Goal: Task Accomplishment & Management: Manage account settings

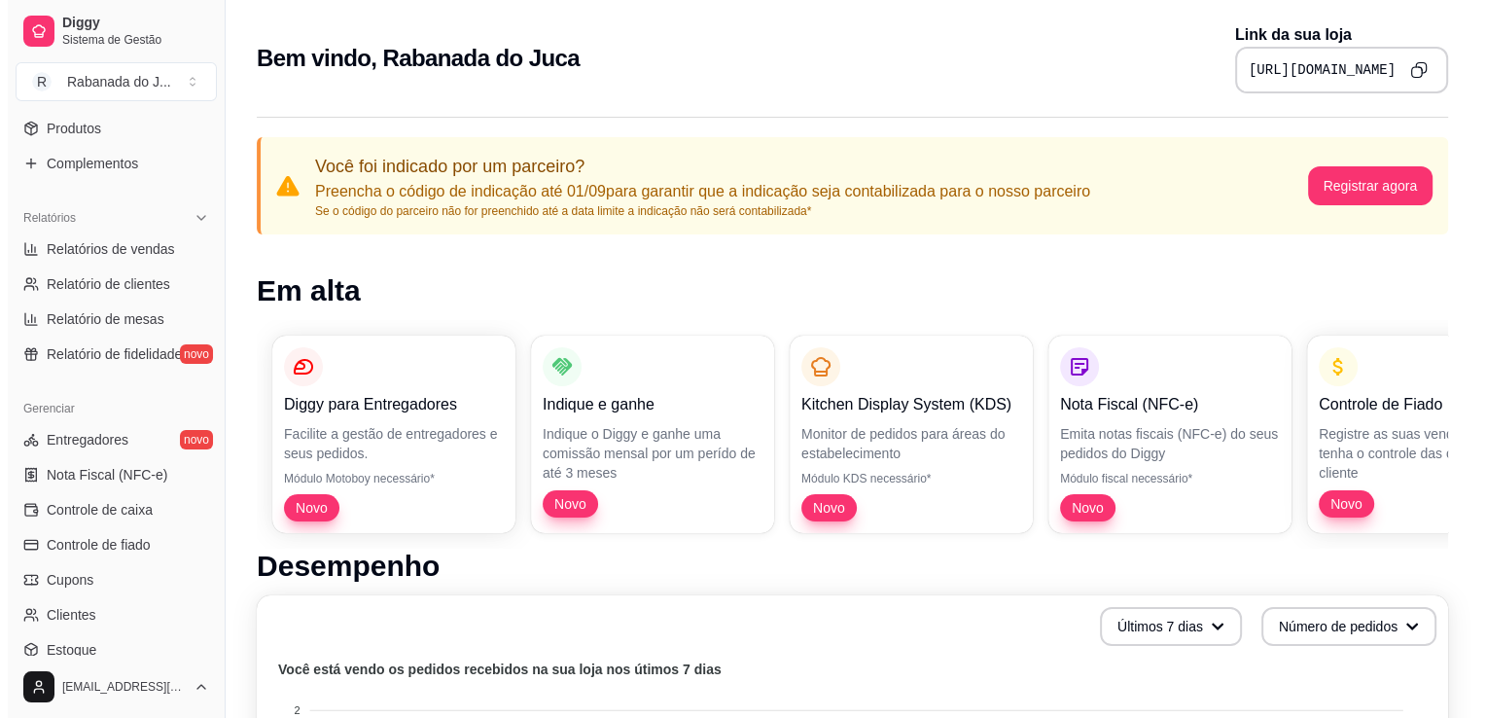
scroll to position [510, 0]
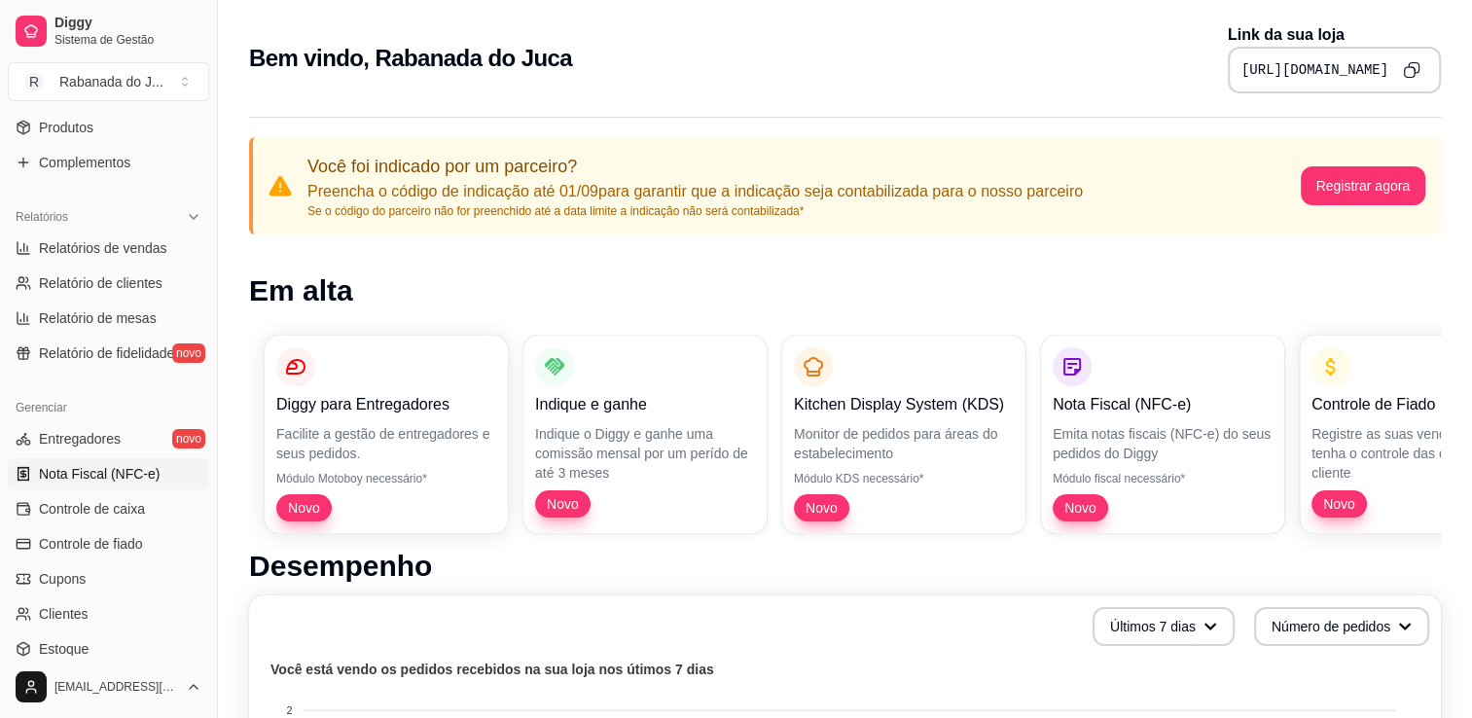
click at [89, 473] on span "Nota Fiscal (NFC-e)" at bounding box center [99, 473] width 121 height 19
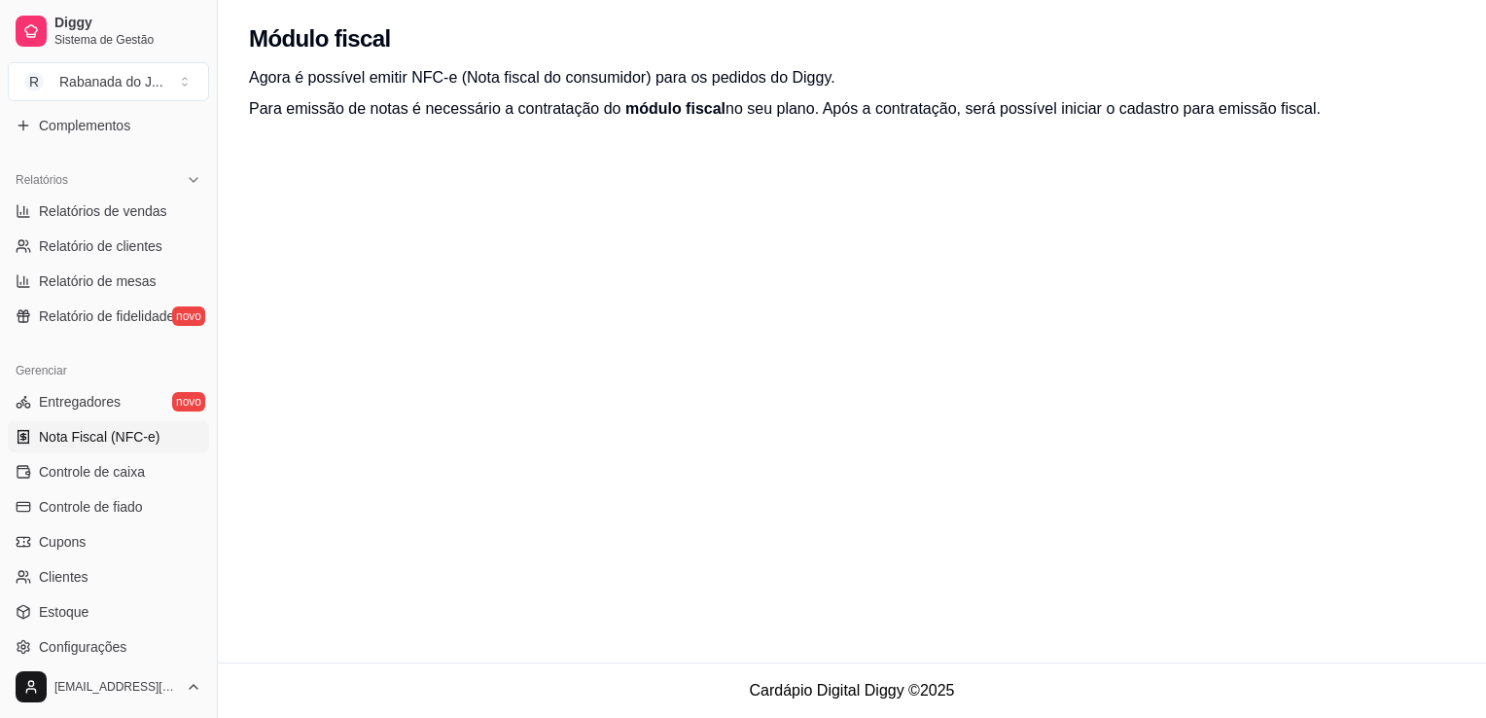
scroll to position [573, 0]
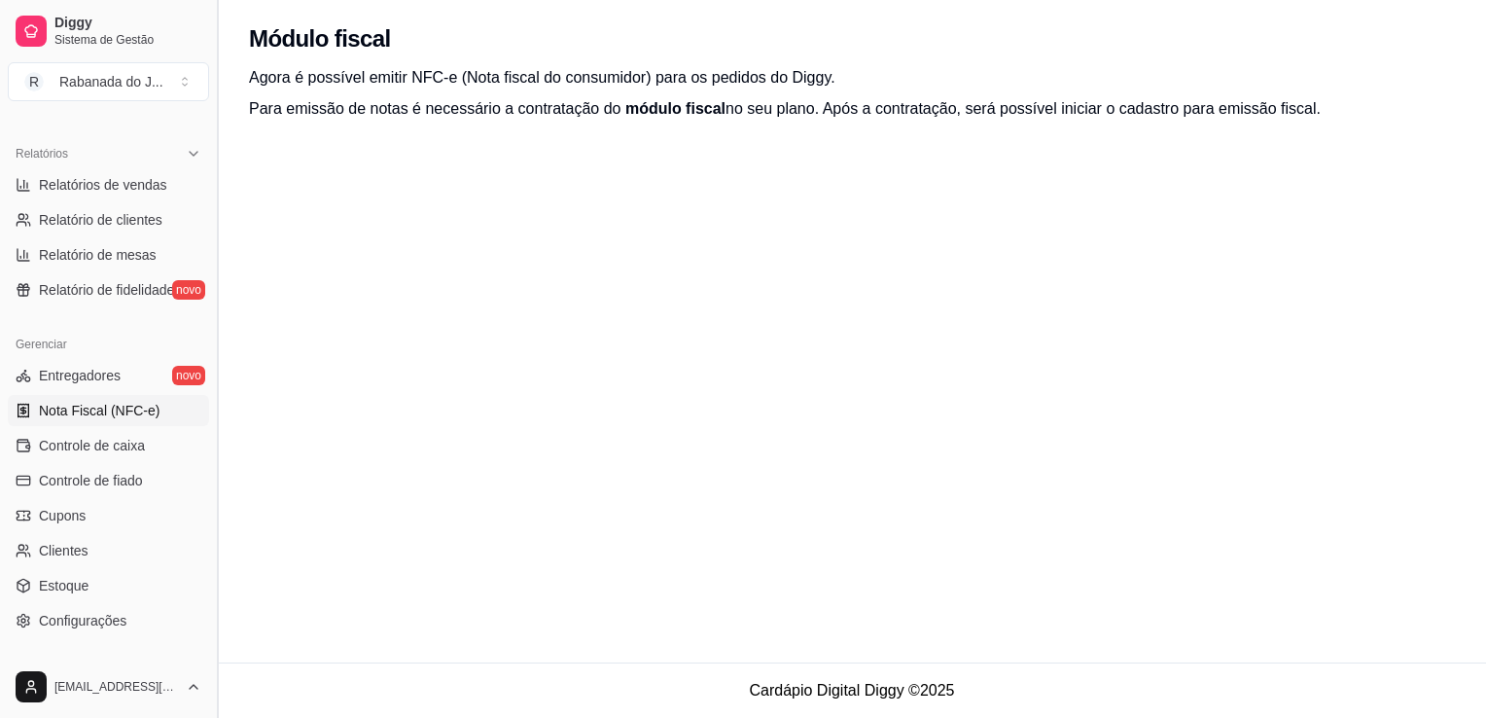
click at [210, 442] on button "Toggle Sidebar" at bounding box center [217, 359] width 16 height 718
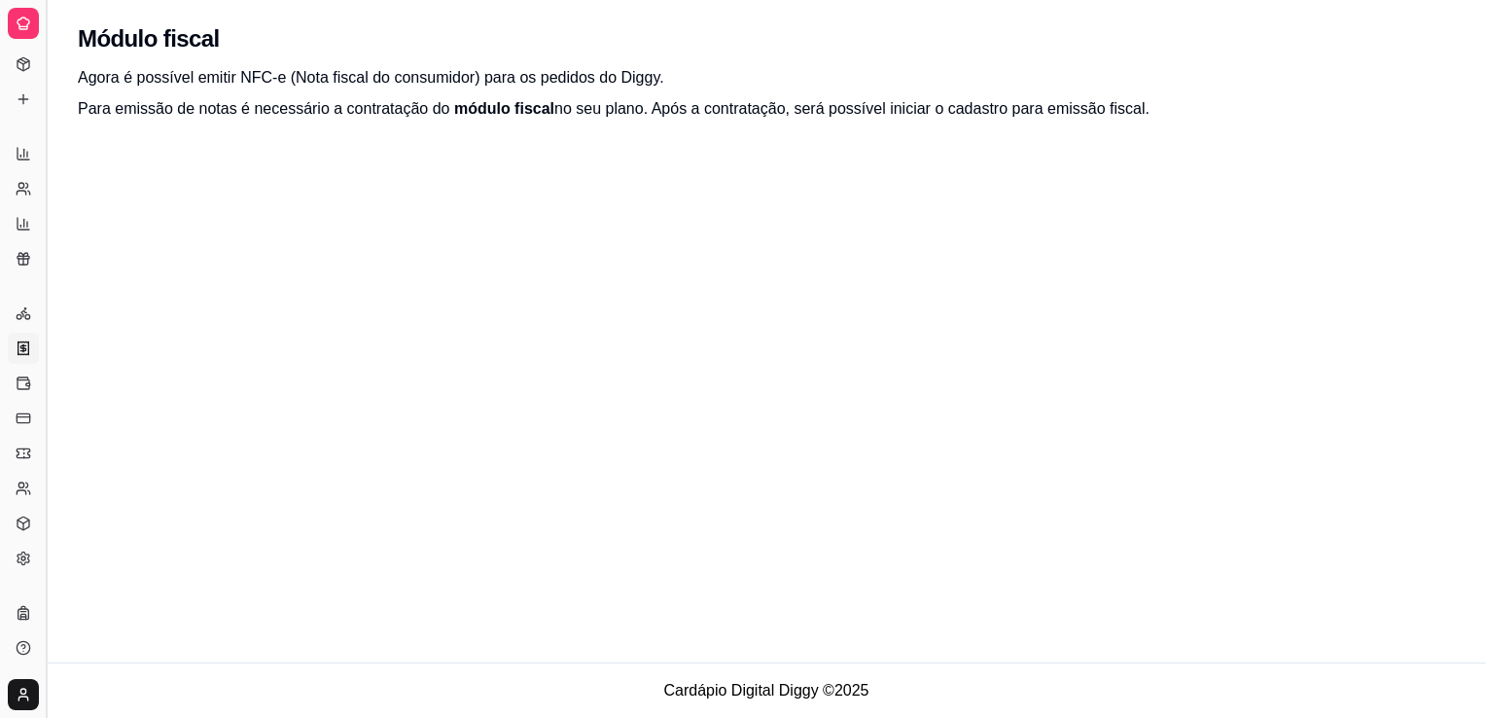
scroll to position [289, 0]
click at [41, 419] on button "Toggle Sidebar" at bounding box center [46, 359] width 16 height 718
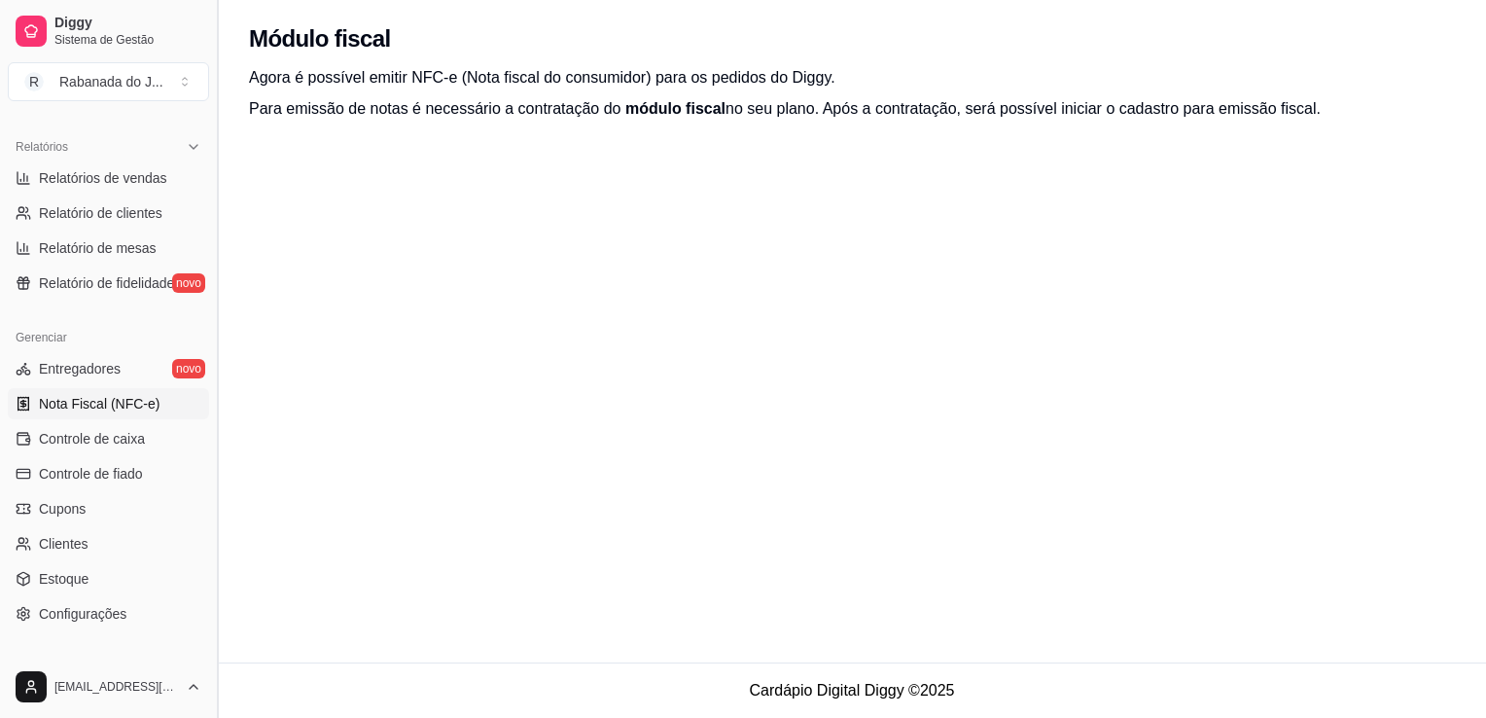
scroll to position [578, 0]
click at [210, 129] on button "Toggle Sidebar" at bounding box center [217, 359] width 16 height 718
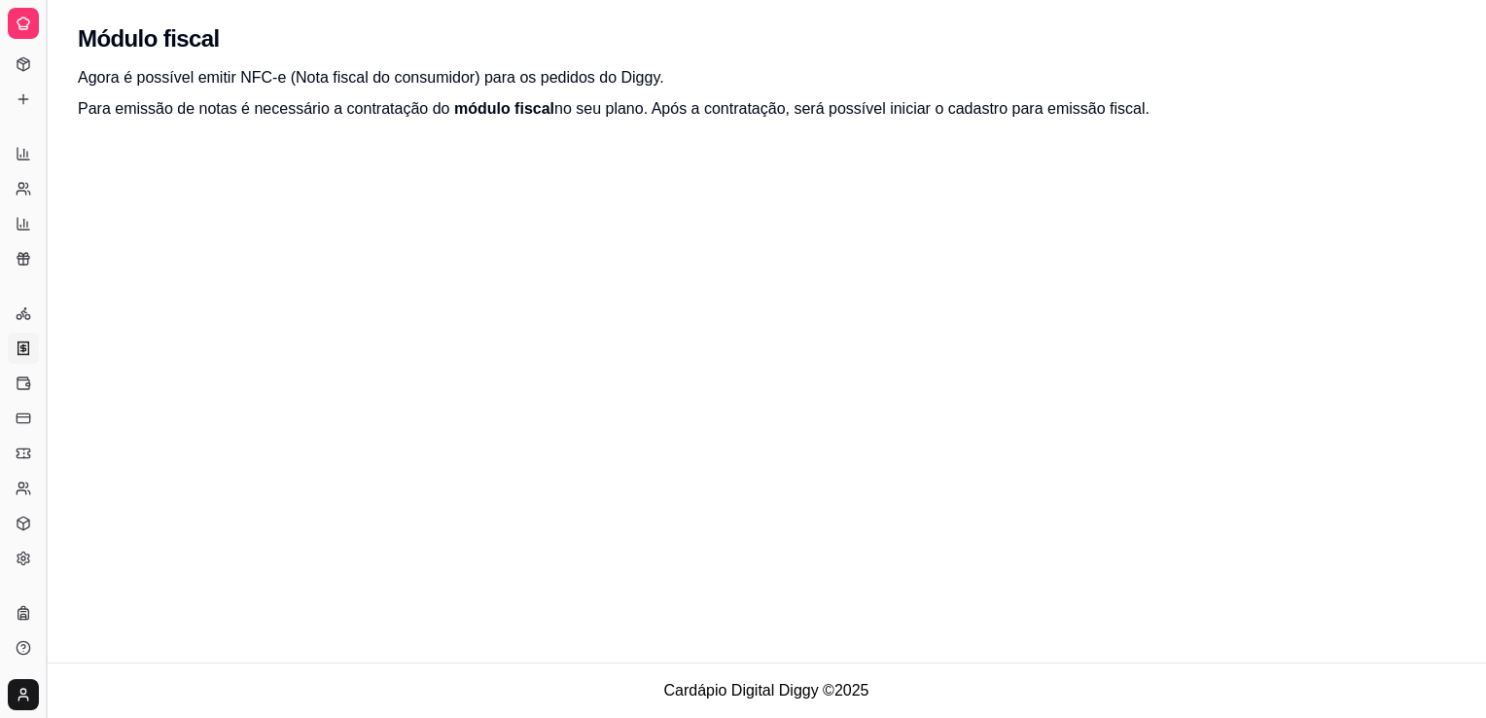
scroll to position [289, 0]
click at [42, 165] on button "Toggle Sidebar" at bounding box center [46, 359] width 16 height 718
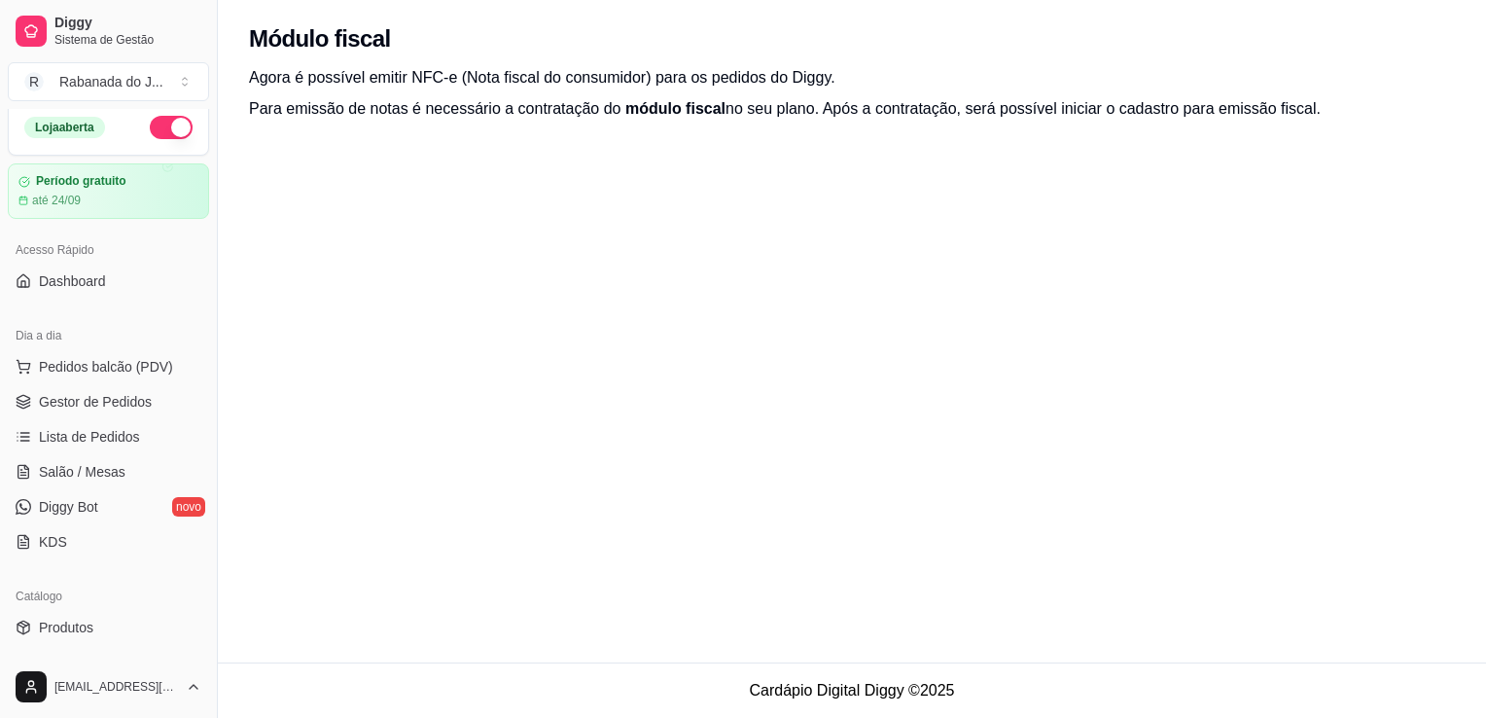
scroll to position [0, 0]
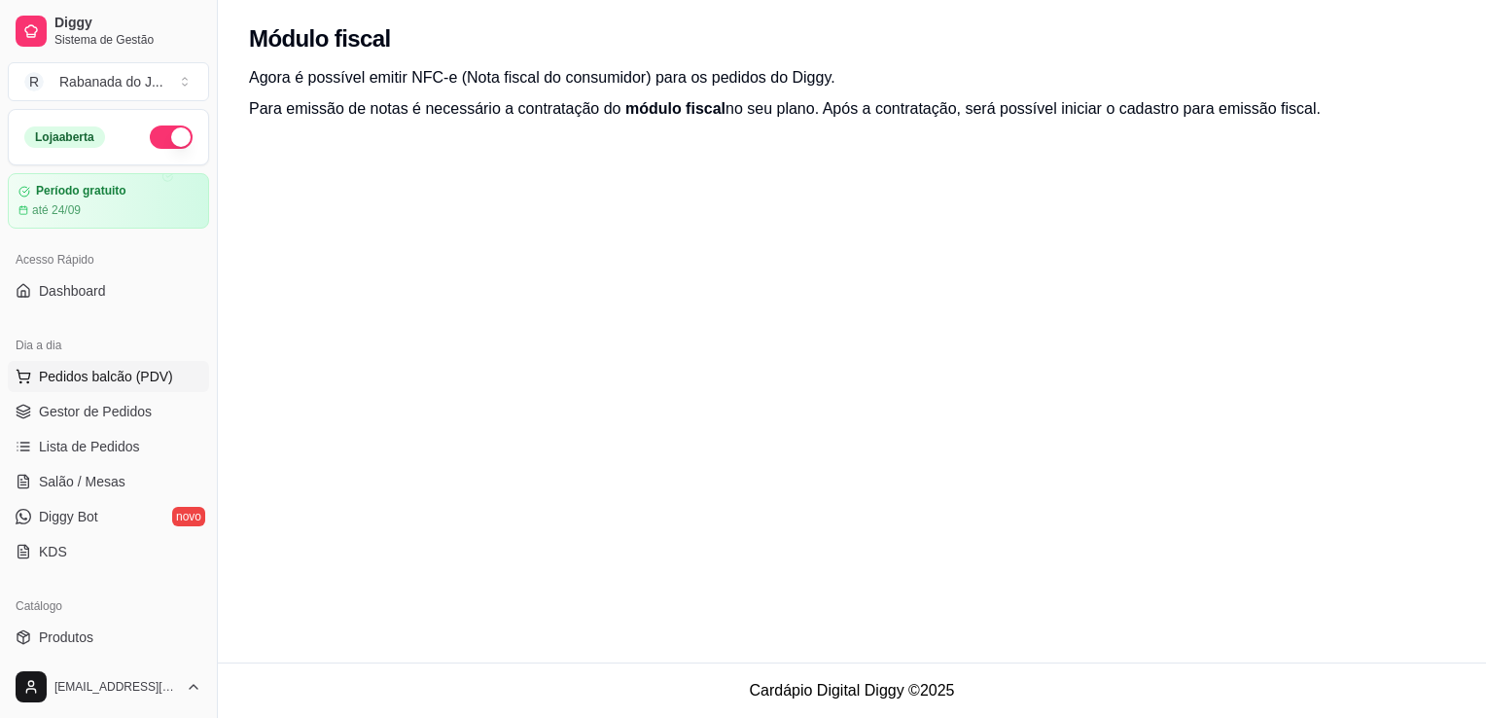
click at [92, 375] on span "Pedidos balcão (PDV)" at bounding box center [106, 376] width 134 height 19
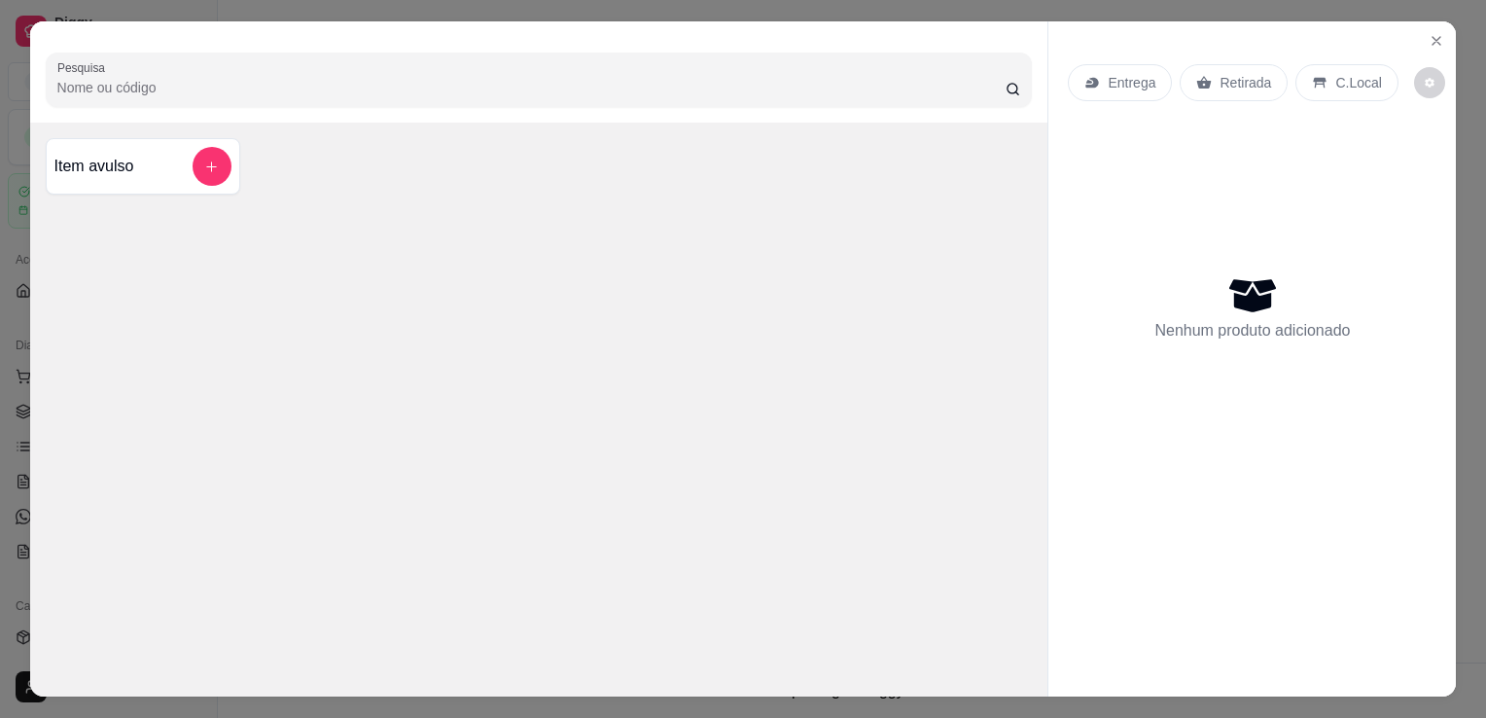
click at [226, 159] on div "Item avulso" at bounding box center [143, 166] width 195 height 56
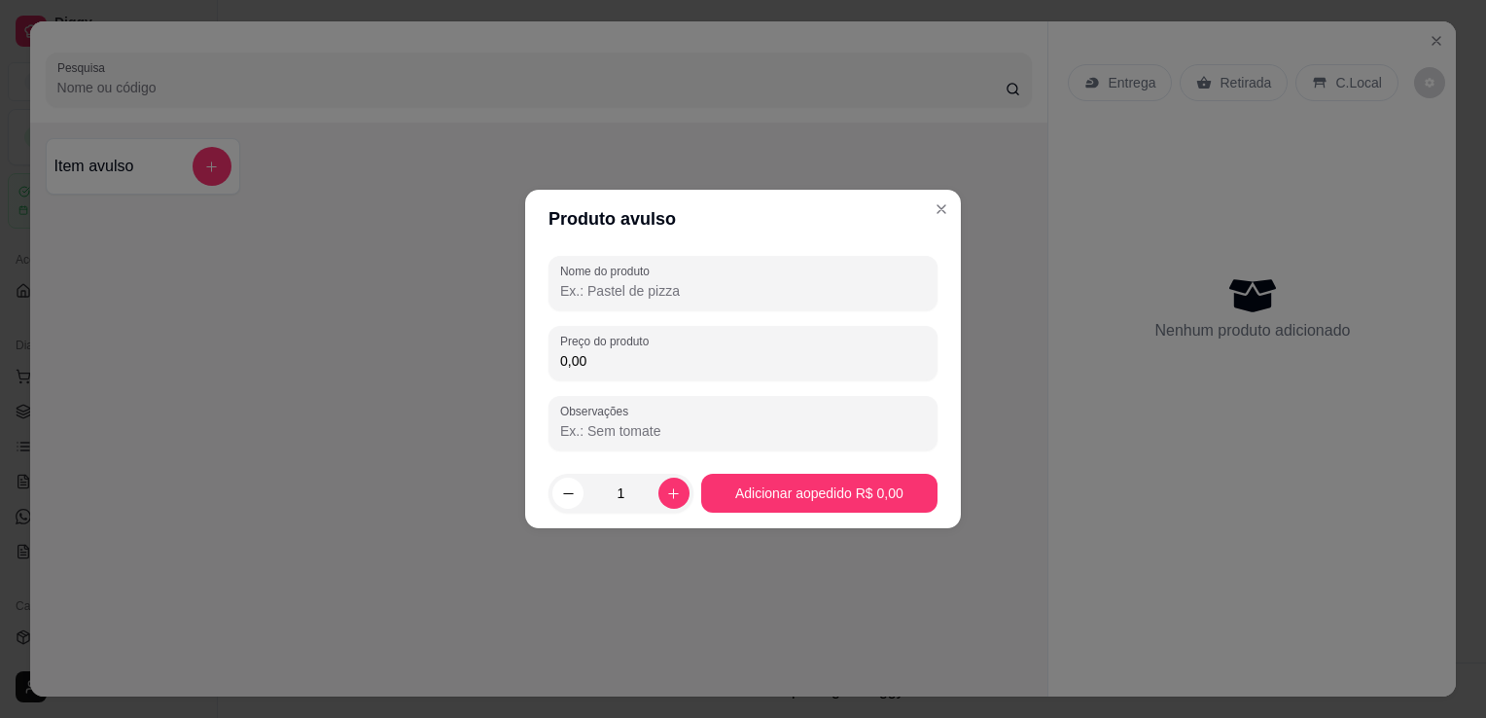
click at [636, 298] on input "Nome do produto" at bounding box center [743, 290] width 366 height 19
click at [666, 494] on icon "increase-product-quantity" at bounding box center [673, 493] width 15 height 15
type input "3"
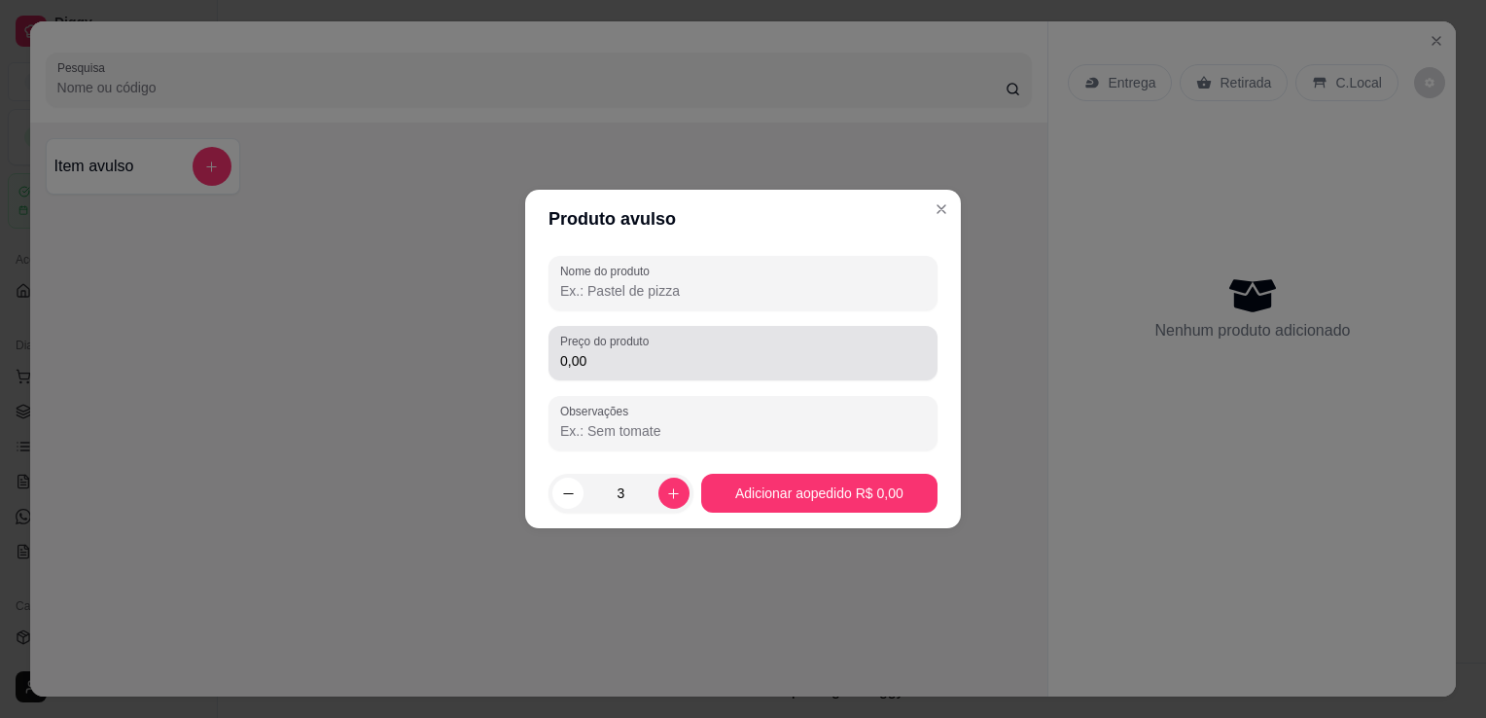
click at [628, 348] on label "Preço do produto" at bounding box center [607, 341] width 95 height 17
click at [628, 351] on input "0,00" at bounding box center [743, 360] width 366 height 19
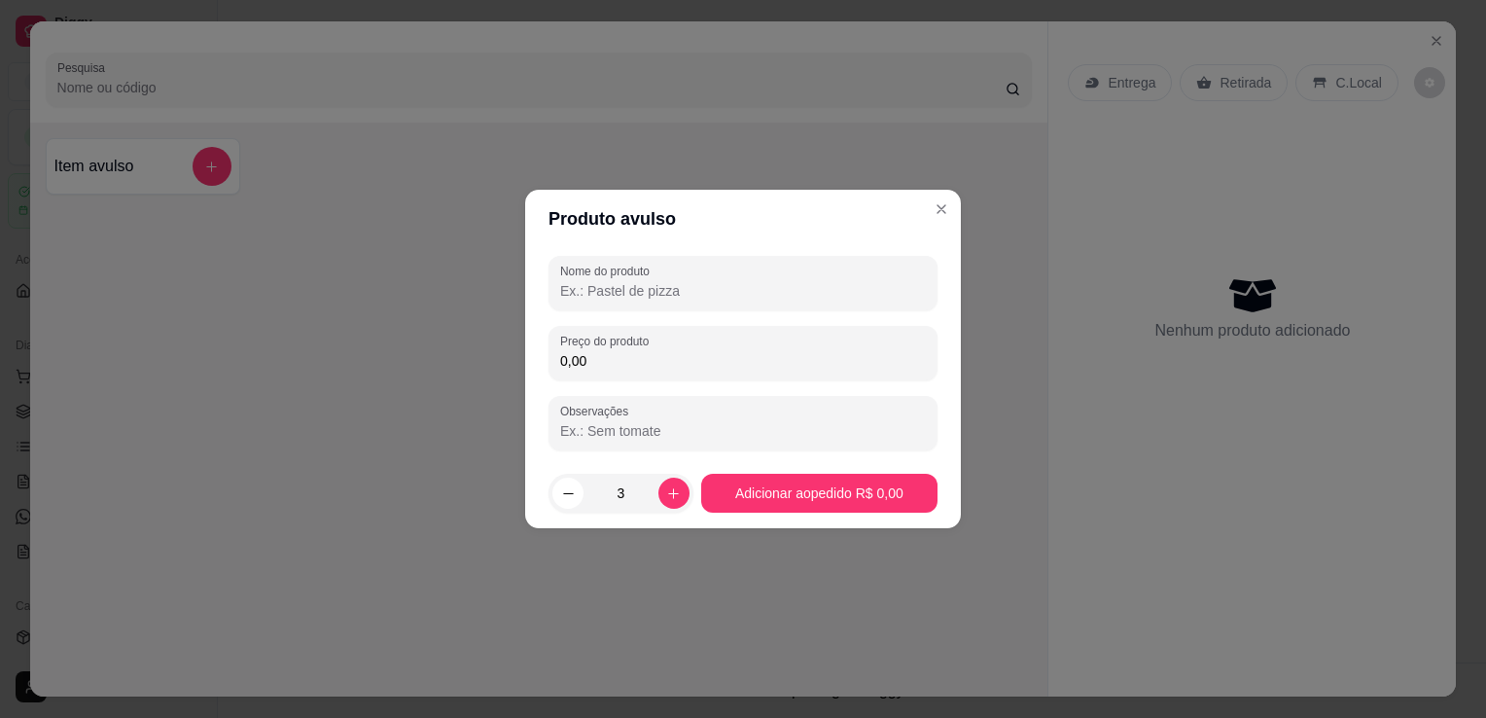
click at [642, 284] on input "Nome do produto" at bounding box center [743, 290] width 366 height 19
type input "asaa"
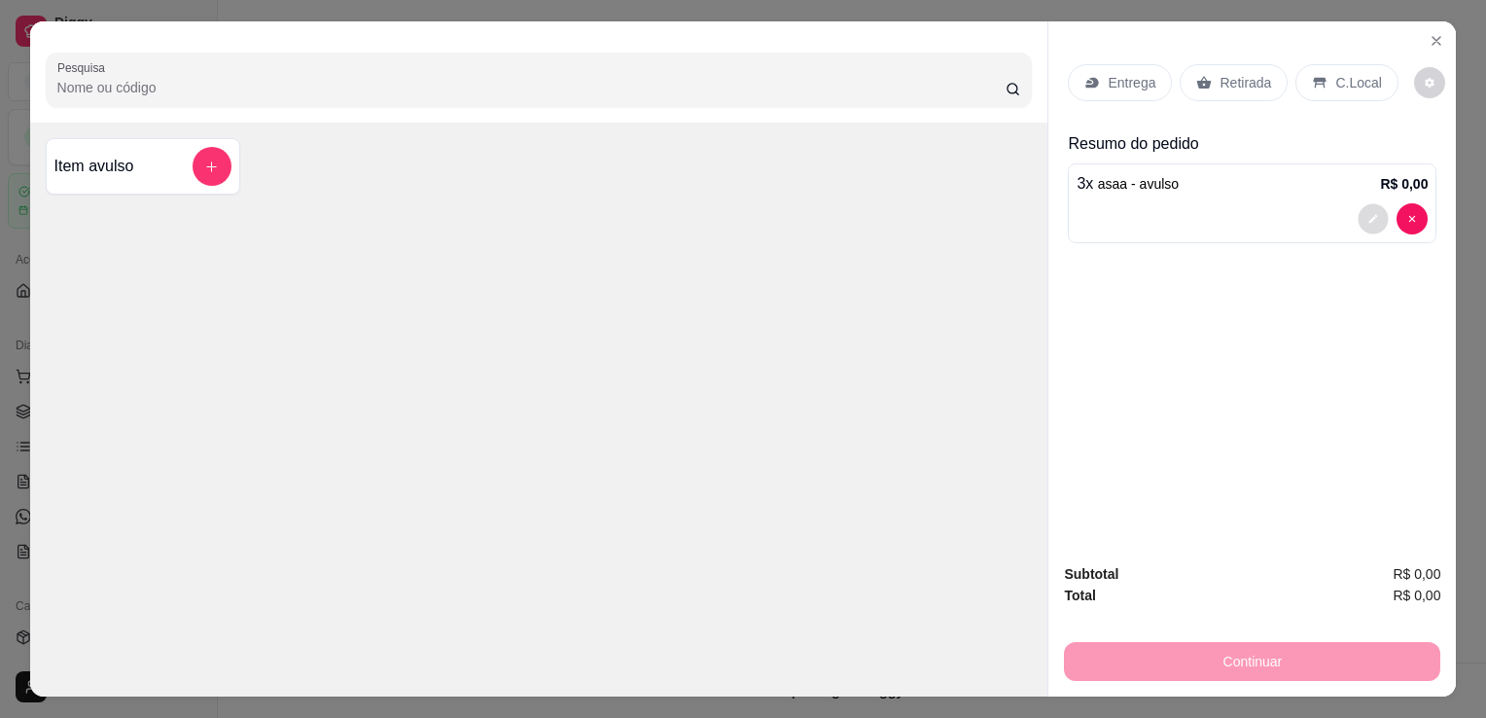
click at [1370, 215] on icon "decrease-product-quantity" at bounding box center [1374, 219] width 9 height 9
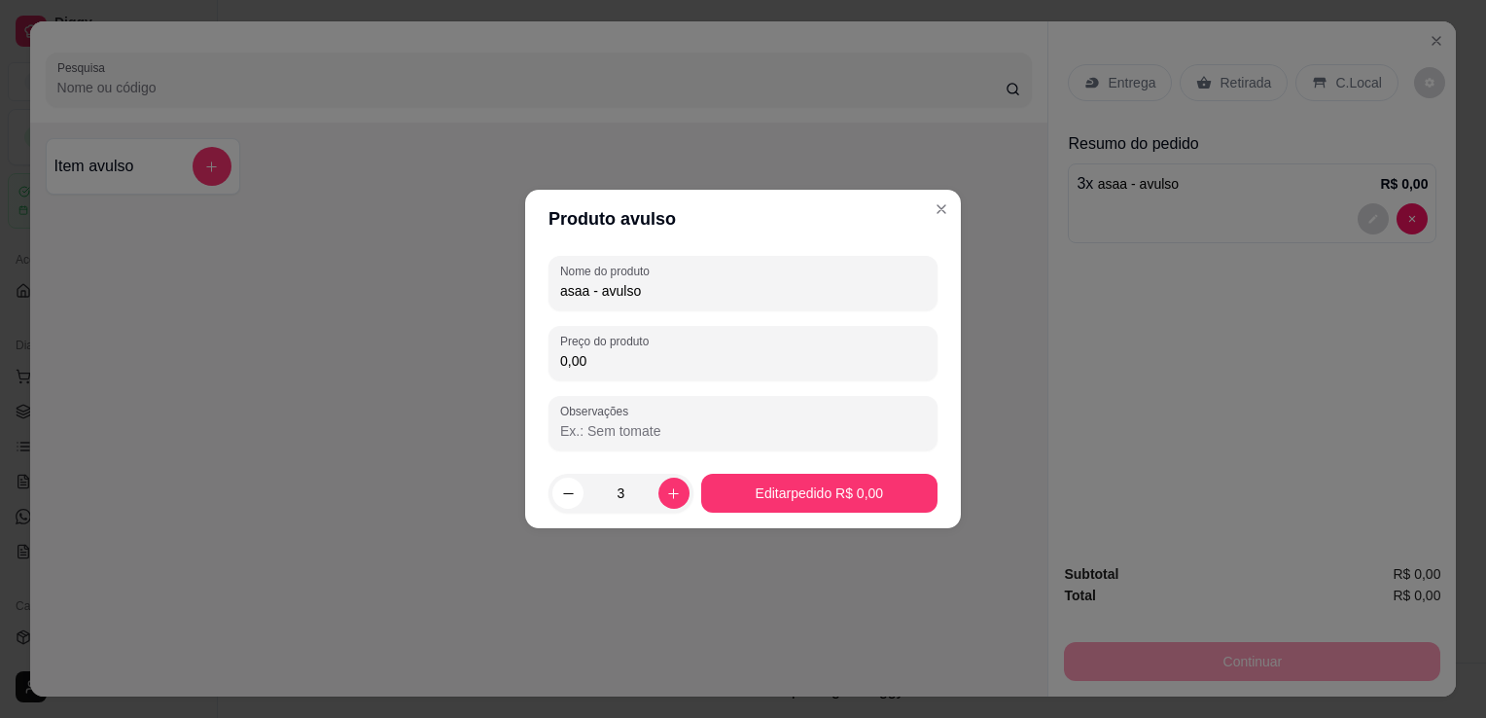
click at [593, 365] on input "0,00" at bounding box center [743, 360] width 366 height 19
type input "10,00"
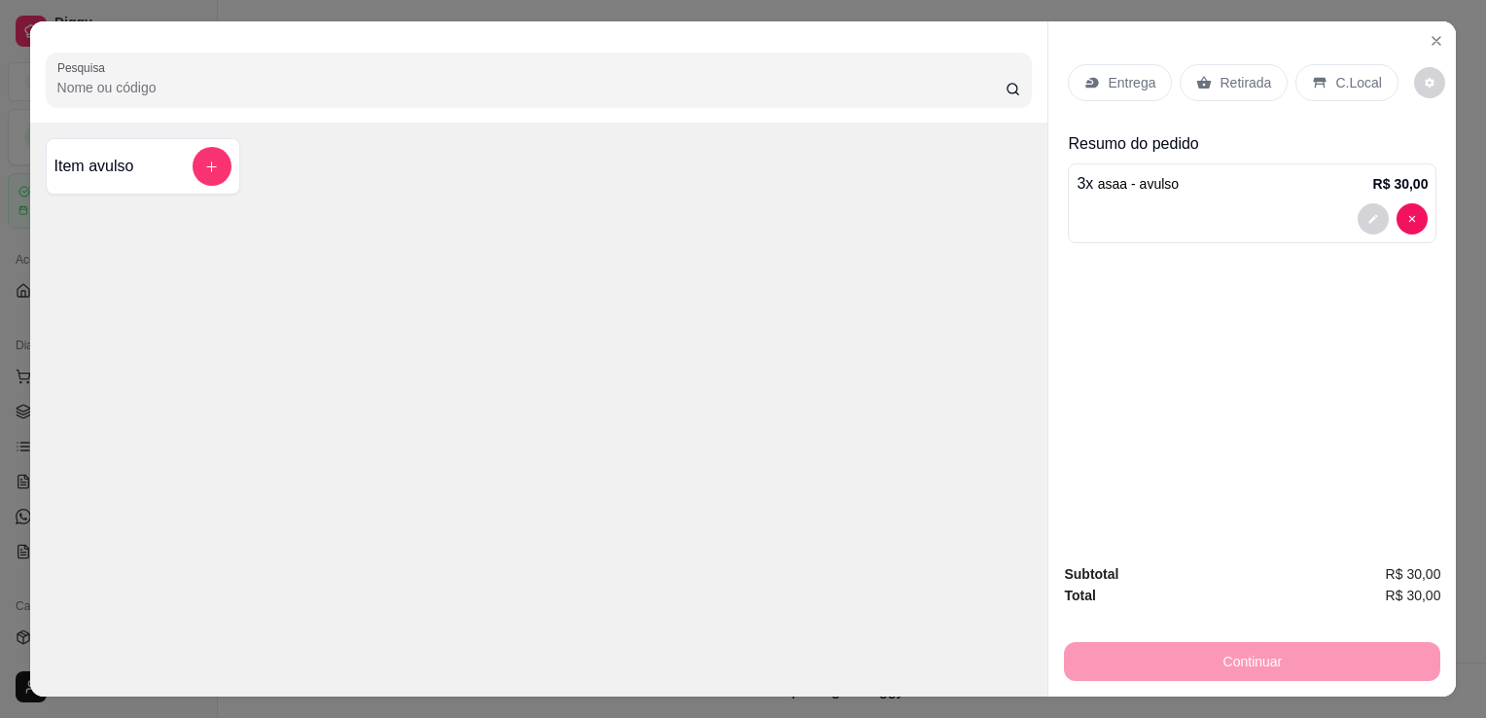
click at [138, 284] on div "Pesquisa Item avulso" at bounding box center [539, 358] width 1018 height 675
click at [1336, 73] on p "C.Local" at bounding box center [1359, 82] width 46 height 19
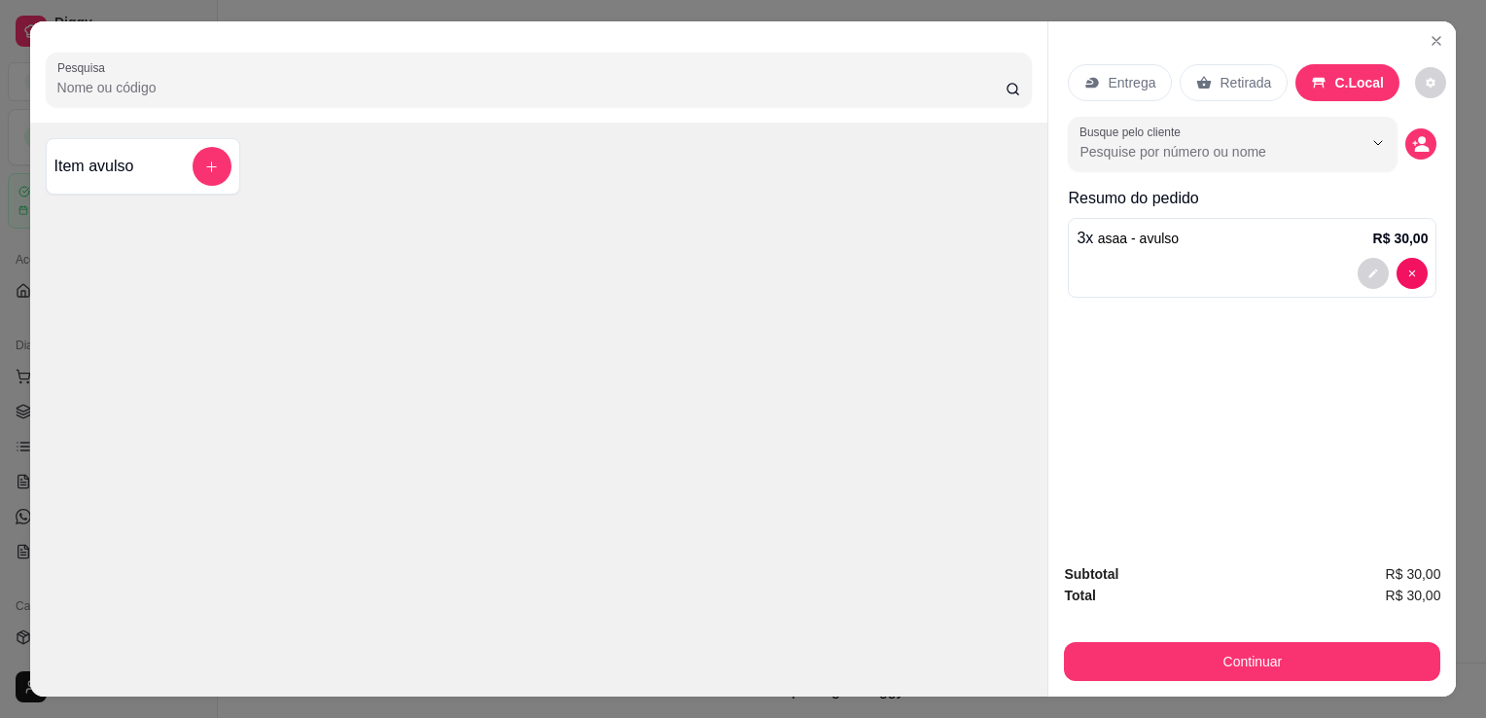
click at [1232, 73] on p "Retirada" at bounding box center [1246, 82] width 52 height 19
click at [1108, 78] on p "Entrega" at bounding box center [1132, 82] width 48 height 19
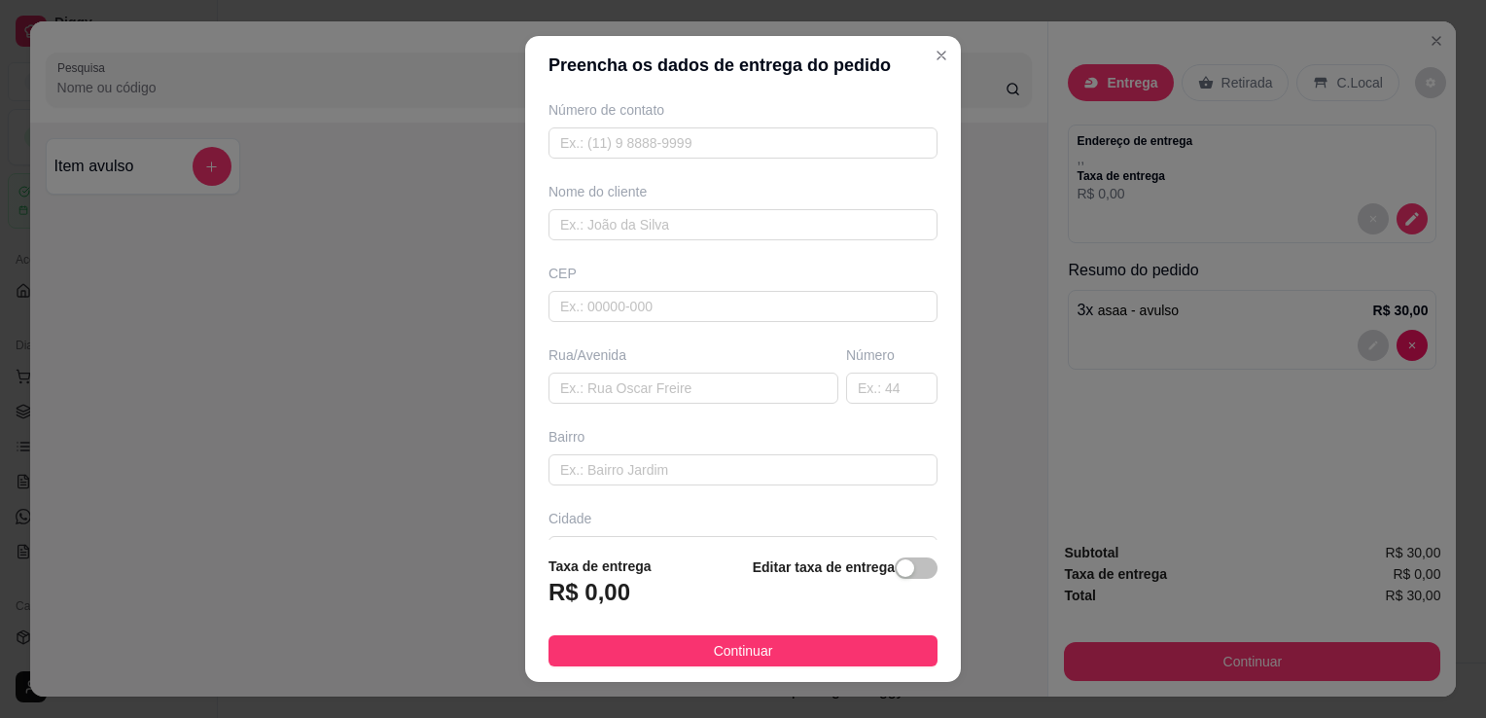
scroll to position [79, 0]
click at [637, 305] on input "text" at bounding box center [743, 309] width 389 height 31
click at [645, 382] on input "text" at bounding box center [694, 390] width 290 height 31
click at [578, 309] on input "22793119" at bounding box center [743, 309] width 389 height 31
click at [584, 308] on input "22793119" at bounding box center [743, 309] width 389 height 31
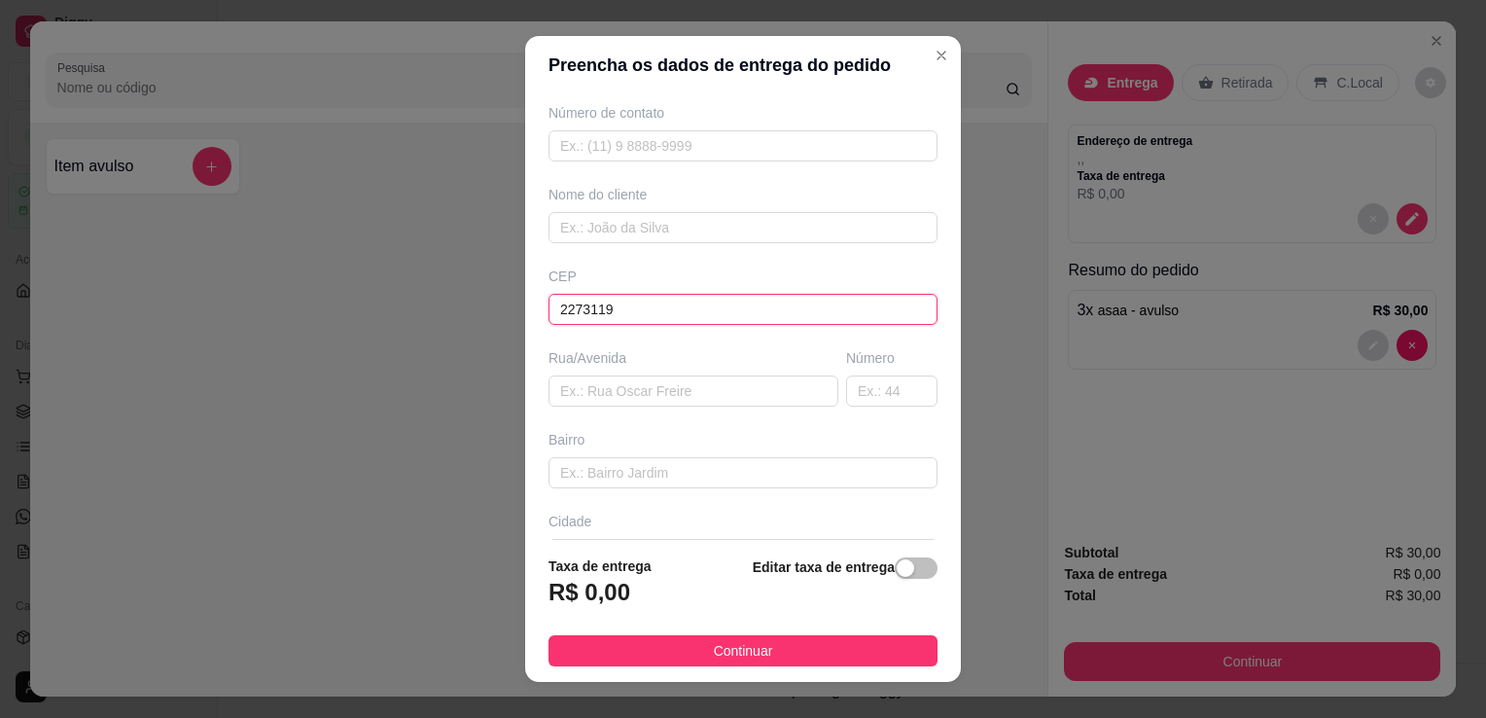
type input "22783119"
type input "[GEOGRAPHIC_DATA][PERSON_NAME]"
type input "Barra Olímpica"
type input "[GEOGRAPHIC_DATA]"
type input "22783119"
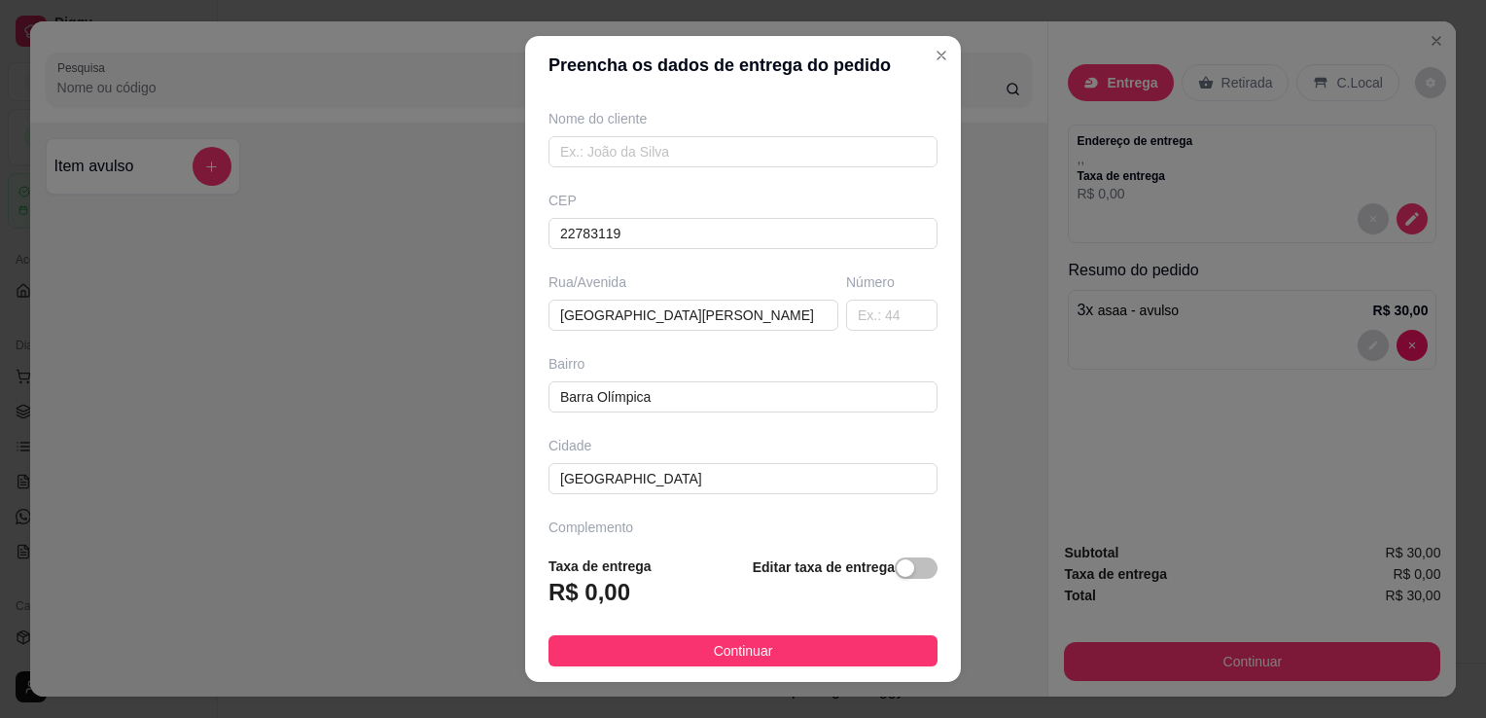
scroll to position [198, 0]
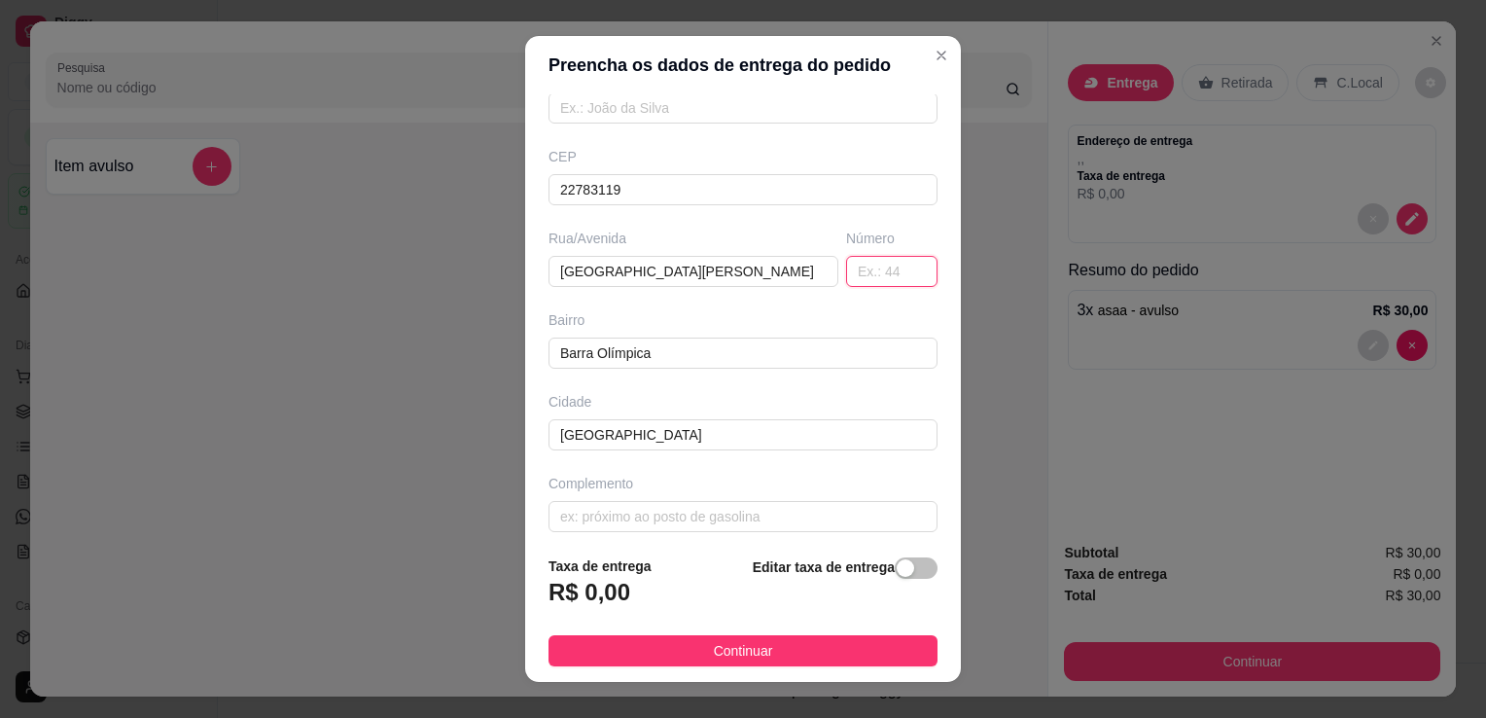
click at [846, 265] on input "text" at bounding box center [891, 271] width 91 height 31
type input "765"
click at [899, 304] on div "Busque pelo cliente Número de contato Nome do cliente CEP 22783119 Rua/[STREET_…" at bounding box center [743, 317] width 436 height 446
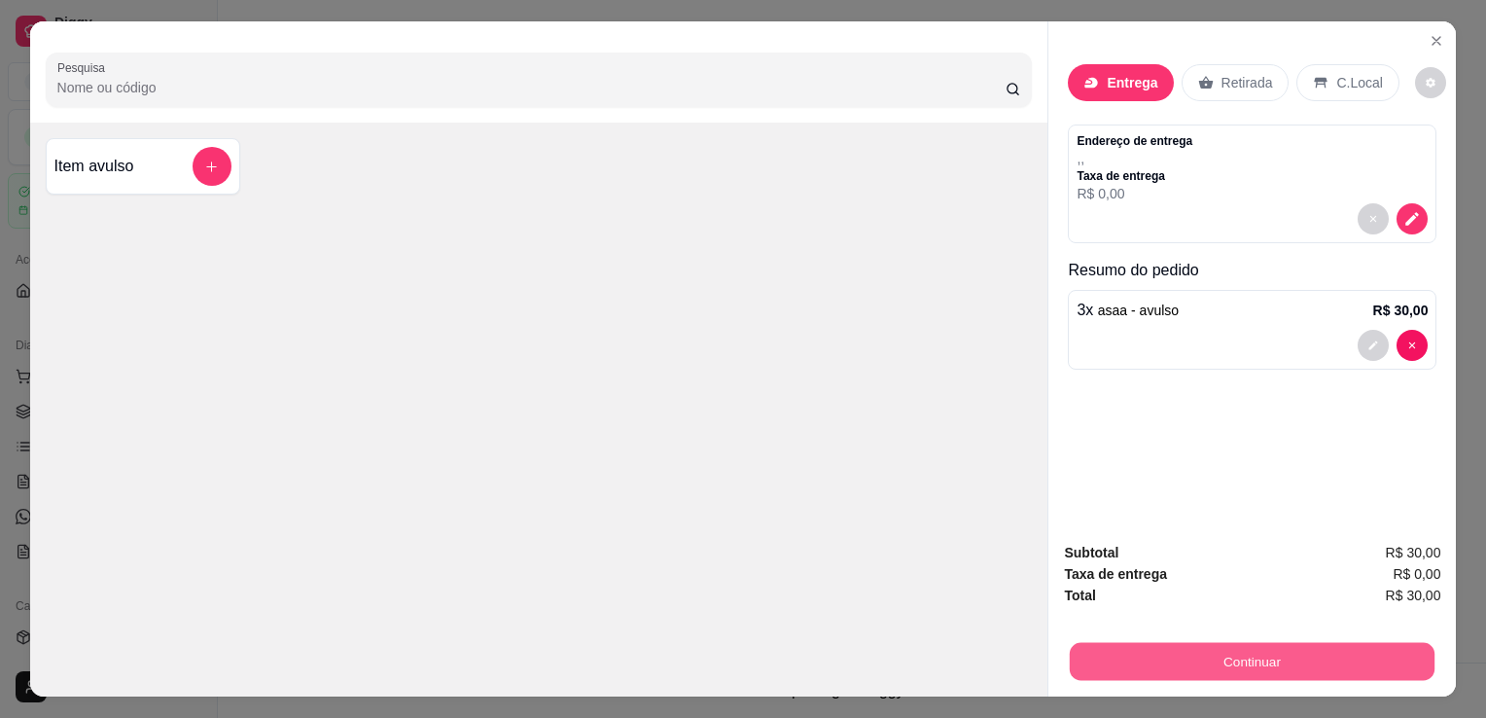
click at [1132, 660] on button "Continuar" at bounding box center [1252, 661] width 365 height 38
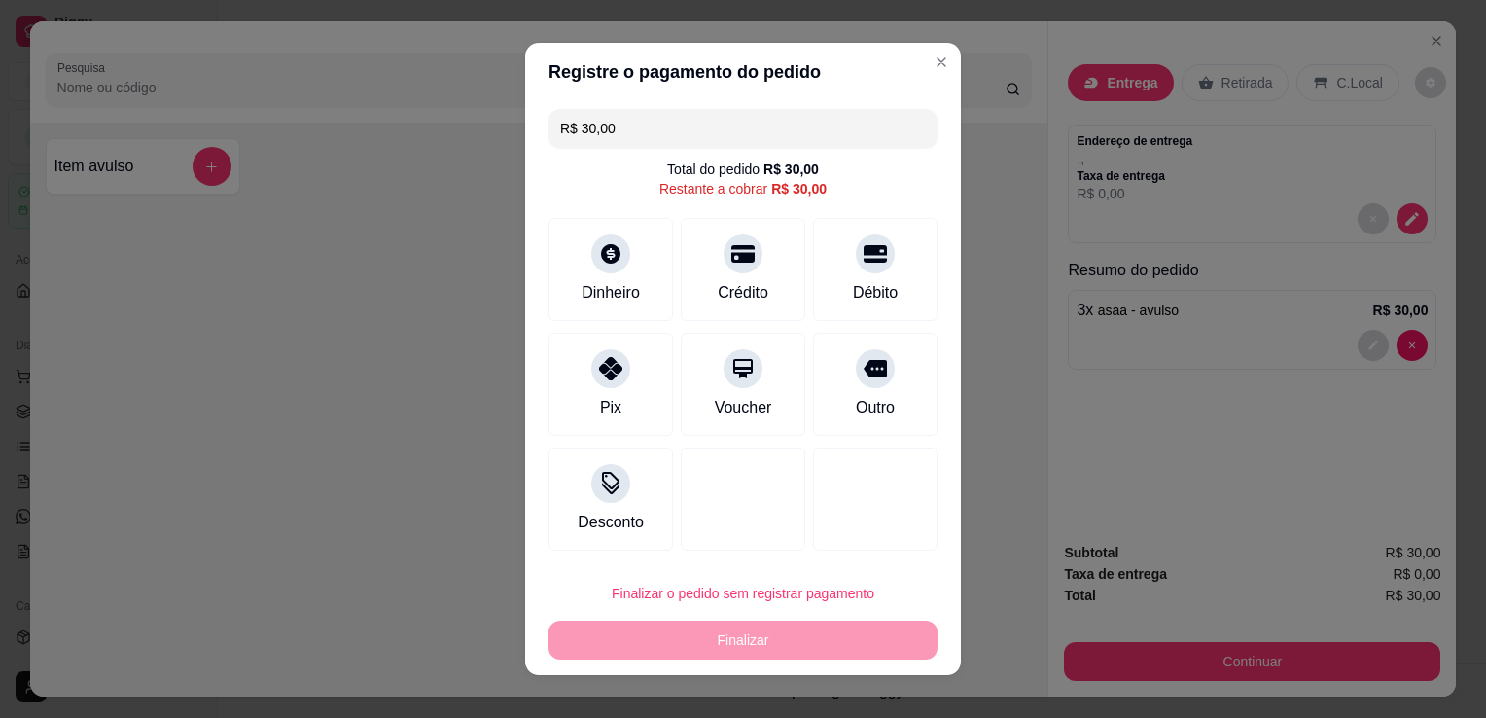
click at [625, 126] on input "R$ 30,00" at bounding box center [743, 128] width 366 height 39
type input "R$ 10,00"
click at [603, 267] on div at bounding box center [610, 248] width 43 height 43
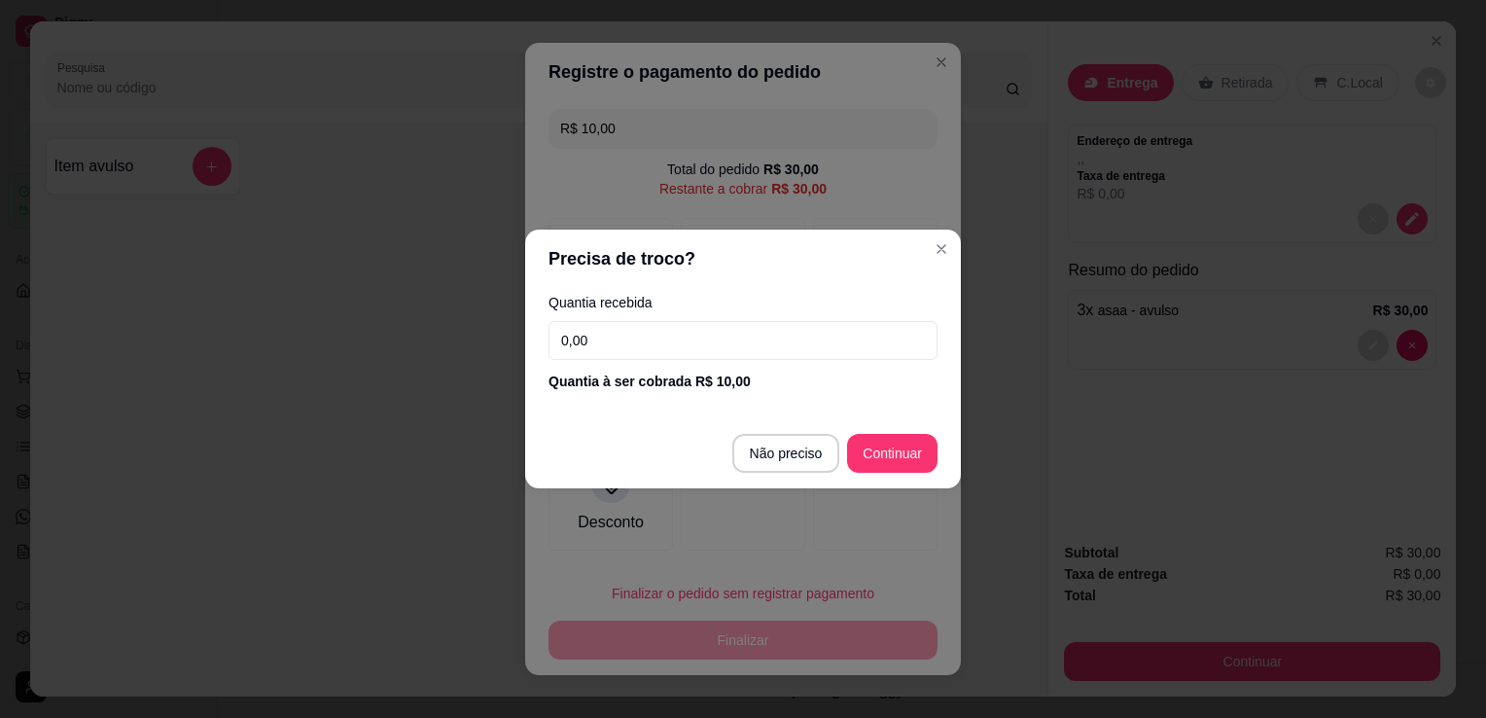
click at [626, 343] on input "0,00" at bounding box center [743, 340] width 389 height 39
type input "10,00"
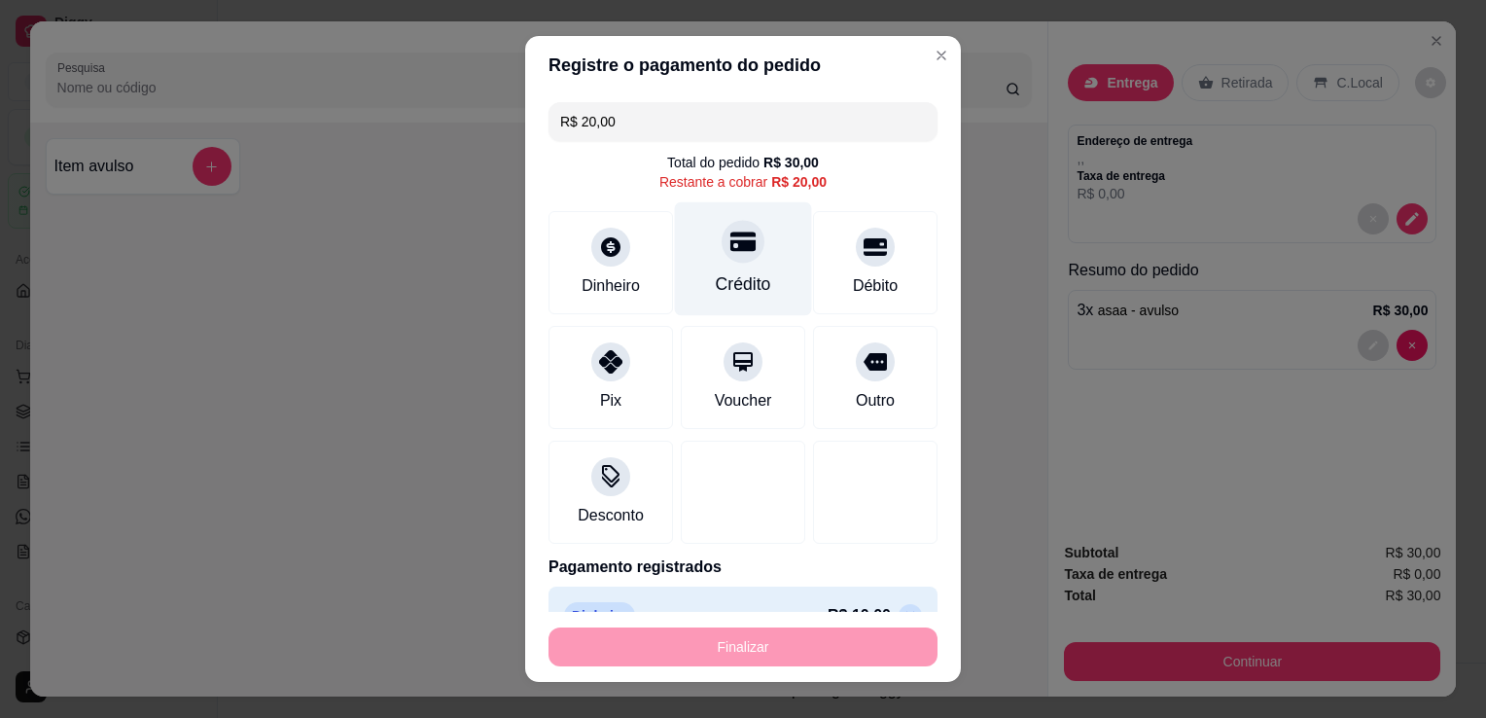
click at [716, 282] on div "Crédito" at bounding box center [743, 283] width 55 height 25
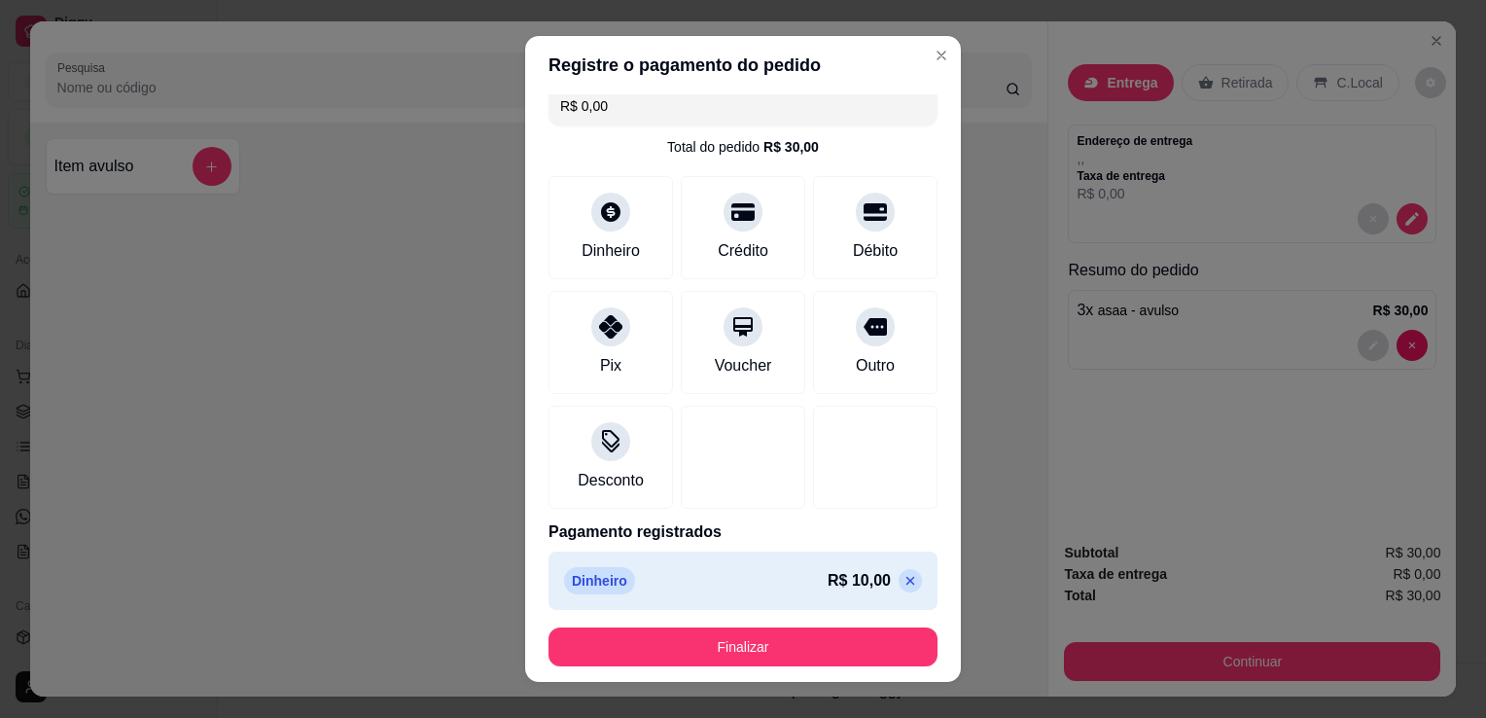
scroll to position [0, 0]
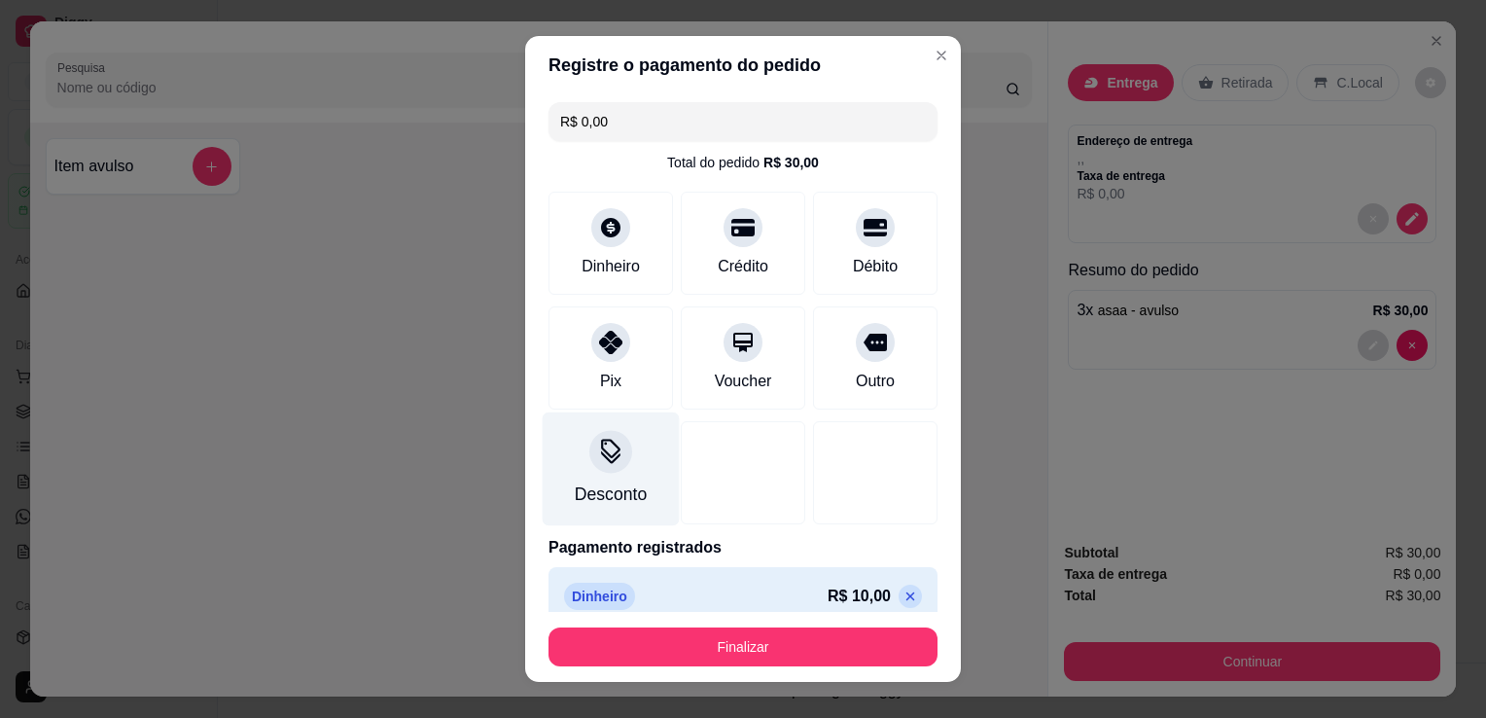
click at [601, 459] on icon at bounding box center [610, 456] width 19 height 13
click at [687, 125] on input "R$ 0,00" at bounding box center [743, 121] width 366 height 39
click at [602, 490] on div "Desconto" at bounding box center [611, 494] width 72 height 25
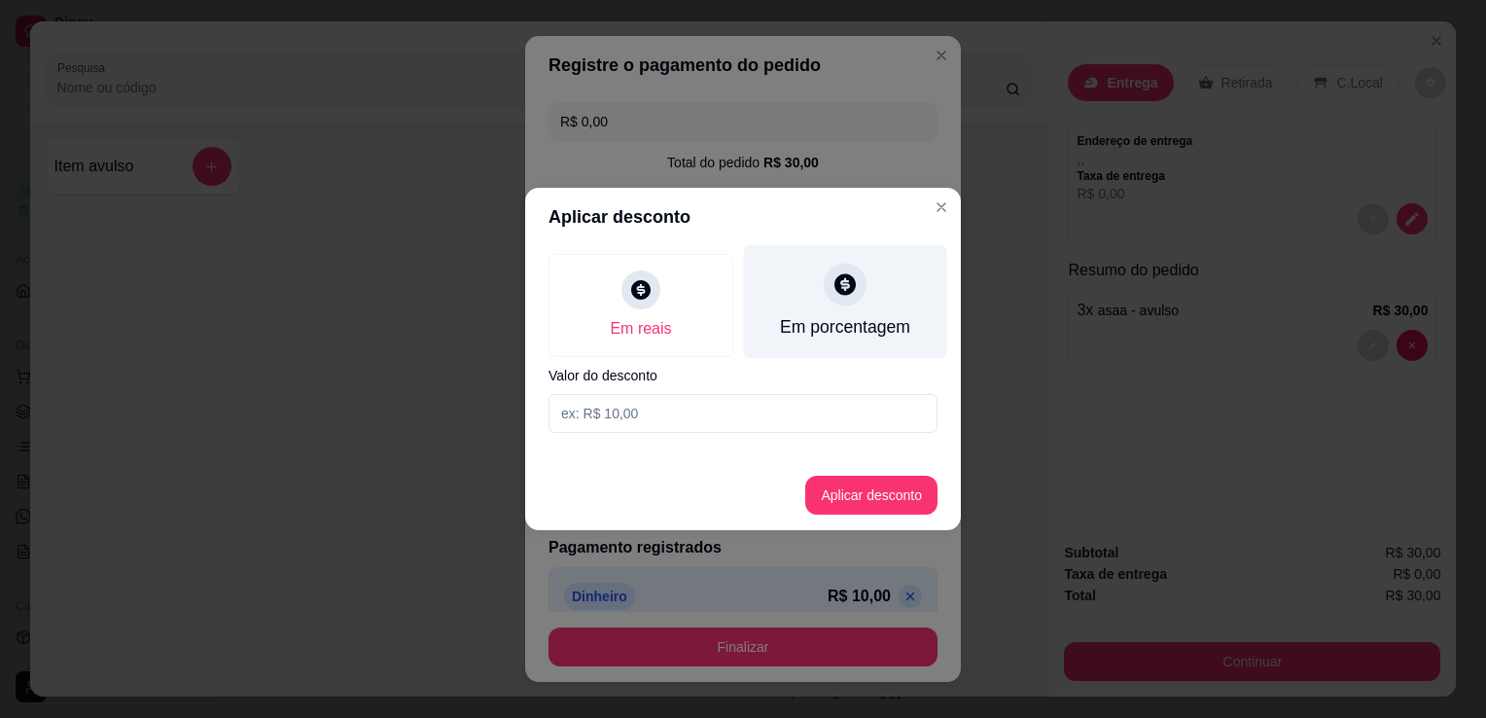
click at [806, 304] on div "Em porcentagem" at bounding box center [845, 302] width 203 height 114
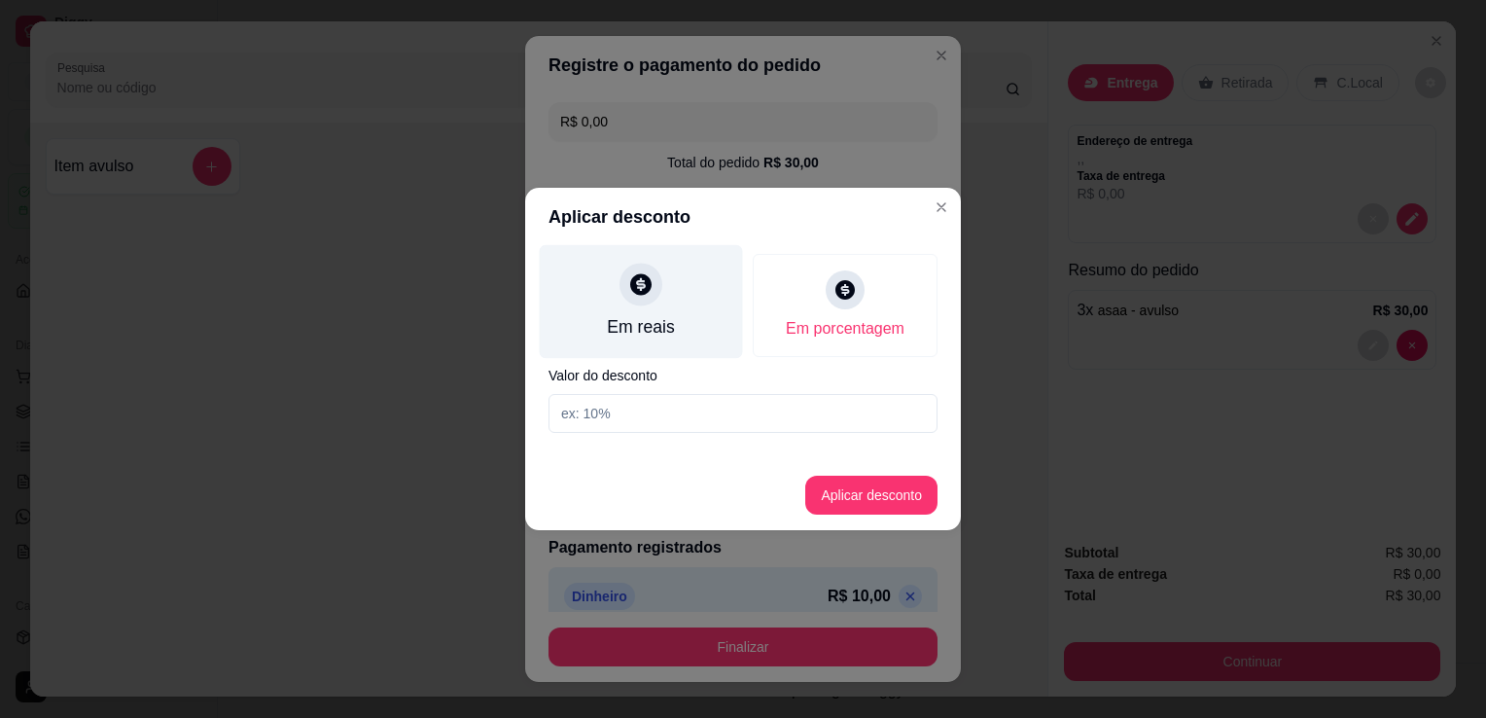
click at [641, 294] on icon at bounding box center [640, 283] width 21 height 21
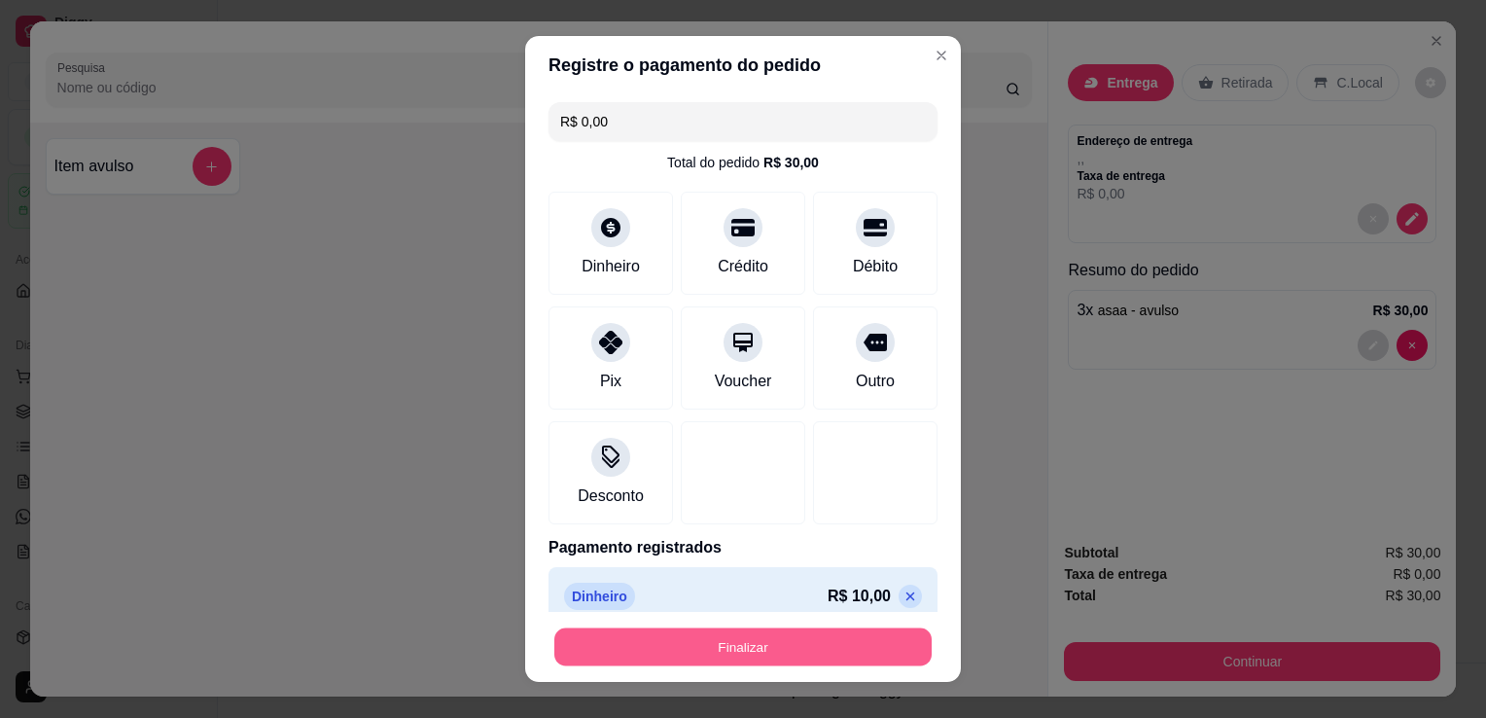
click at [749, 655] on button "Finalizar" at bounding box center [742, 647] width 377 height 38
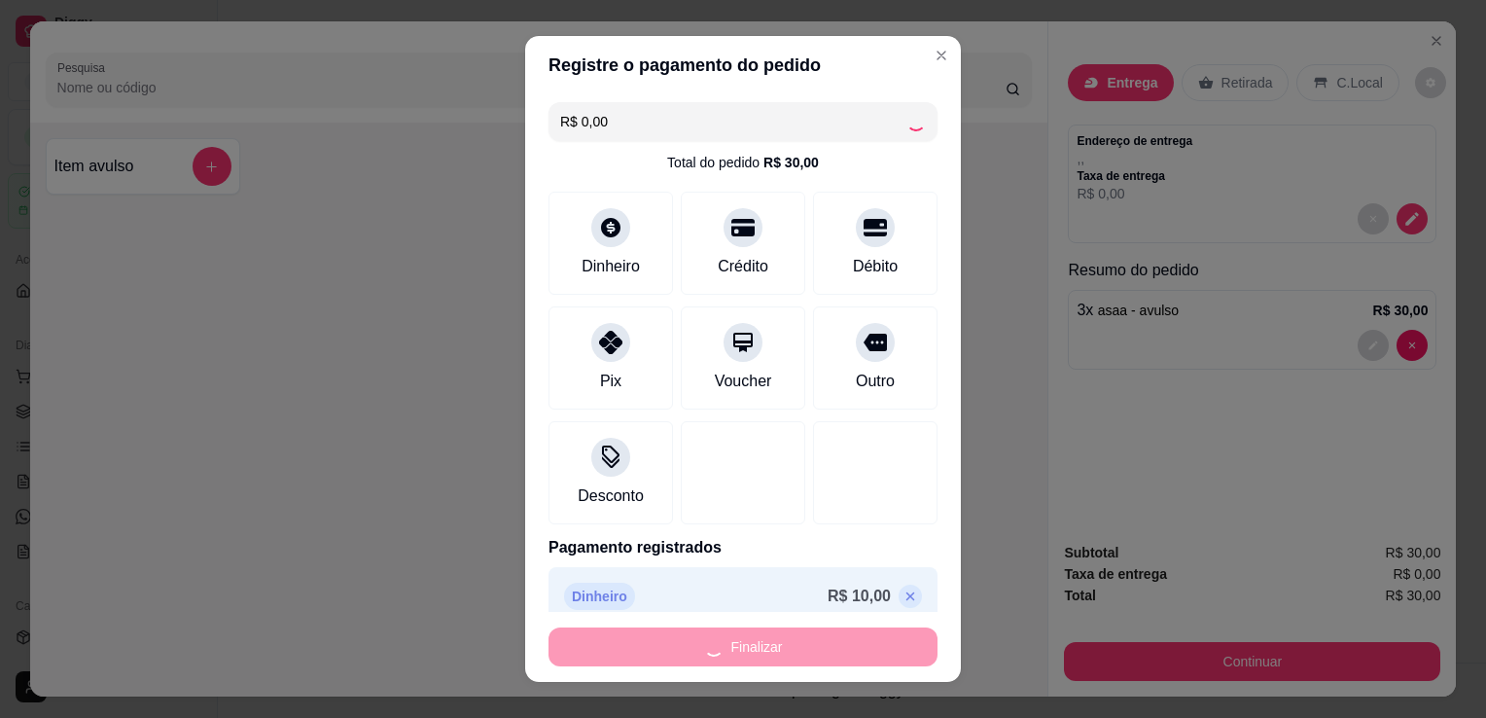
type input "-R$ 30,00"
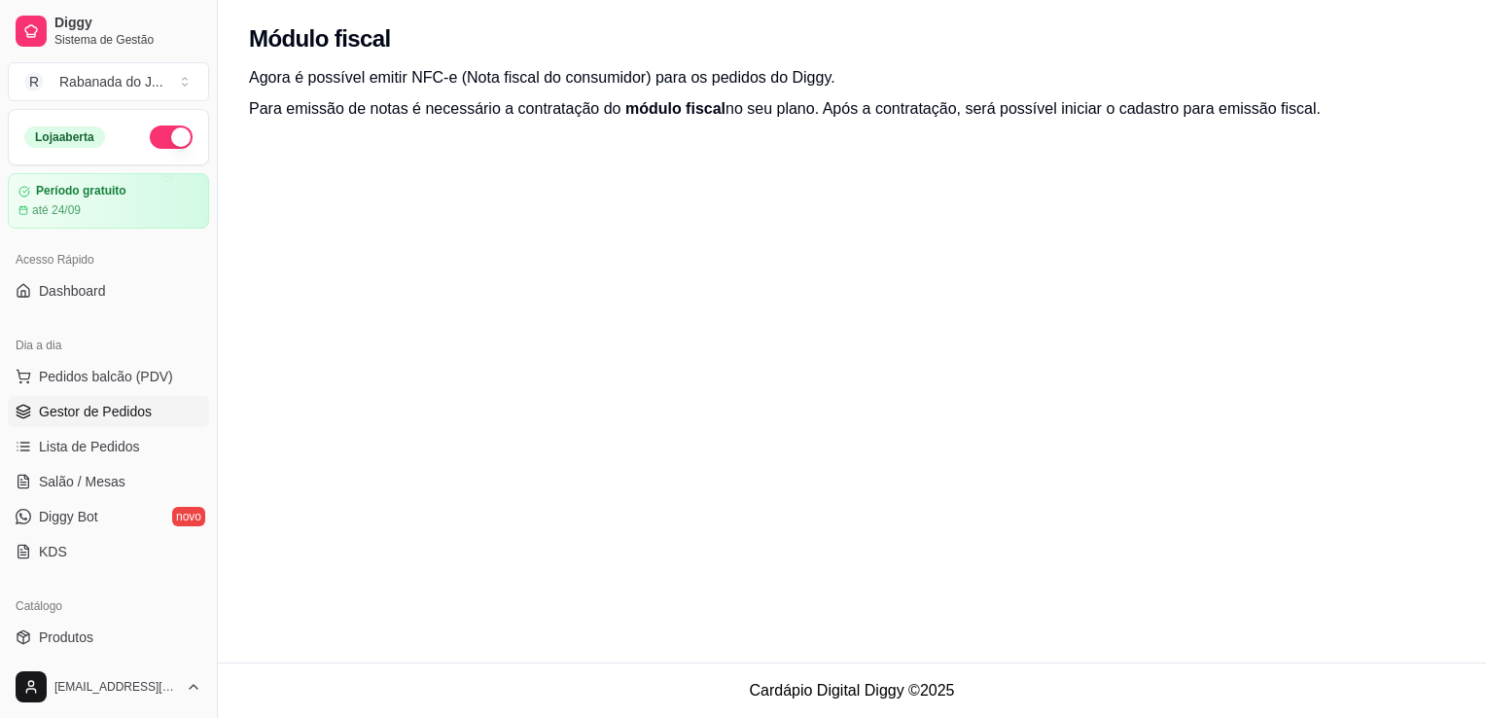
click at [62, 407] on span "Gestor de Pedidos" at bounding box center [95, 411] width 113 height 19
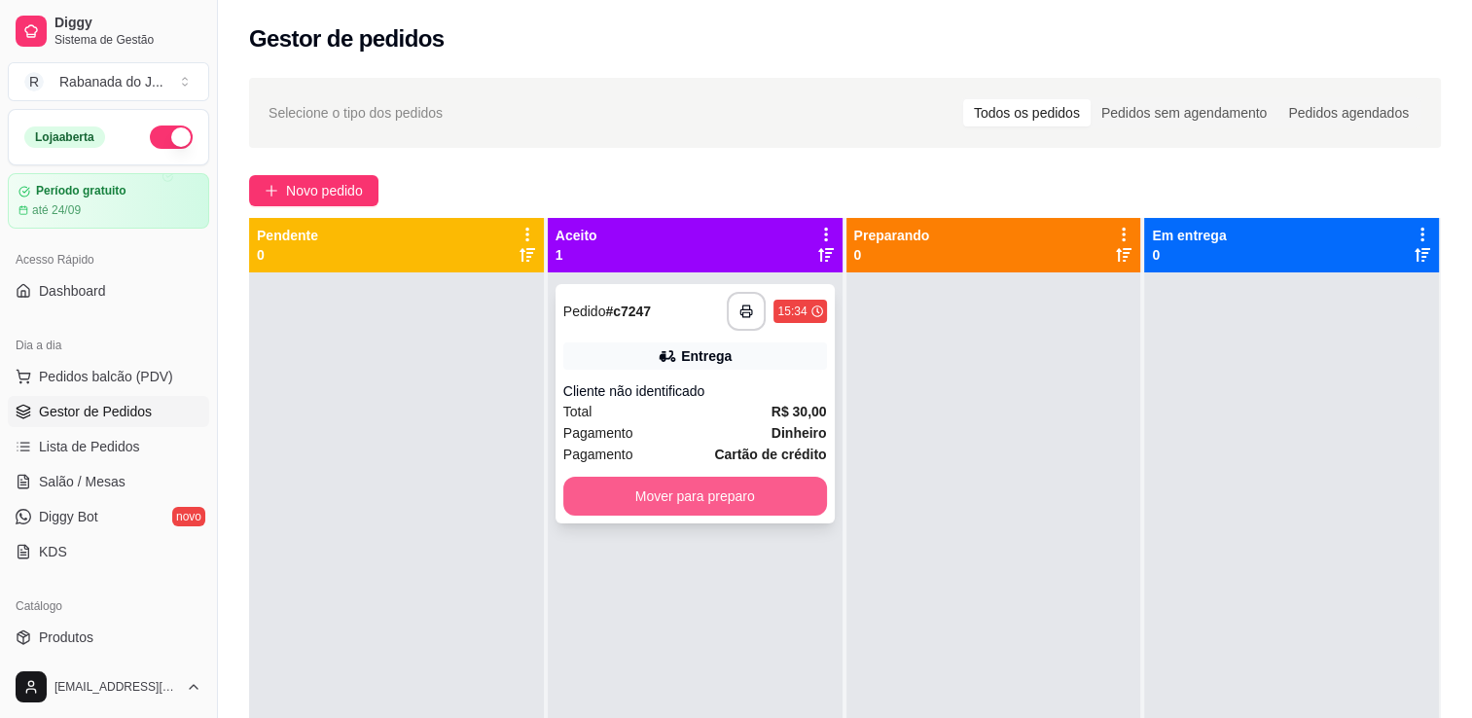
click at [743, 498] on button "Mover para preparo" at bounding box center [695, 496] width 264 height 39
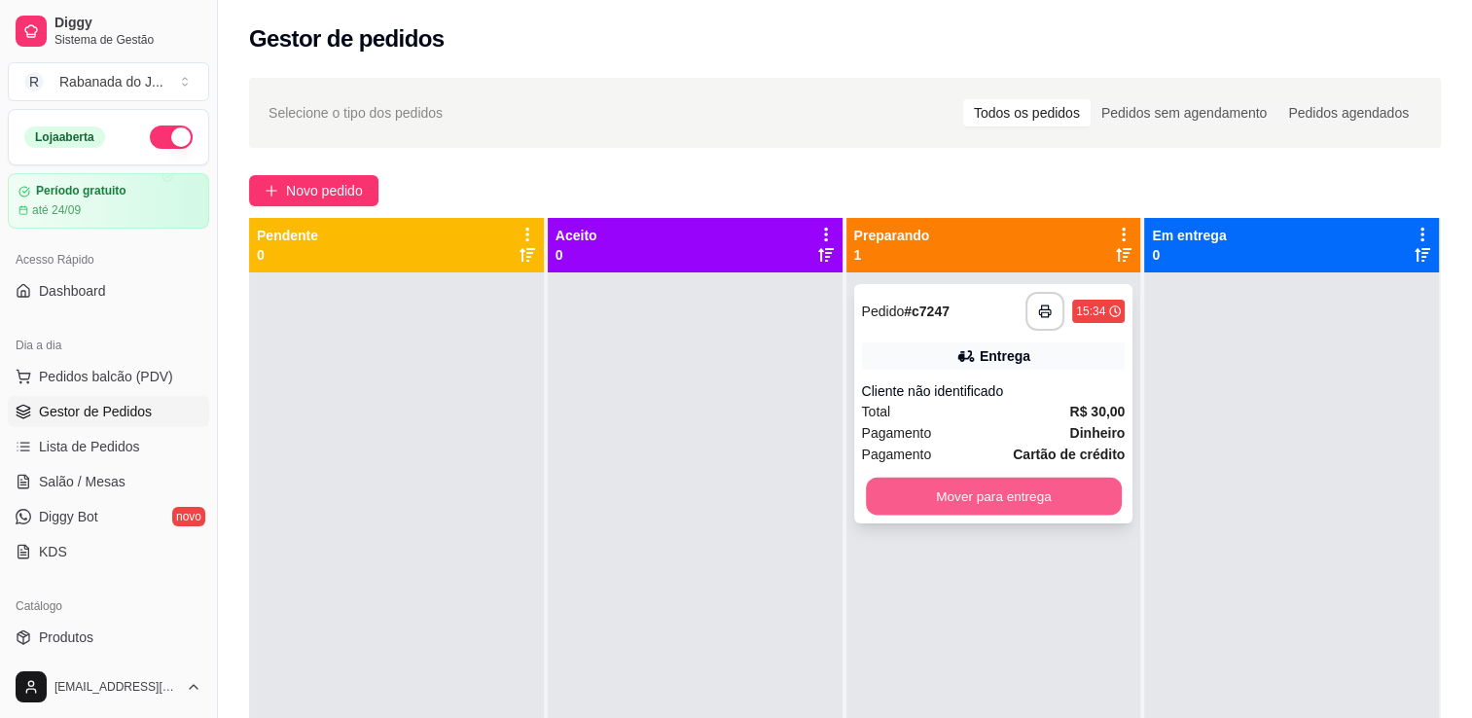
click at [1082, 501] on button "Mover para entrega" at bounding box center [994, 497] width 256 height 38
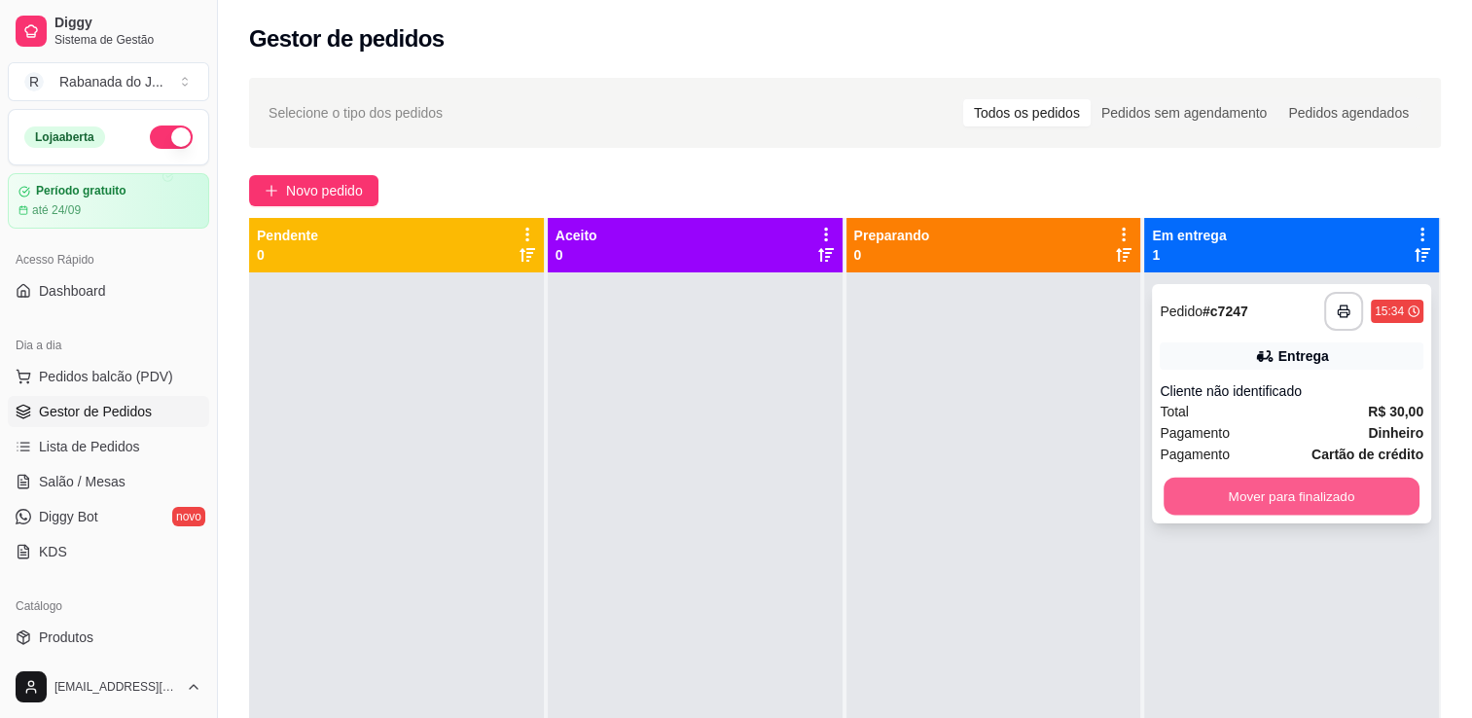
click at [1257, 499] on button "Mover para finalizado" at bounding box center [1291, 497] width 256 height 38
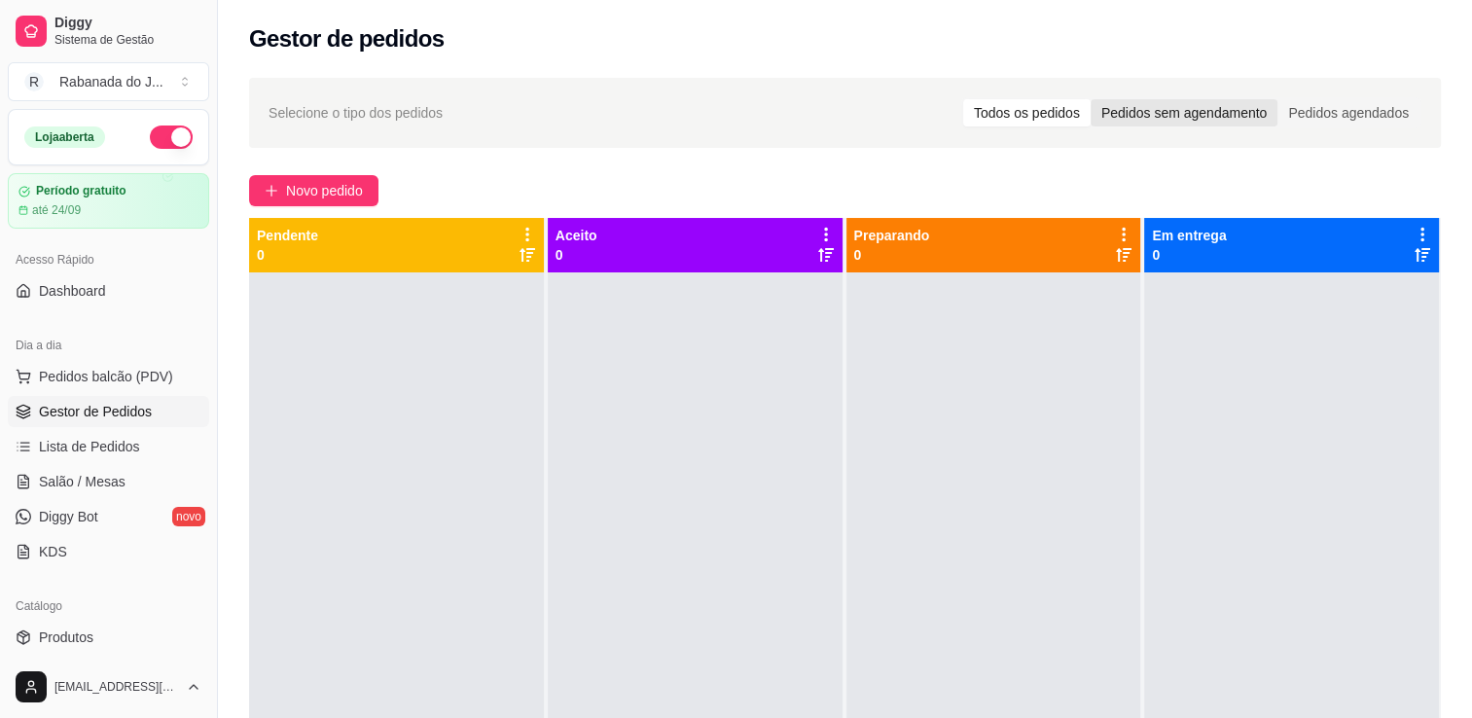
click at [1202, 122] on div "Pedidos sem agendamento" at bounding box center [1183, 112] width 187 height 27
click at [1090, 99] on input "Pedidos sem agendamento" at bounding box center [1090, 99] width 0 height 0
click at [1315, 108] on div "Pedidos agendados" at bounding box center [1348, 112] width 142 height 27
click at [1277, 99] on input "Pedidos agendados" at bounding box center [1277, 99] width 0 height 0
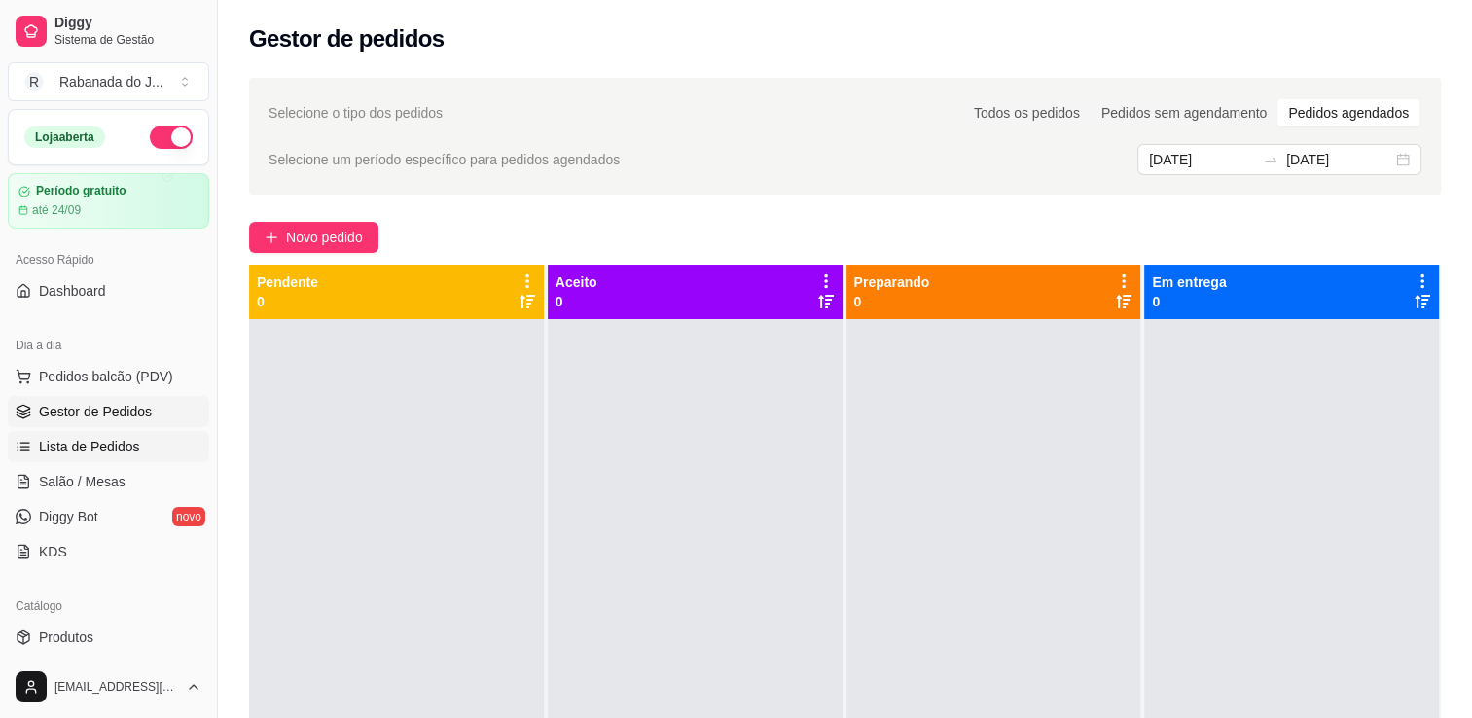
click at [89, 449] on span "Lista de Pedidos" at bounding box center [89, 446] width 101 height 19
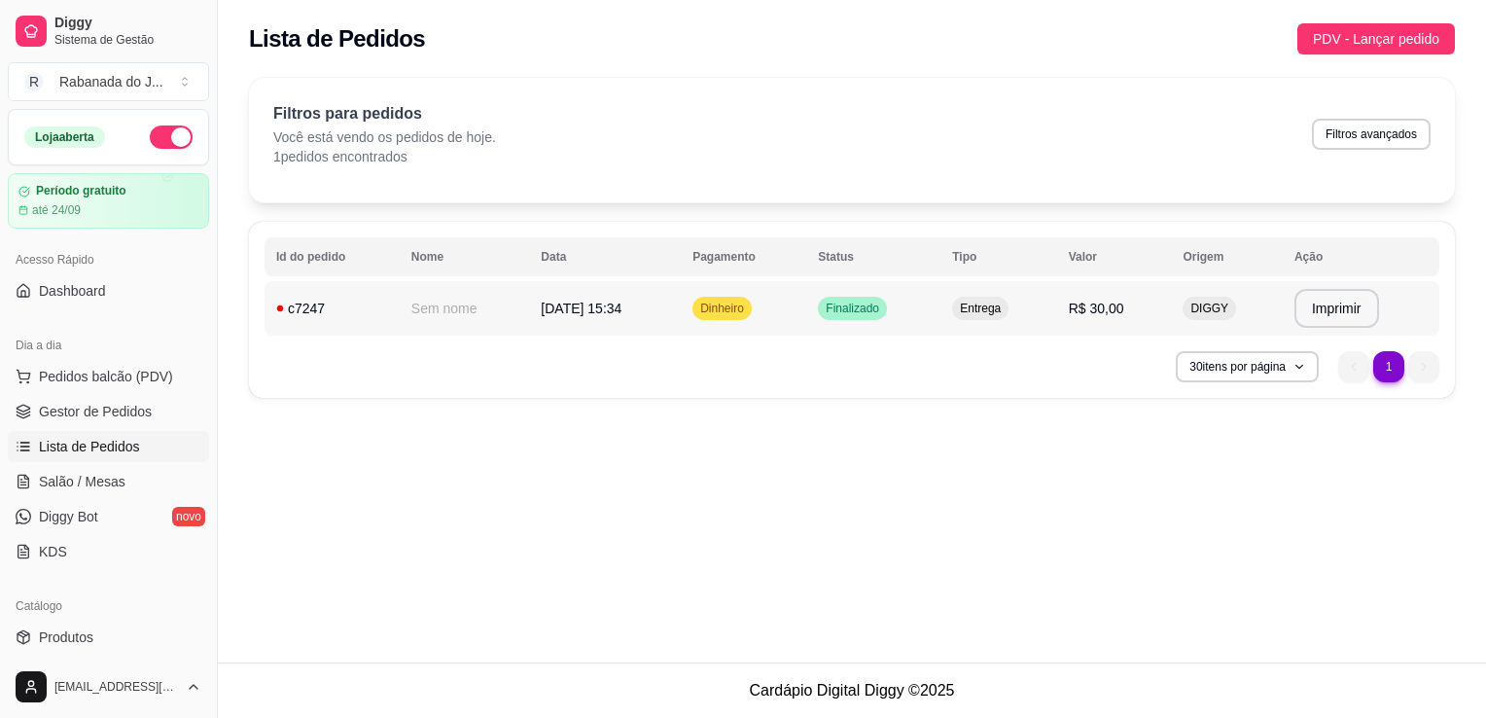
click at [910, 297] on td "Finalizado" at bounding box center [873, 308] width 134 height 54
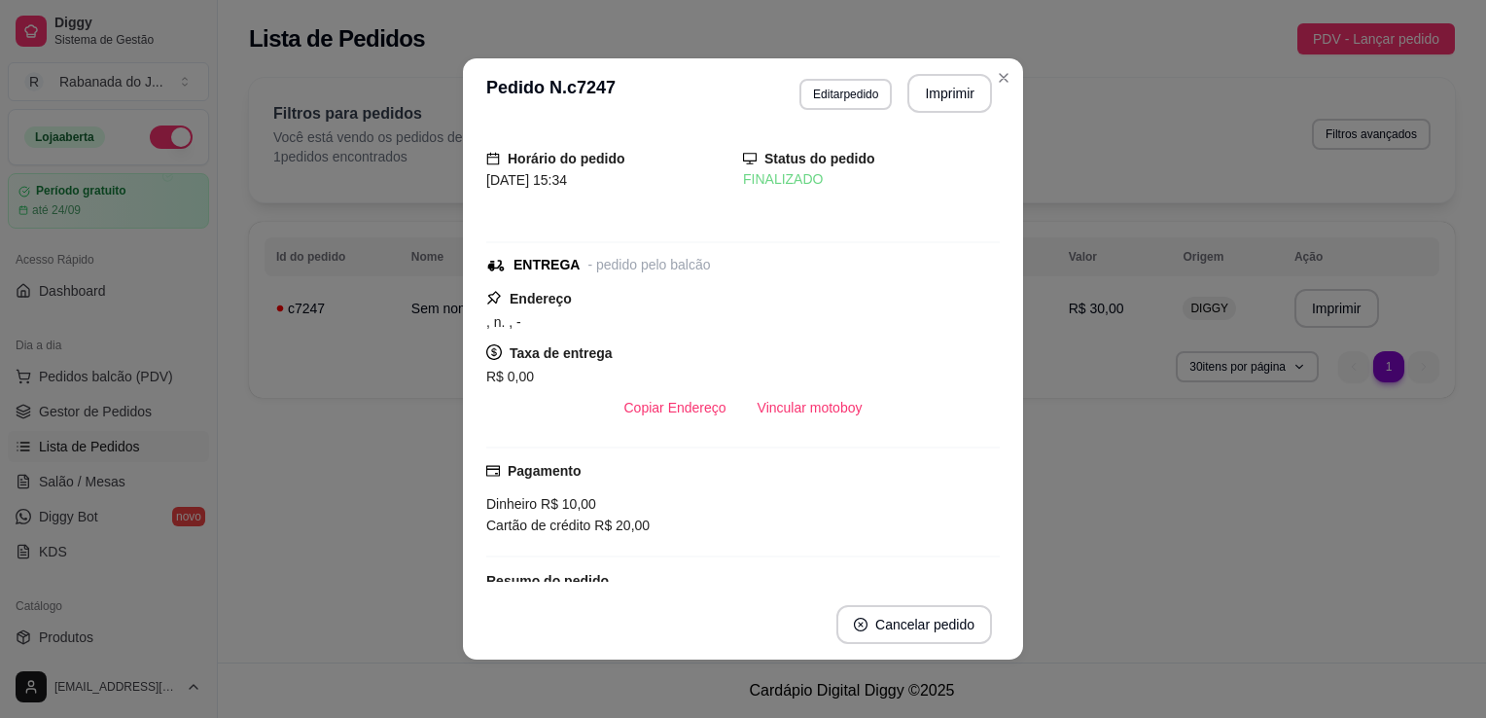
scroll to position [5, 0]
click at [805, 97] on button "Editar pedido" at bounding box center [846, 94] width 90 height 30
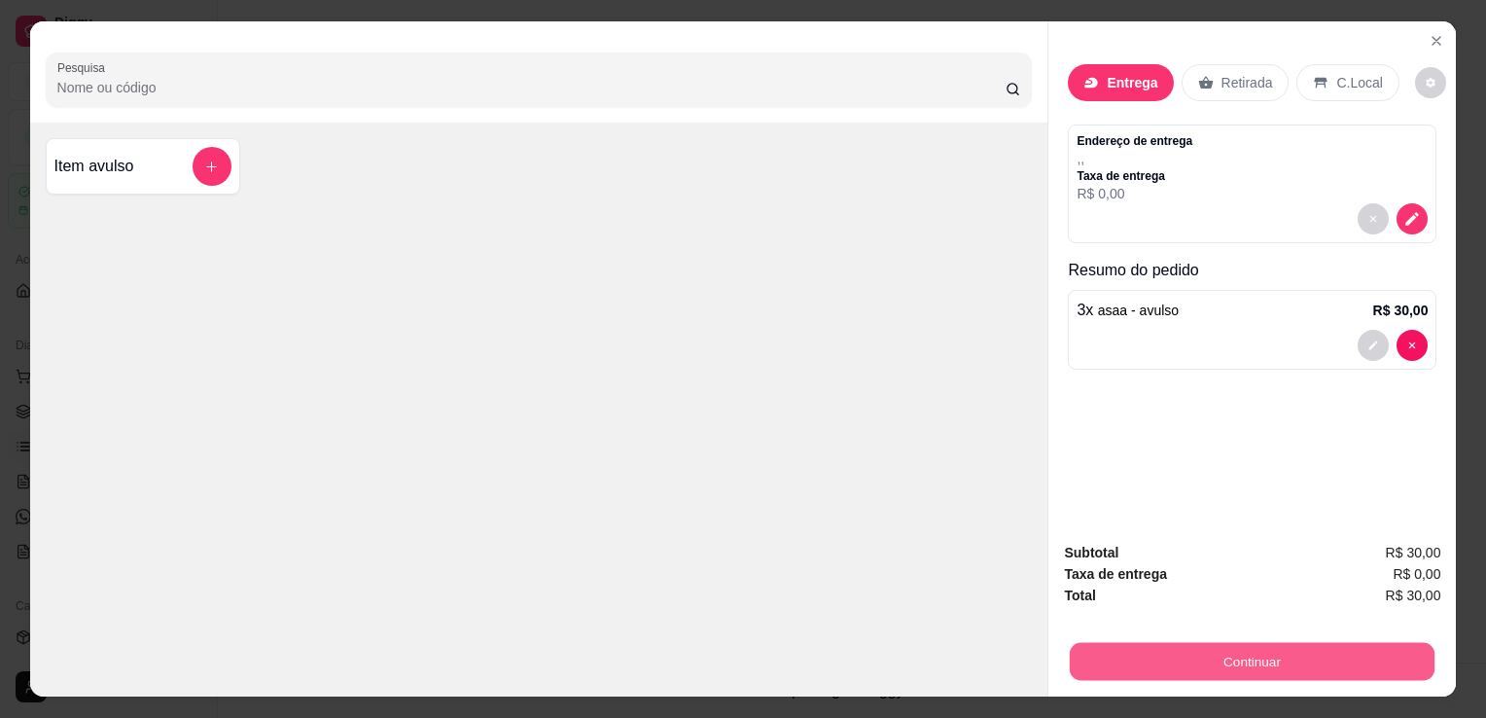
click at [1239, 652] on button "Continuar" at bounding box center [1252, 661] width 365 height 38
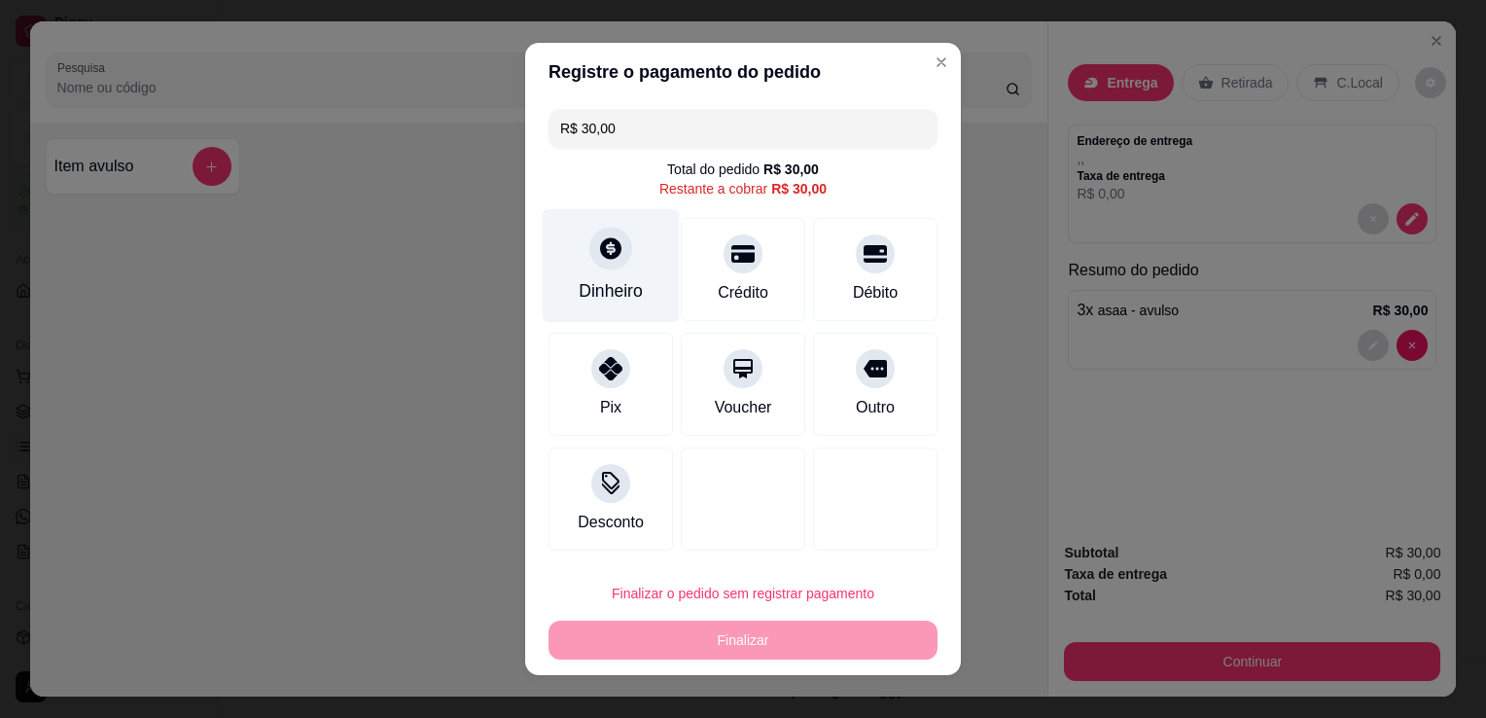
click at [606, 281] on div "Dinheiro" at bounding box center [611, 290] width 64 height 25
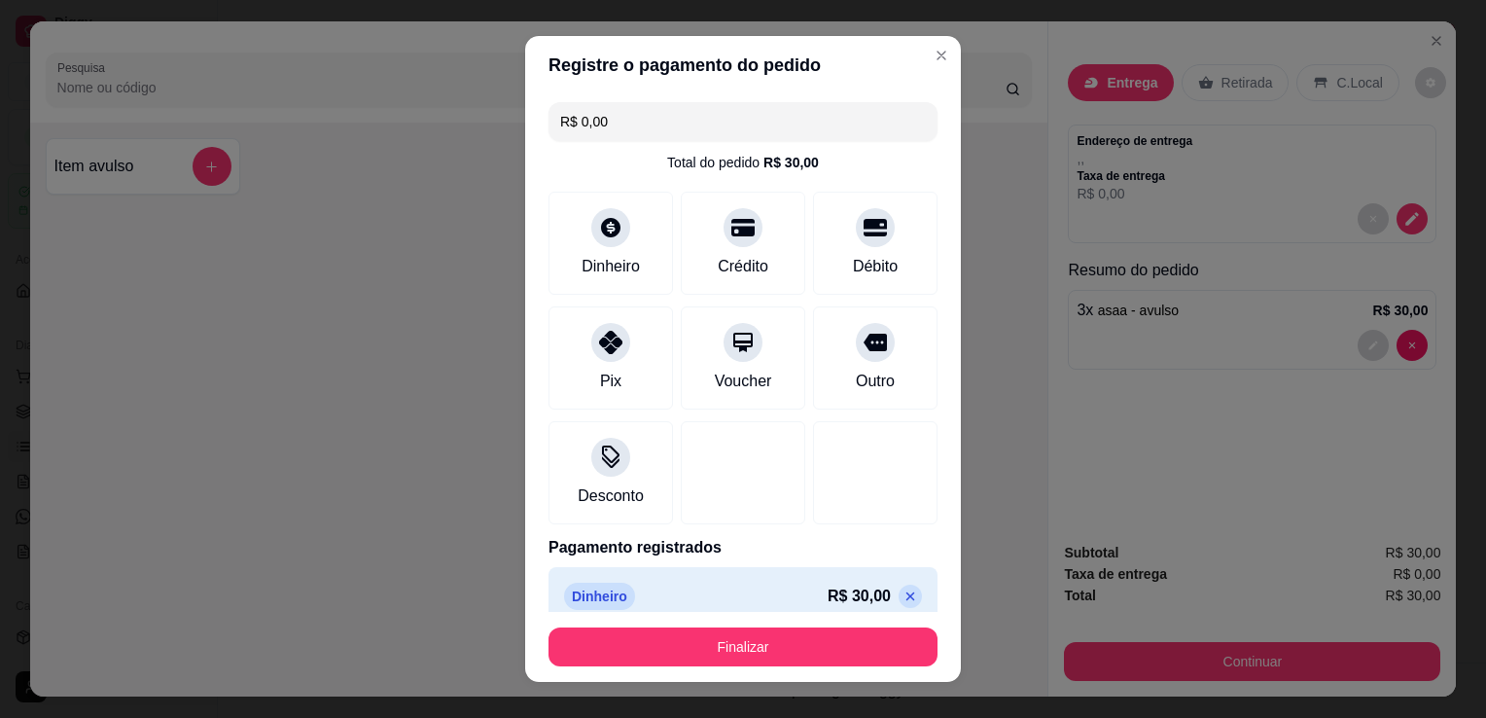
scroll to position [19, 0]
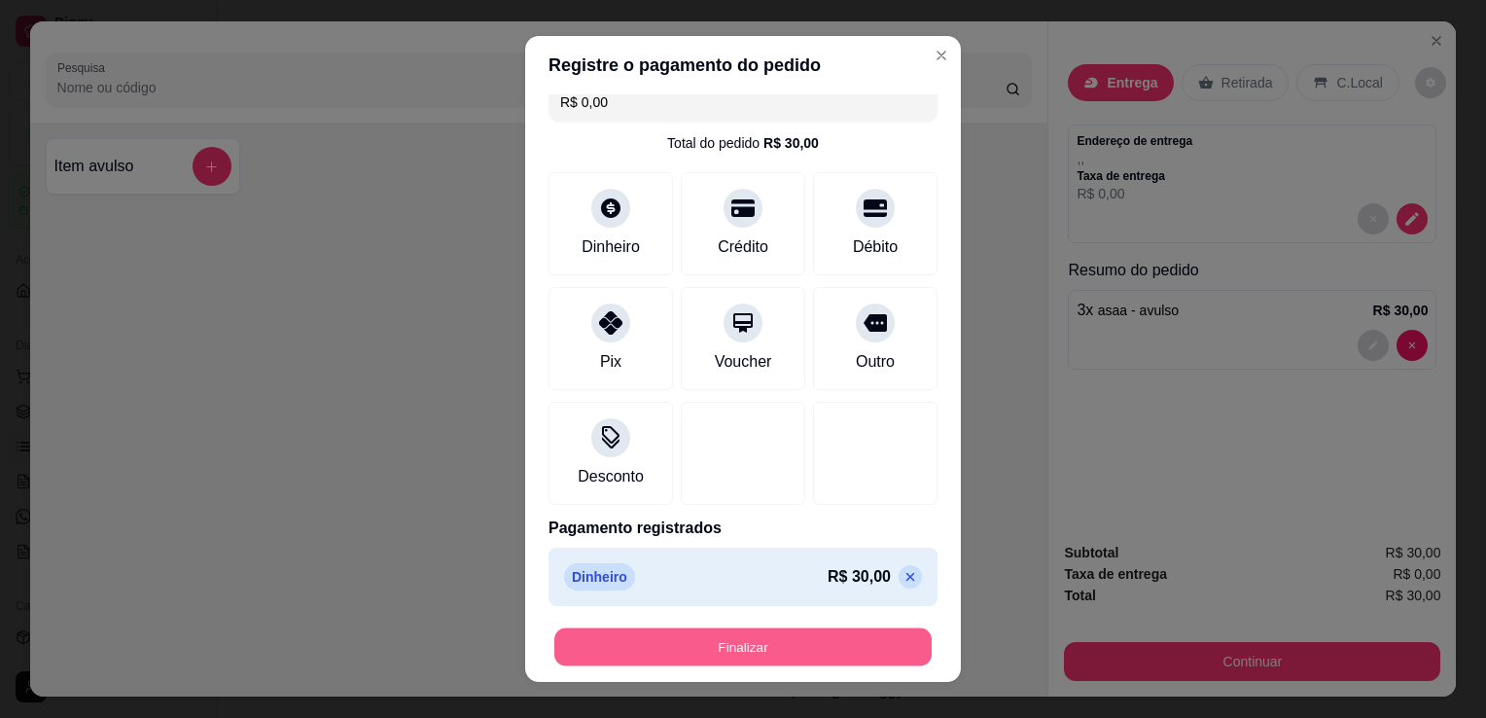
click at [789, 651] on button "Finalizar" at bounding box center [742, 647] width 377 height 38
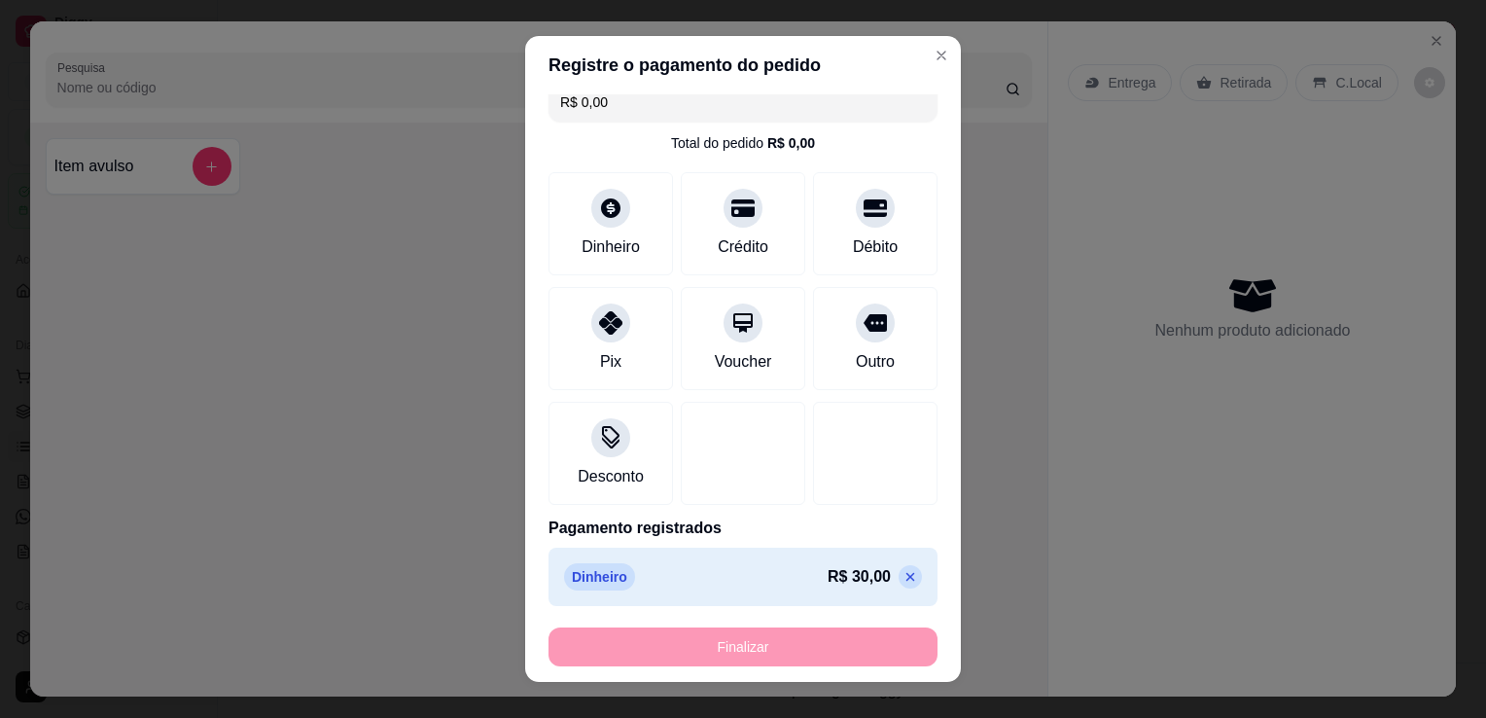
type input "-R$ 30,00"
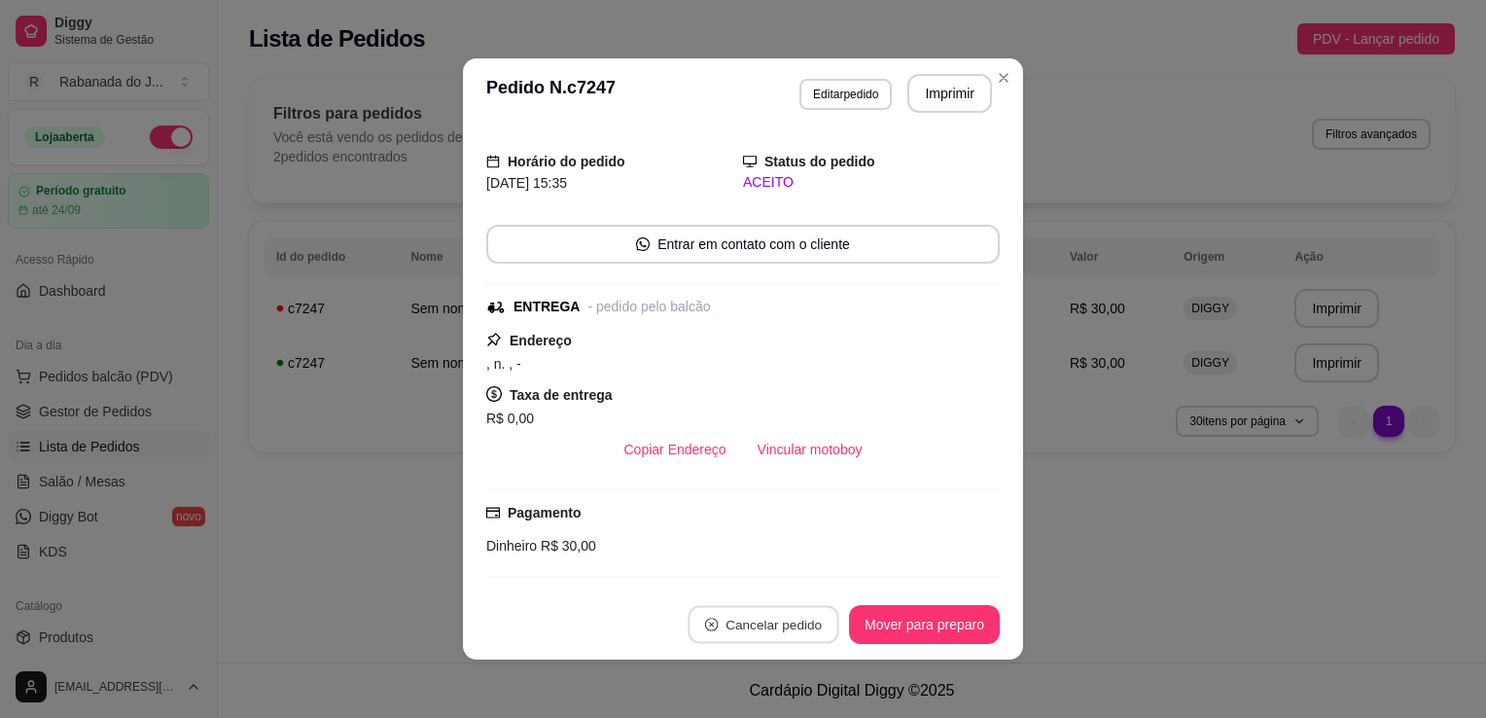
click at [811, 623] on button "Cancelar pedido" at bounding box center [763, 625] width 151 height 38
click at [1000, 77] on icon "Close" at bounding box center [1004, 78] width 8 height 8
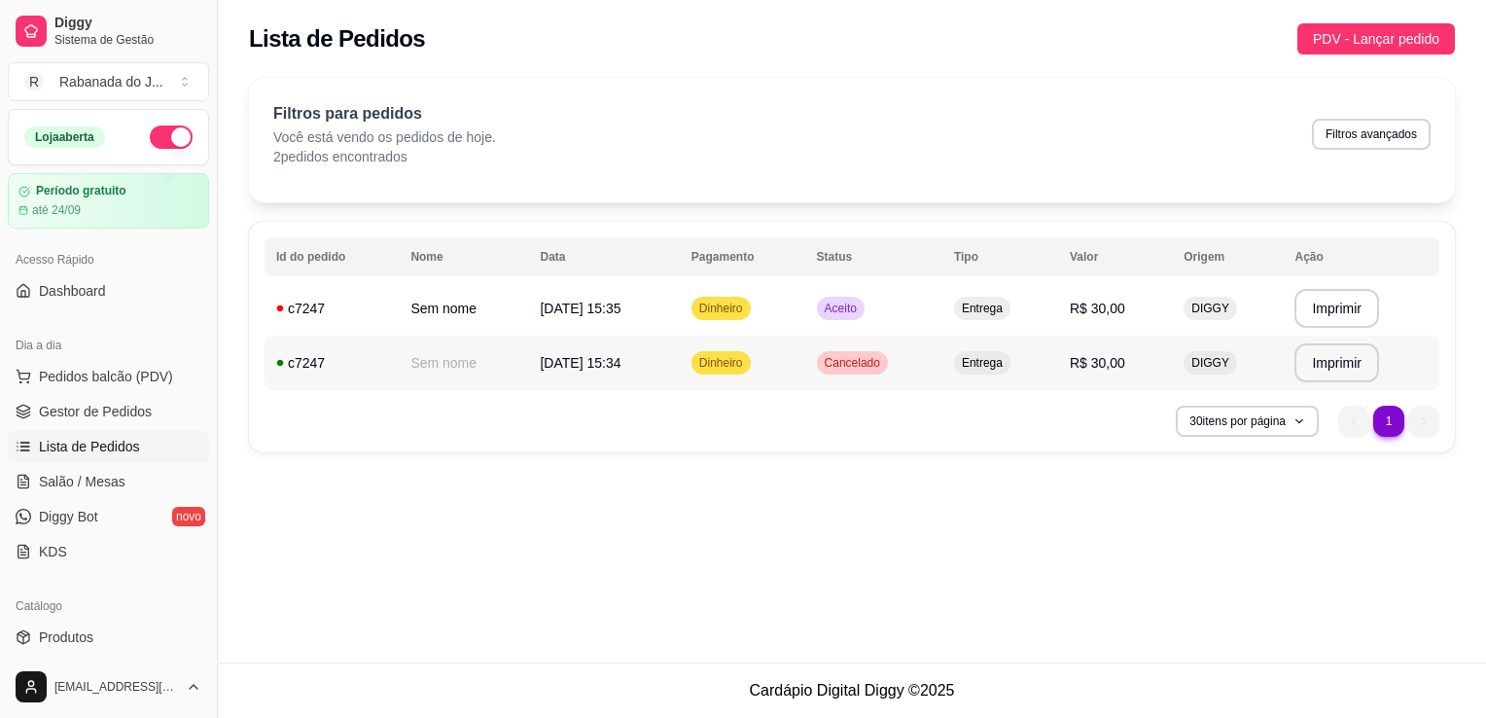
click at [921, 350] on td "Cancelado" at bounding box center [873, 363] width 137 height 54
click at [911, 317] on td "Aceito" at bounding box center [873, 308] width 137 height 54
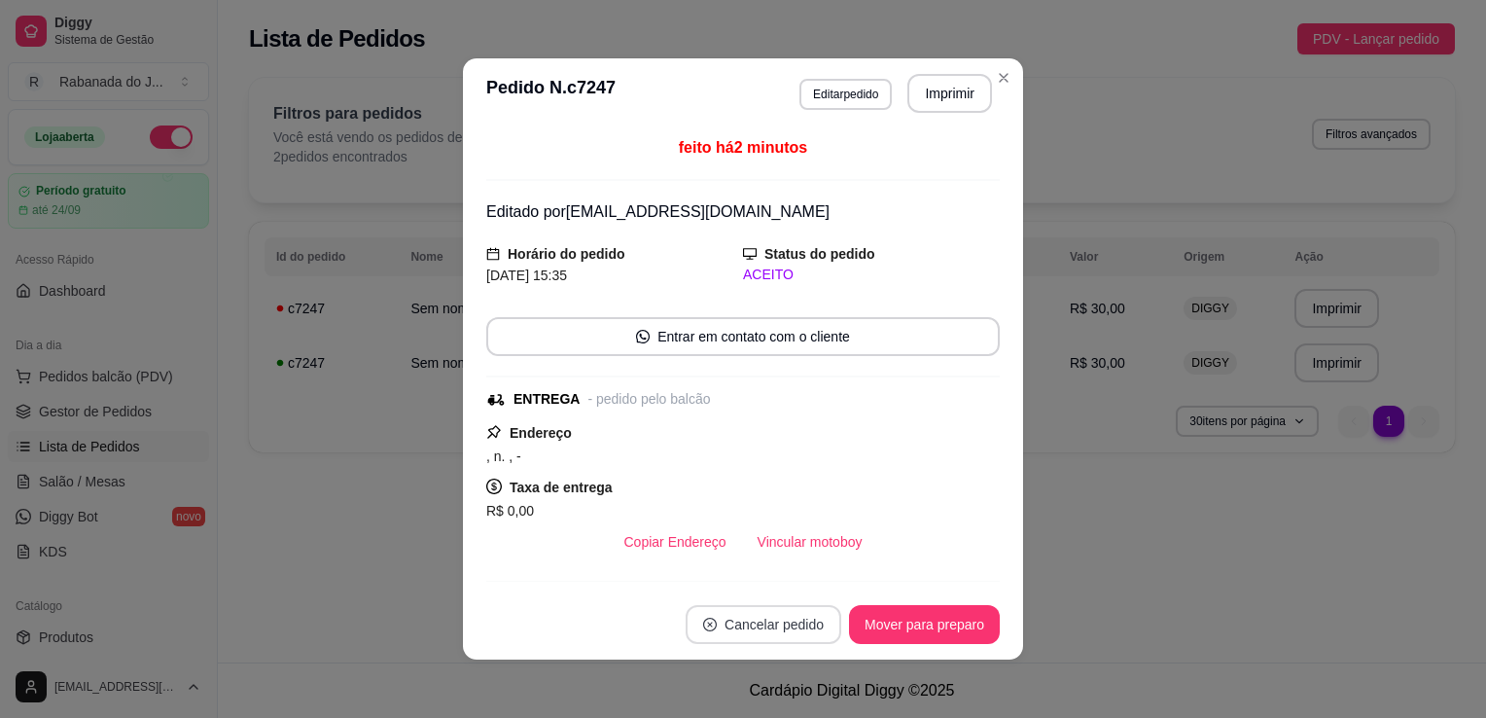
click at [804, 621] on button "Cancelar pedido" at bounding box center [764, 624] width 156 height 39
click at [776, 574] on button "Sim" at bounding box center [810, 576] width 76 height 38
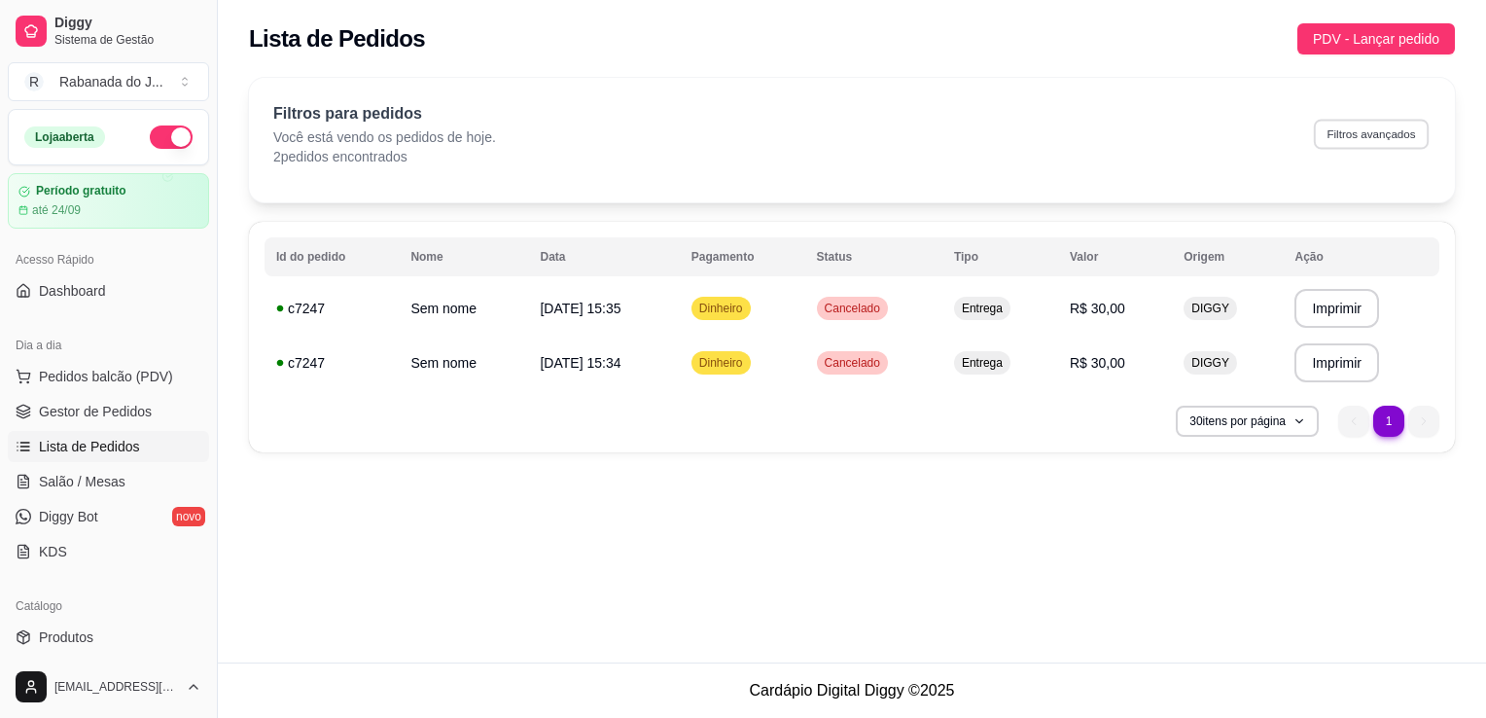
click at [1393, 137] on button "Filtros avançados" at bounding box center [1371, 134] width 115 height 30
select select "0"
drag, startPoint x: 680, startPoint y: 305, endPoint x: 666, endPoint y: 443, distance: 137.8
click at [666, 443] on div "**********" at bounding box center [852, 337] width 1206 height 231
click at [299, 300] on div "c7247" at bounding box center [331, 308] width 111 height 19
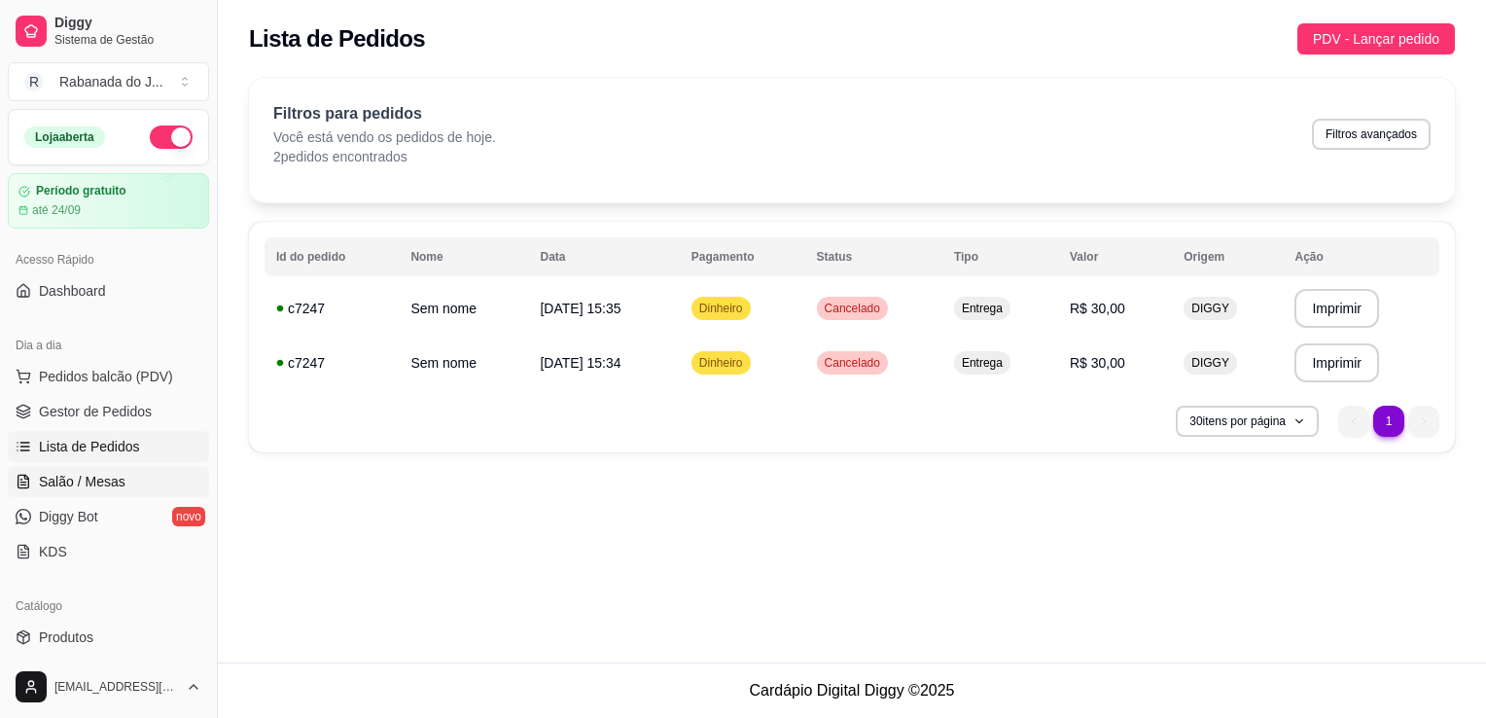
click at [102, 477] on span "Salão / Mesas" at bounding box center [82, 481] width 87 height 19
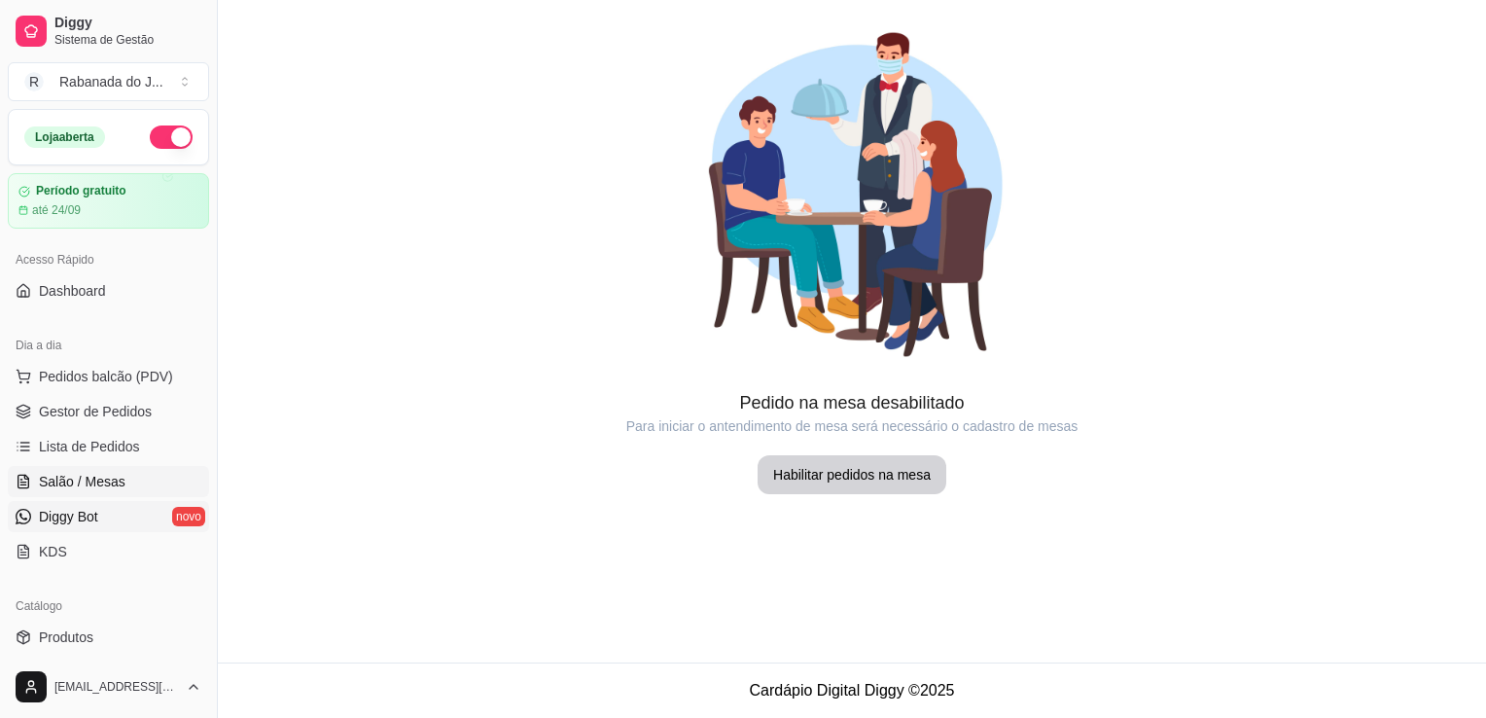
click at [91, 519] on span "Diggy Bot" at bounding box center [68, 516] width 59 height 19
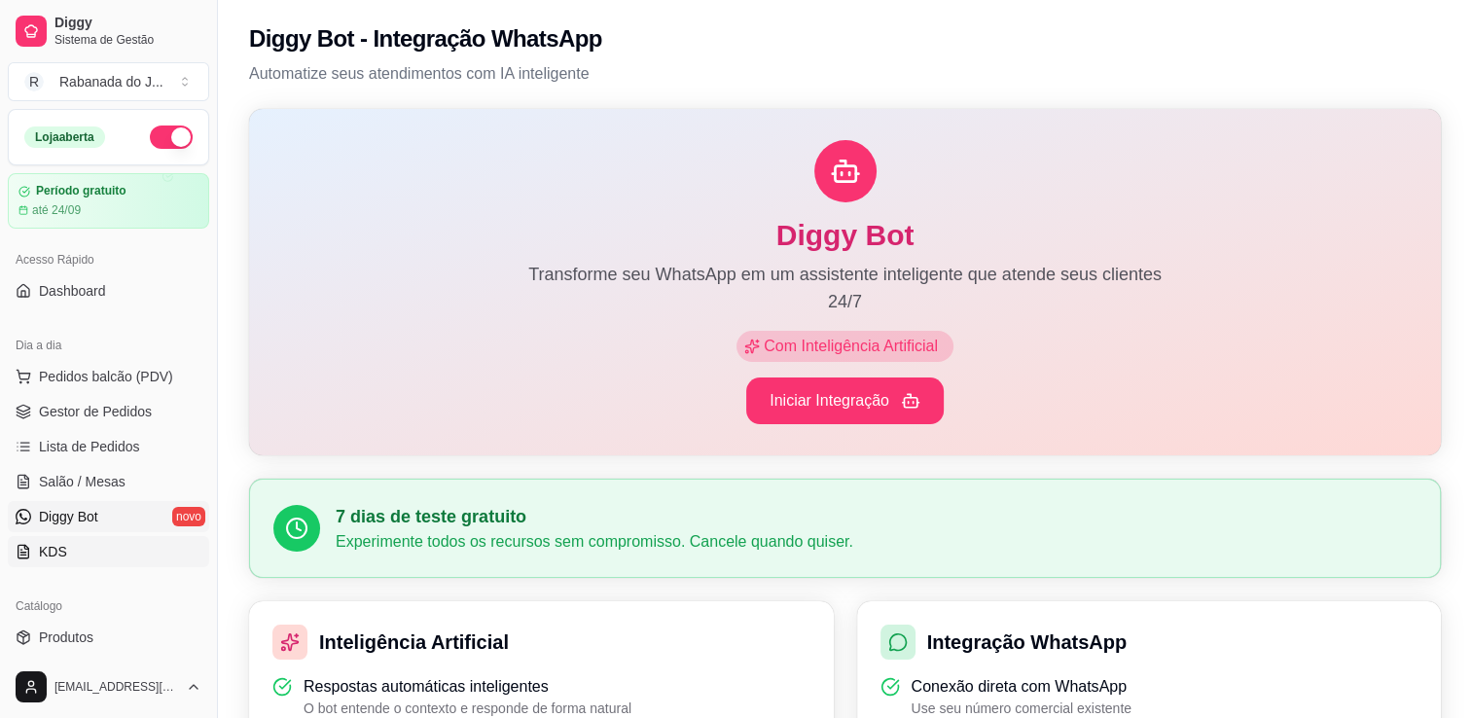
click at [67, 554] on link "KDS" at bounding box center [108, 551] width 201 height 31
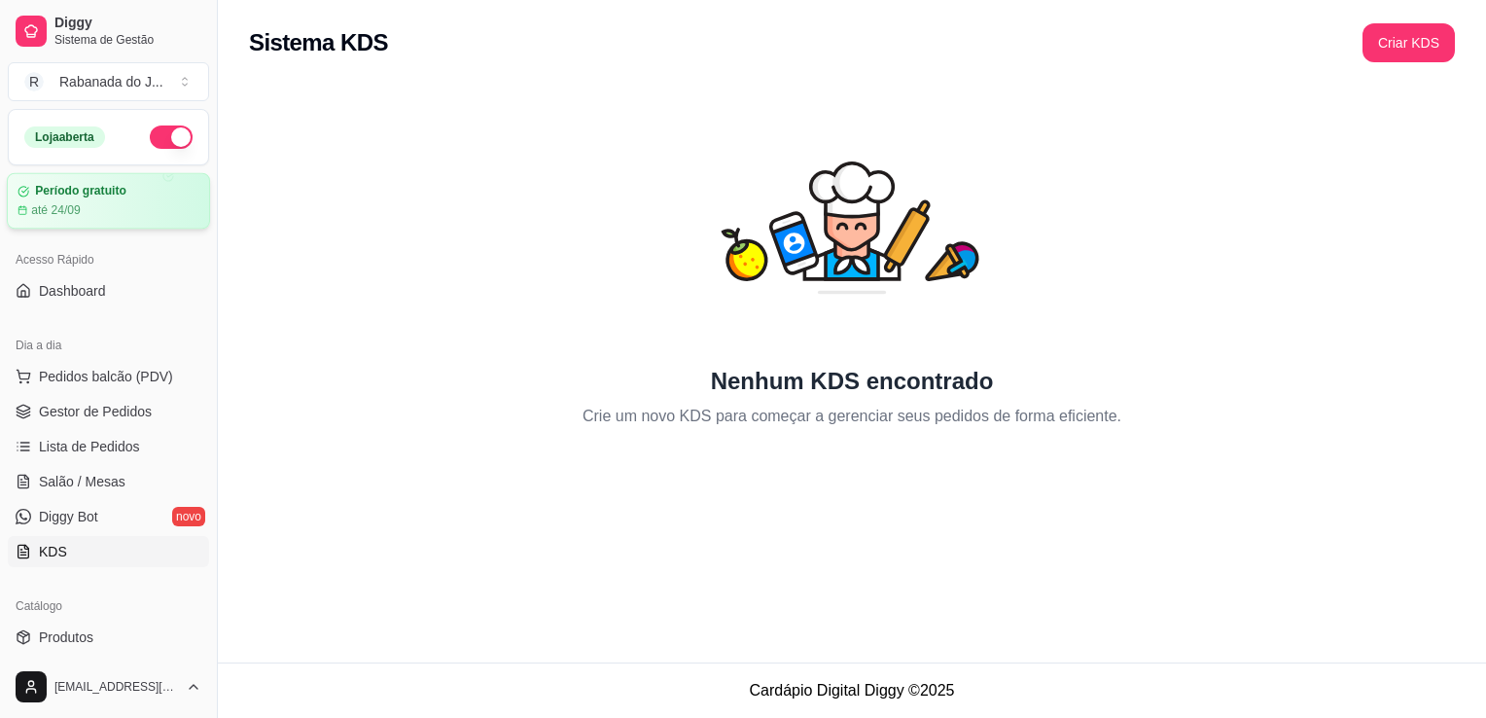
click at [111, 205] on div "até 24/09" at bounding box center [109, 210] width 182 height 16
click at [118, 74] on div "Rabanada do J ..." at bounding box center [111, 81] width 104 height 19
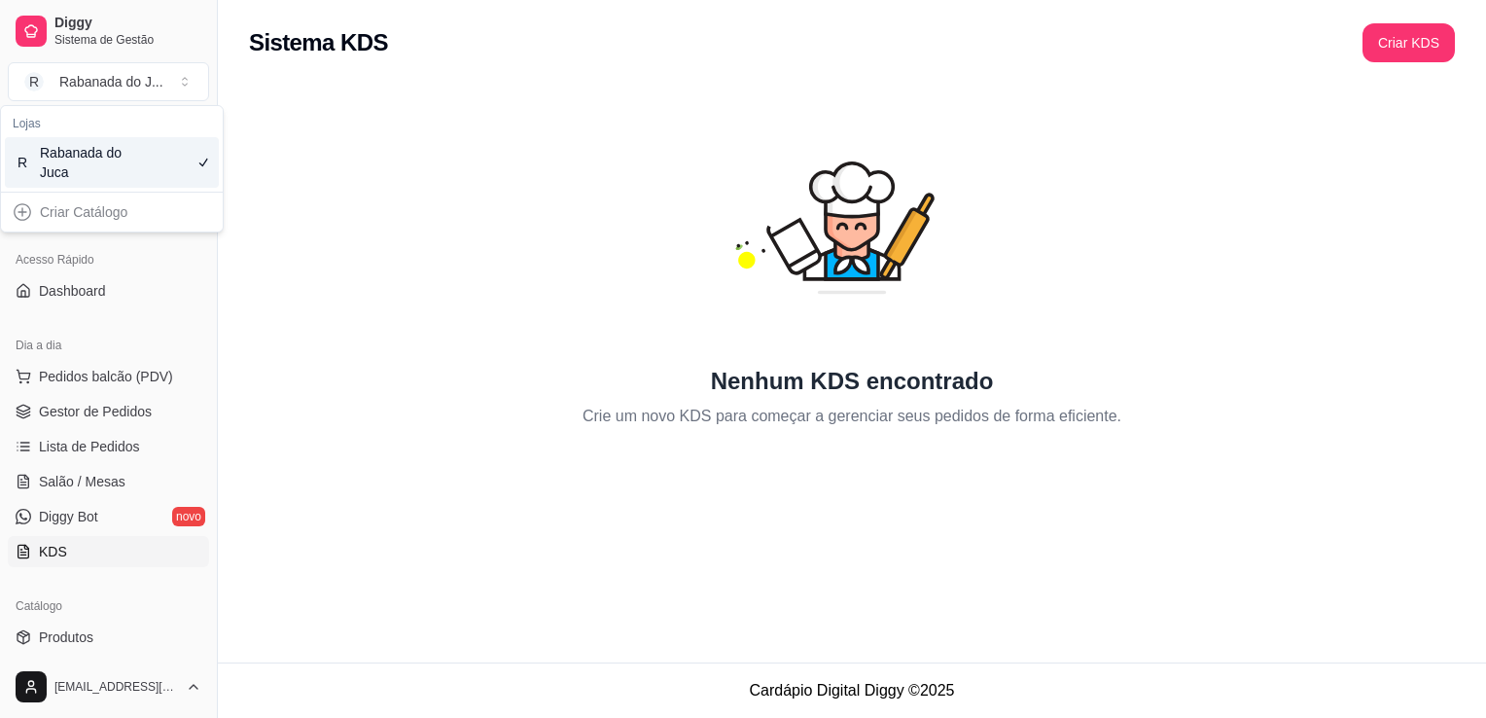
click at [231, 94] on div "Nenhum KDS encontrado Crie um novo KDS para começar a gerenciar seus pedidos de…" at bounding box center [852, 262] width 1268 height 377
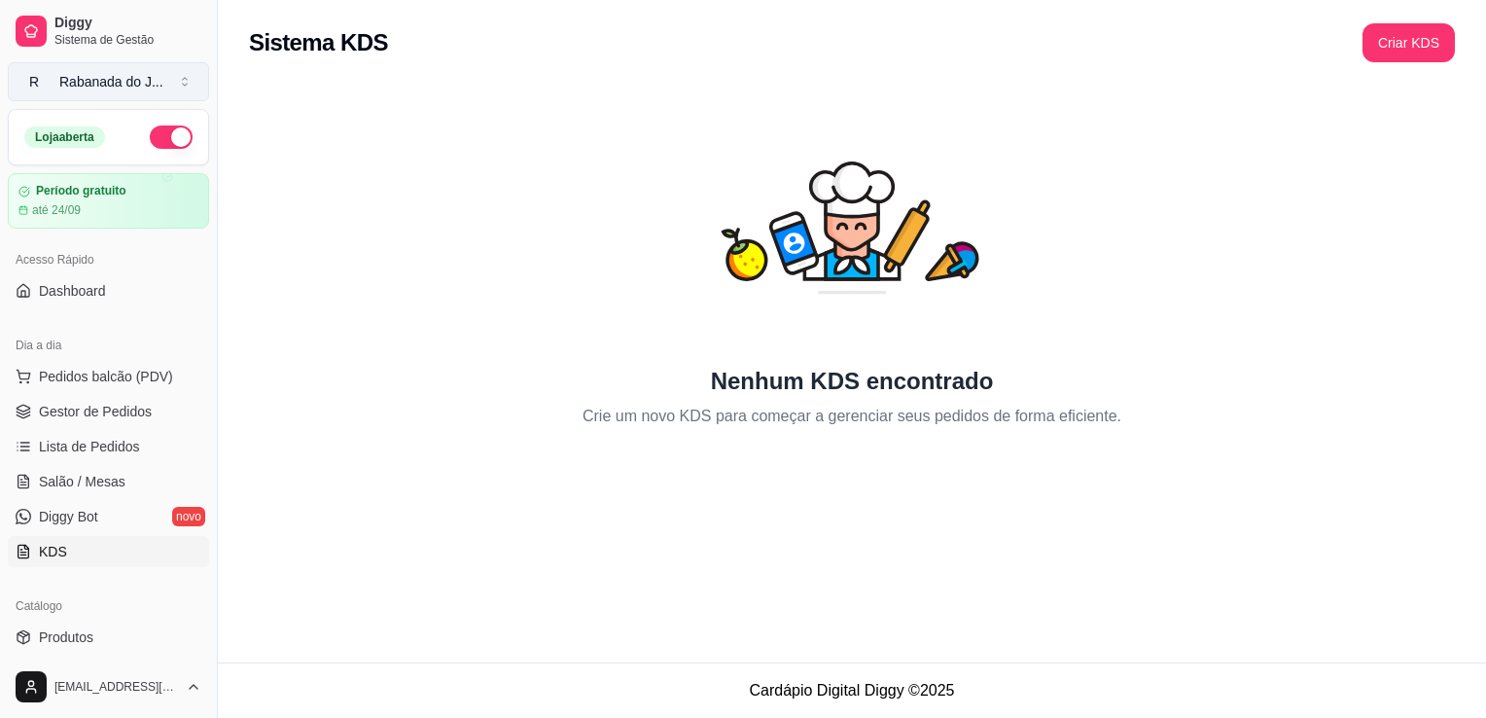
click at [129, 76] on div "Rabanada do J ..." at bounding box center [111, 81] width 104 height 19
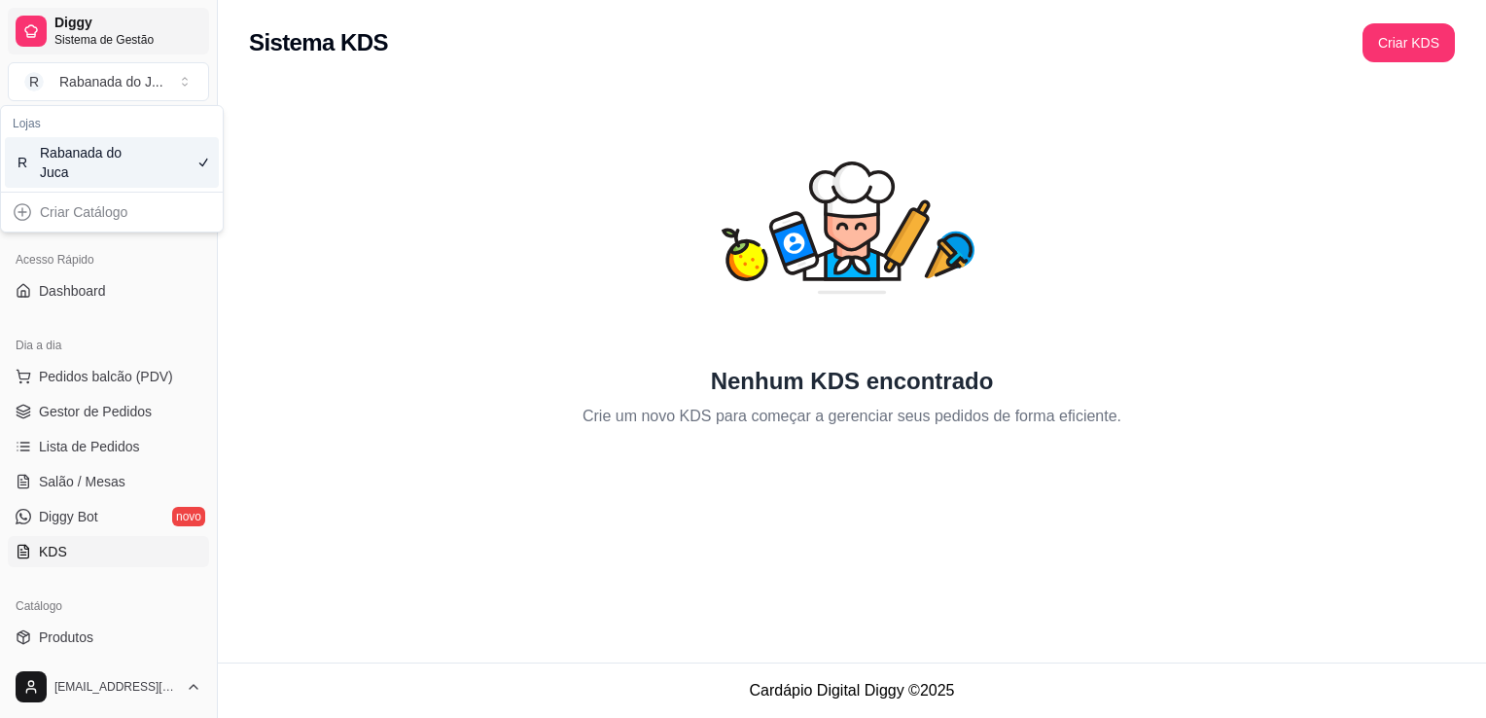
click at [39, 40] on div at bounding box center [31, 31] width 31 height 31
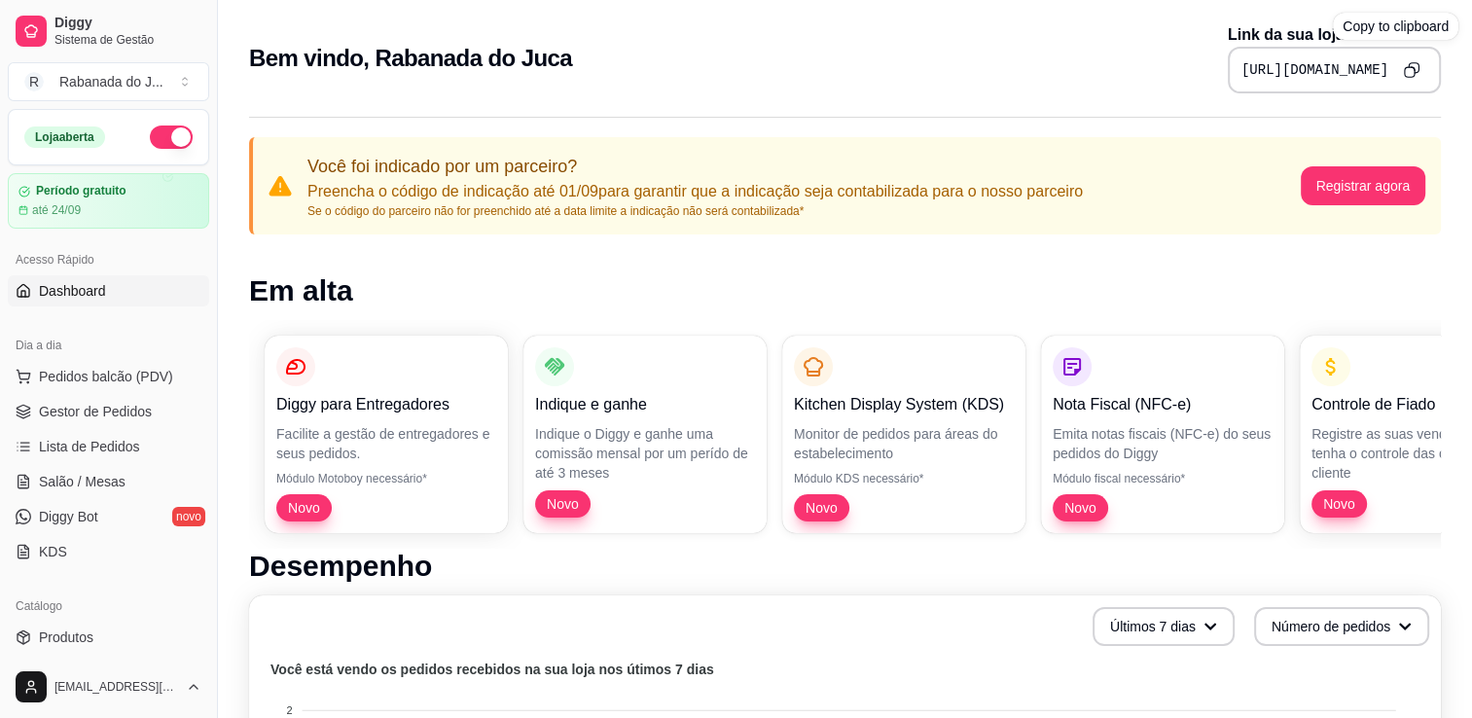
click at [1416, 66] on icon "Copy to clipboard" at bounding box center [1411, 69] width 17 height 17
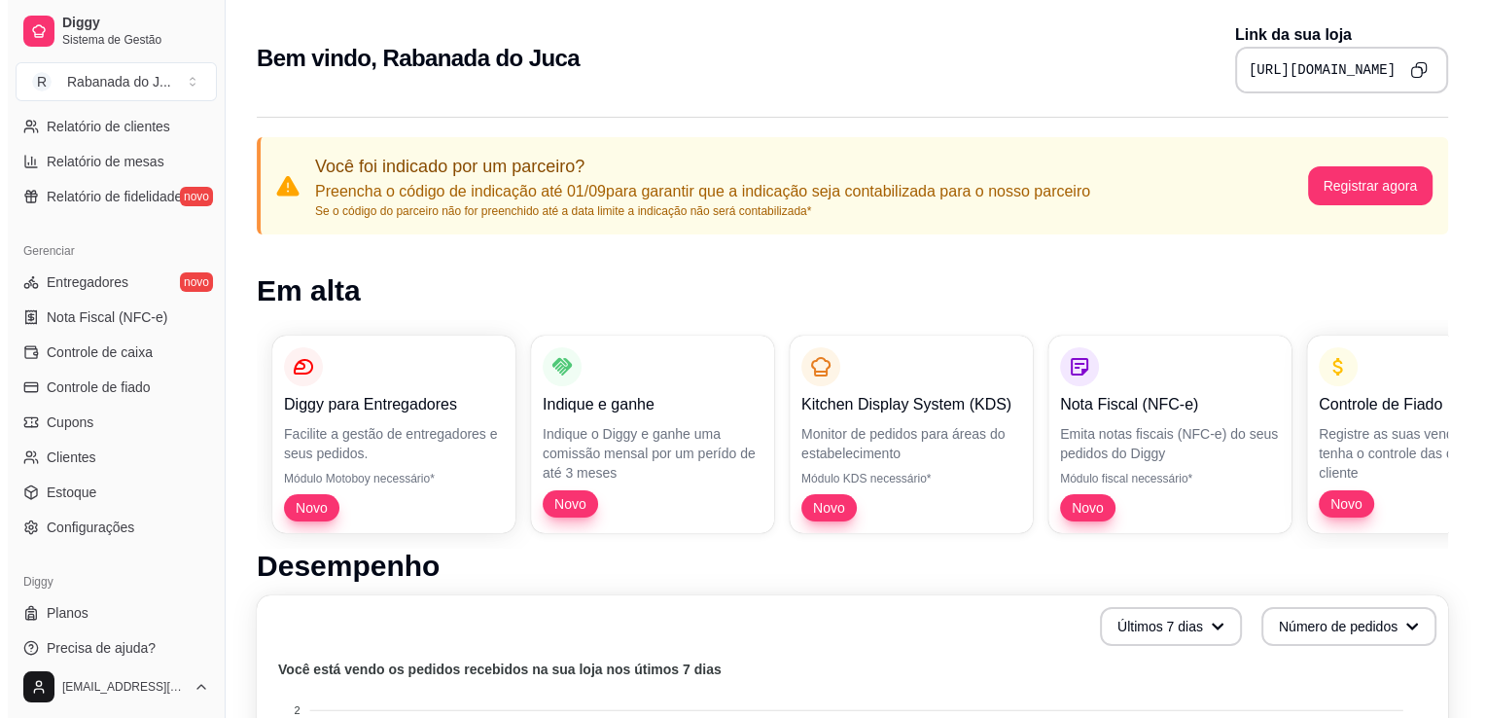
scroll to position [681, 0]
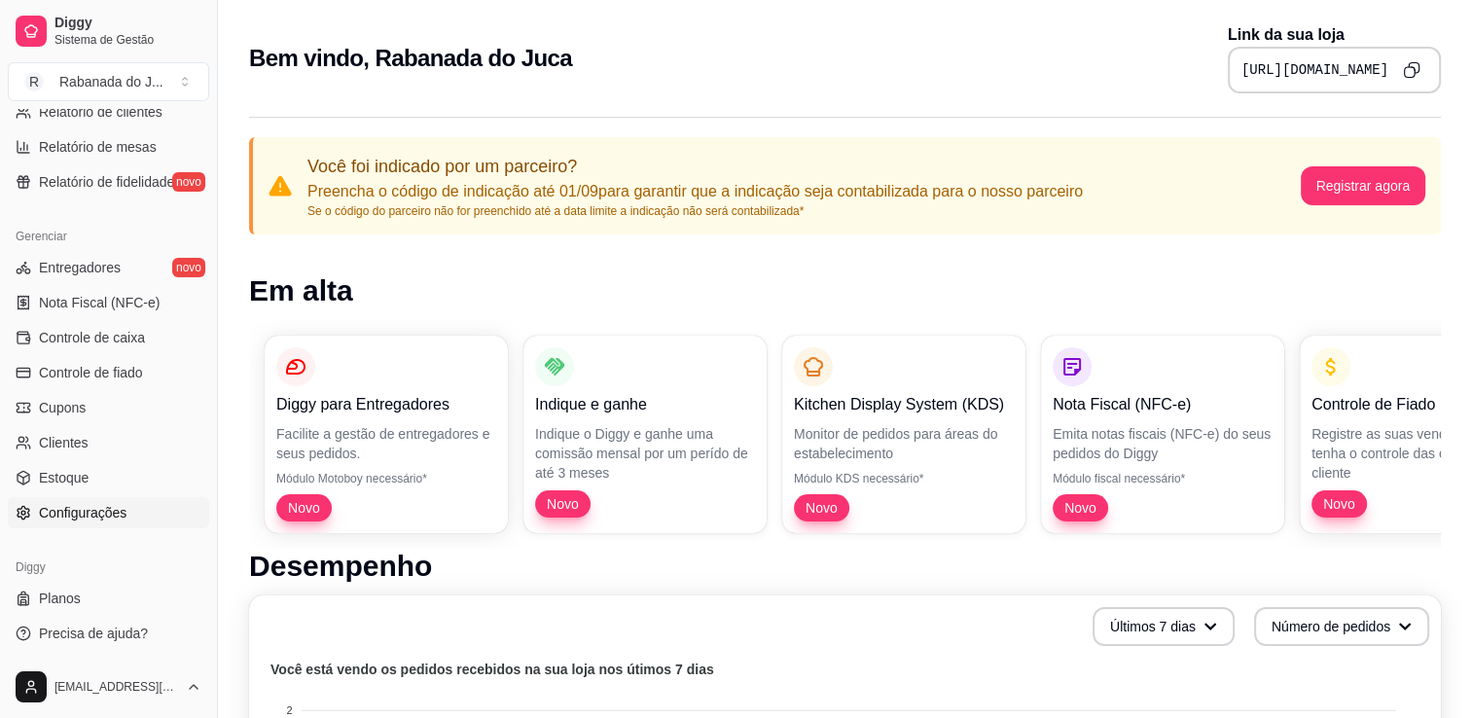
click at [125, 510] on link "Configurações" at bounding box center [108, 512] width 201 height 31
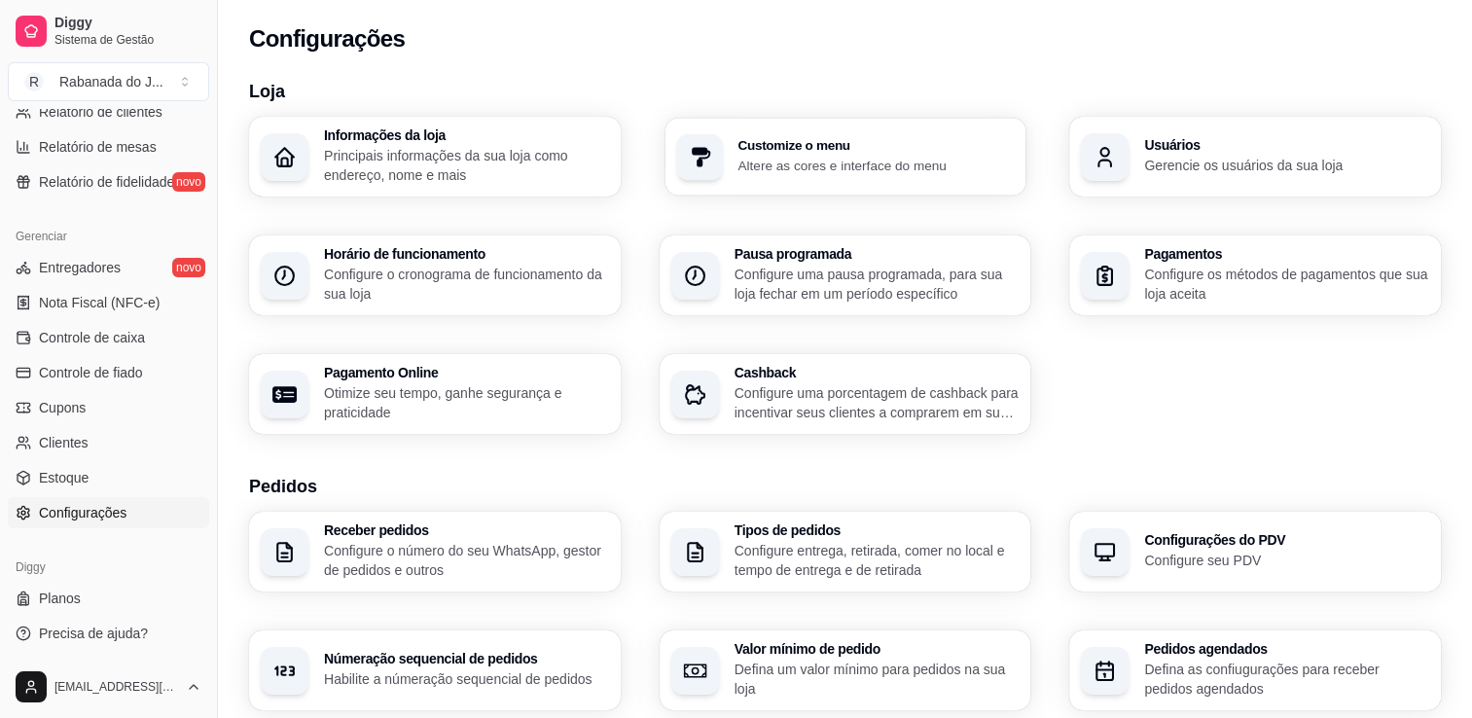
click at [813, 158] on p "Altere as cores e interface do menu" at bounding box center [875, 165] width 276 height 18
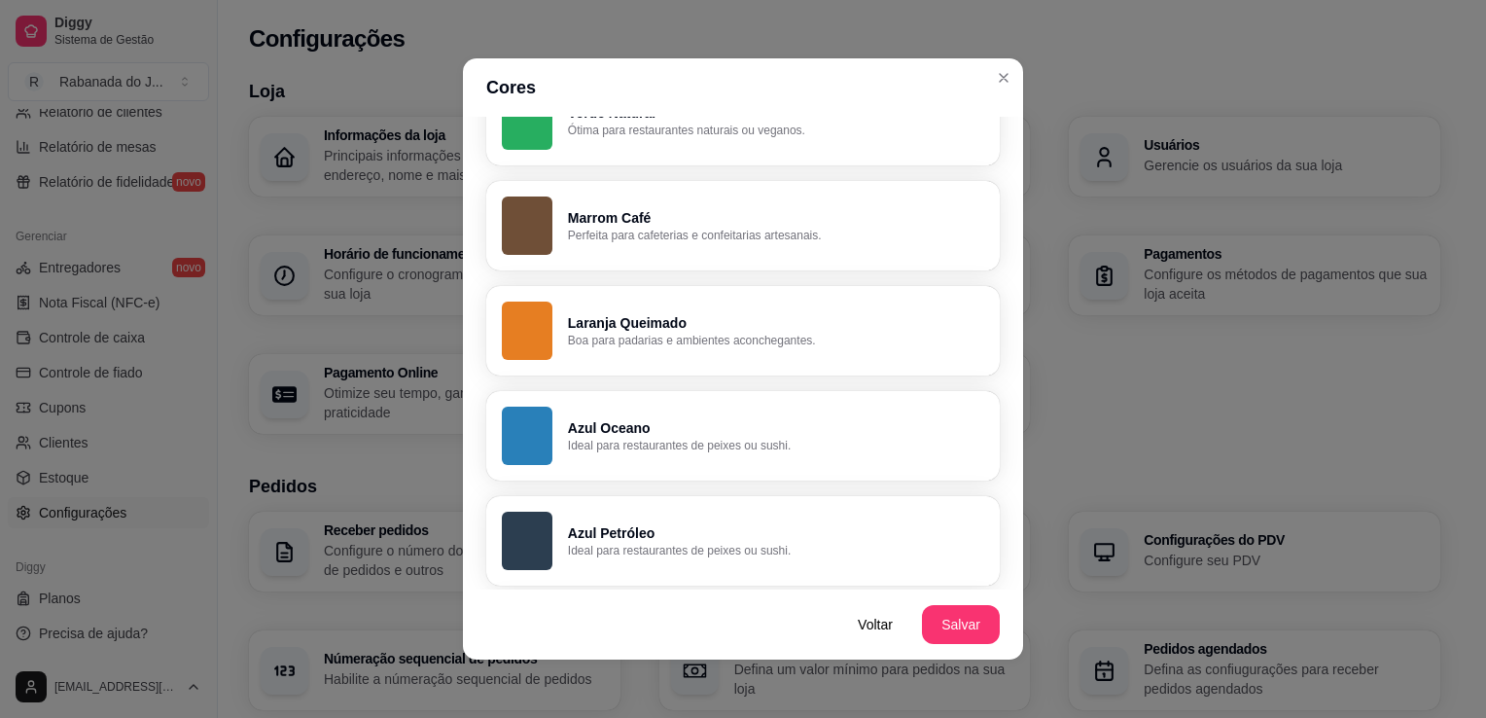
scroll to position [654, 0]
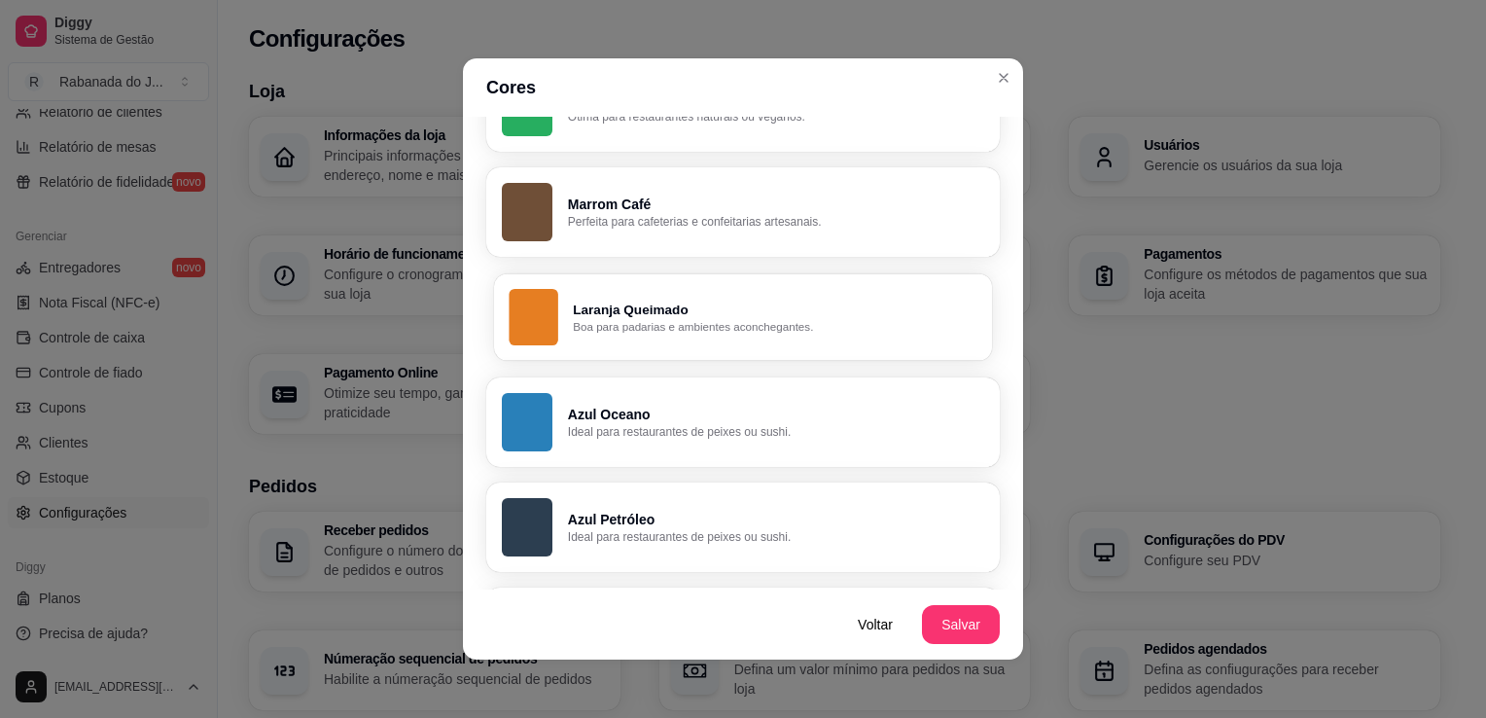
click at [547, 329] on button "Laranja Queimado Boa para padarias e ambientes aconchegantes." at bounding box center [743, 316] width 498 height 87
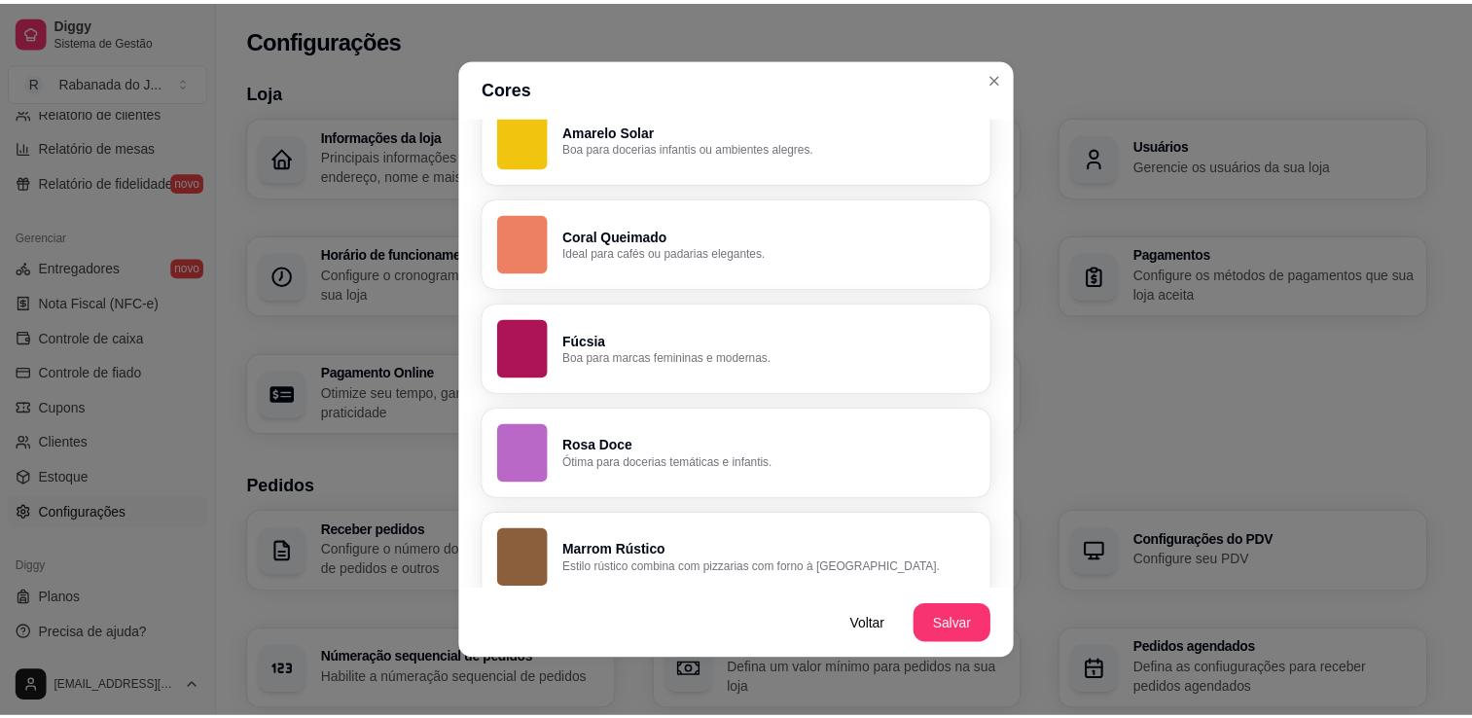
scroll to position [1381, 0]
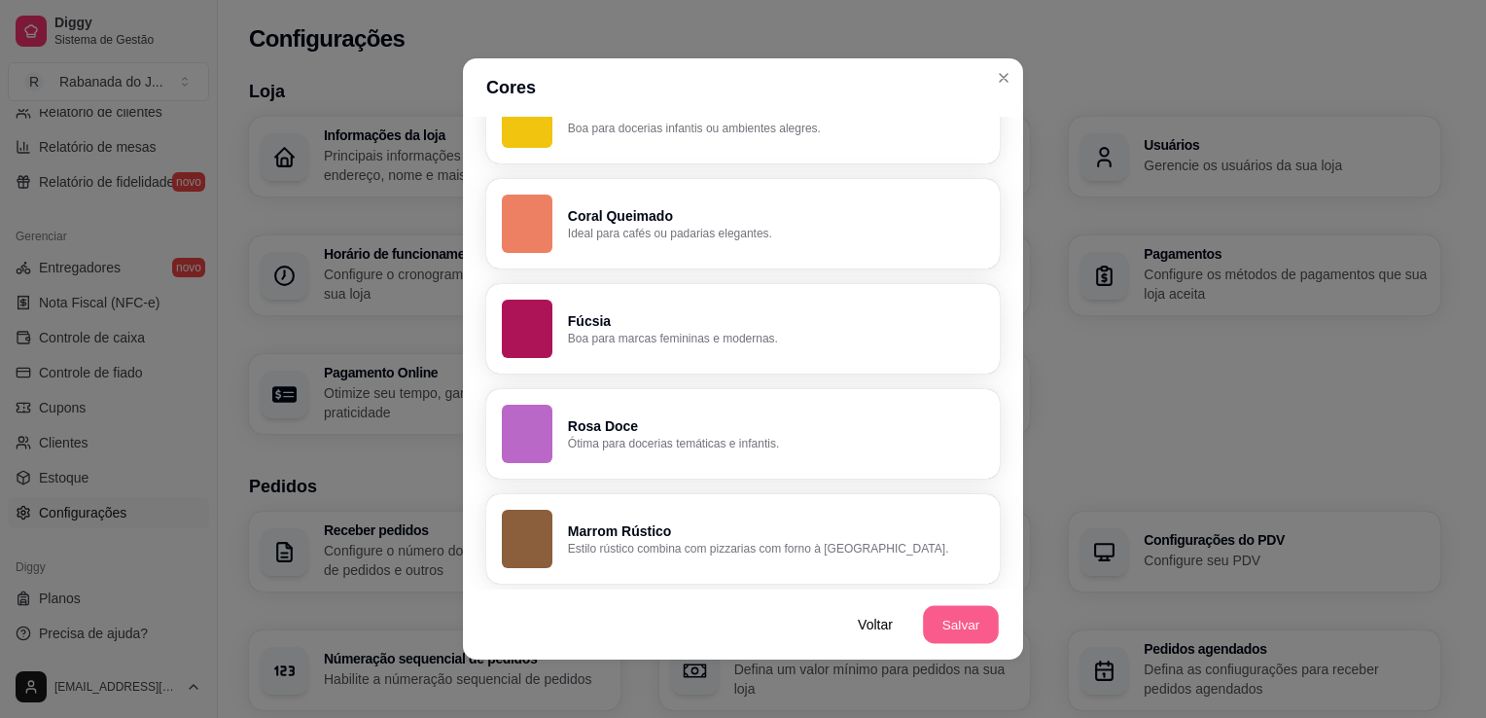
click at [959, 621] on button "Salvar" at bounding box center [961, 625] width 76 height 38
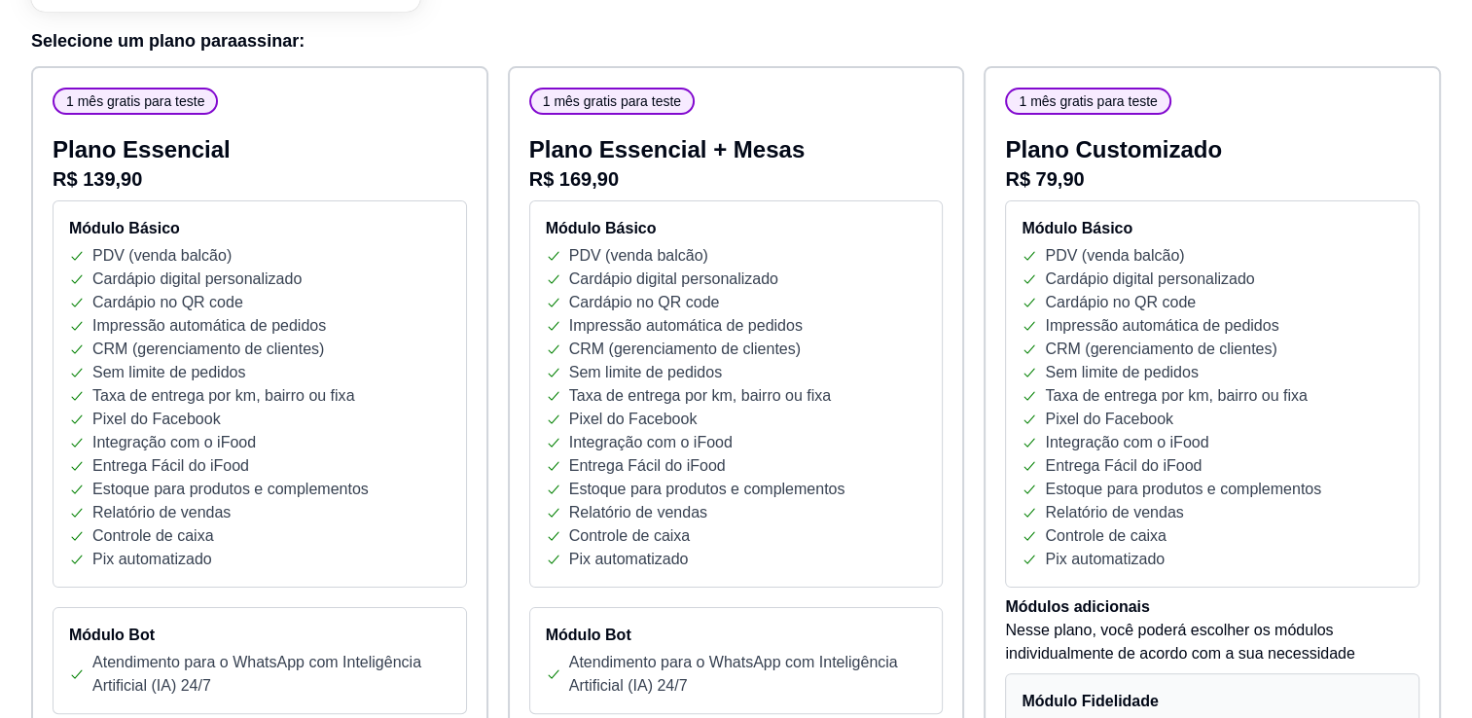
scroll to position [255, 0]
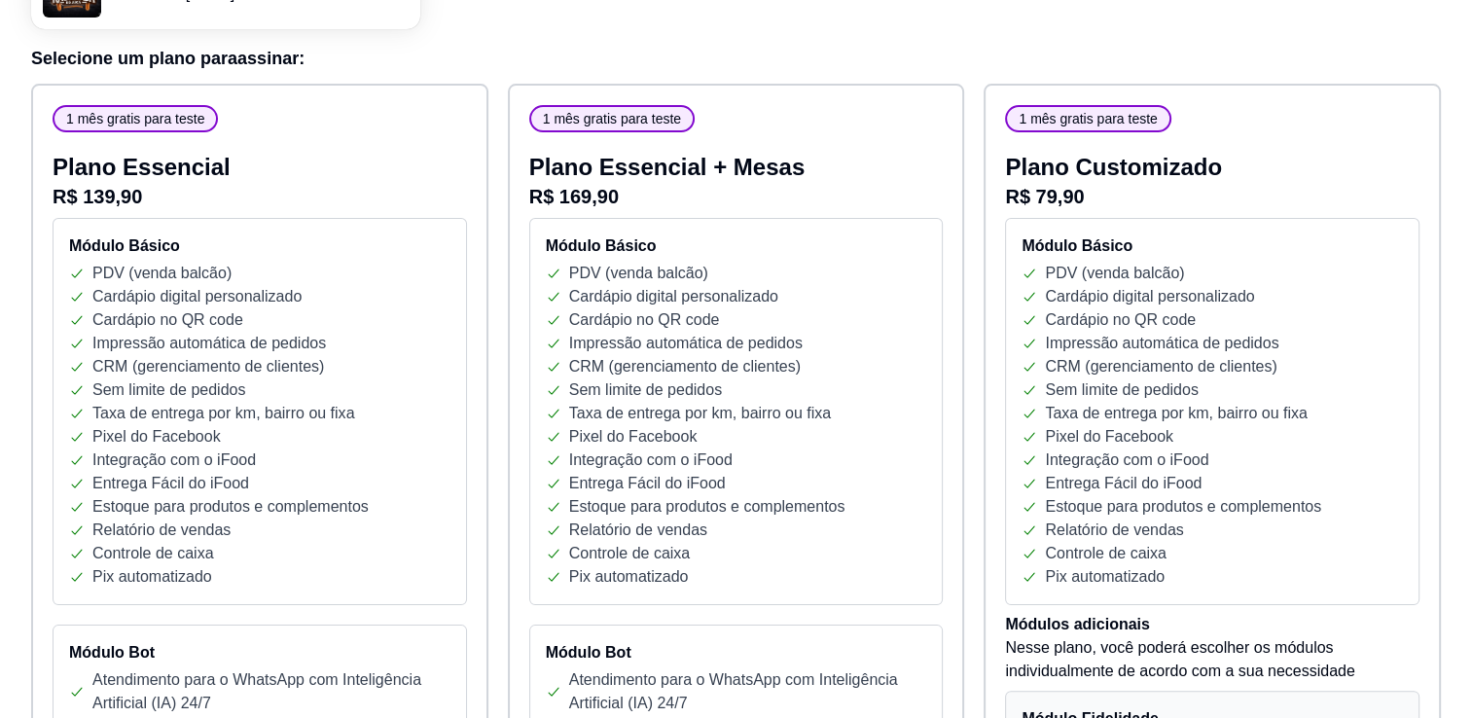
click at [1339, 245] on h4 "Módulo Básico" at bounding box center [1211, 245] width 381 height 23
click at [1305, 173] on p "Plano Customizado" at bounding box center [1212, 167] width 414 height 31
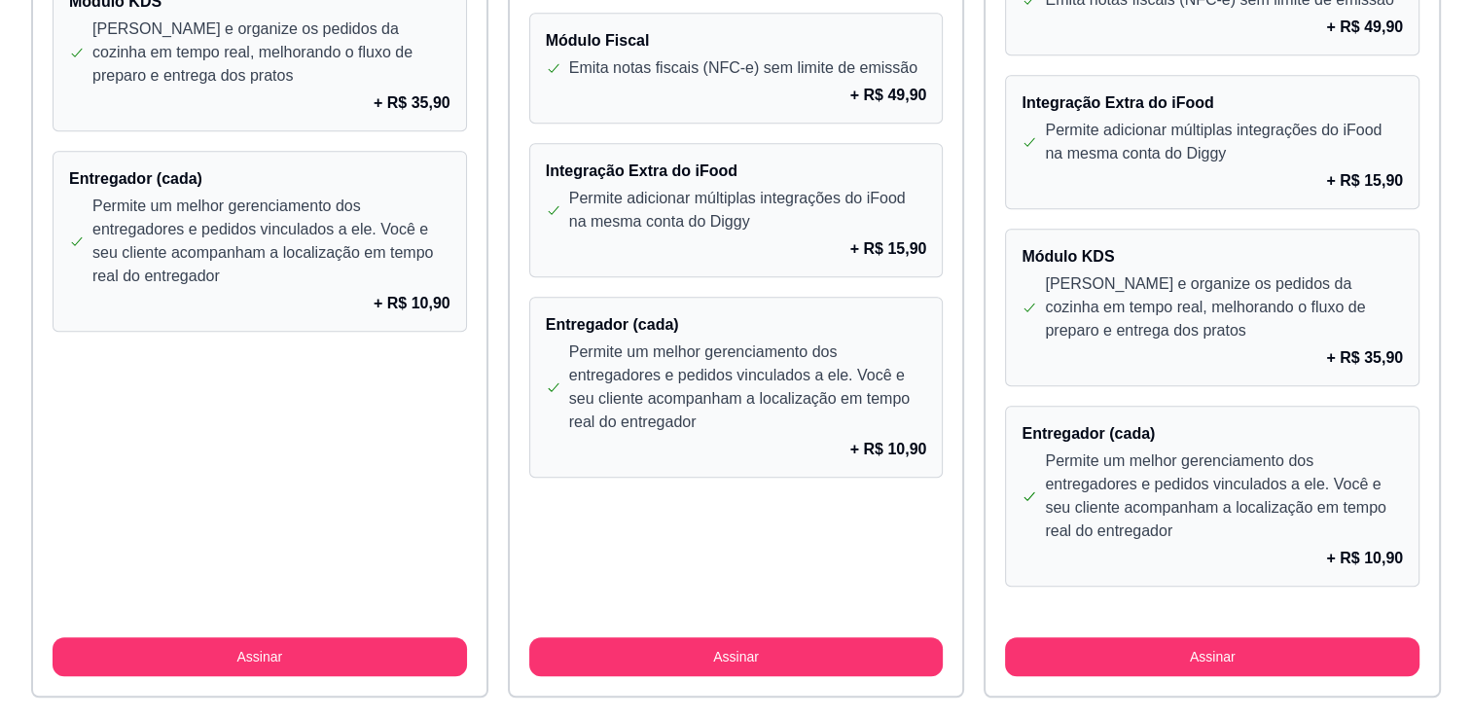
scroll to position [1723, 0]
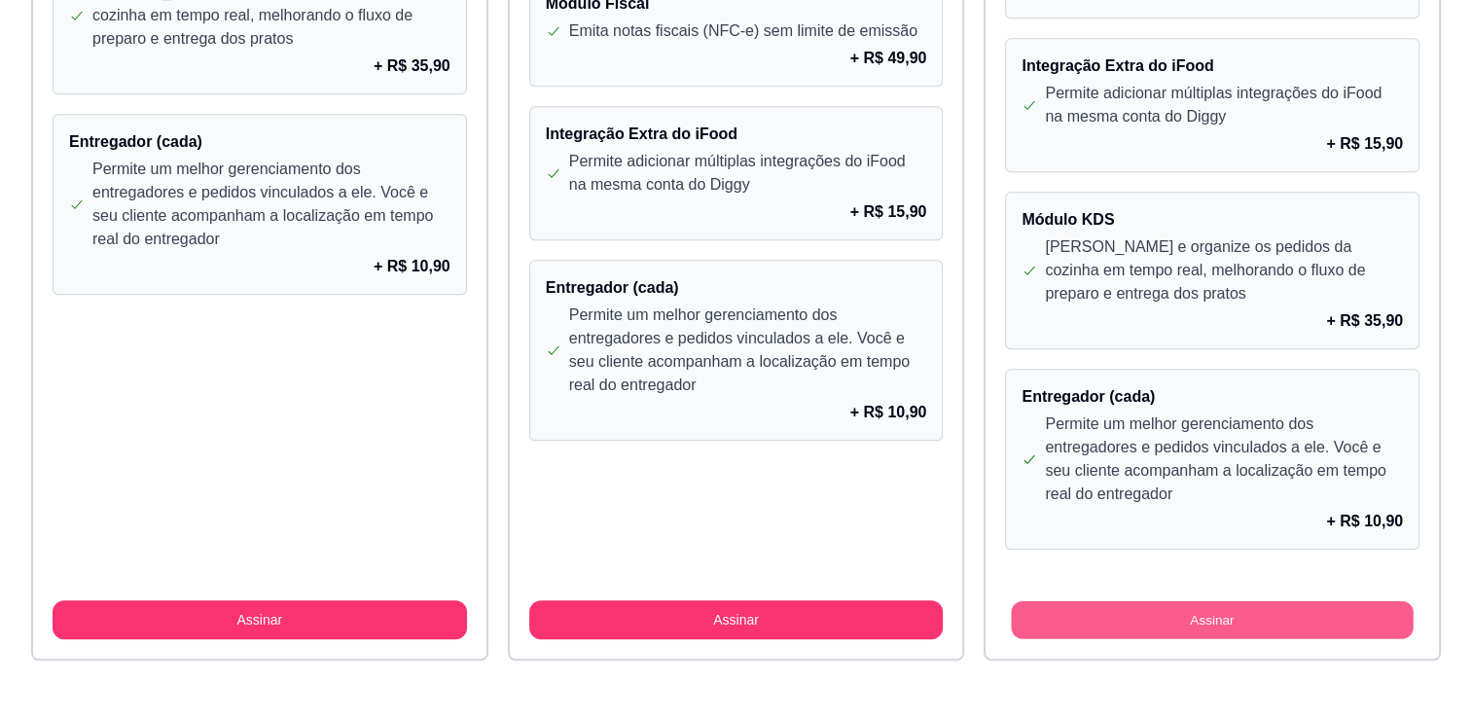
click at [1283, 611] on button "Assinar" at bounding box center [1213, 620] width 402 height 38
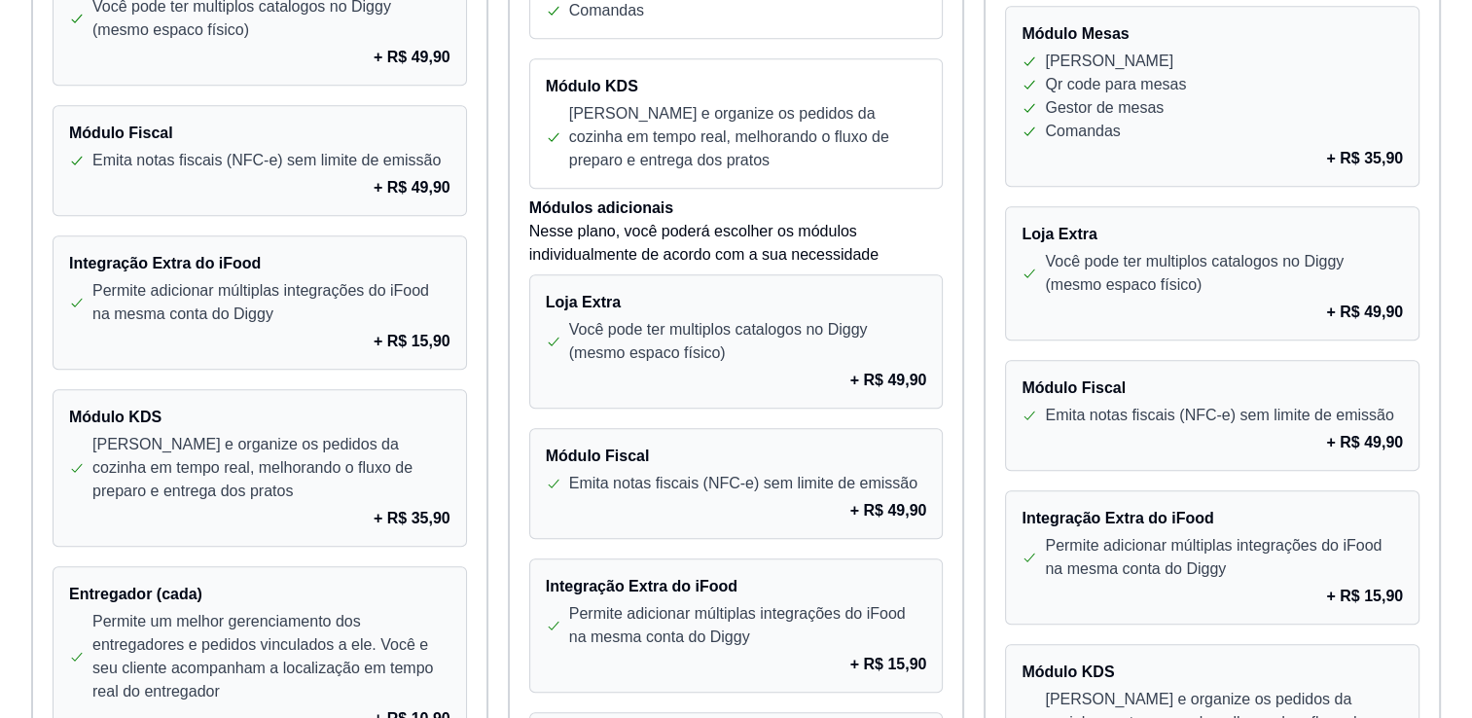
scroll to position [0, 0]
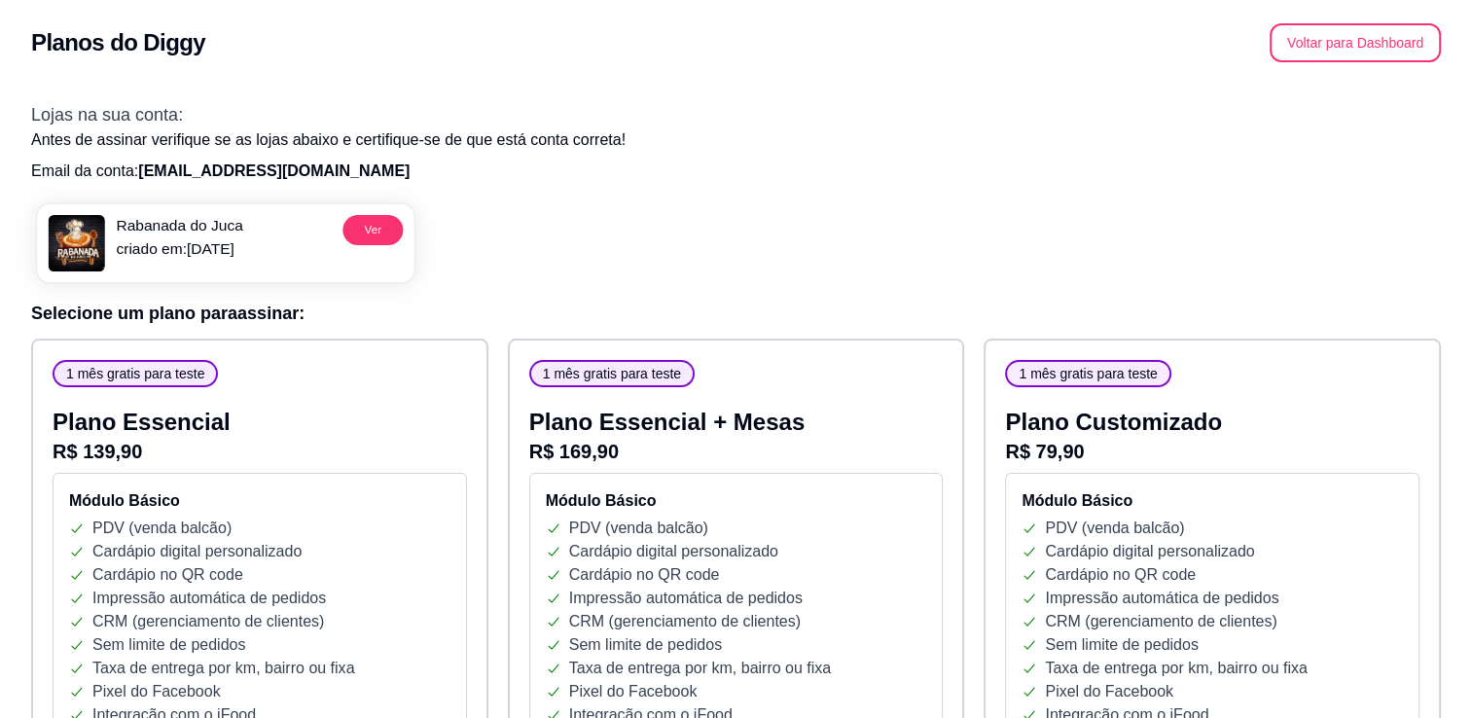
click at [187, 223] on p "Rabanada do Juca" at bounding box center [179, 226] width 126 height 22
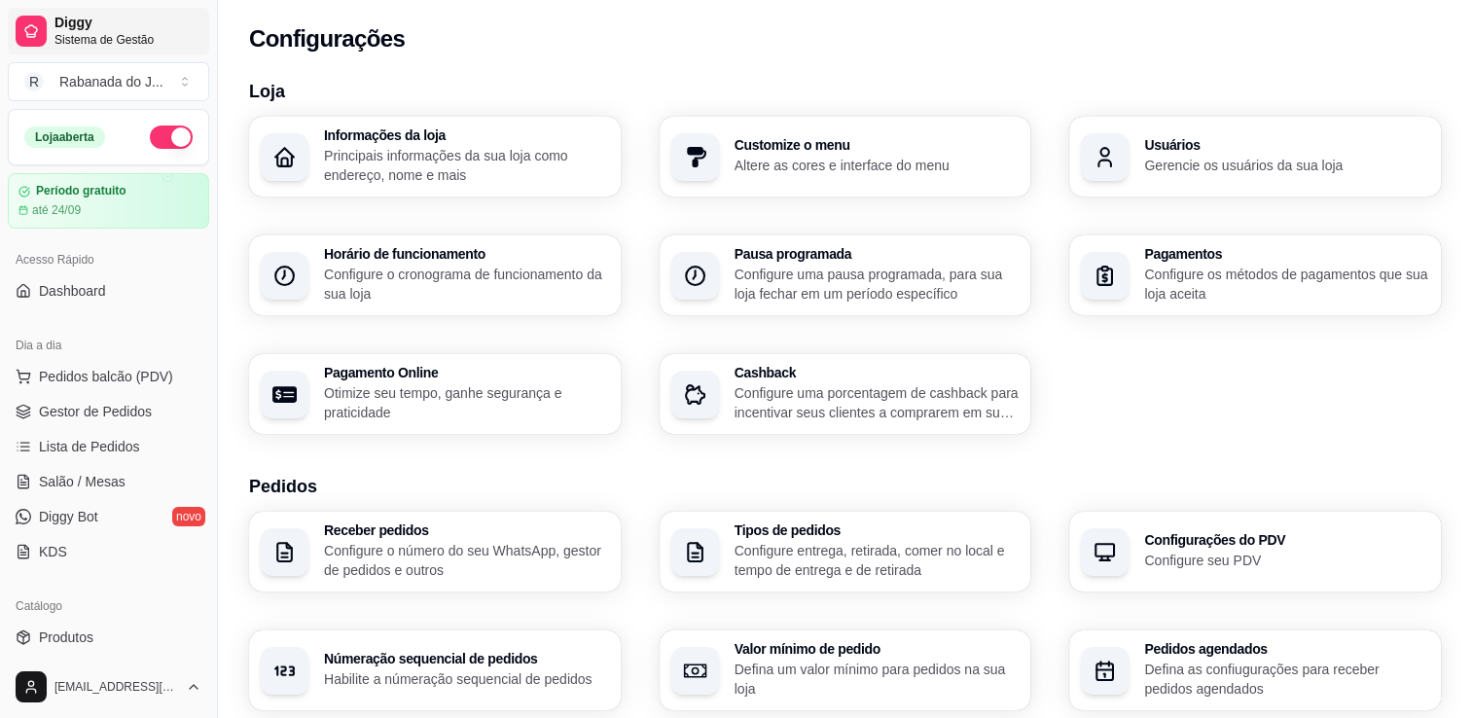
click at [76, 18] on span "Diggy" at bounding box center [127, 24] width 147 height 18
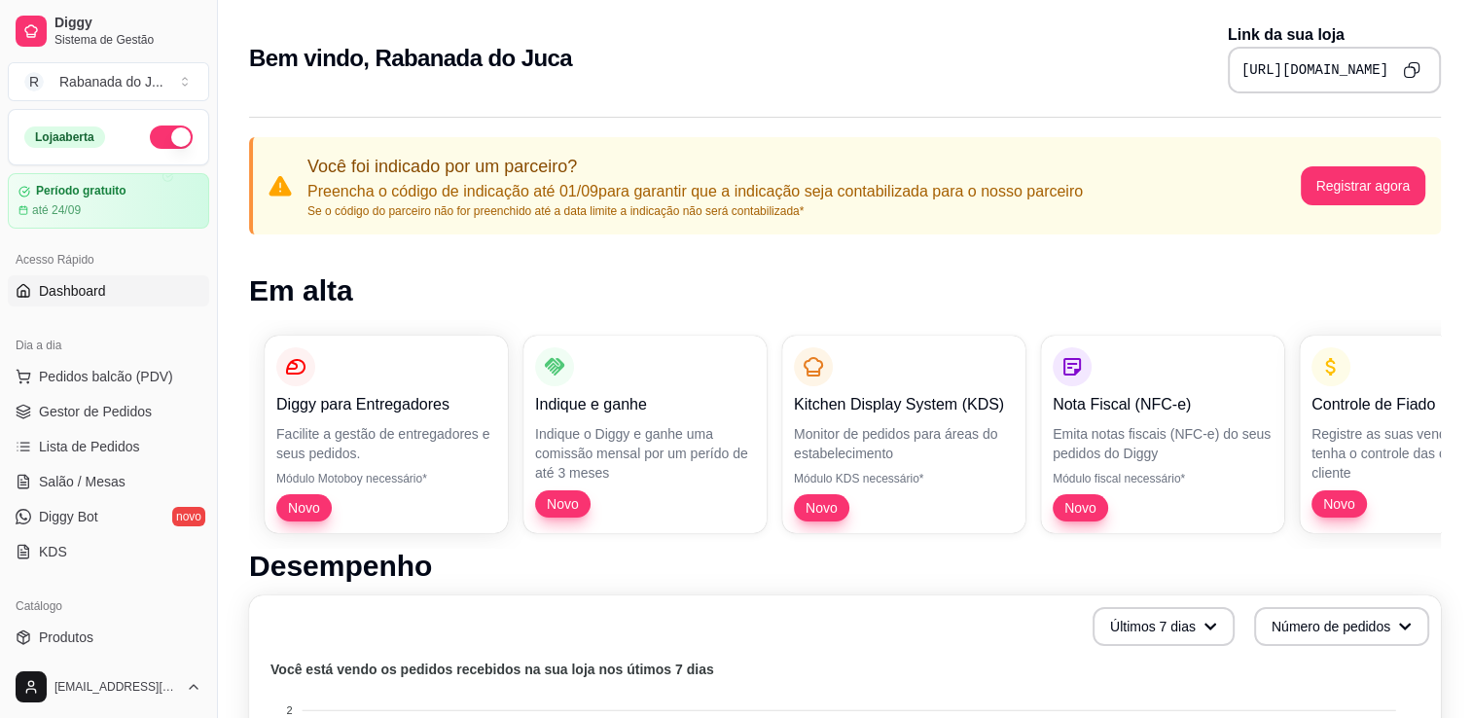
click at [1314, 68] on pre "https://diggy.menu/68ac861d05f6e3b07ea0f8df" at bounding box center [1314, 69] width 147 height 19
click at [1416, 58] on button "Copy to clipboard" at bounding box center [1411, 69] width 30 height 30
click at [142, 406] on span "Gestor de Pedidos" at bounding box center [95, 411] width 113 height 19
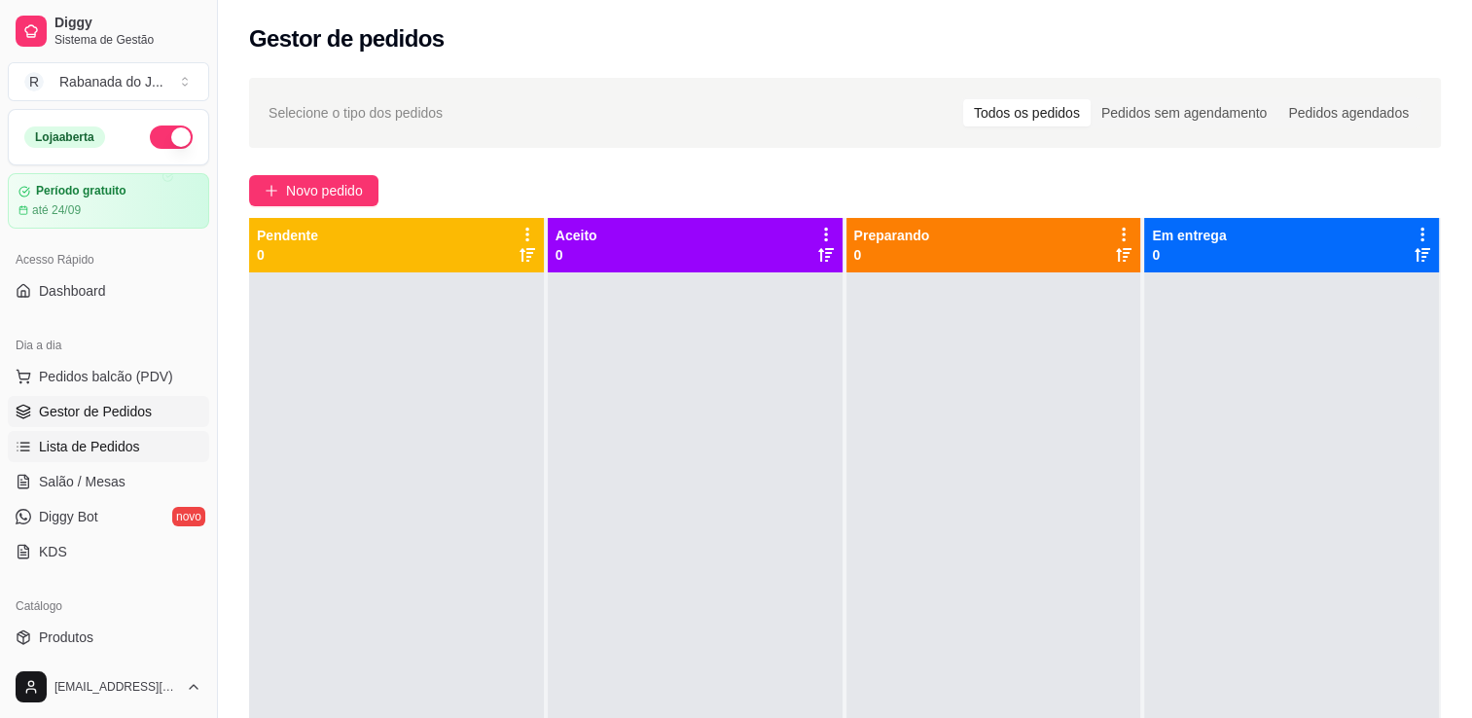
click at [121, 449] on span "Lista de Pedidos" at bounding box center [89, 446] width 101 height 19
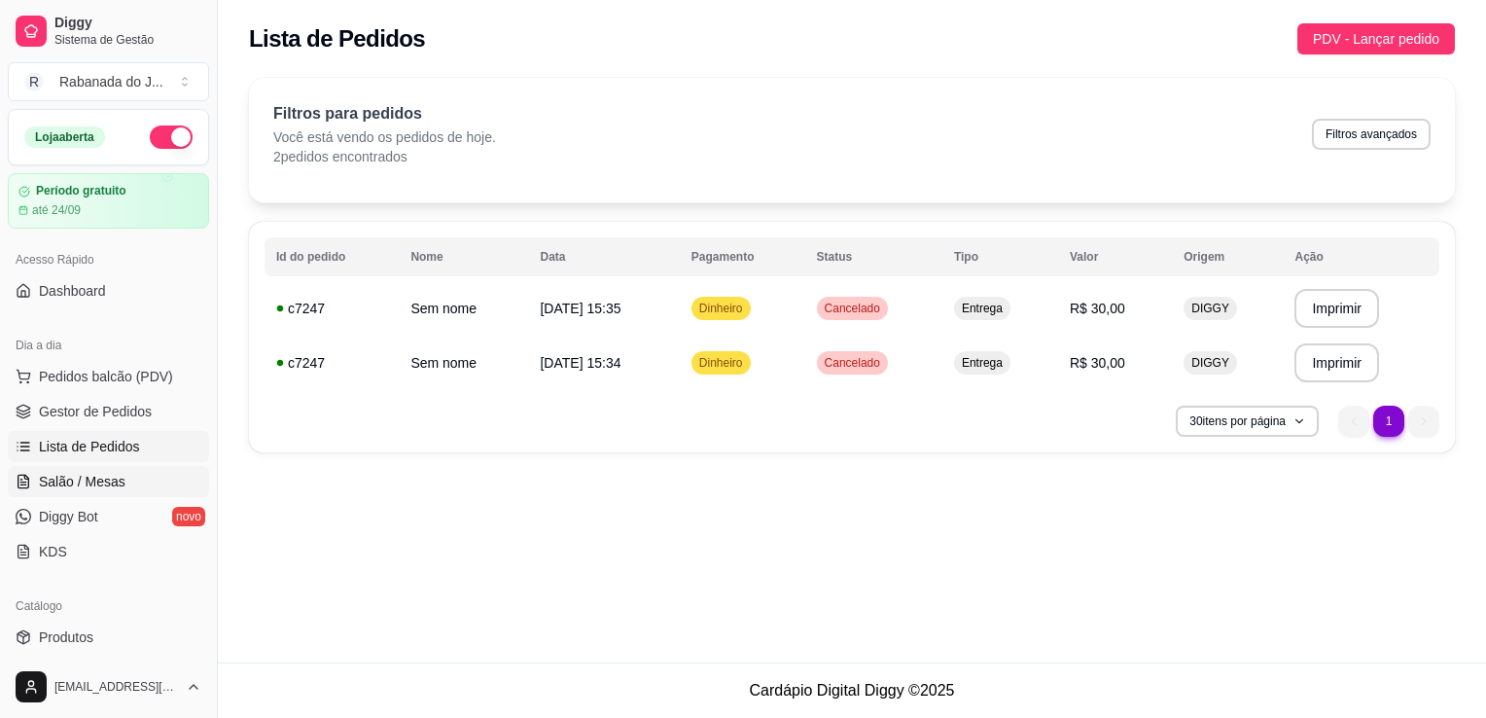
click at [89, 488] on span "Salão / Mesas" at bounding box center [82, 481] width 87 height 19
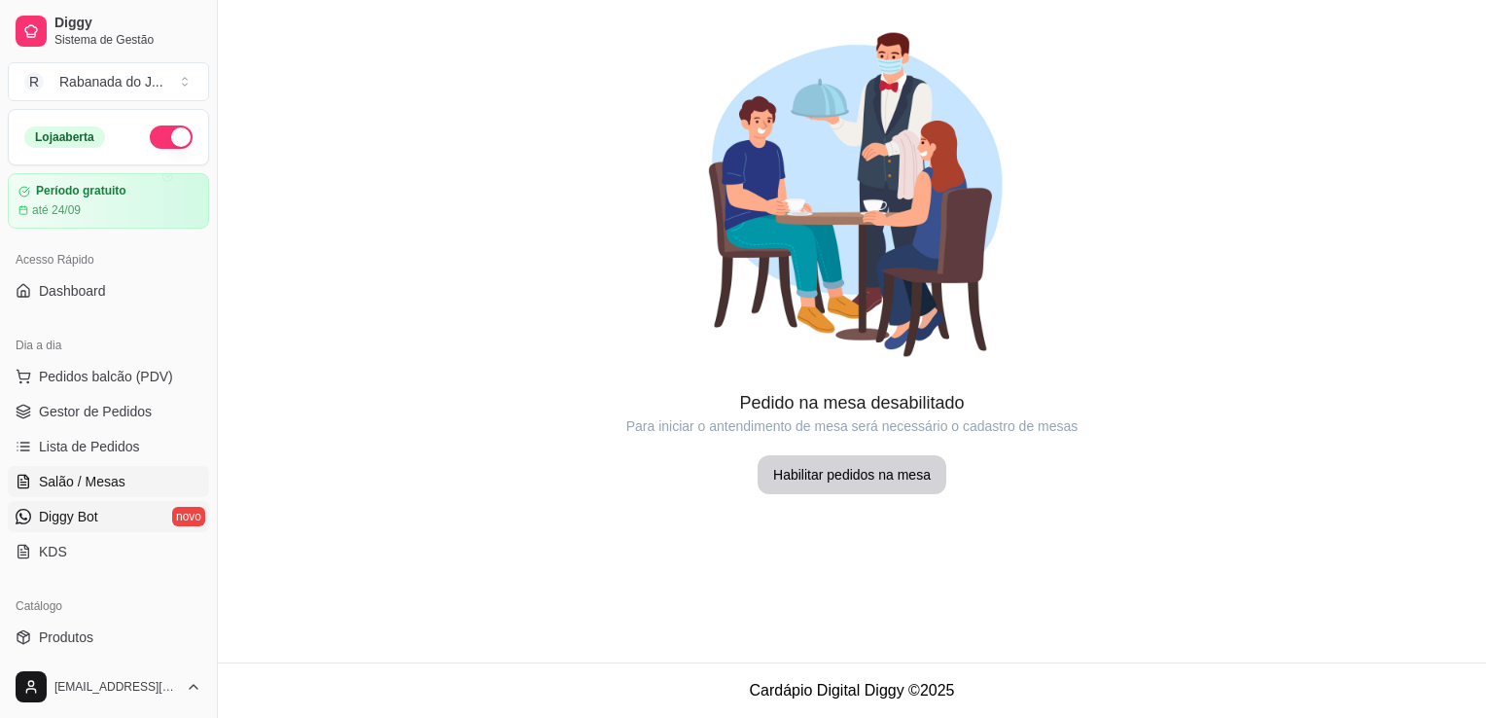
click at [93, 510] on span "Diggy Bot" at bounding box center [68, 516] width 59 height 19
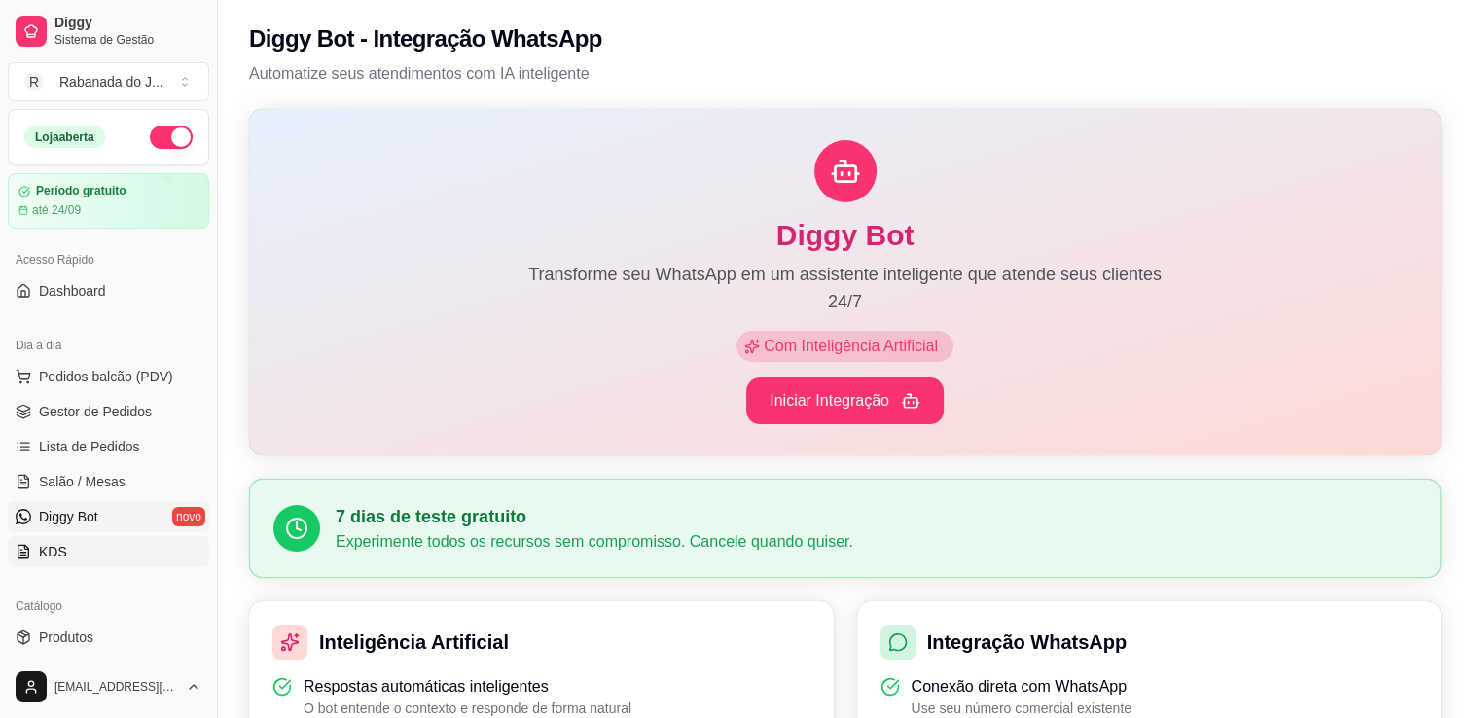
click at [62, 547] on span "KDS" at bounding box center [53, 551] width 28 height 19
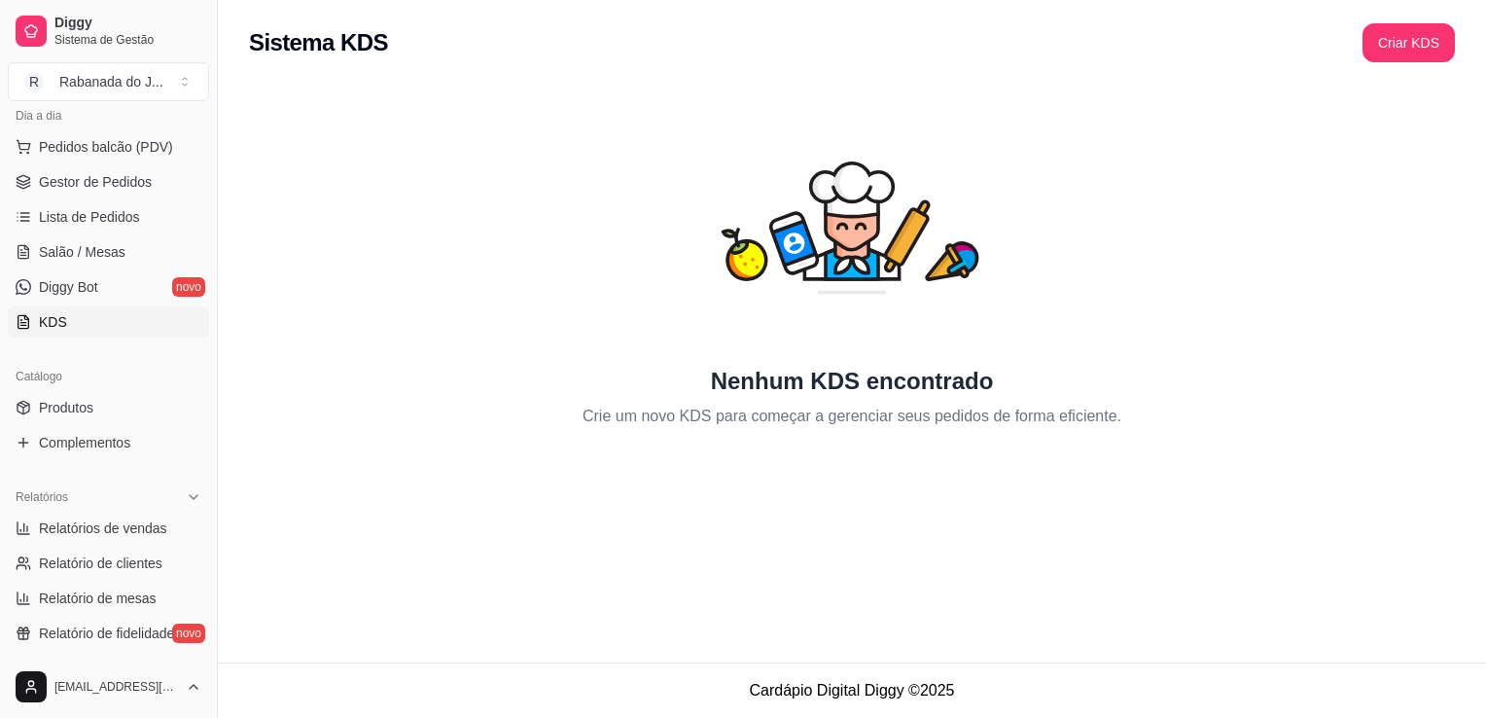
scroll to position [236, 0]
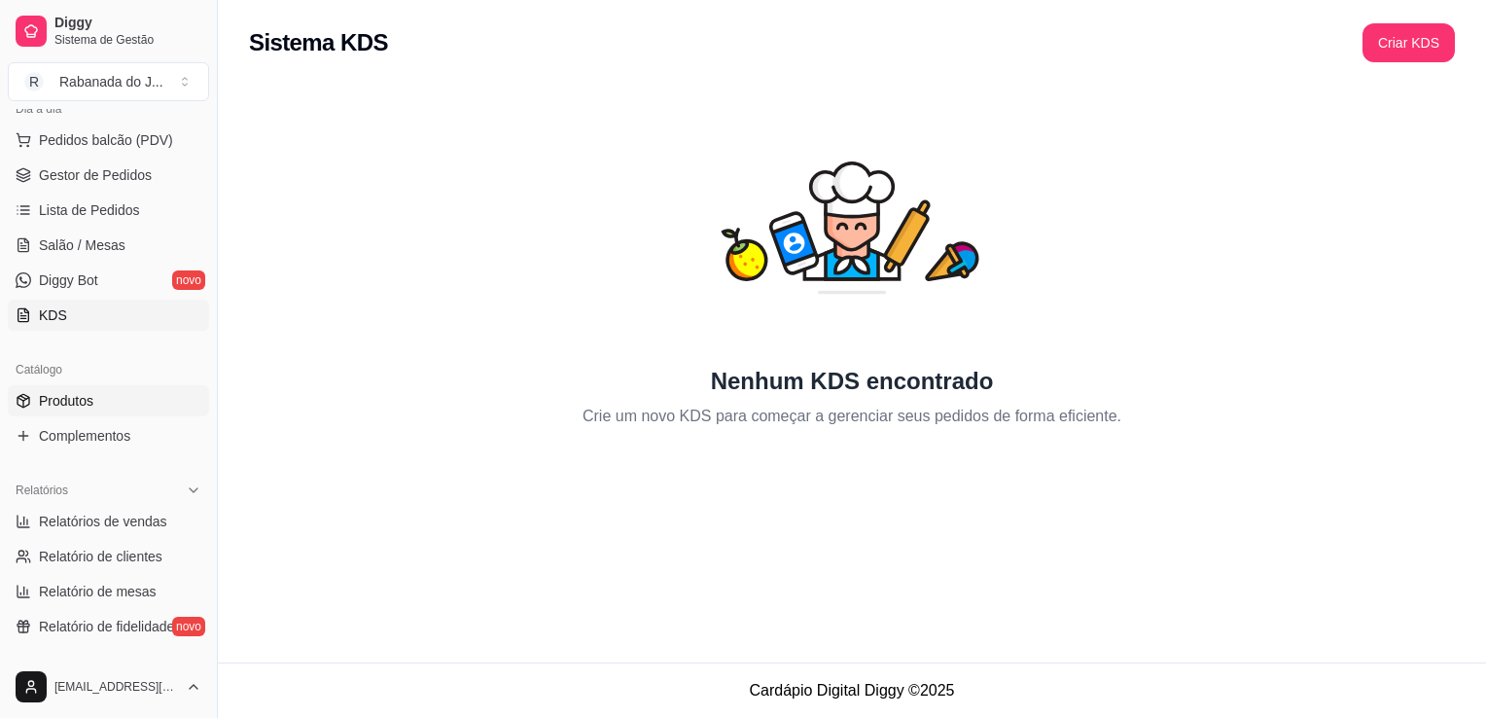
click at [137, 406] on link "Produtos" at bounding box center [108, 400] width 201 height 31
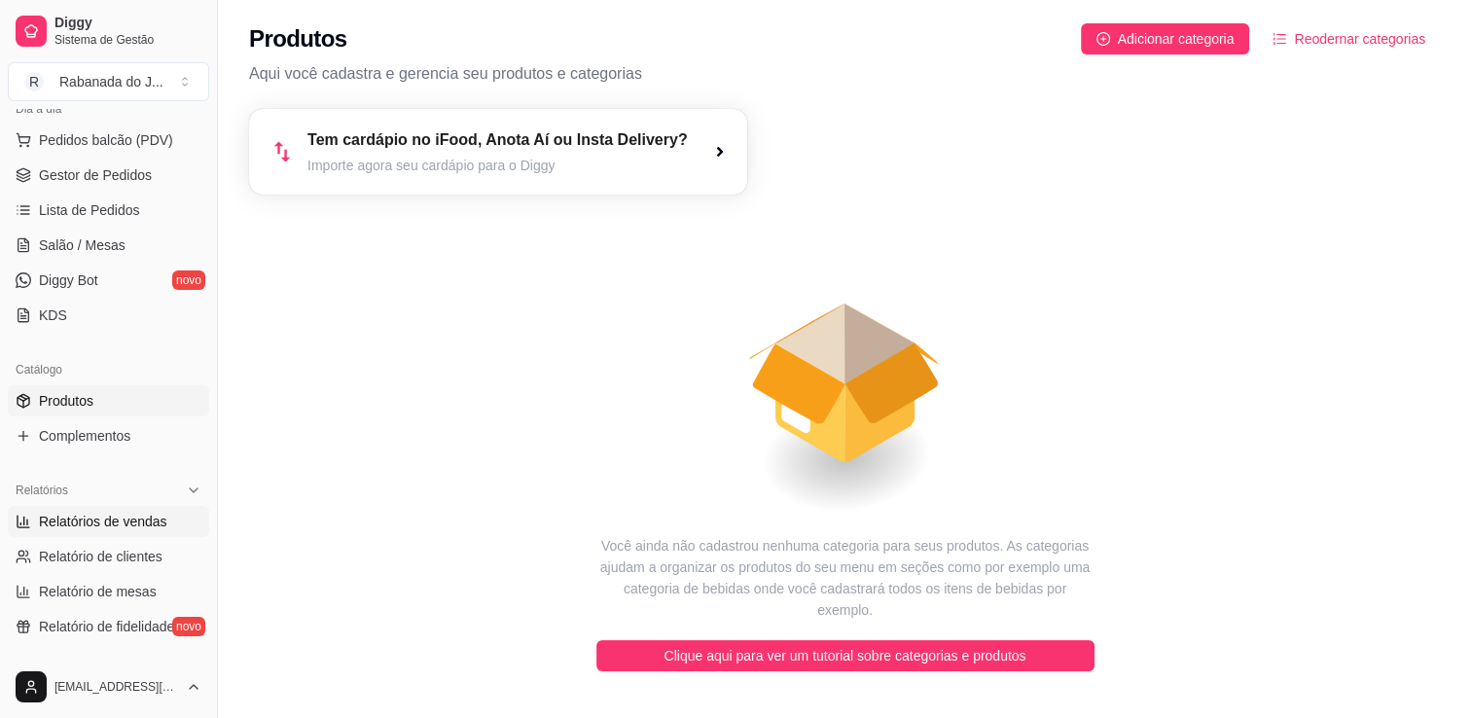
click at [120, 525] on span "Relatórios de vendas" at bounding box center [103, 521] width 128 height 19
select select "ALL"
select select "0"
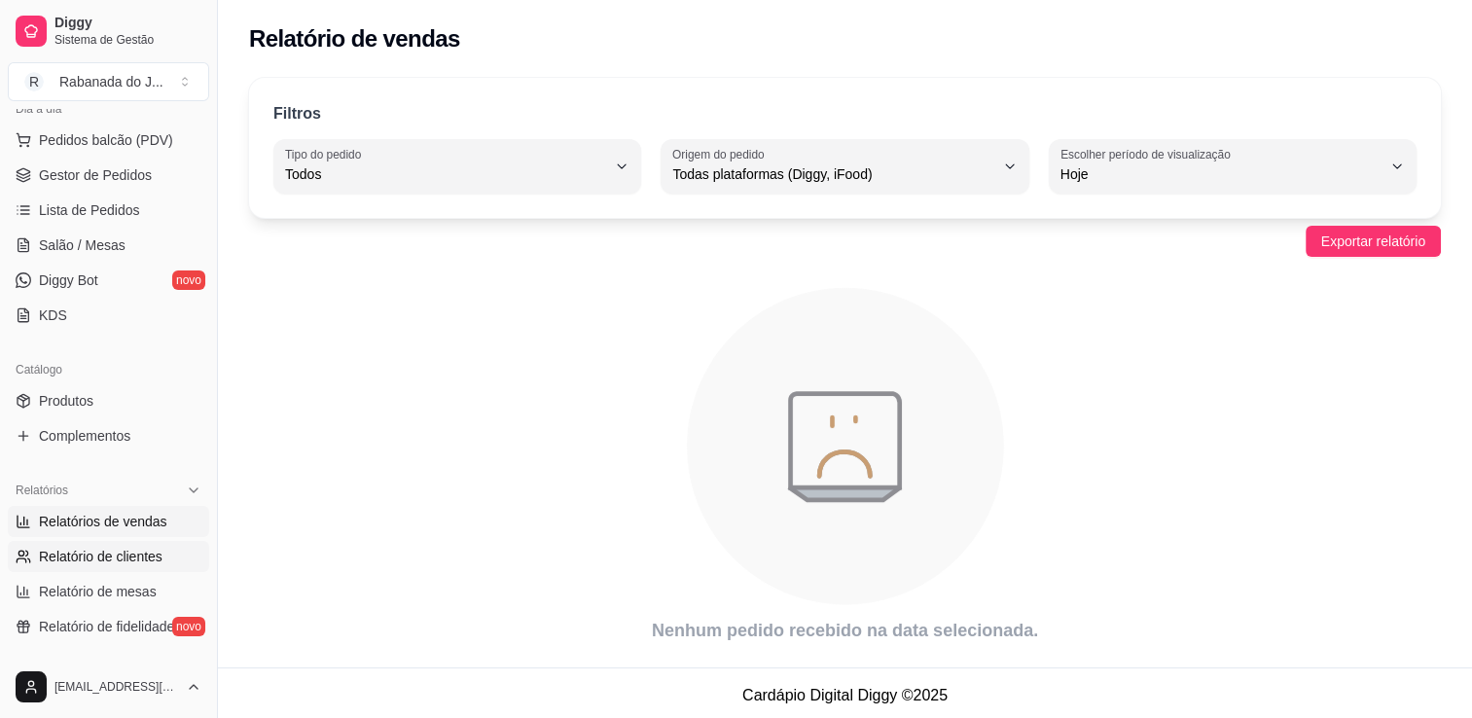
click at [126, 556] on span "Relatório de clientes" at bounding box center [101, 556] width 124 height 19
select select "30"
select select "HIGHEST_TOTAL_SPENT_WITH_ORDERS"
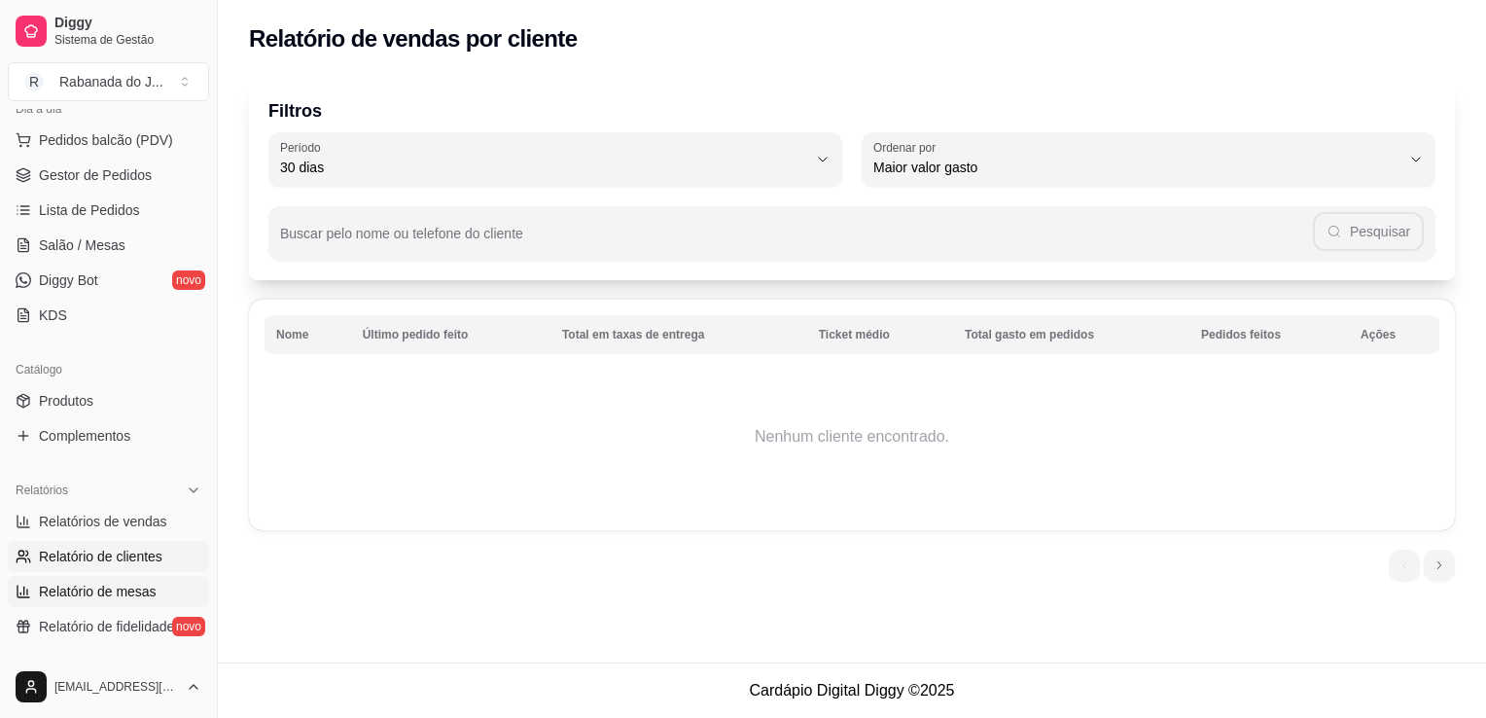
click at [147, 590] on span "Relatório de mesas" at bounding box center [98, 591] width 118 height 19
select select "TOTAL_OF_ORDERS"
select select "7"
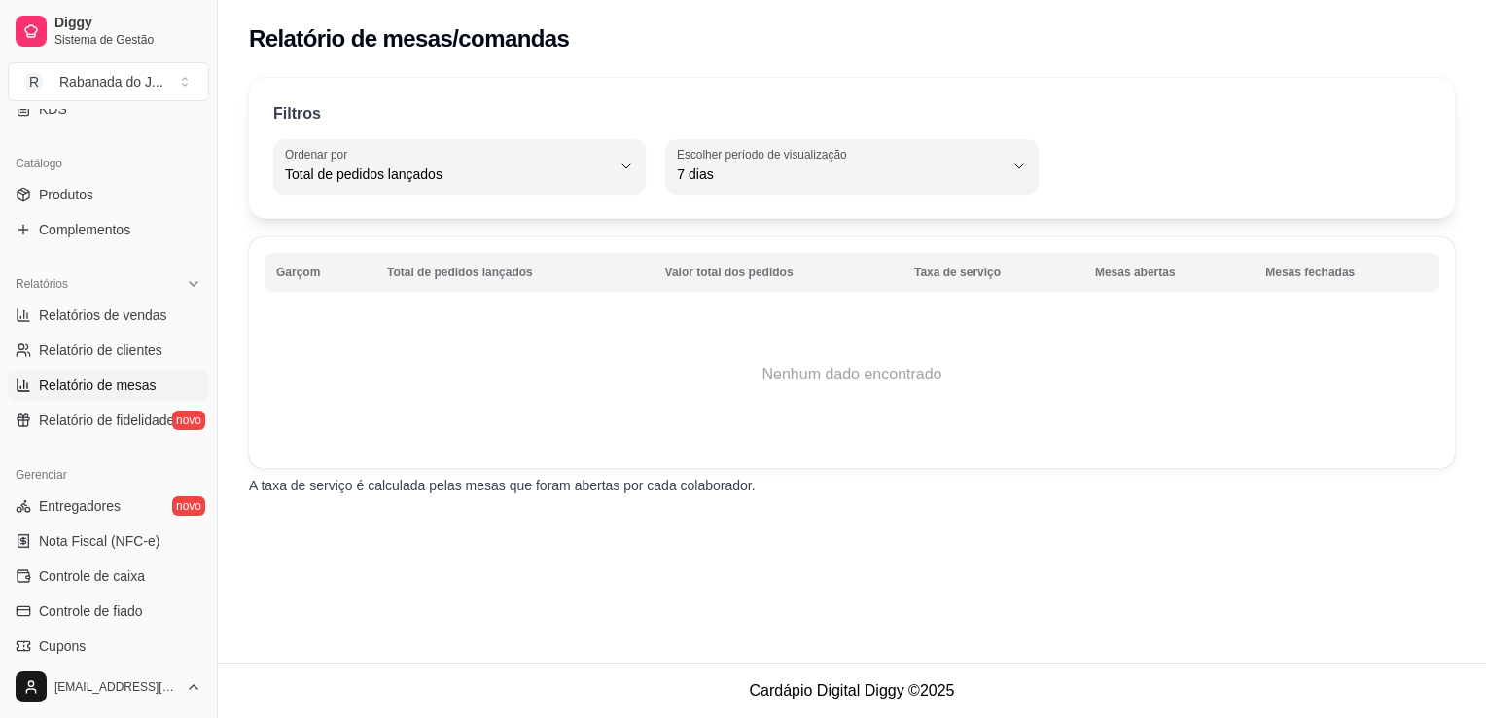
scroll to position [470, 0]
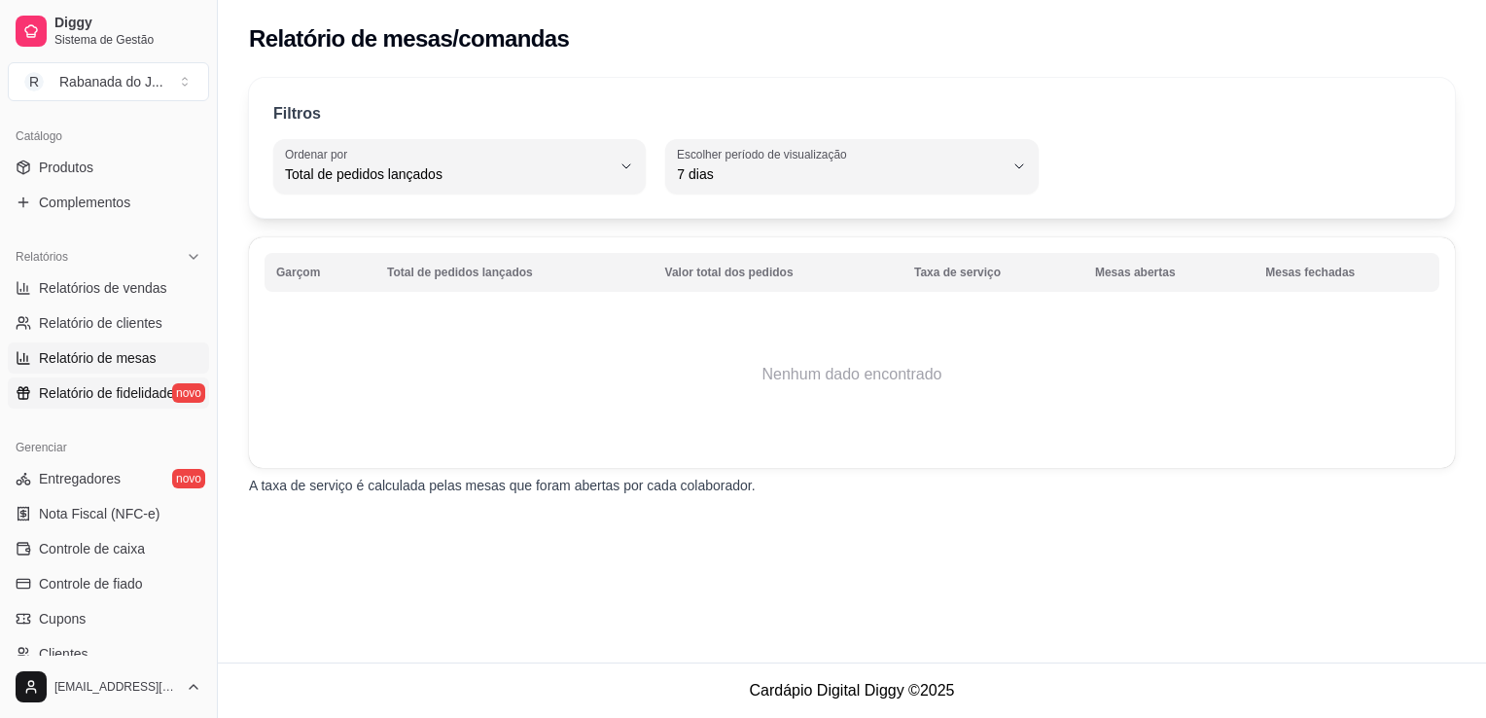
click at [89, 405] on link "Relatório de fidelidade novo" at bounding box center [108, 392] width 201 height 31
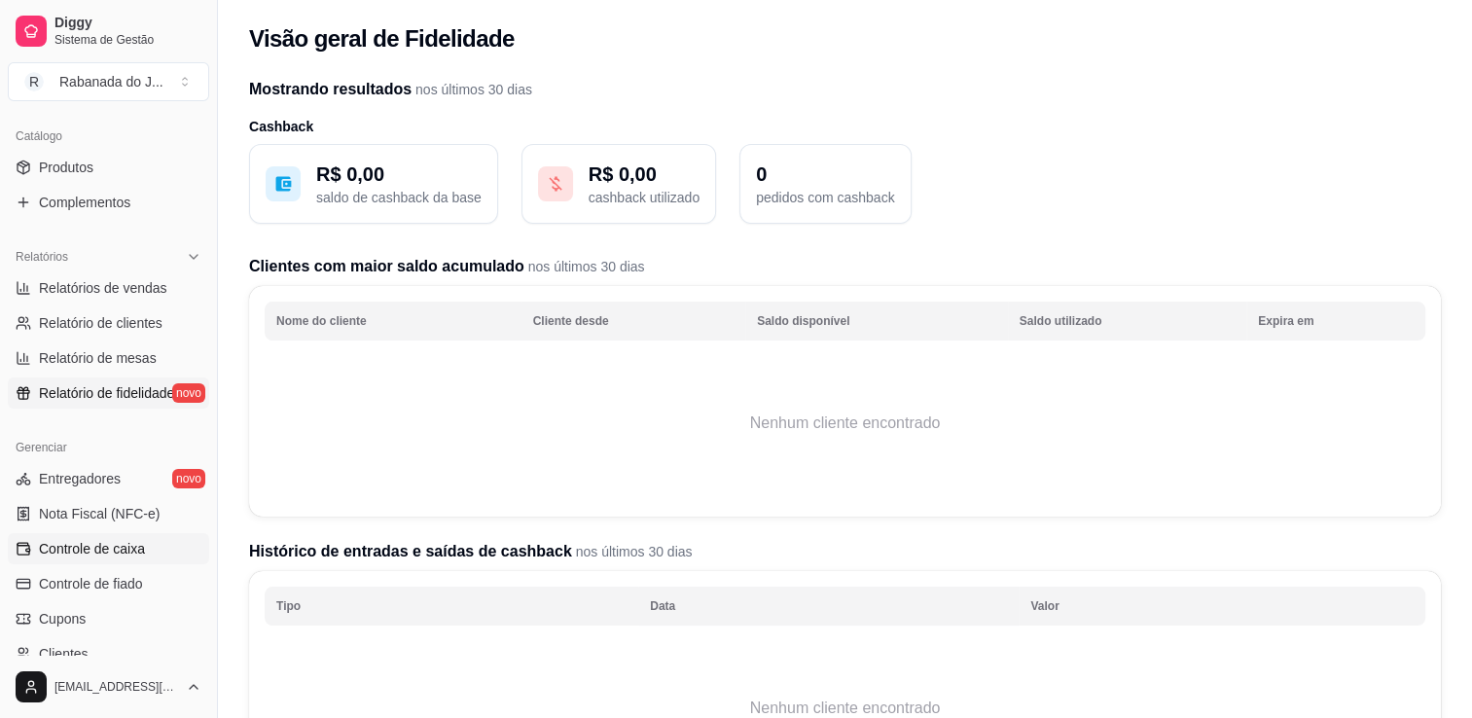
click at [107, 550] on span "Controle de caixa" at bounding box center [92, 548] width 106 height 19
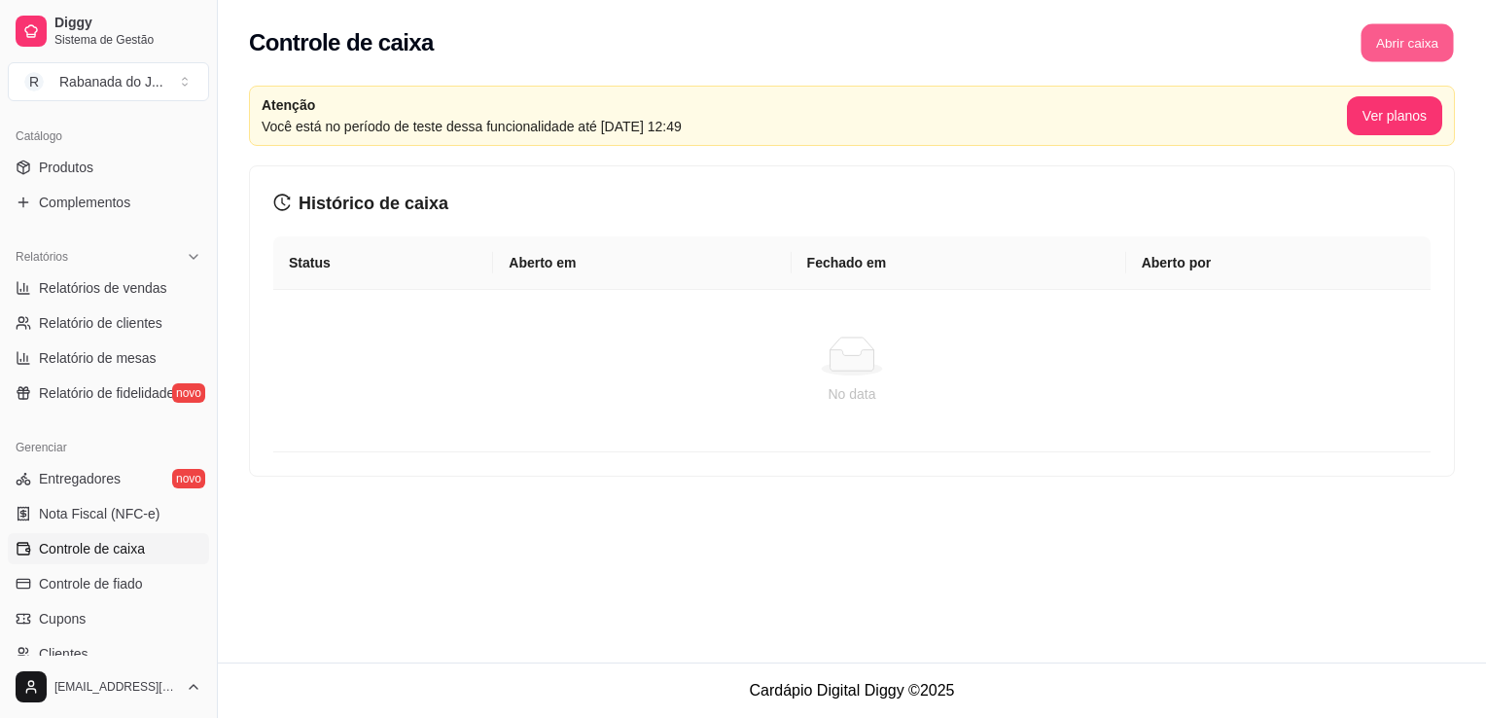
click at [1396, 39] on button "Abrir caixa" at bounding box center [1407, 43] width 92 height 38
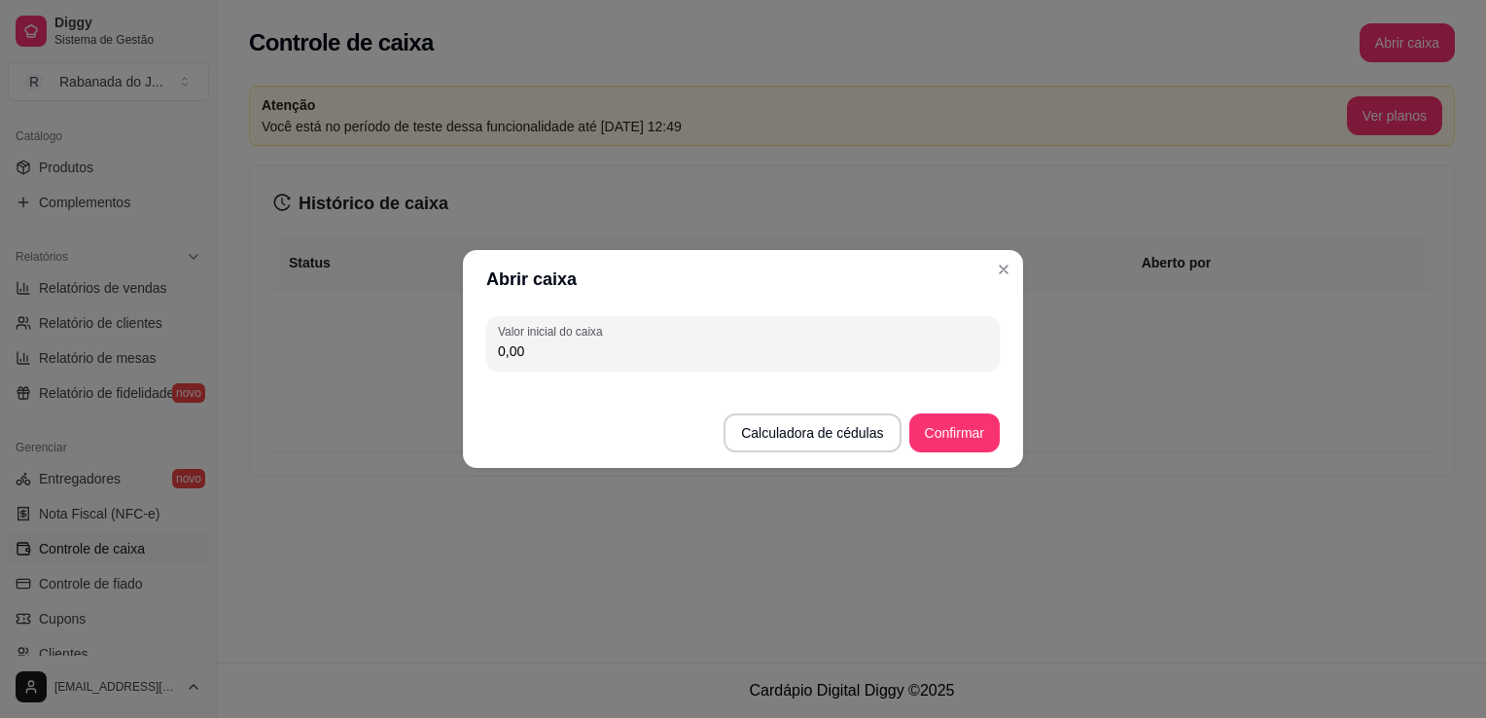
click at [751, 353] on input "0,00" at bounding box center [743, 350] width 490 height 19
type input "100,00"
click at [948, 423] on button "Confirmar" at bounding box center [954, 433] width 89 height 38
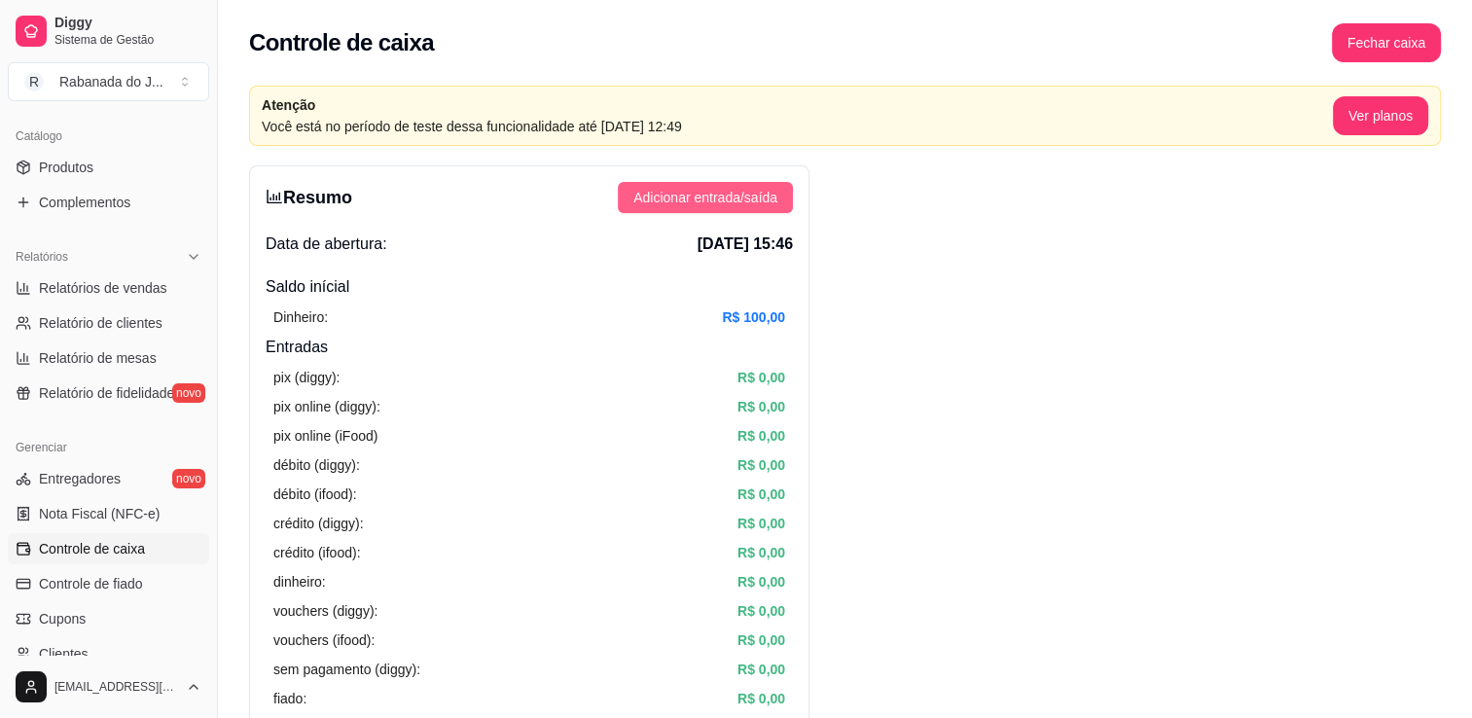
click at [714, 189] on span "Adicionar entrada/saída" at bounding box center [705, 197] width 144 height 21
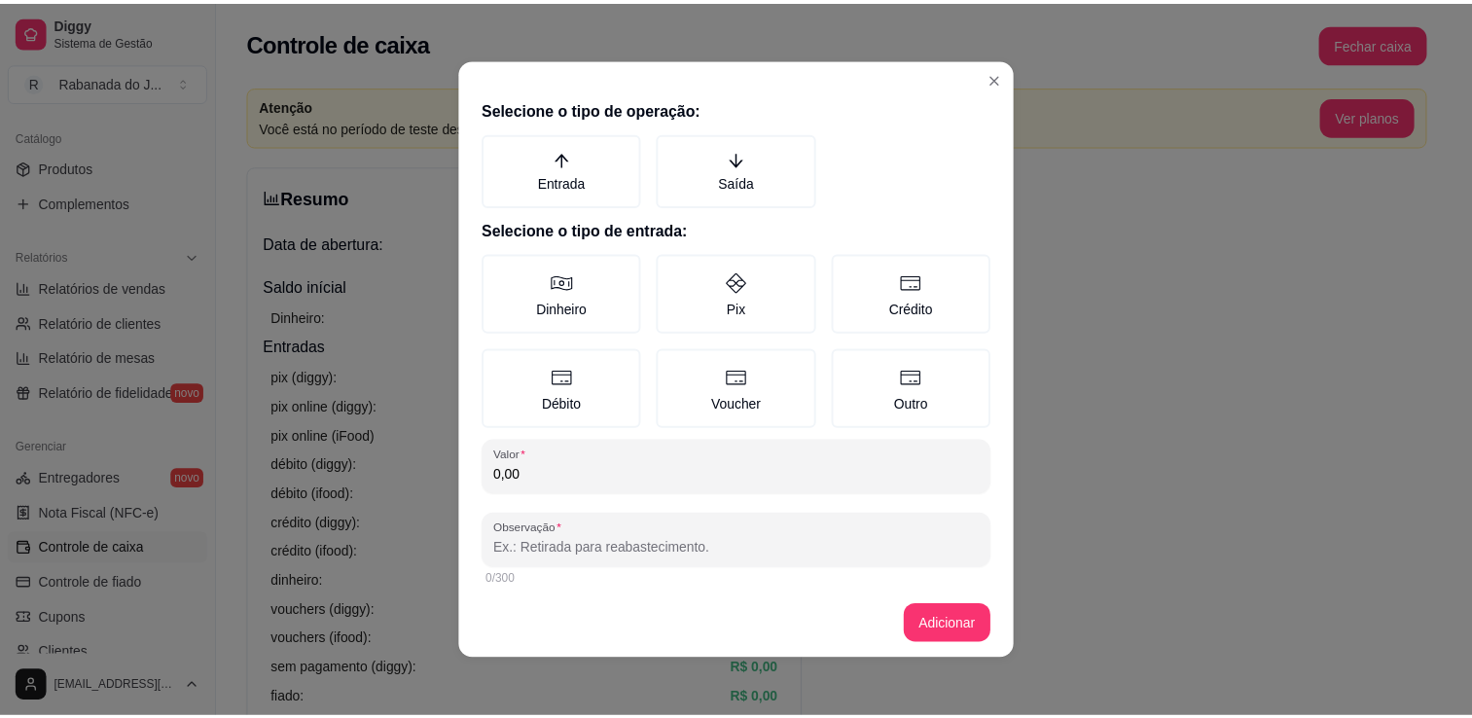
scroll to position [7, 0]
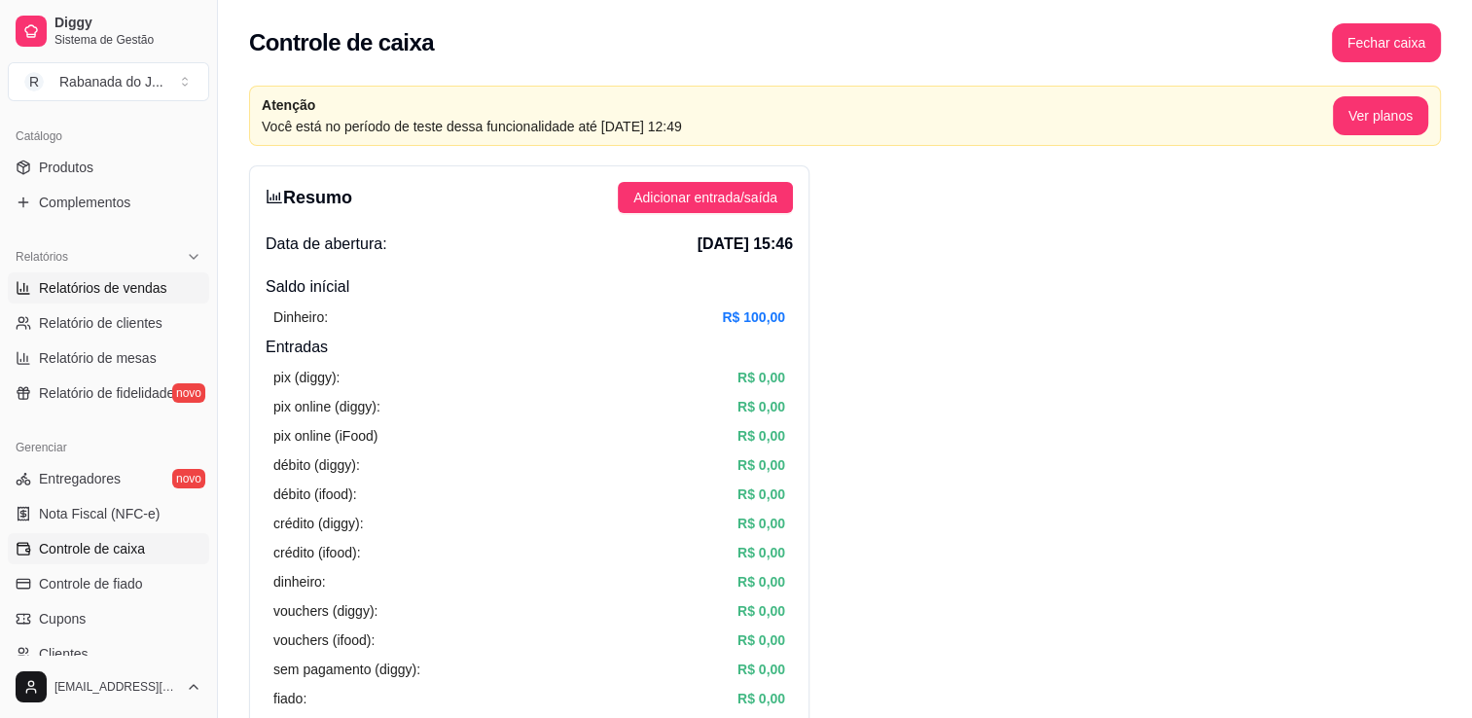
click at [110, 282] on span "Relatórios de vendas" at bounding box center [103, 287] width 128 height 19
select select "ALL"
select select "0"
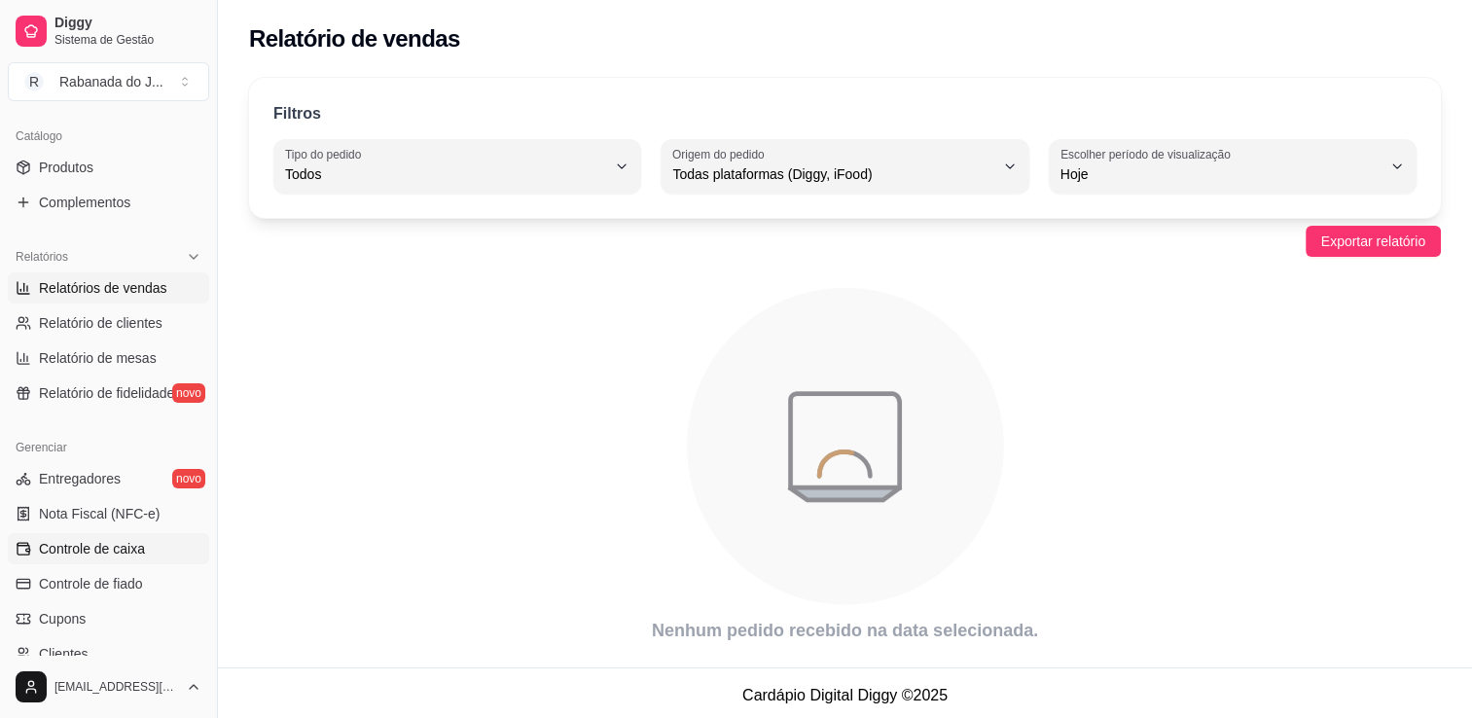
click at [79, 539] on span "Controle de caixa" at bounding box center [92, 548] width 106 height 19
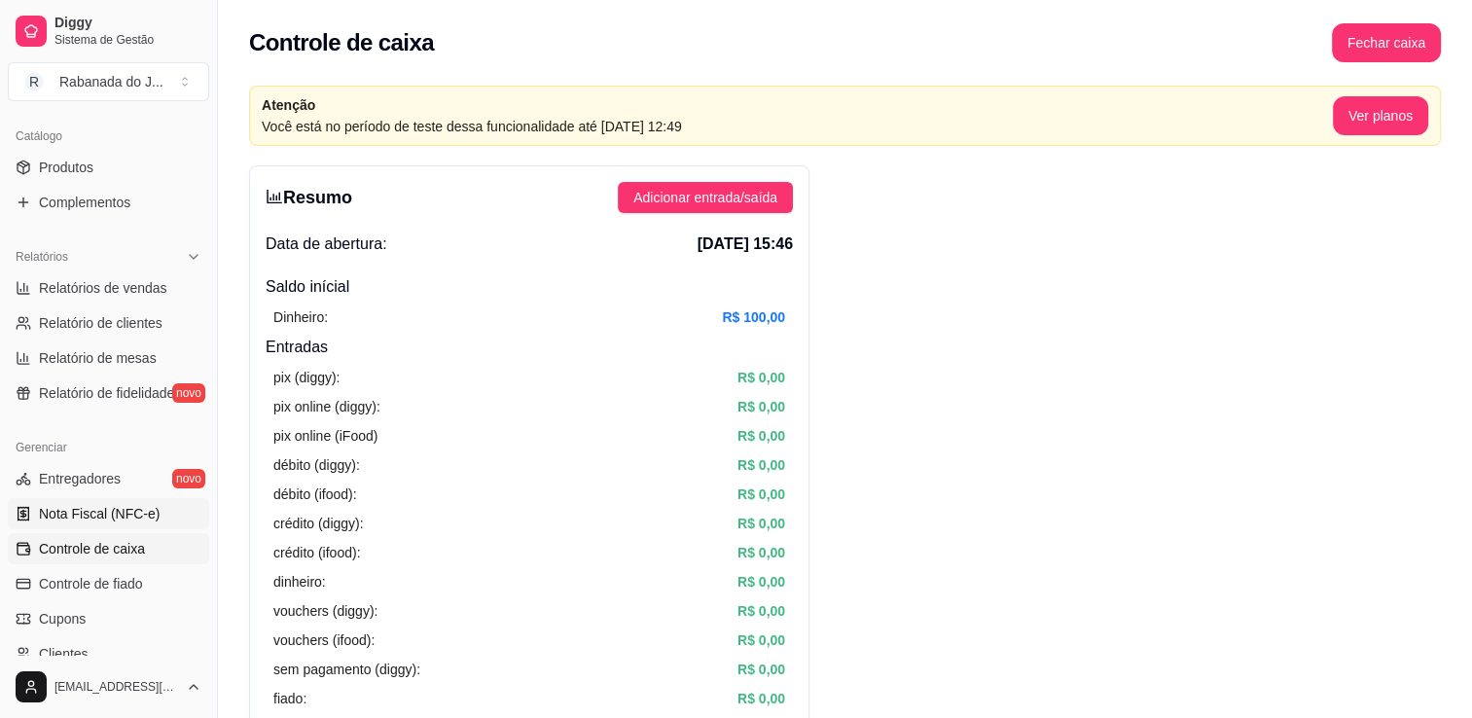
click at [109, 519] on span "Nota Fiscal (NFC-e)" at bounding box center [99, 513] width 121 height 19
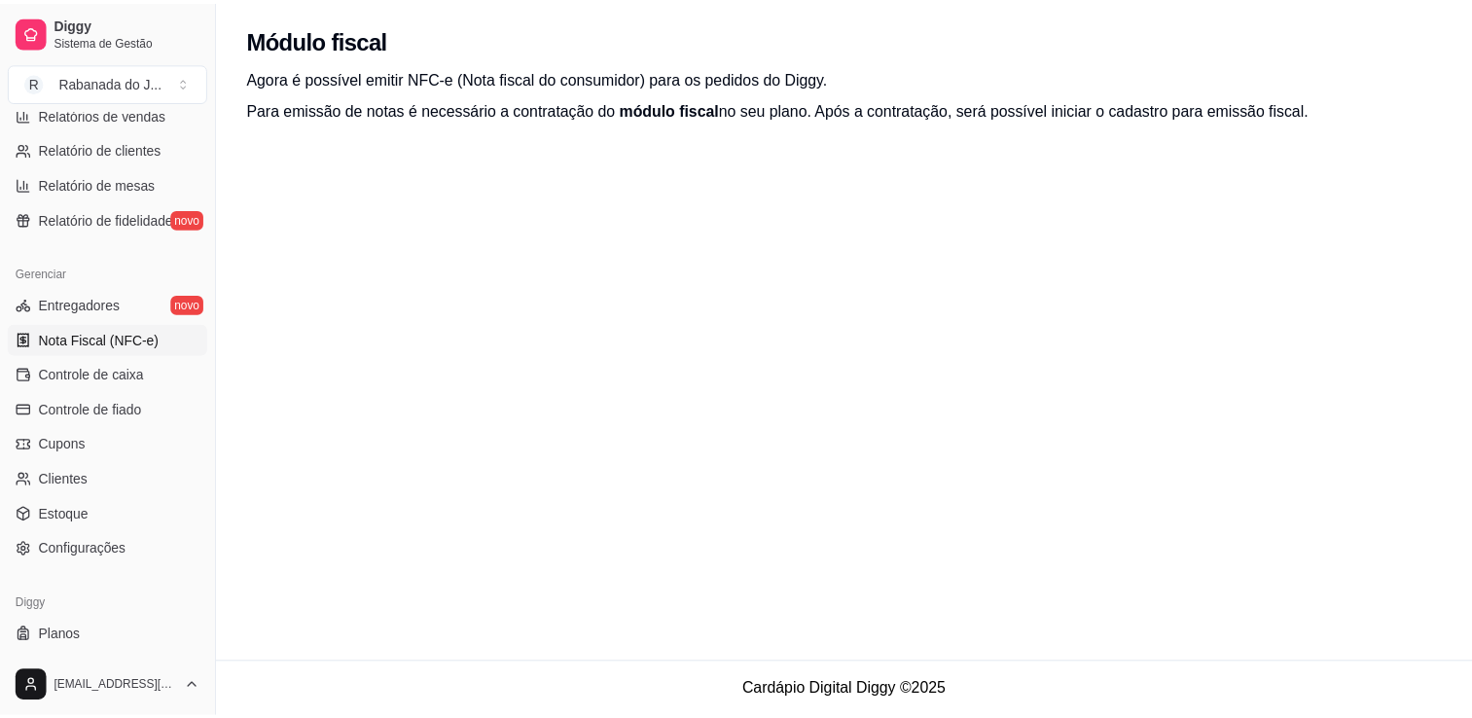
scroll to position [681, 0]
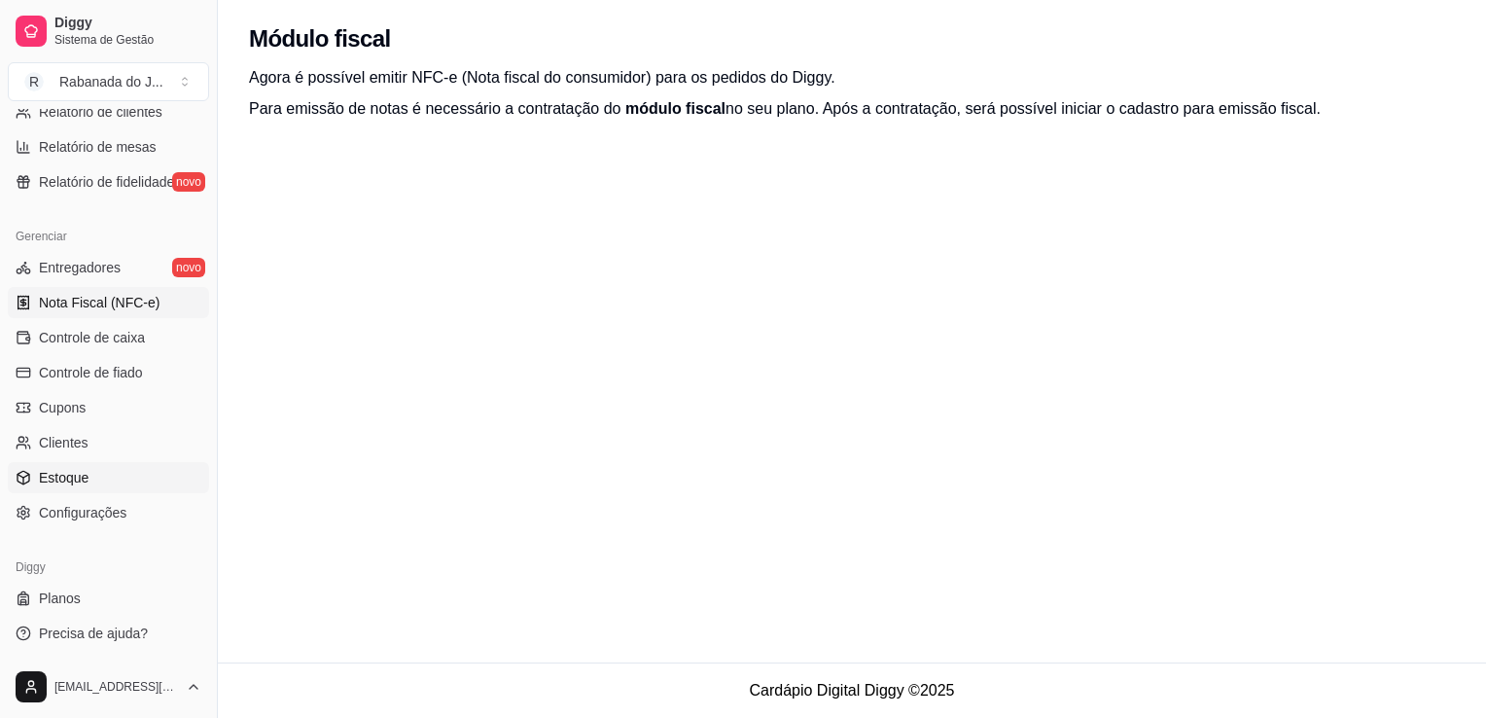
click at [59, 468] on span "Estoque" at bounding box center [64, 477] width 50 height 19
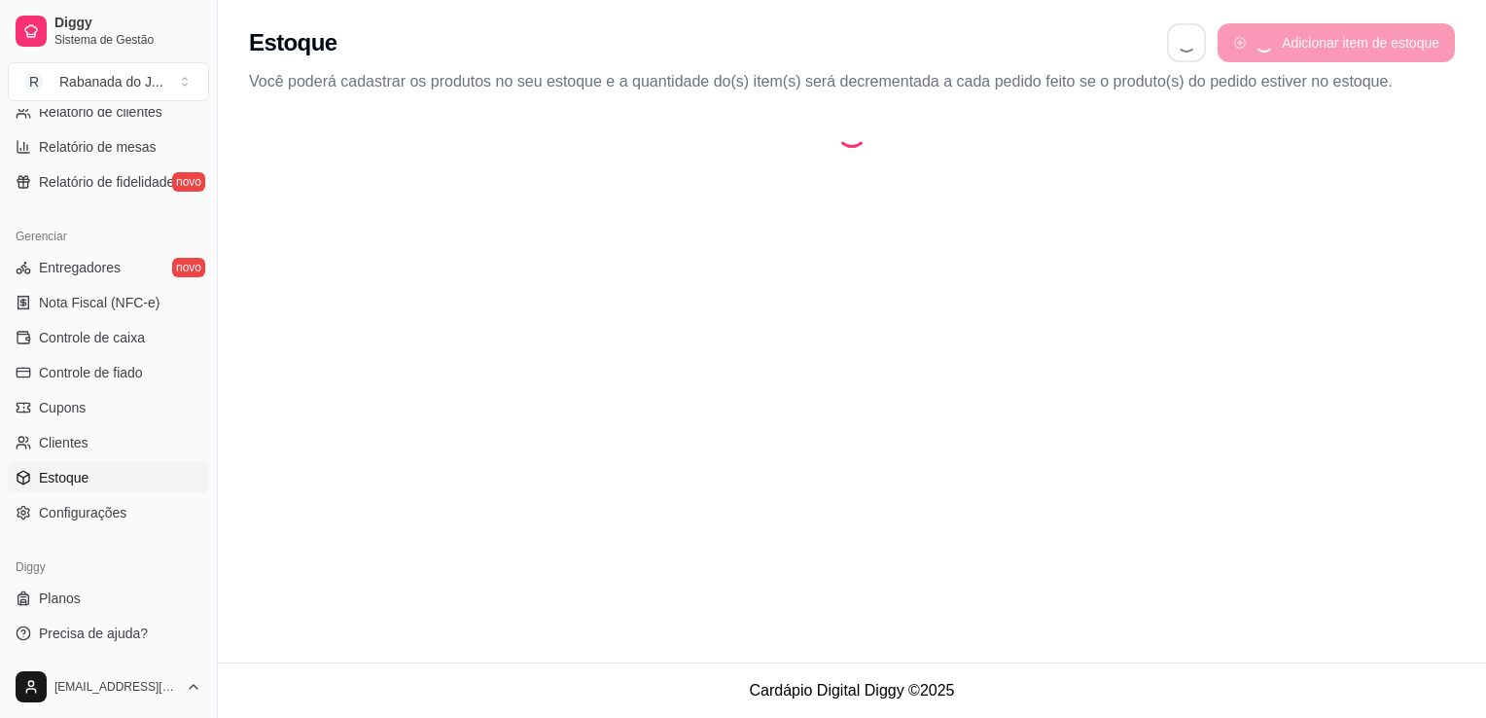
select select "QUANTITY_ORDER"
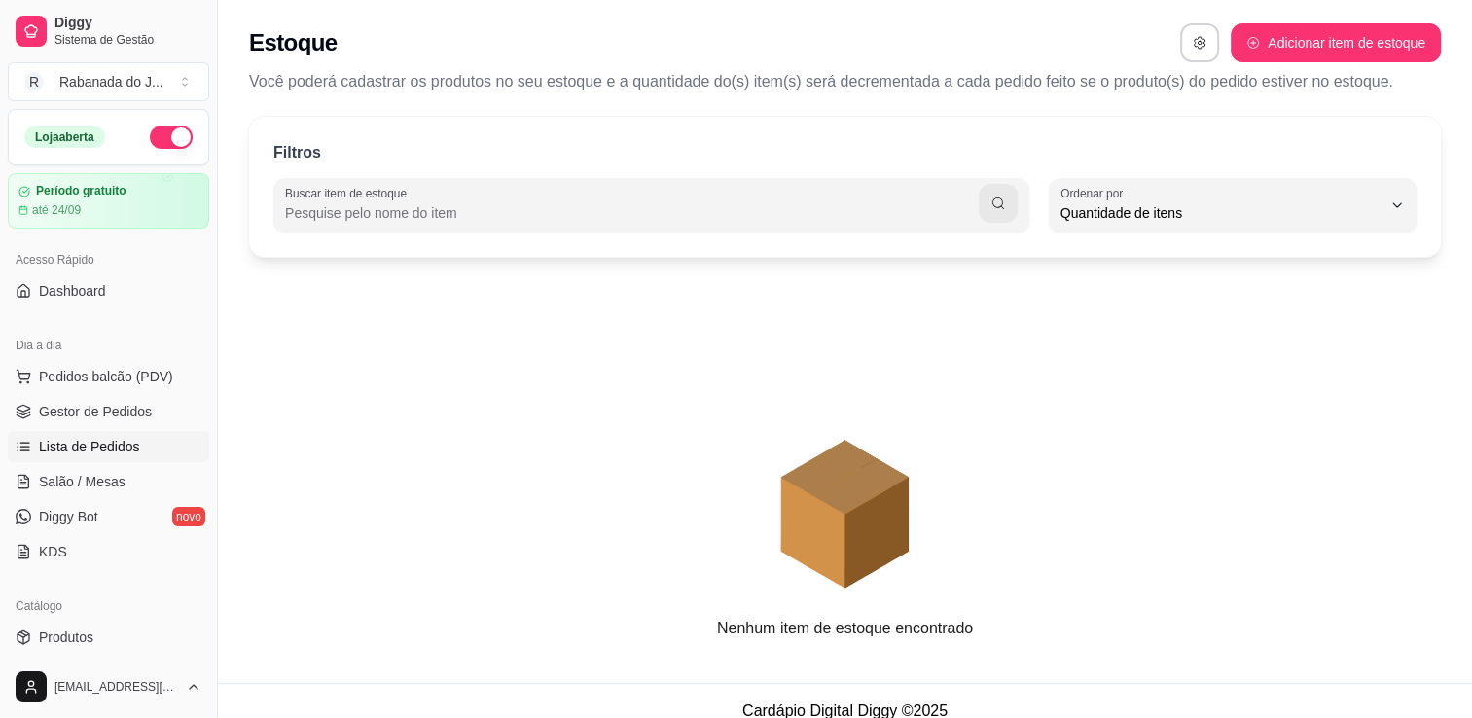
click at [31, 442] on link "Lista de Pedidos" at bounding box center [108, 446] width 201 height 31
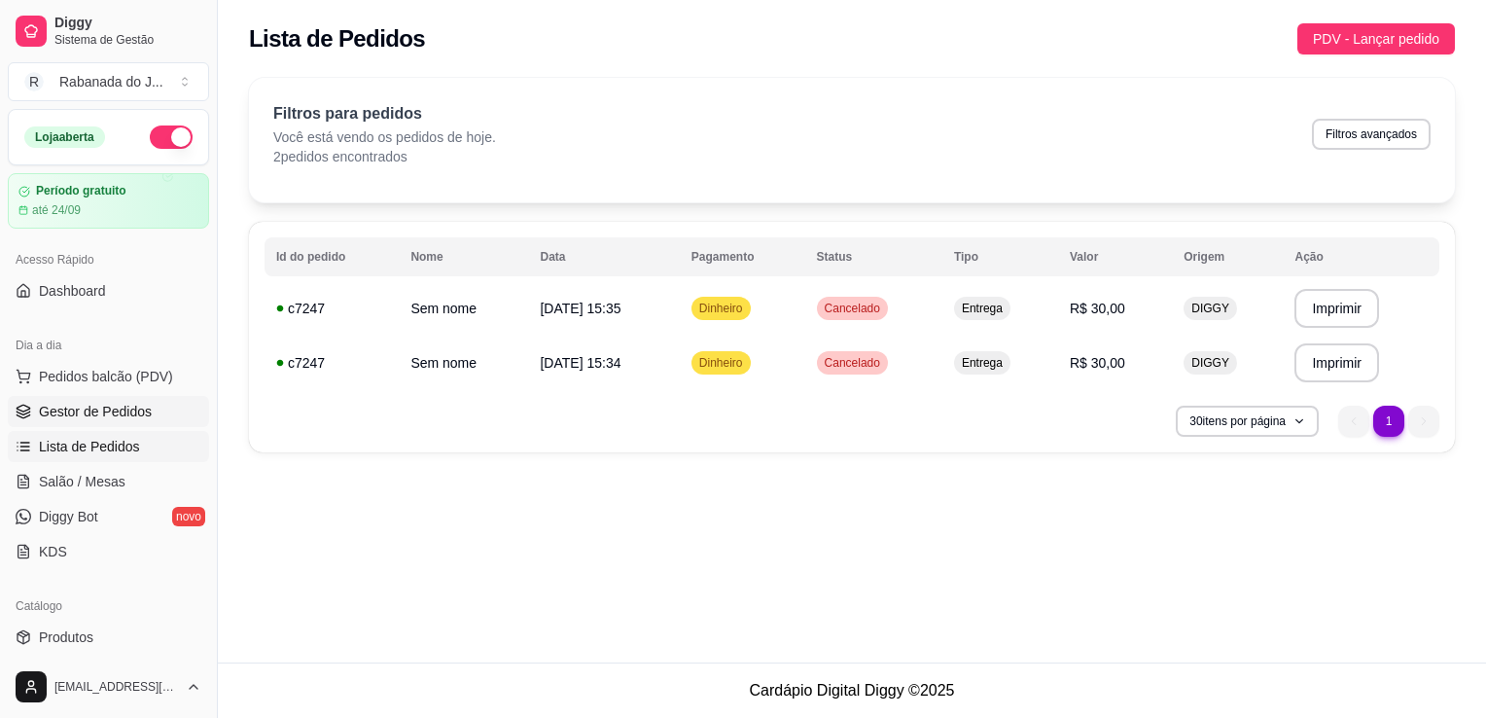
click at [133, 406] on span "Gestor de Pedidos" at bounding box center [95, 411] width 113 height 19
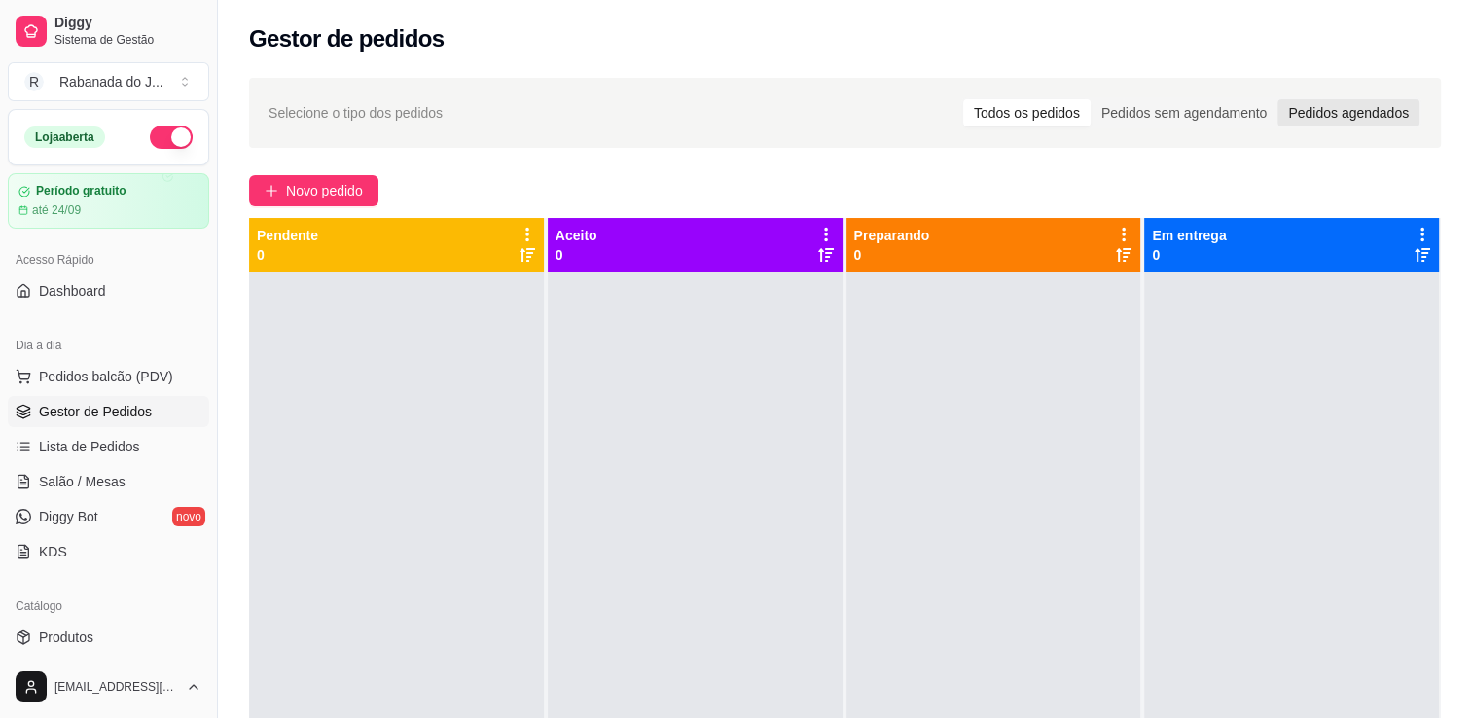
click at [1342, 111] on div "Pedidos agendados" at bounding box center [1348, 112] width 142 height 27
click at [1277, 99] on input "Pedidos agendados" at bounding box center [1277, 99] width 0 height 0
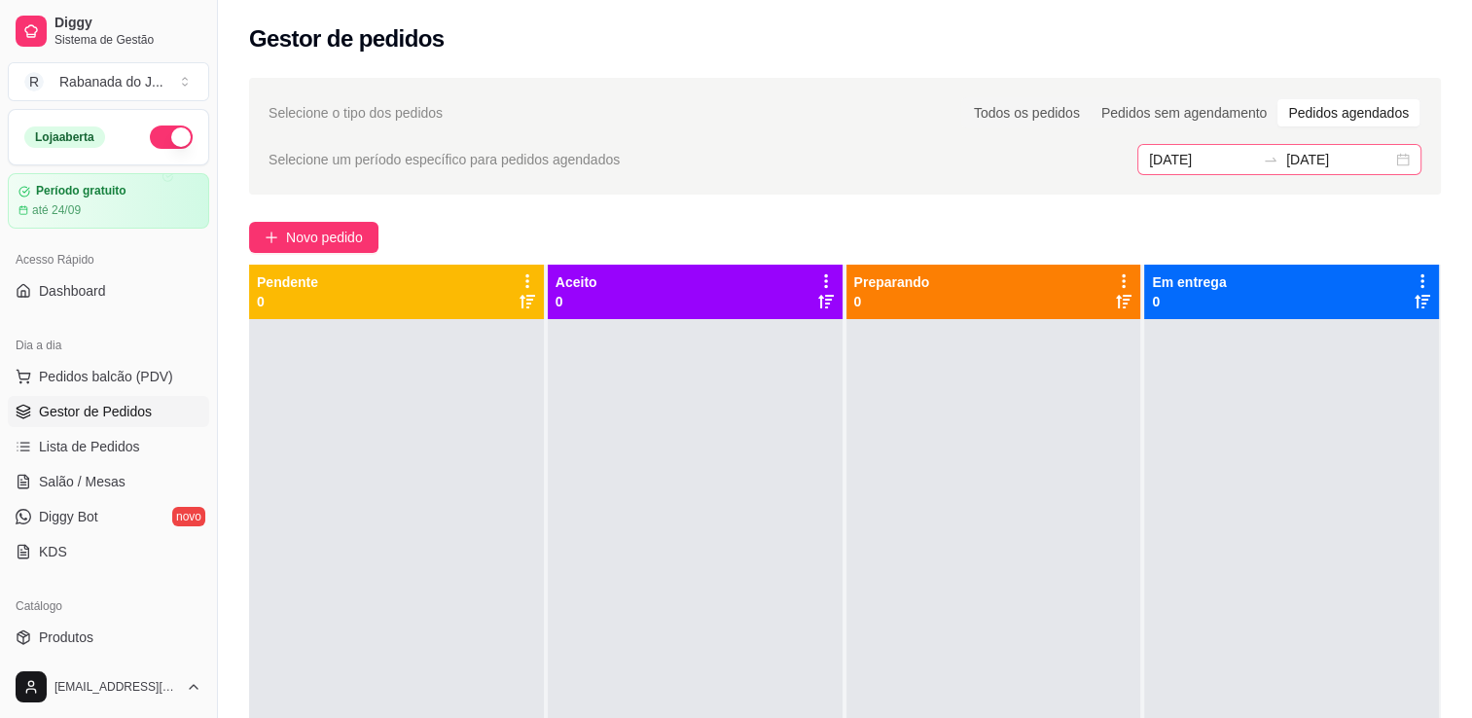
click at [1405, 157] on div "26/08/2025 26/08/2025" at bounding box center [1279, 159] width 284 height 31
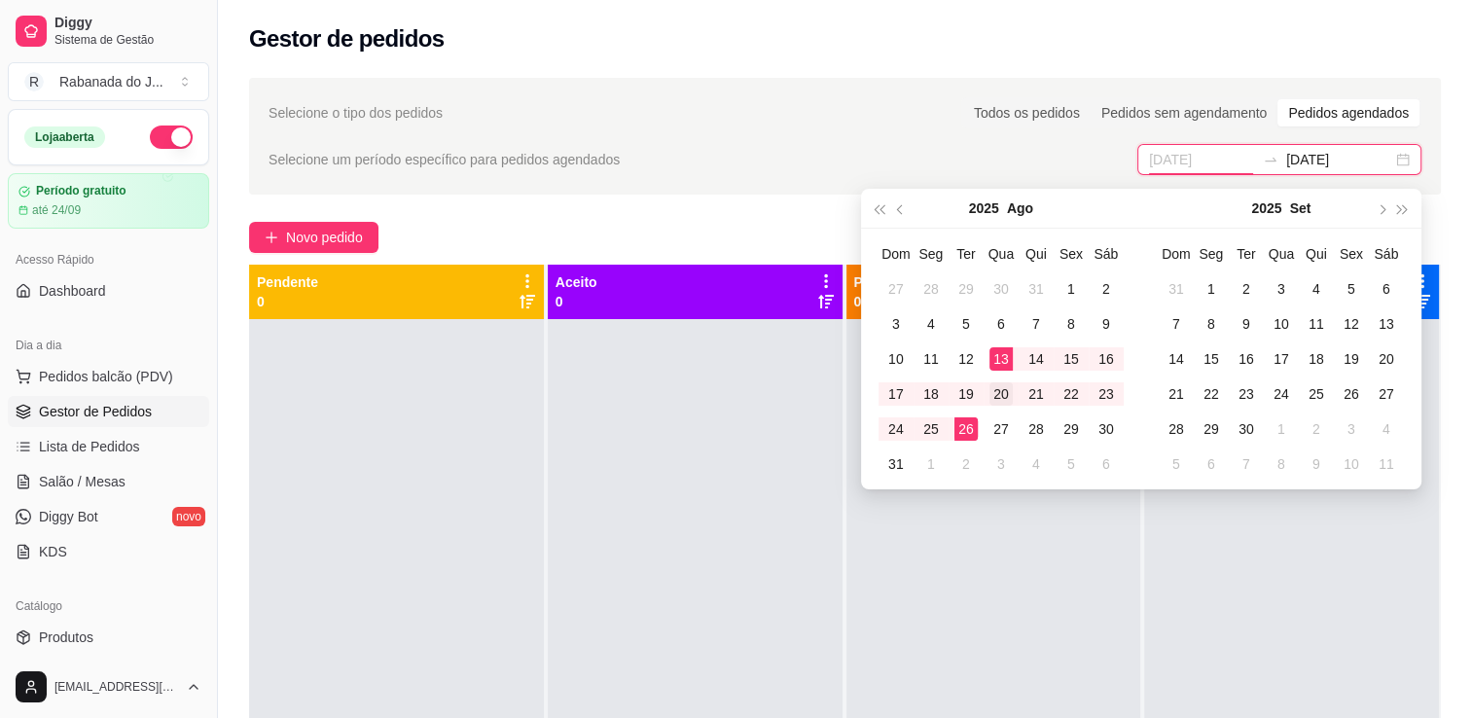
type input "20/08/2025"
click at [996, 395] on div "20" at bounding box center [1000, 393] width 23 height 23
type input "20/08/2025"
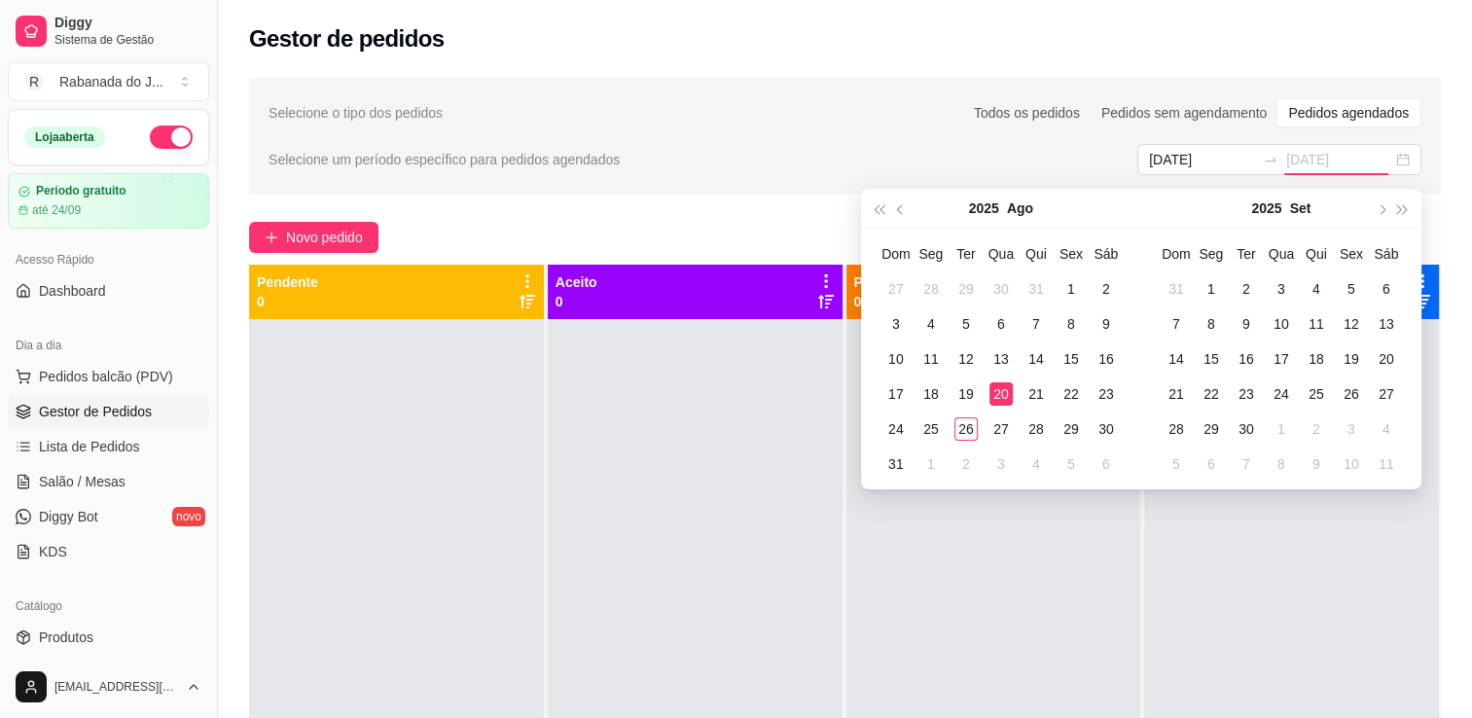
click at [998, 395] on div "20" at bounding box center [1000, 393] width 23 height 23
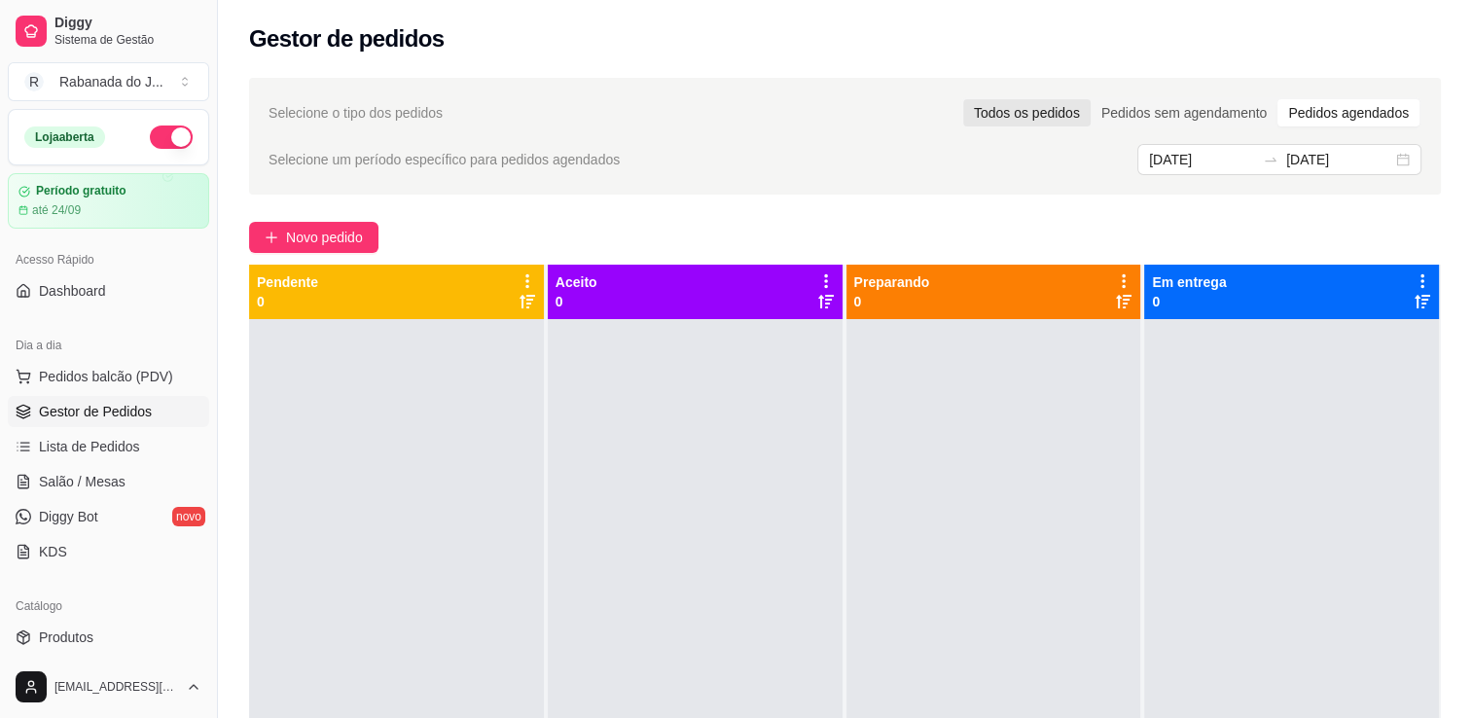
click at [1014, 119] on div "Todos os pedidos" at bounding box center [1026, 112] width 127 height 27
click at [963, 99] on input "Todos os pedidos" at bounding box center [963, 99] width 0 height 0
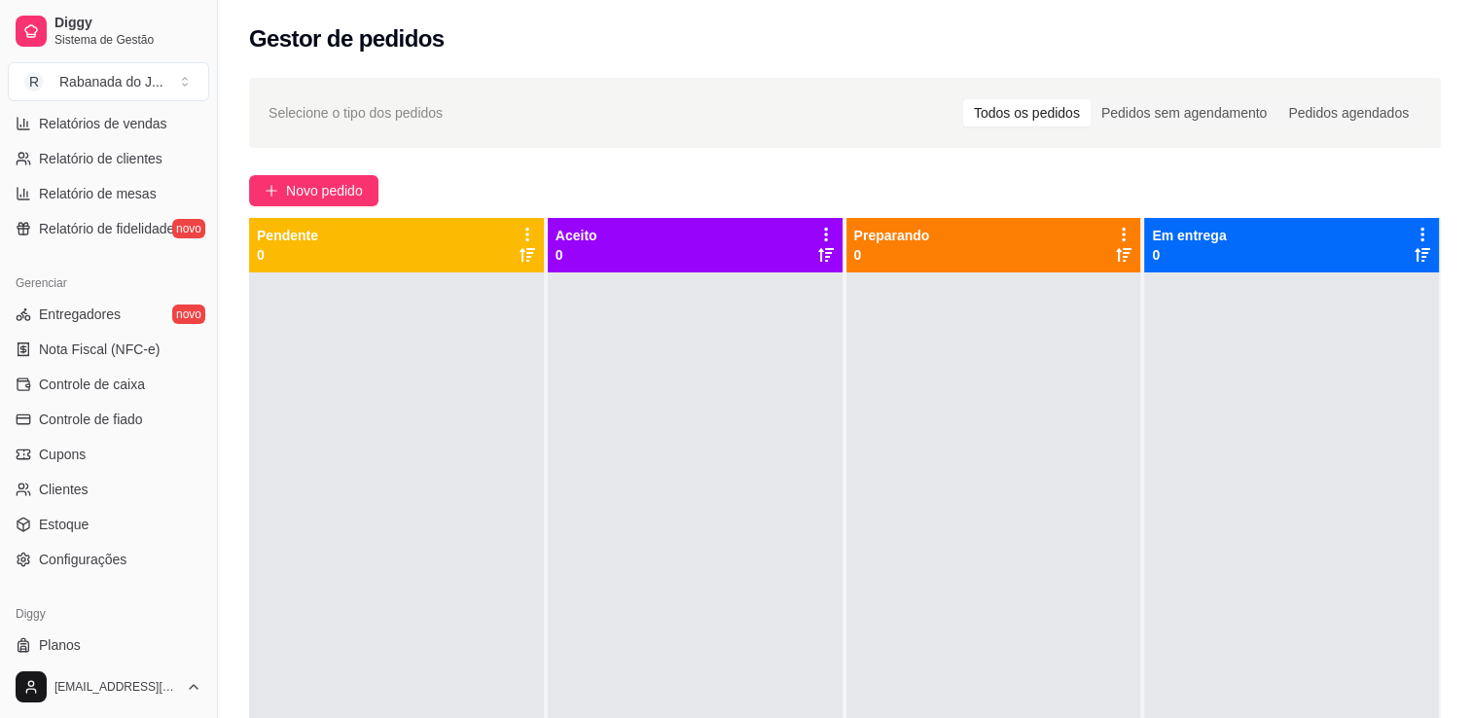
scroll to position [681, 0]
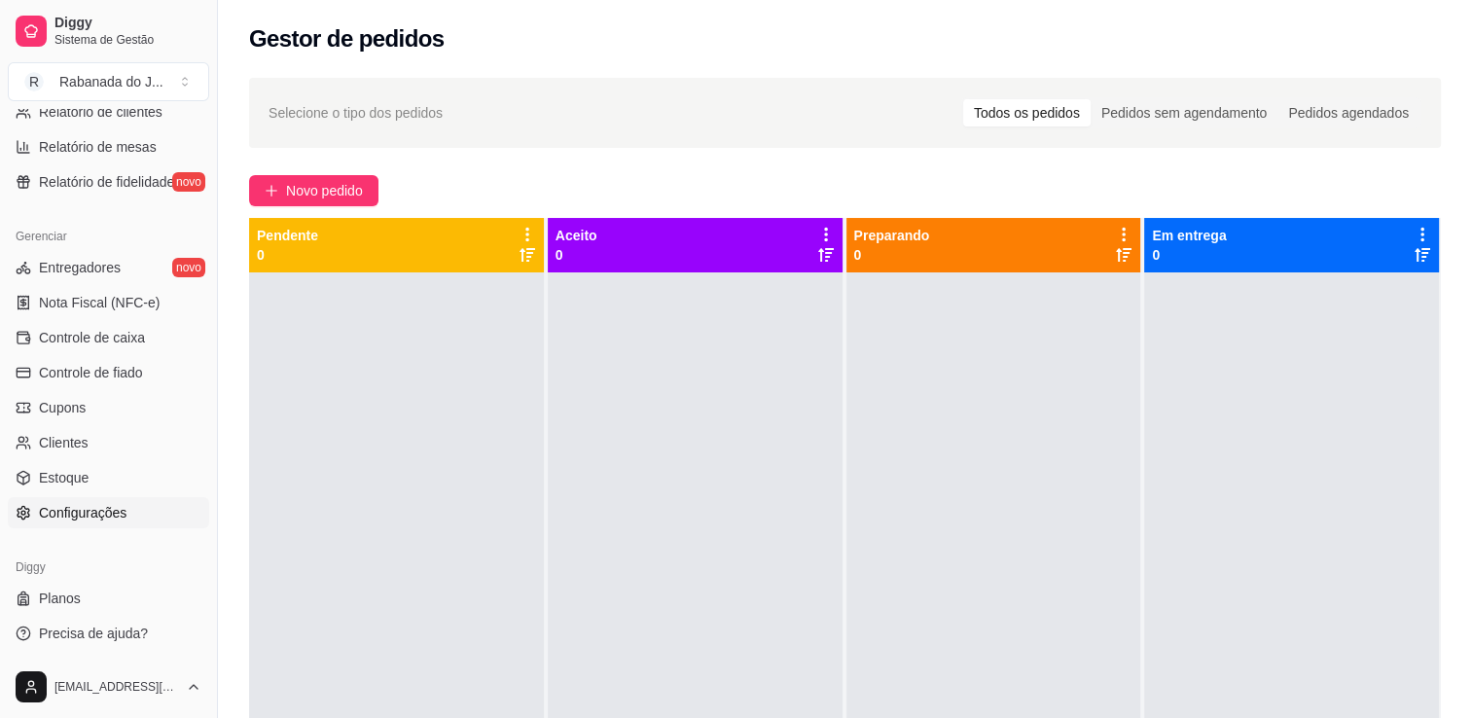
click at [97, 515] on span "Configurações" at bounding box center [83, 512] width 88 height 19
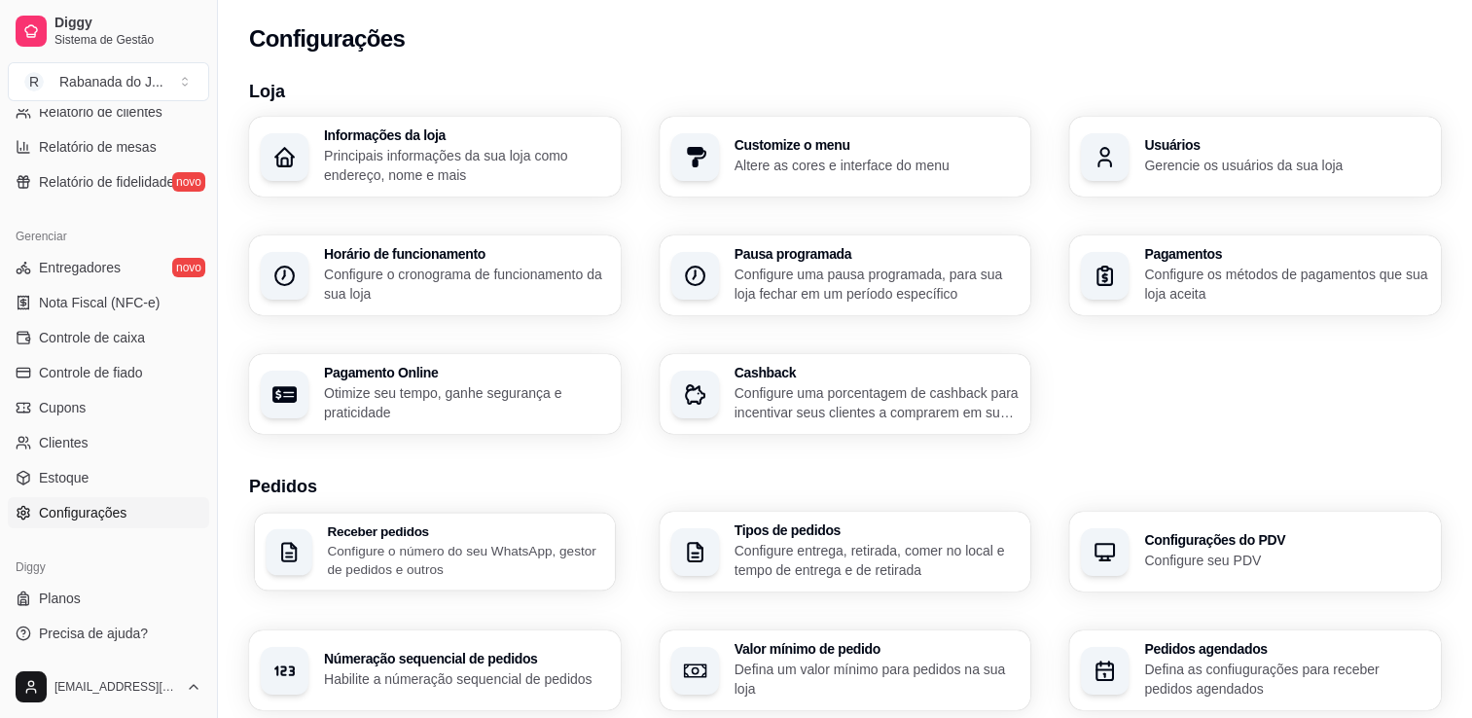
click at [533, 575] on p "Configure o número do seu WhatsApp, gestor de pedidos e outros" at bounding box center [465, 560] width 276 height 38
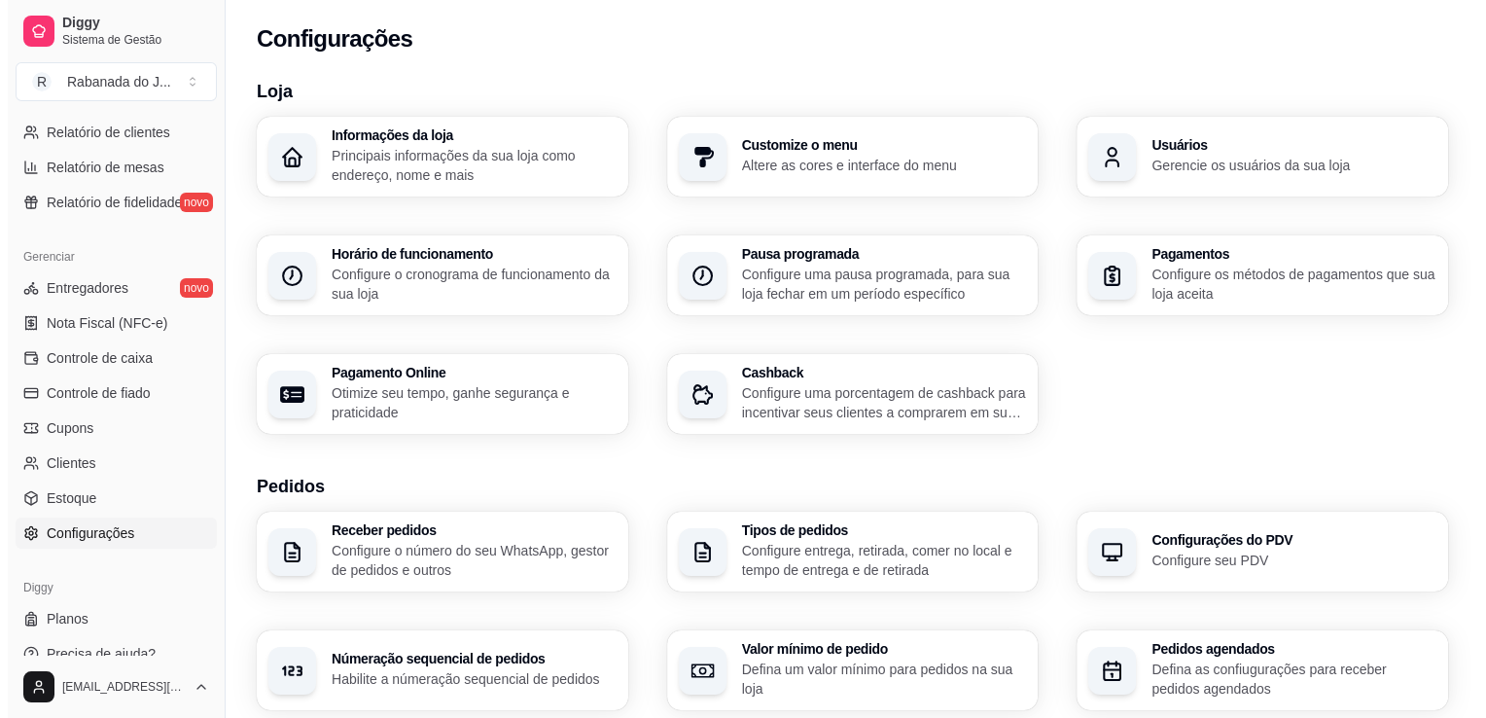
scroll to position [681, 0]
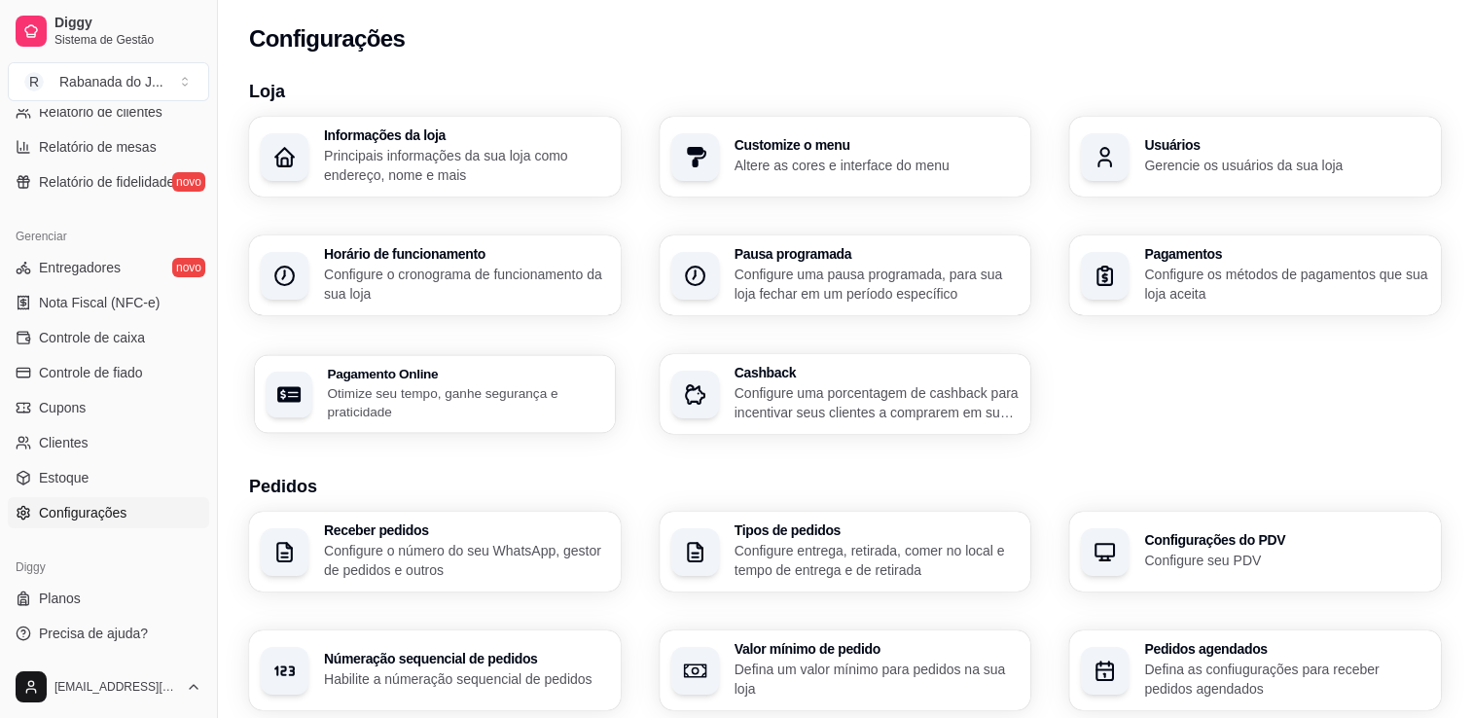
click at [409, 394] on p "Otimize seu tempo, ganhe segurança e praticidade" at bounding box center [465, 402] width 276 height 38
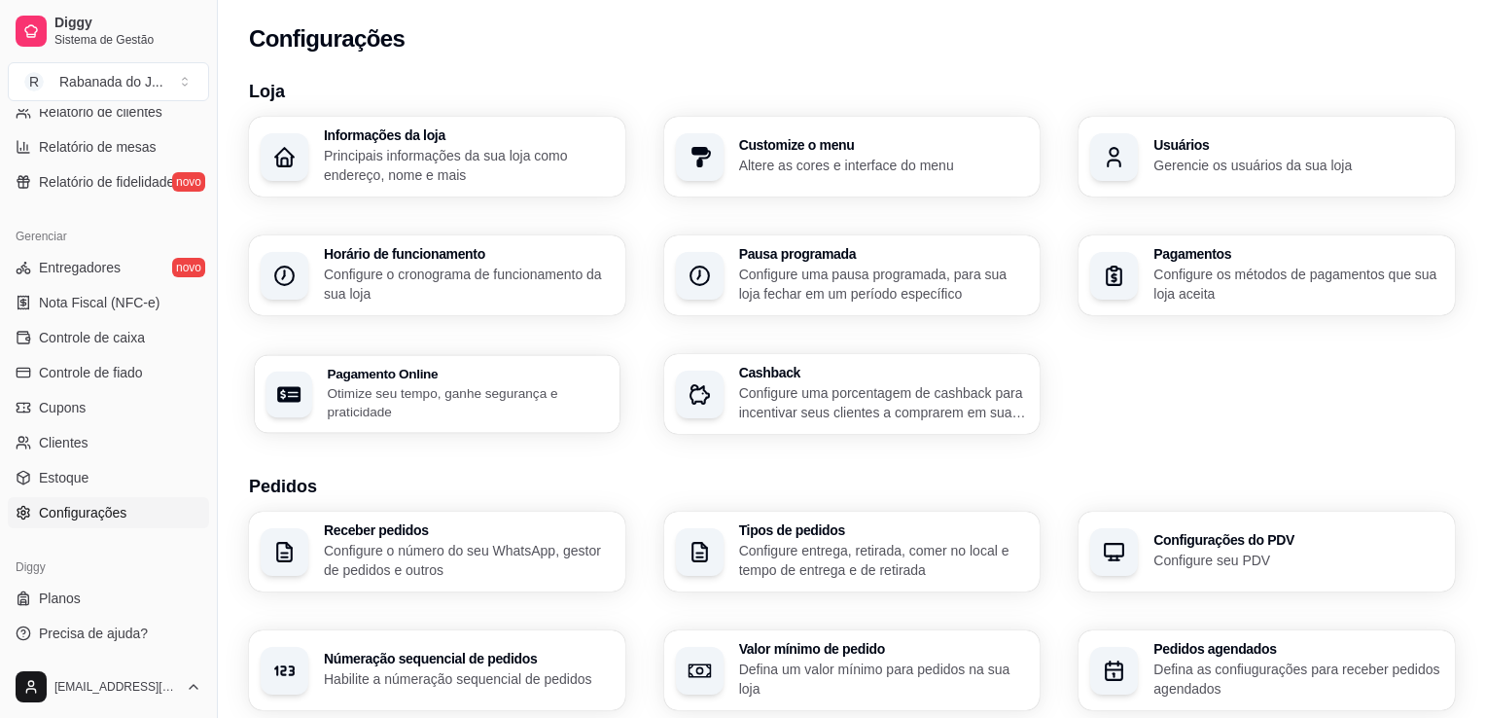
select select "4.98"
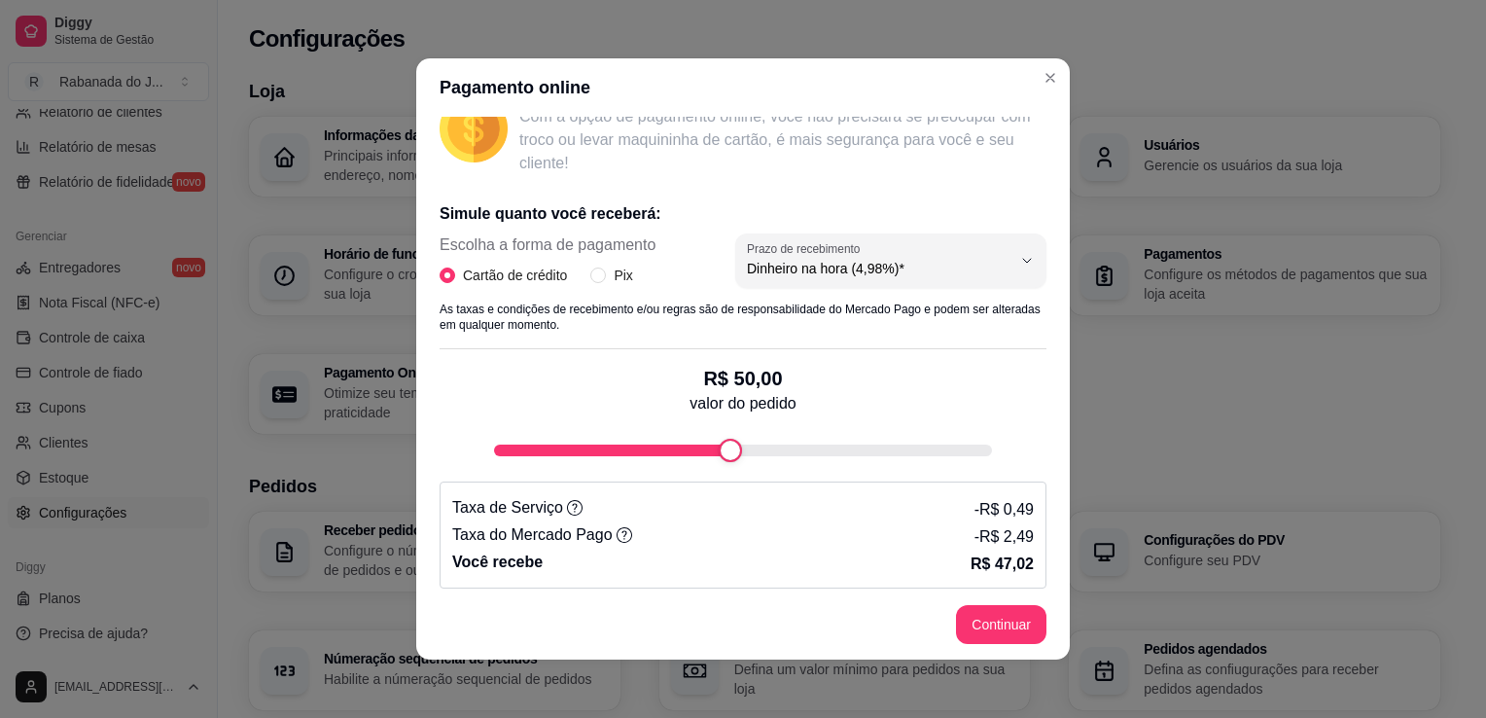
scroll to position [309, 0]
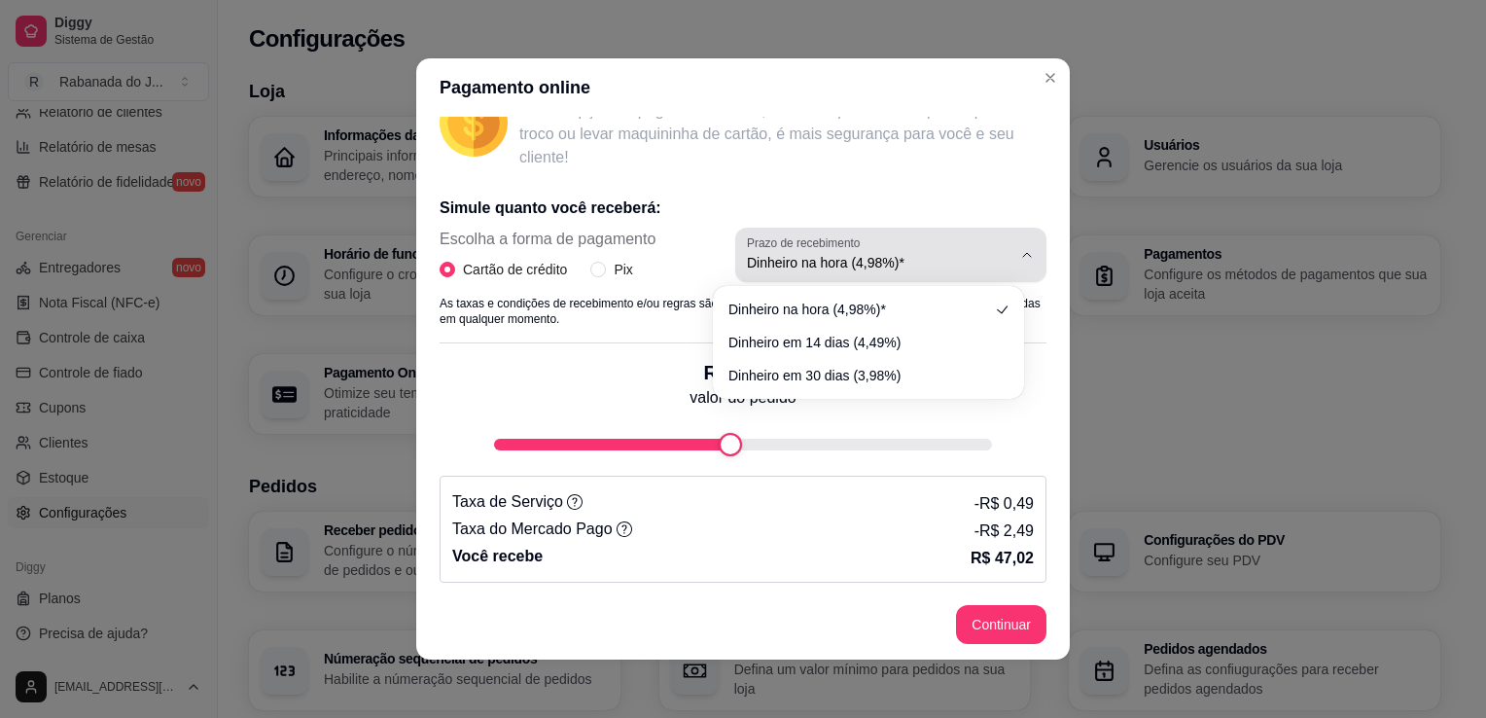
click at [951, 255] on span "Dinheiro na hora (4,98%)*" at bounding box center [879, 262] width 265 height 19
click at [1019, 255] on icon "button" at bounding box center [1027, 255] width 16 height 16
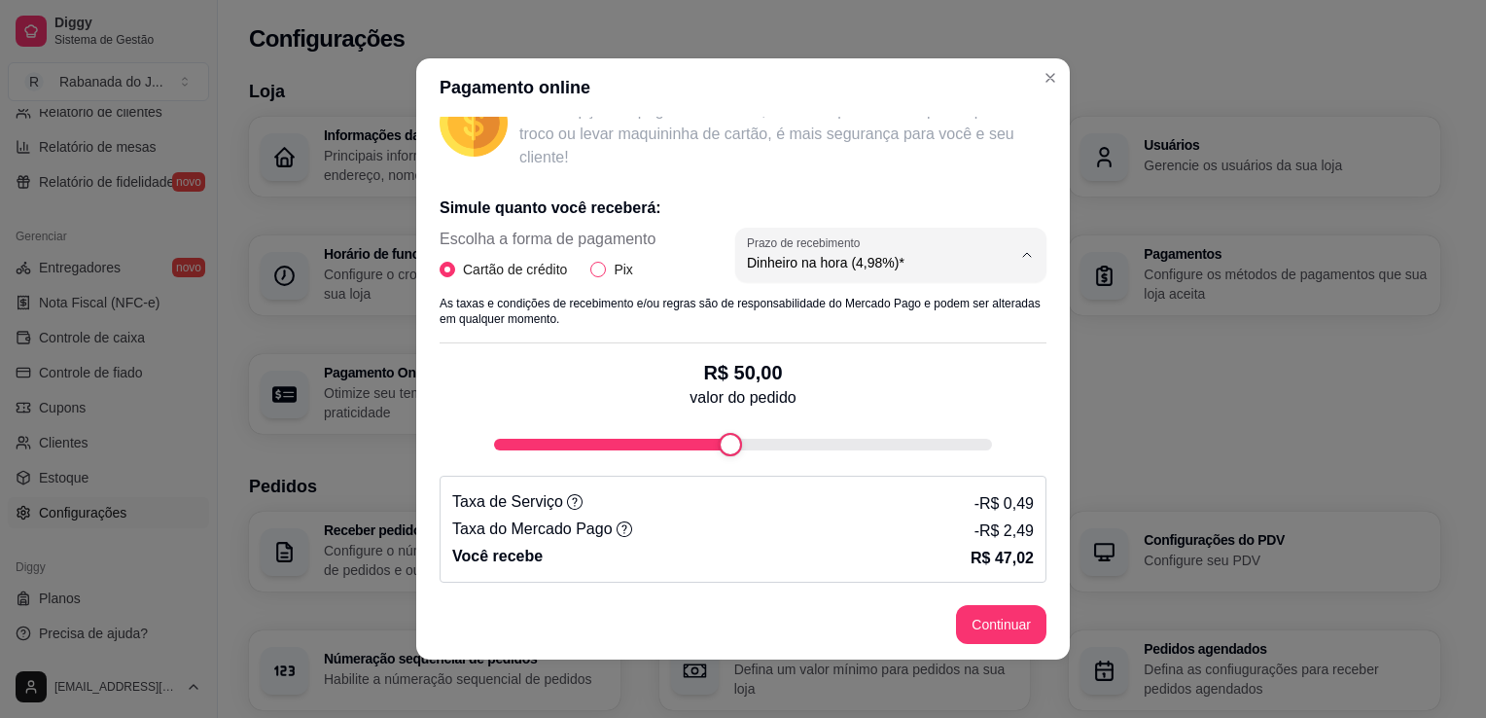
click at [591, 271] on input "Pix" at bounding box center [598, 270] width 16 height 16
radio input "true"
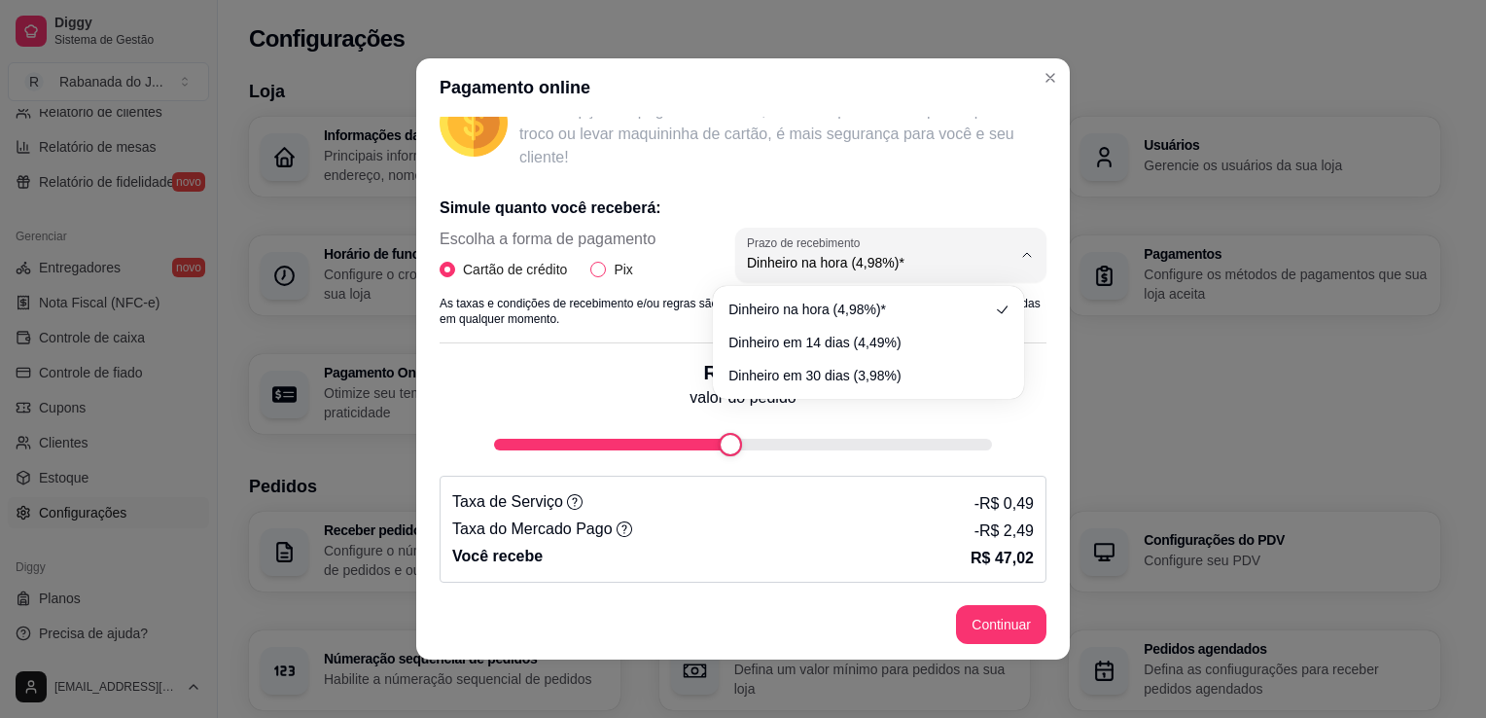
radio input "false"
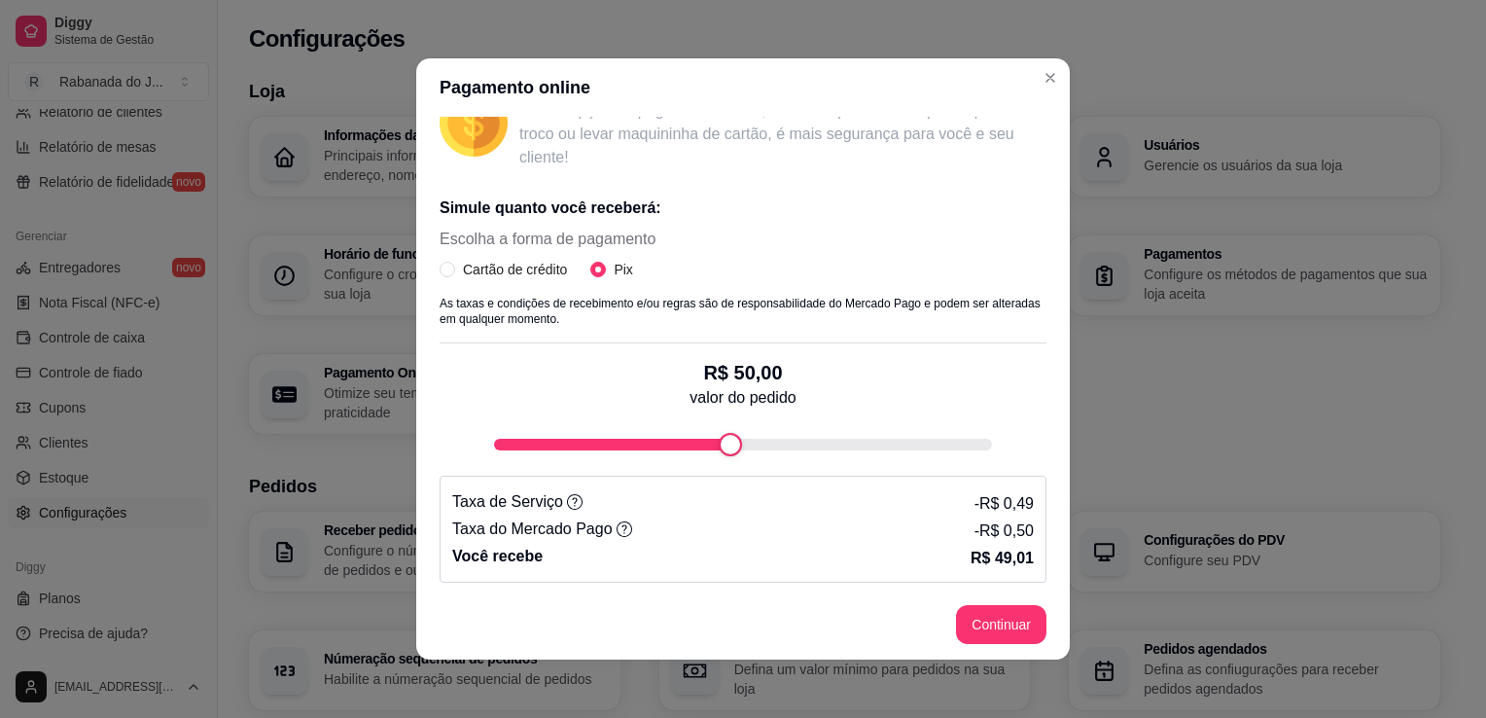
click at [617, 526] on icon at bounding box center [625, 529] width 16 height 16
click at [567, 501] on icon at bounding box center [575, 502] width 16 height 16
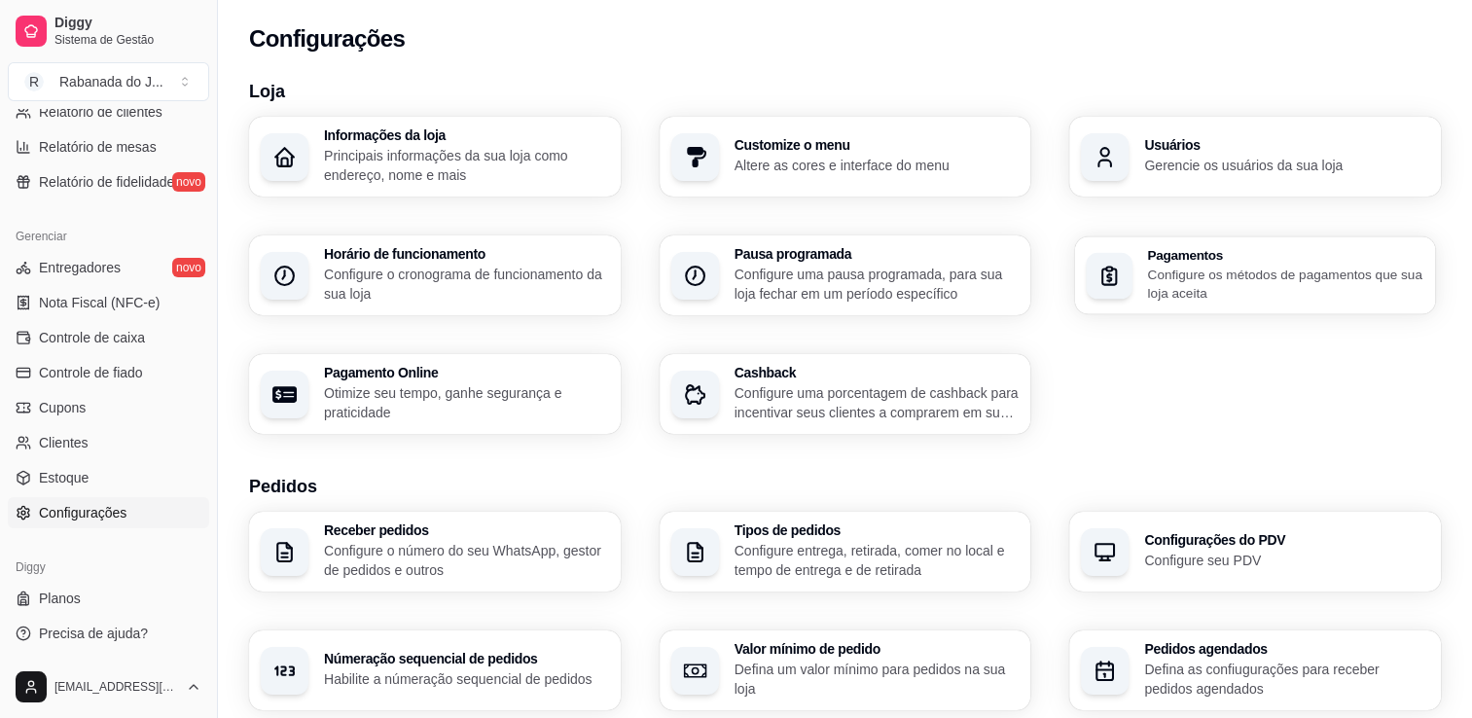
click at [1143, 259] on div "Pagamentos Configure os métodos de pagamentos que sua loja aceita" at bounding box center [1255, 275] width 360 height 78
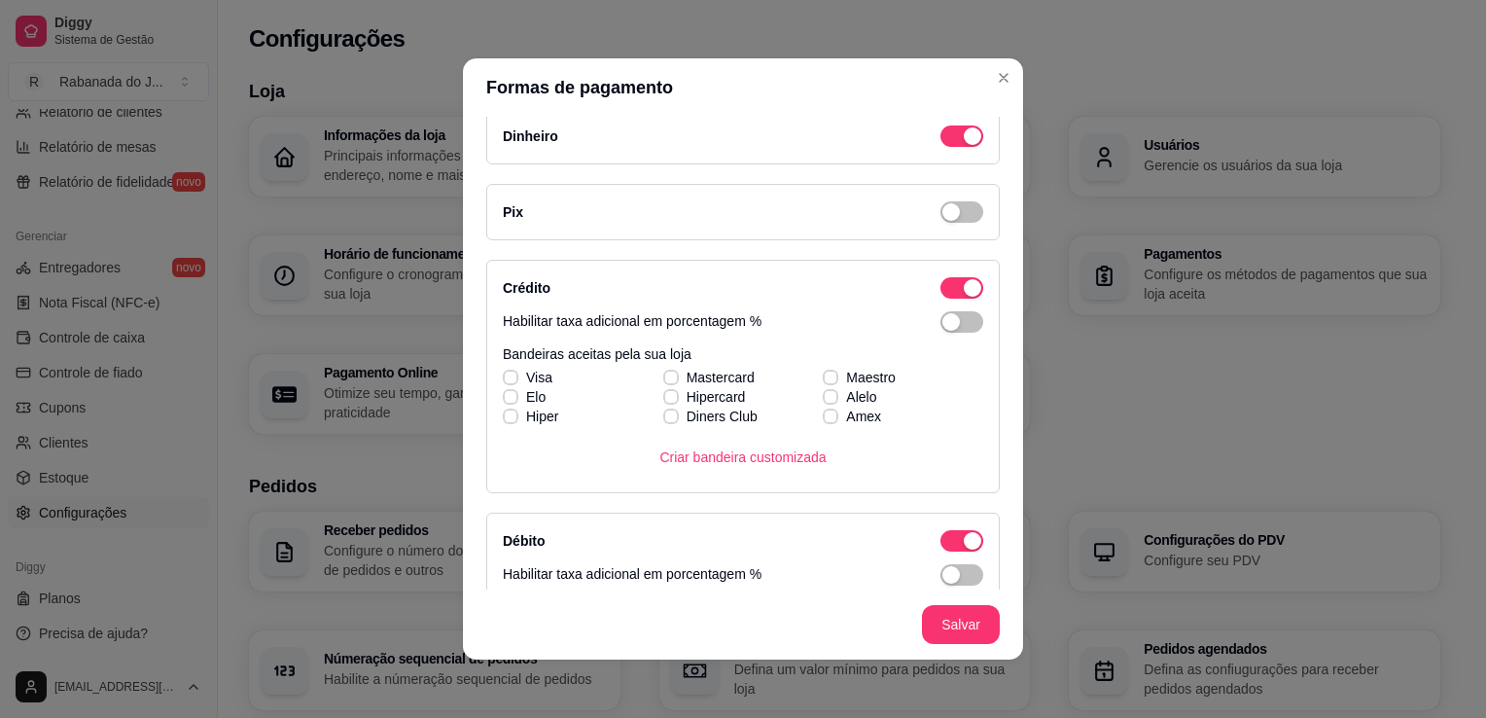
scroll to position [18, 0]
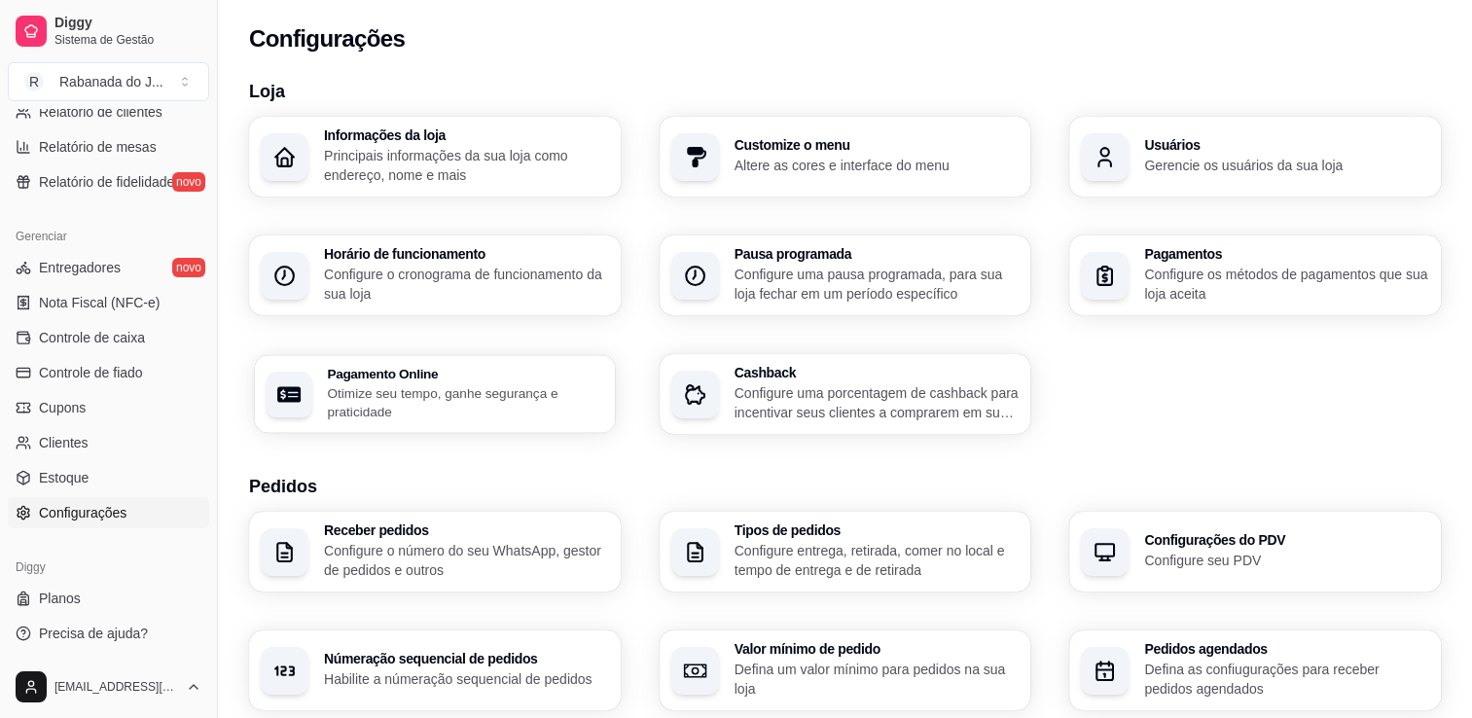
click at [307, 391] on div "button" at bounding box center [289, 394] width 47 height 47
select select "4.98"
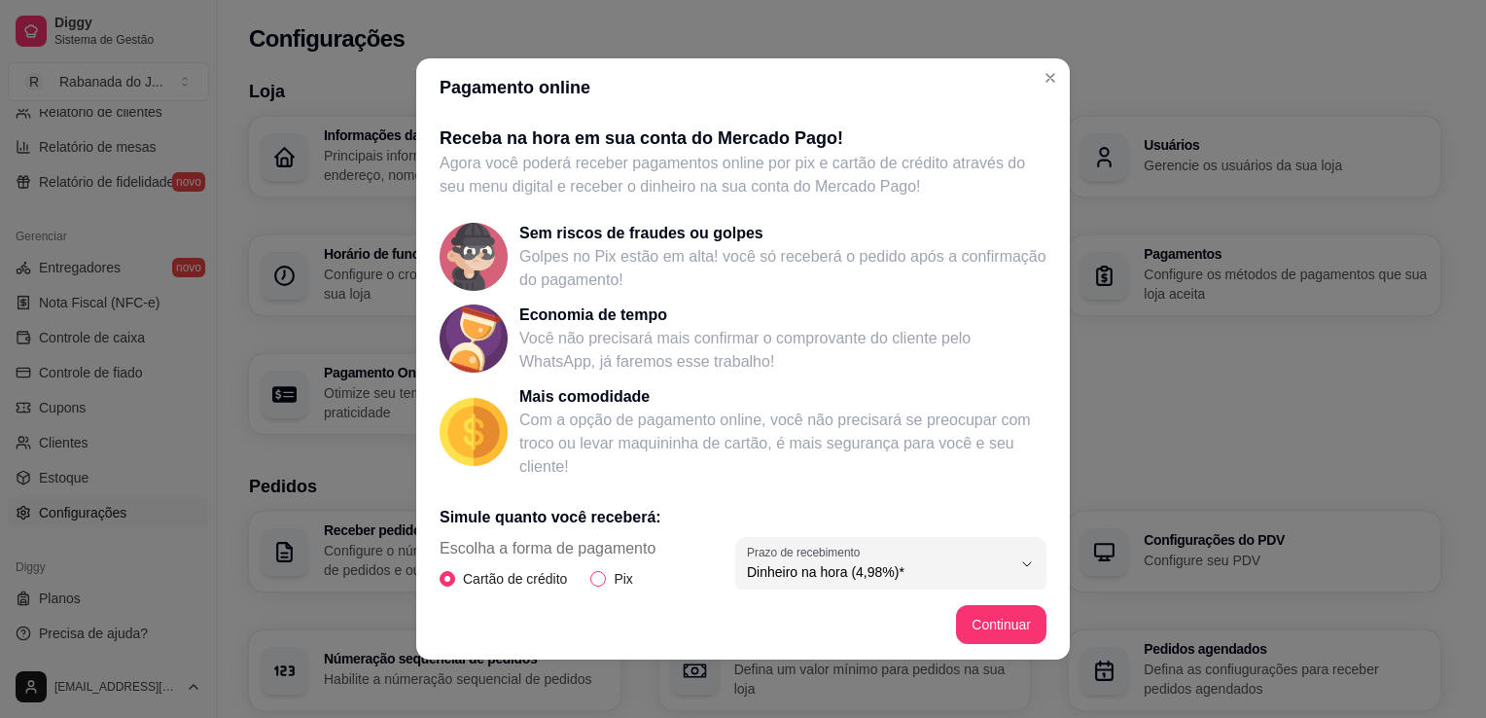
click at [595, 587] on label "Pix" at bounding box center [615, 578] width 50 height 21
click at [595, 587] on input "Pix" at bounding box center [598, 579] width 16 height 16
radio input "true"
radio input "false"
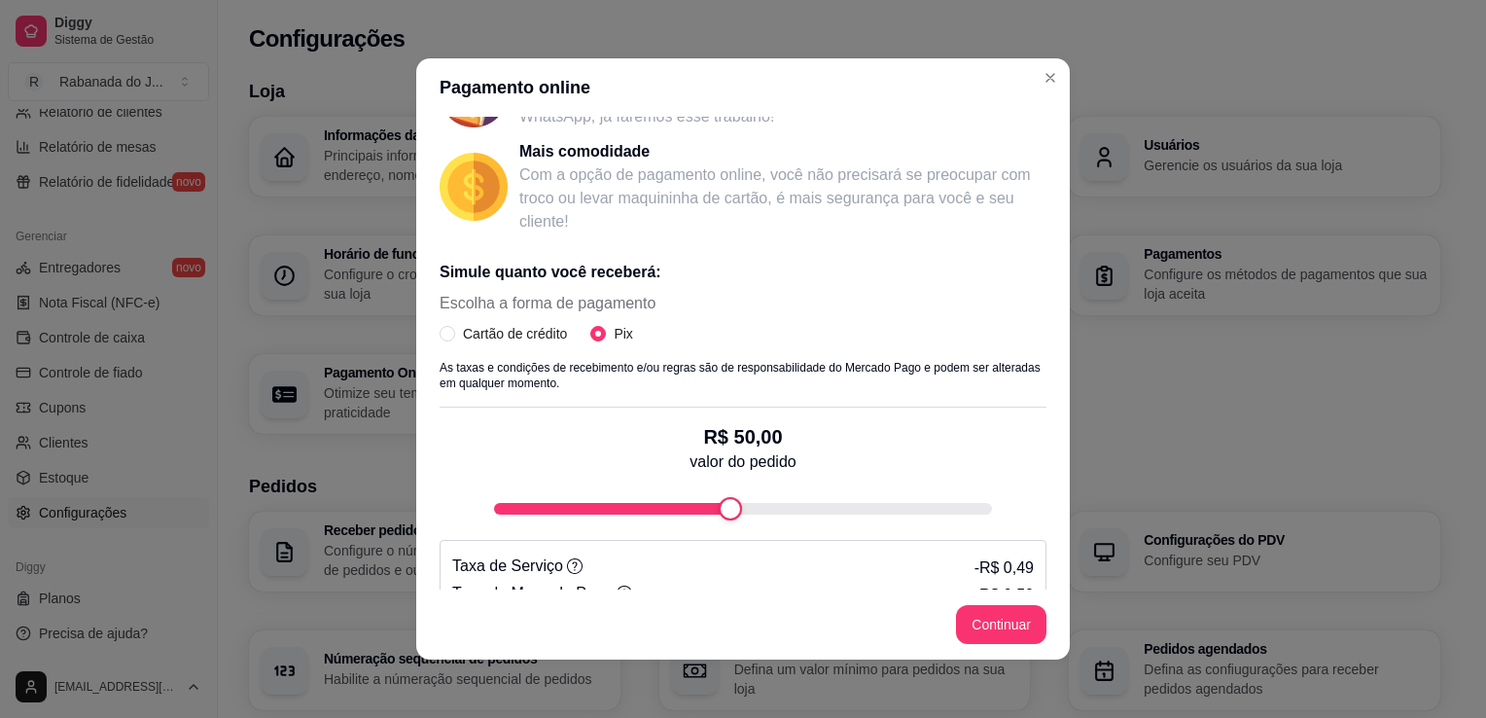
scroll to position [309, 0]
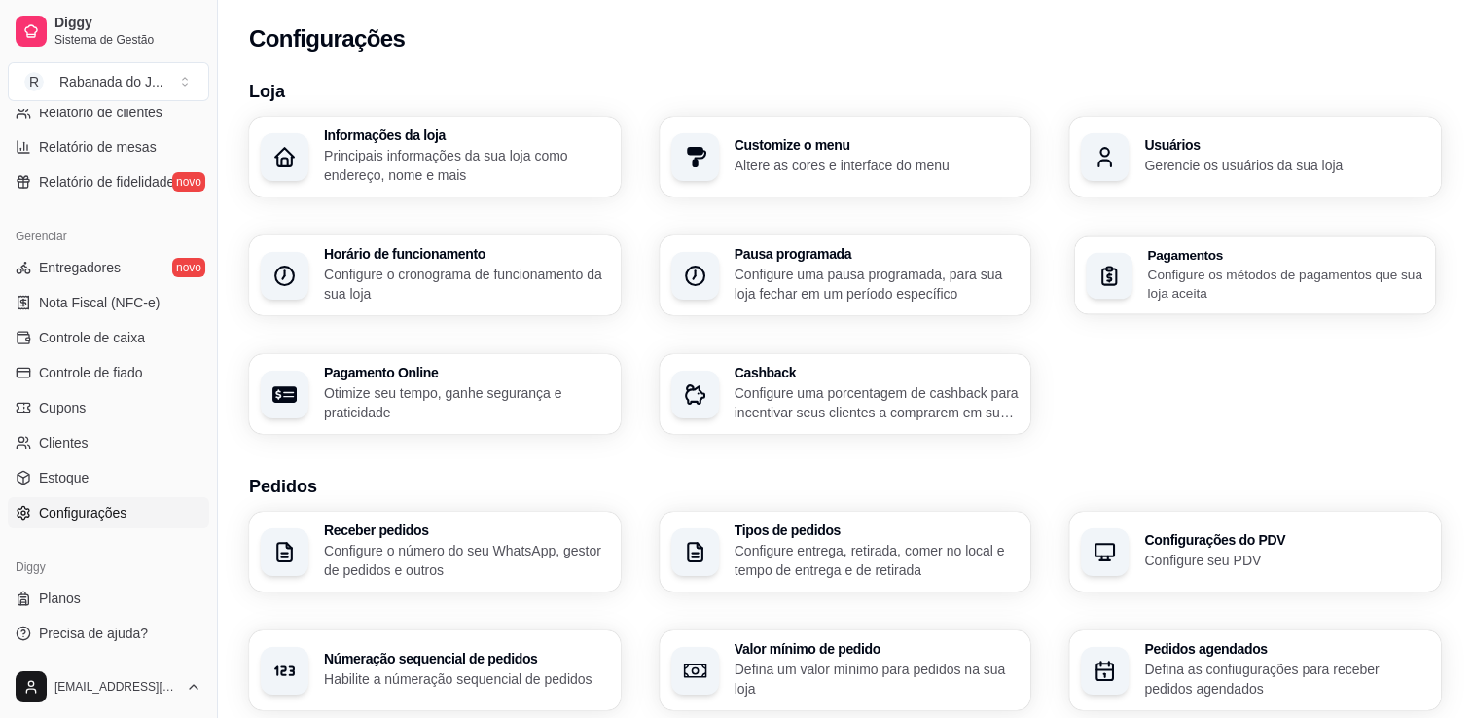
click at [1123, 290] on div "button" at bounding box center [1110, 275] width 47 height 47
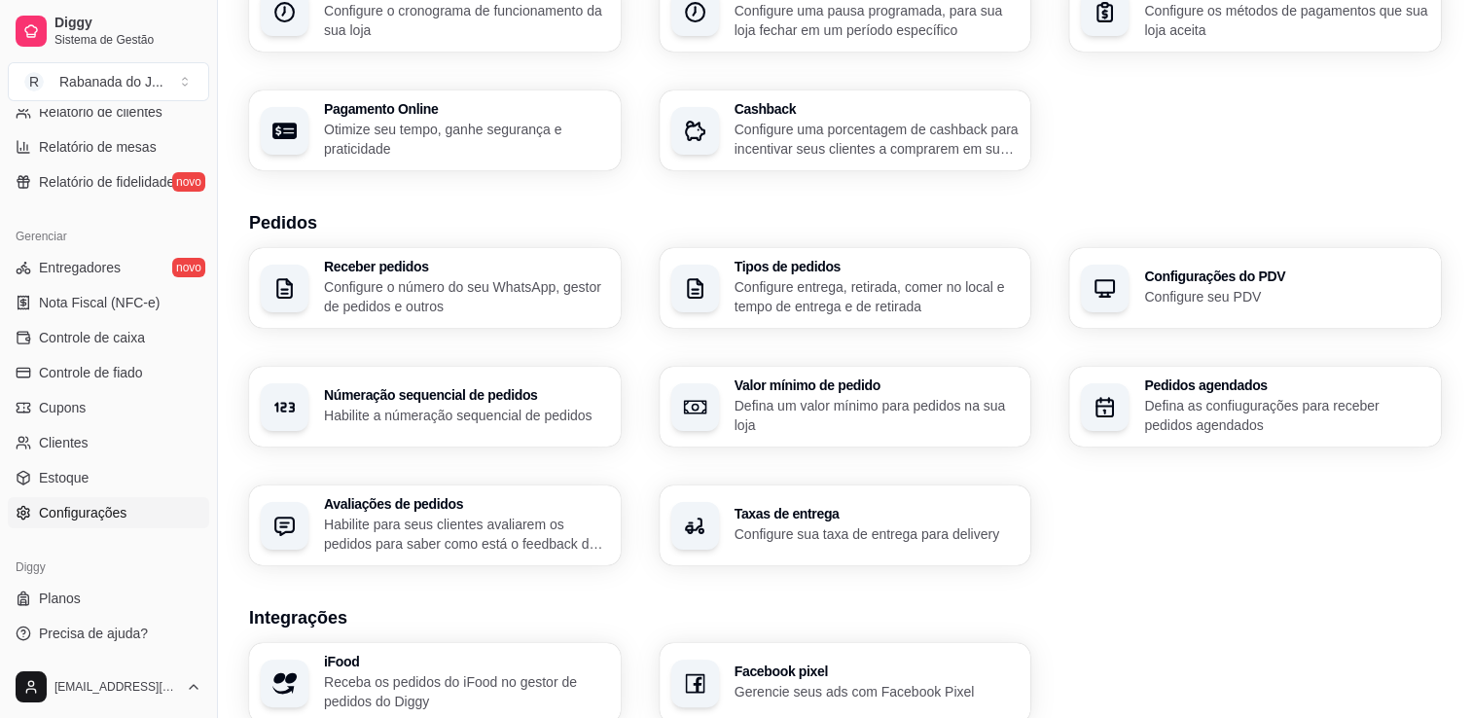
scroll to position [262, 0]
click at [796, 523] on h3 "Taxas de entrega" at bounding box center [875, 517] width 276 height 14
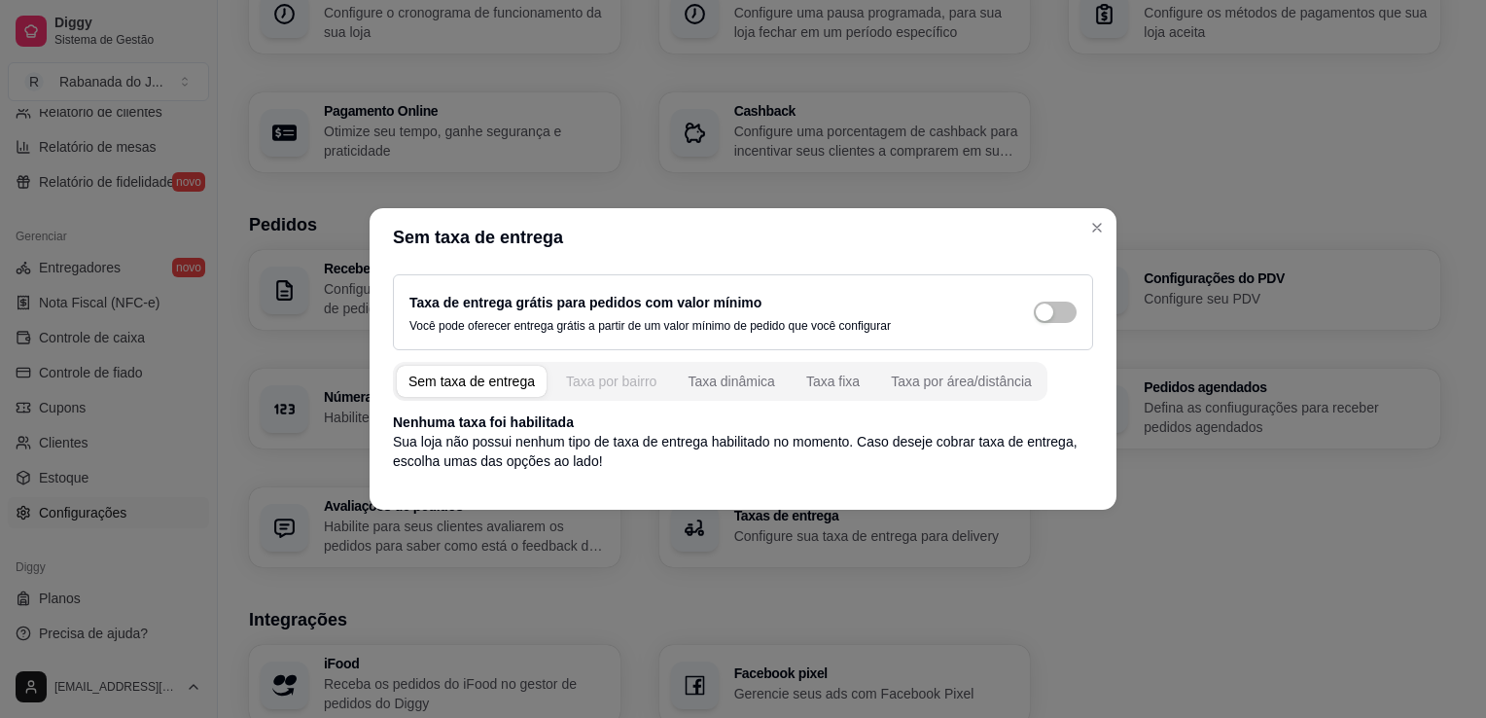
click at [593, 385] on div "Taxa por bairro" at bounding box center [611, 381] width 90 height 19
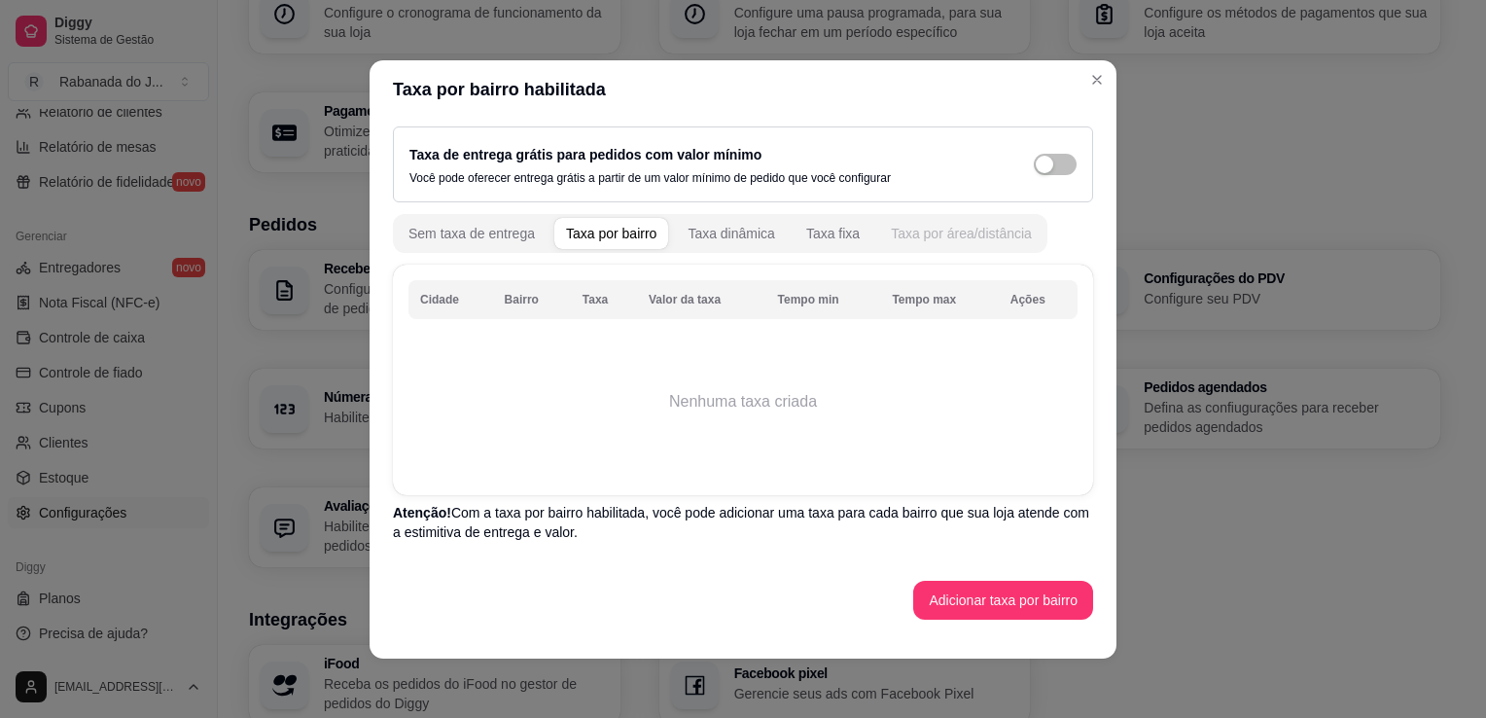
click at [900, 238] on div "Taxa por área/distância" at bounding box center [961, 233] width 141 height 19
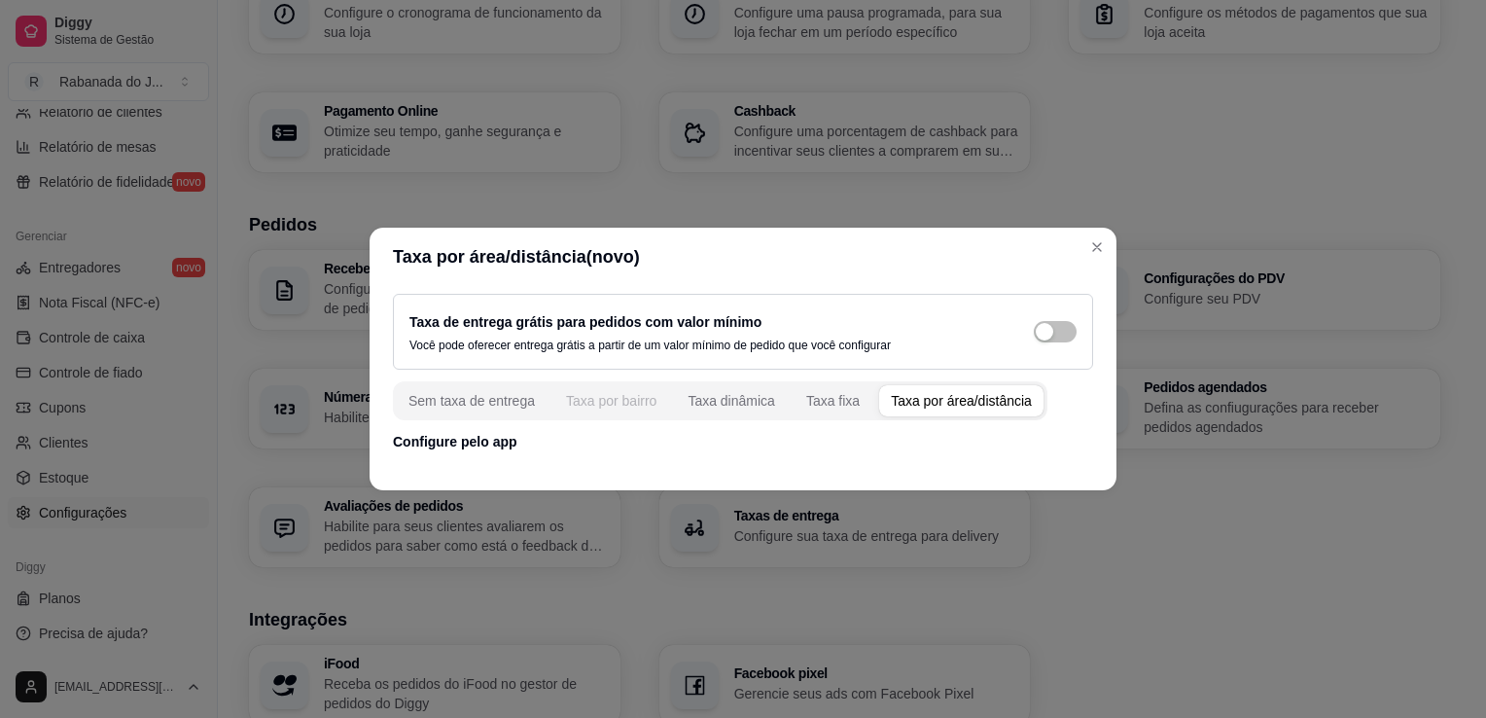
click at [638, 402] on div "Taxa por bairro" at bounding box center [611, 400] width 90 height 19
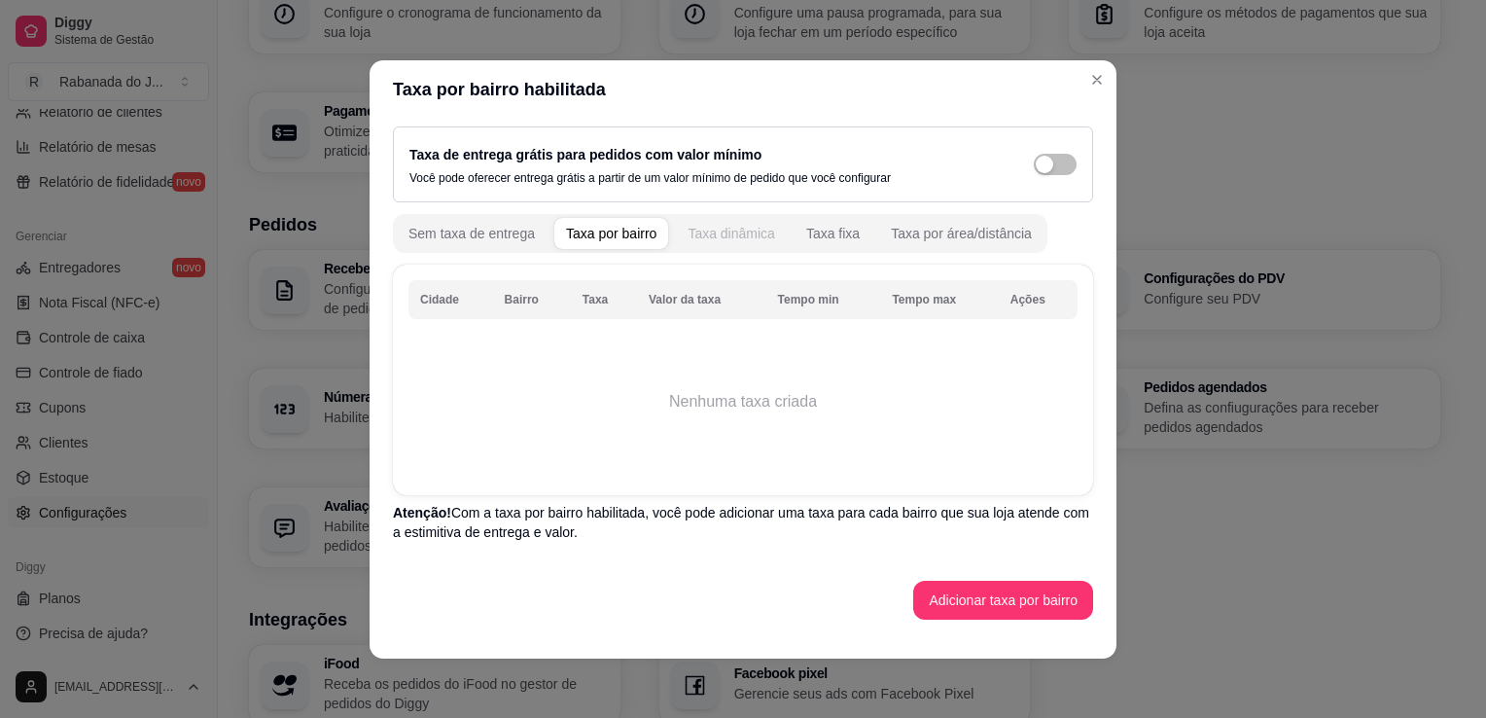
click at [698, 230] on div "Taxa dinâmica" at bounding box center [732, 233] width 88 height 19
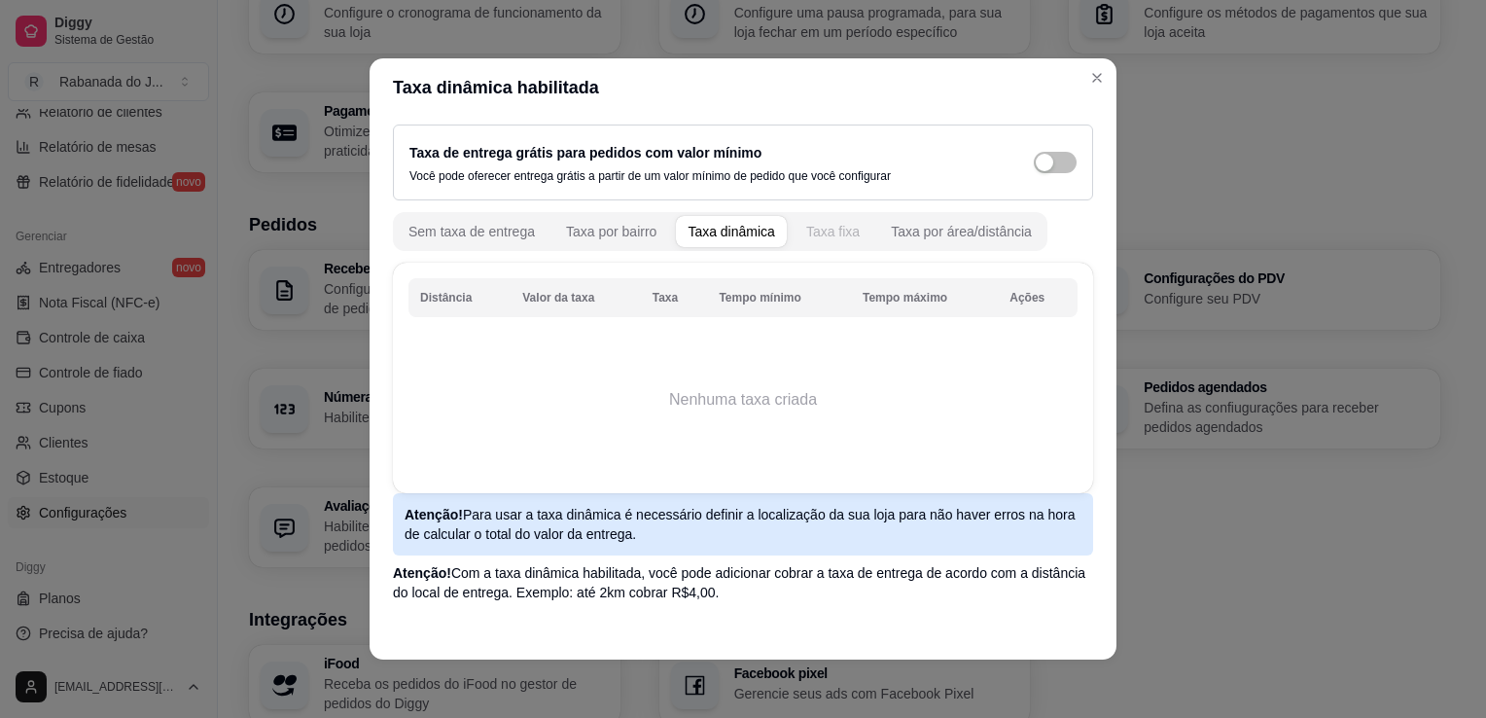
click at [812, 232] on div "Taxa fixa" at bounding box center [833, 231] width 54 height 19
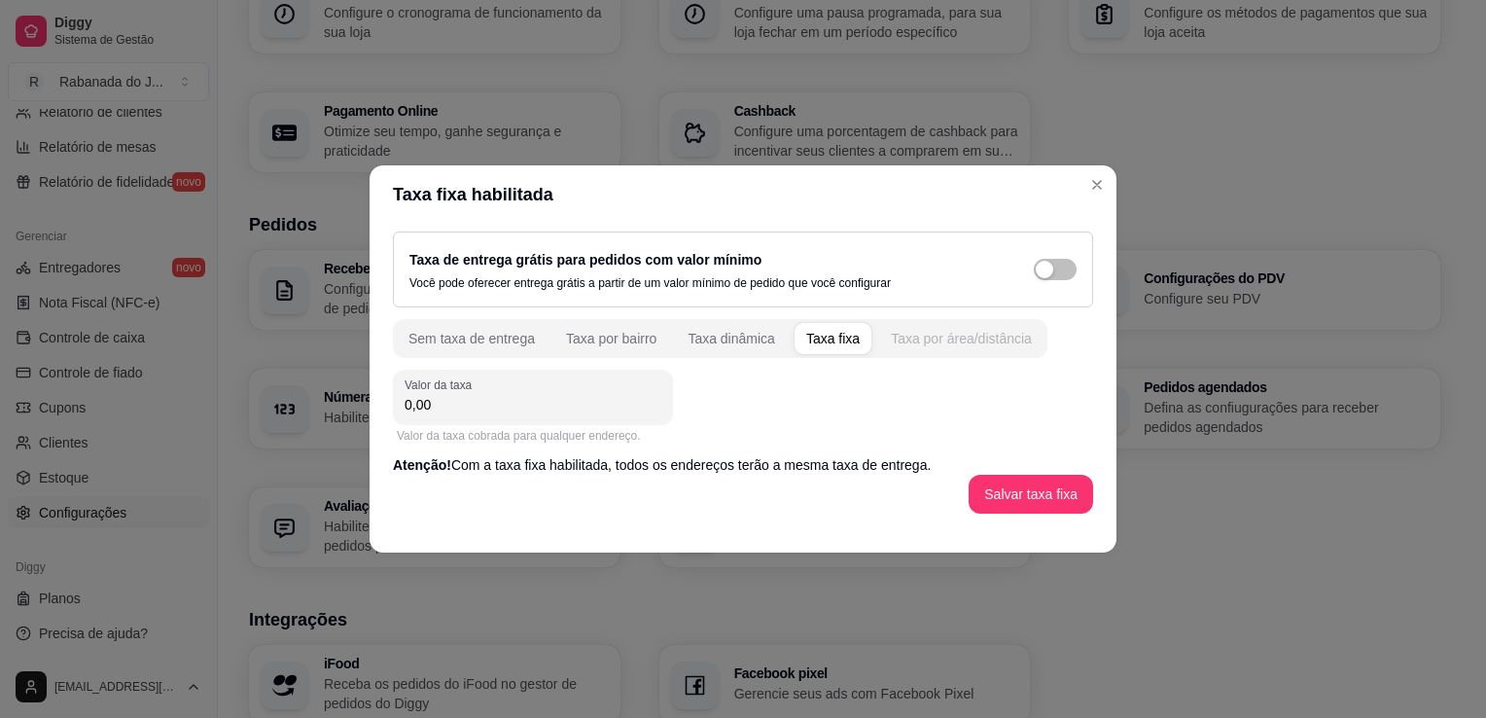
click at [949, 338] on div "Taxa por área/distância" at bounding box center [961, 338] width 141 height 19
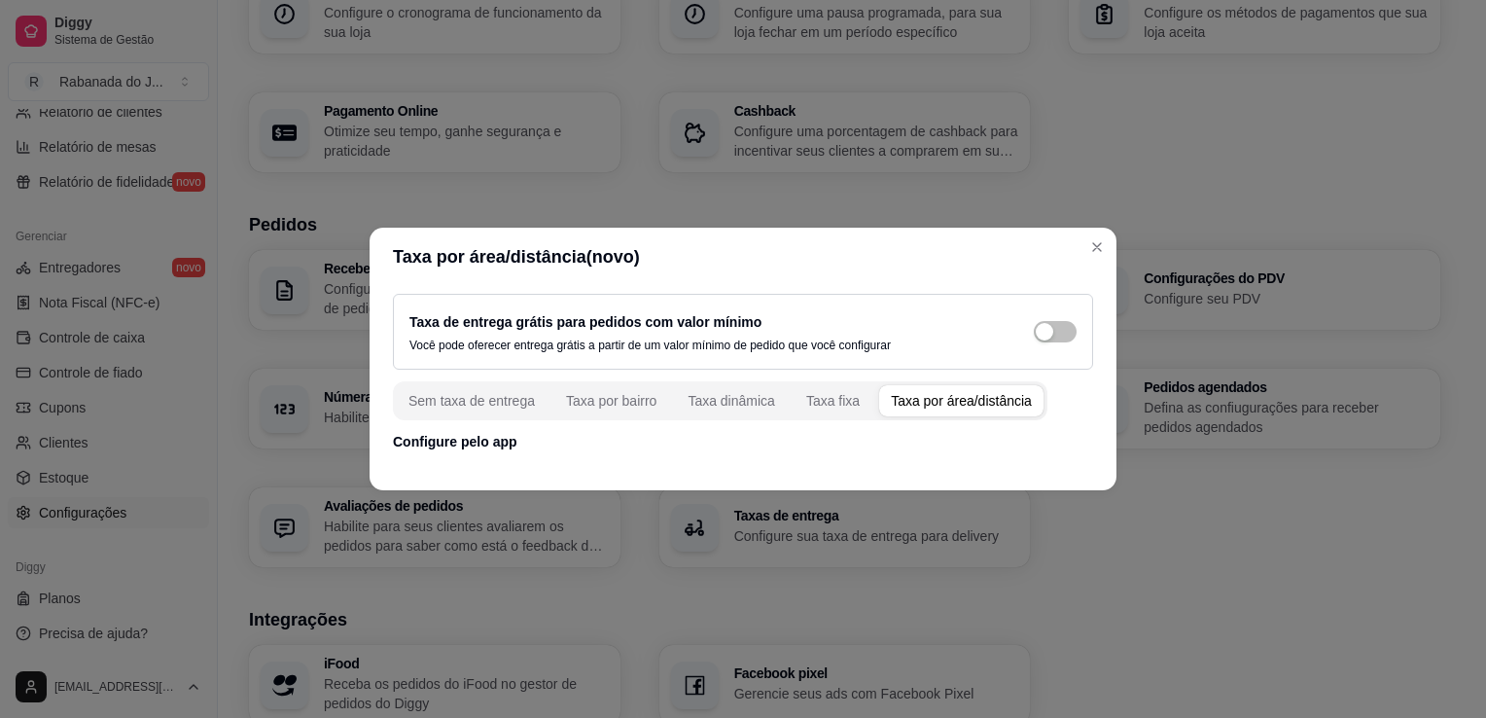
click at [623, 453] on div "Taxa de entrega grátis para pedidos com valor mínimo Você pode oferecer entrega…" at bounding box center [743, 372] width 747 height 173
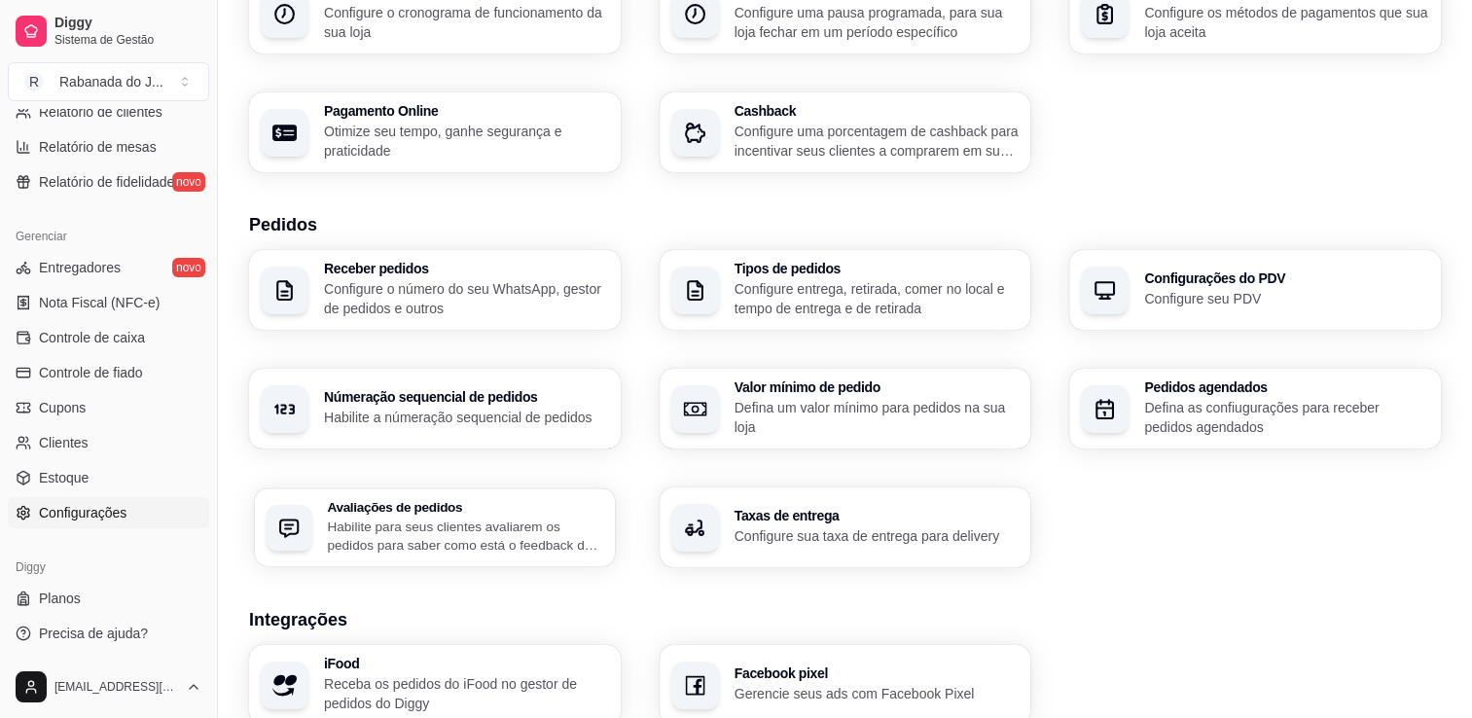
click at [514, 519] on p "Habilite para seus clientes avaliarem os pedidos para saber como está o feedbac…" at bounding box center [465, 536] width 276 height 38
click at [531, 413] on p "Habilite a númeração sequencial de pedidos" at bounding box center [465, 417] width 276 height 18
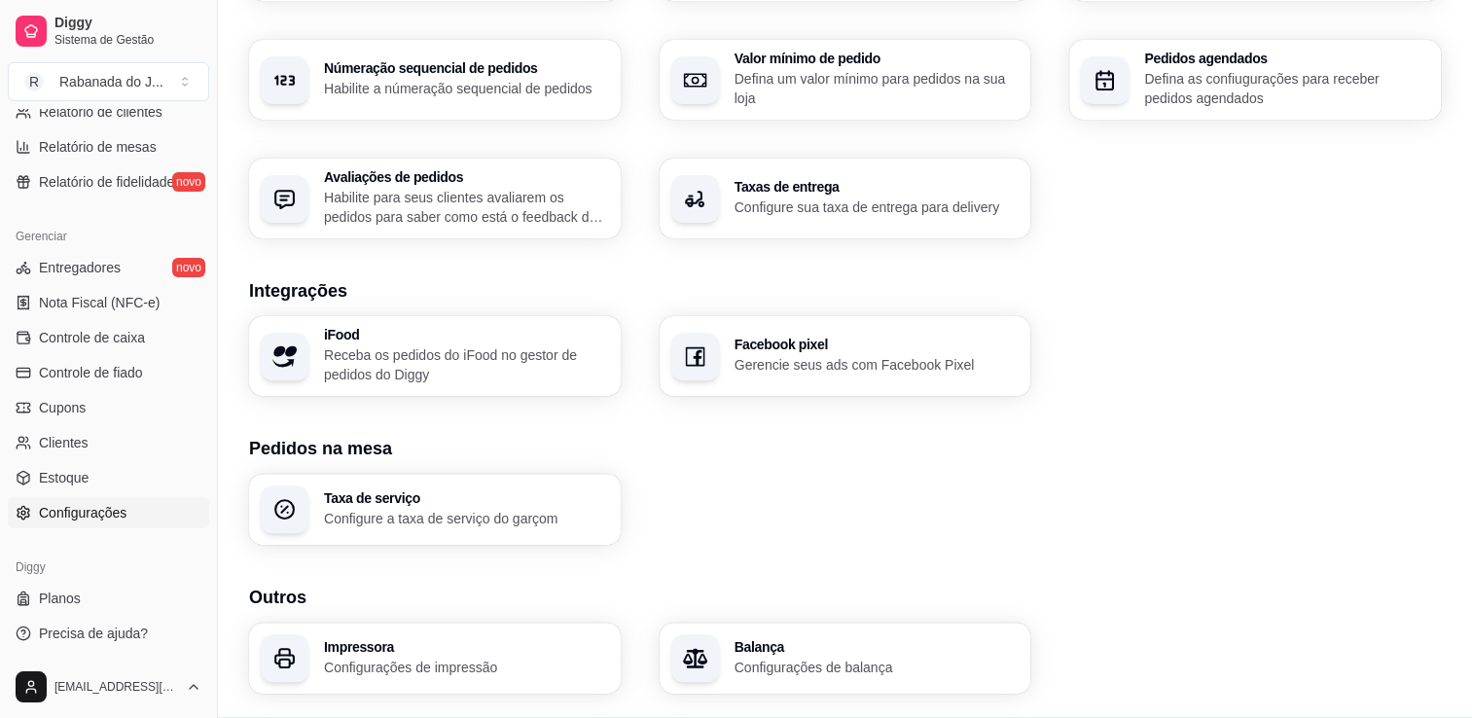
scroll to position [619, 0]
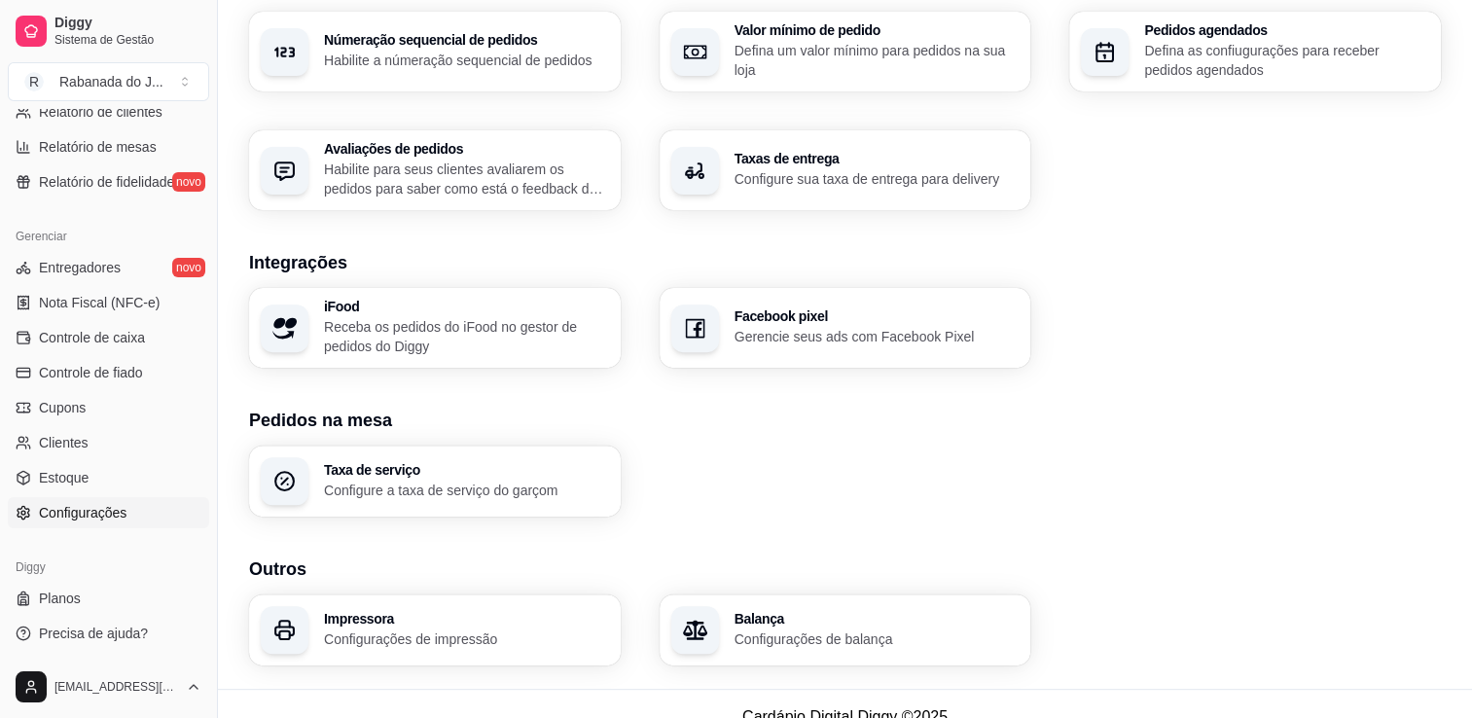
click at [378, 477] on div "Taxa de serviço Configure a taxa de serviço do garçom" at bounding box center [466, 481] width 285 height 37
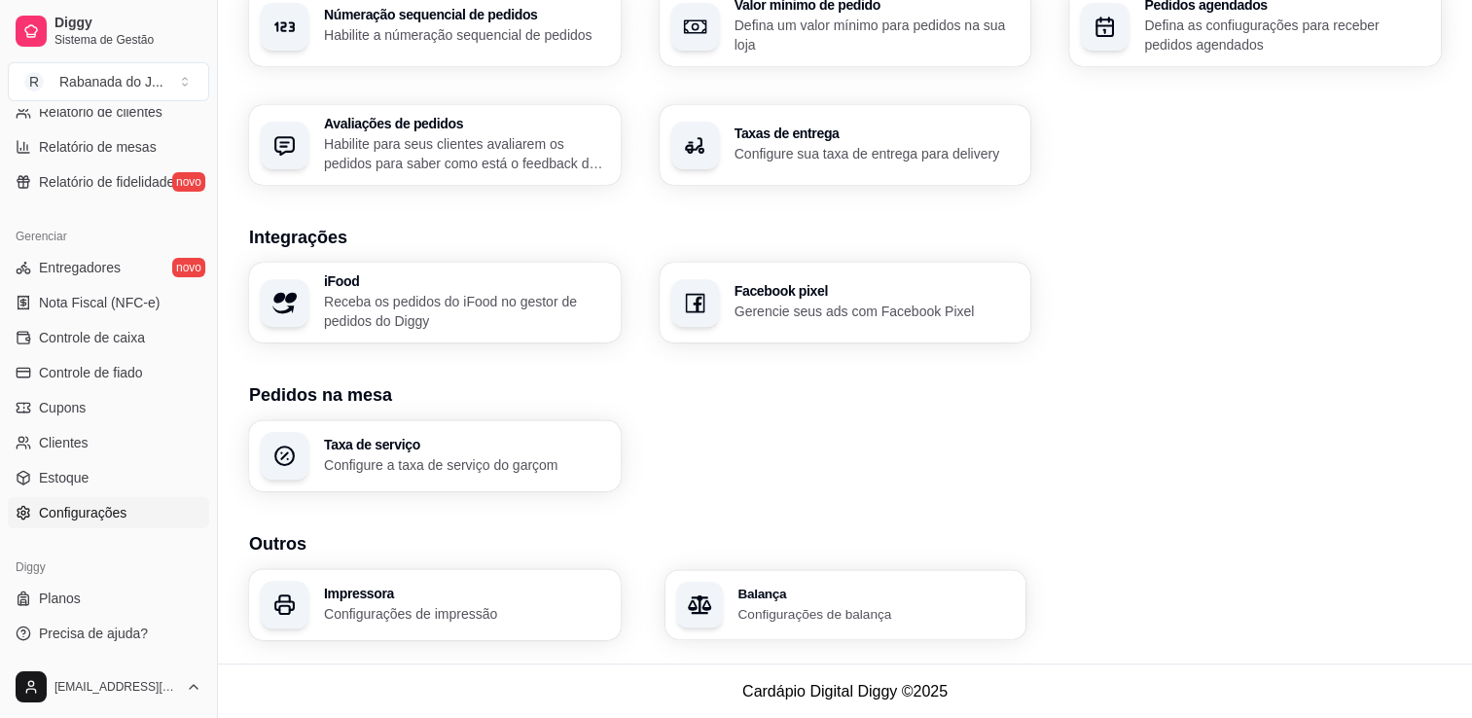
click at [816, 621] on p "Configurações de balança" at bounding box center [875, 613] width 276 height 18
click at [216, 481] on button "Toggle Sidebar" at bounding box center [217, 359] width 16 height 718
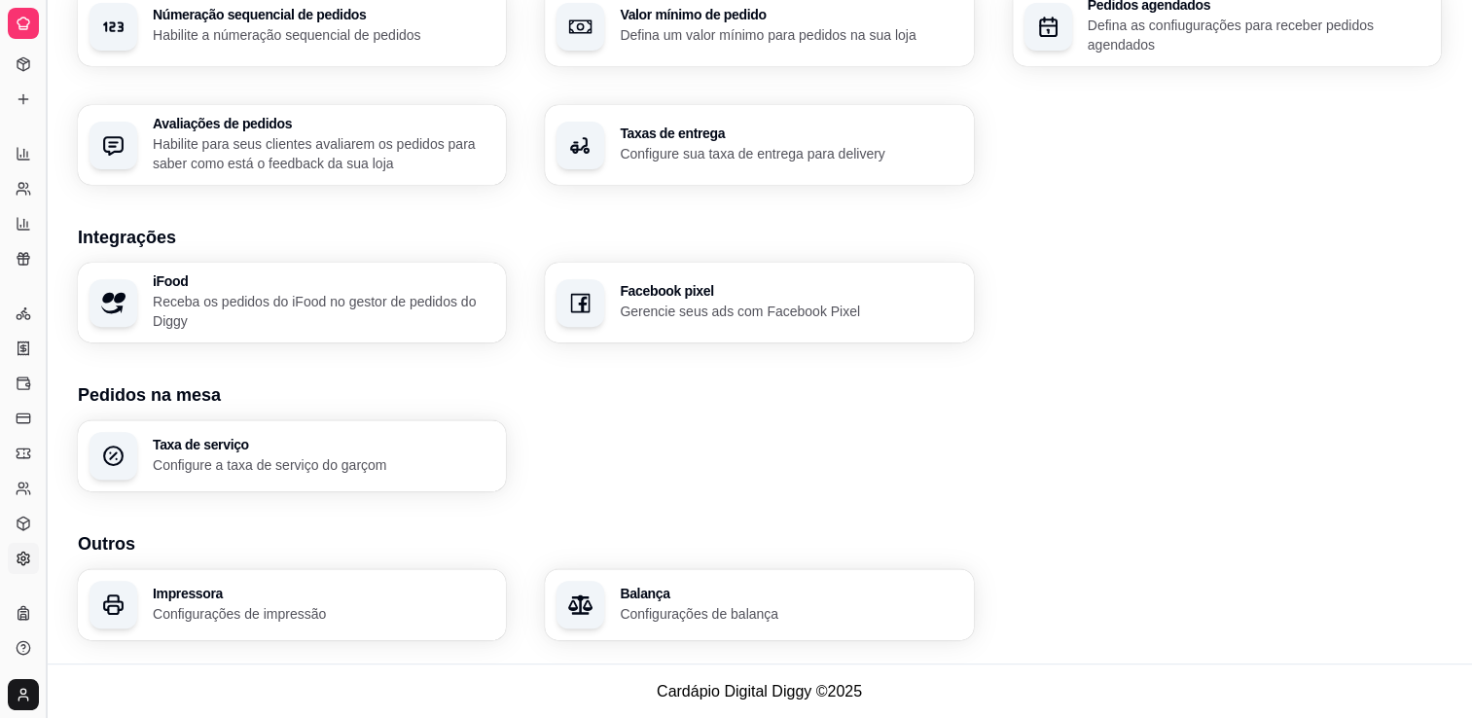
scroll to position [289, 0]
click at [44, 510] on button "Toggle Sidebar" at bounding box center [46, 359] width 16 height 718
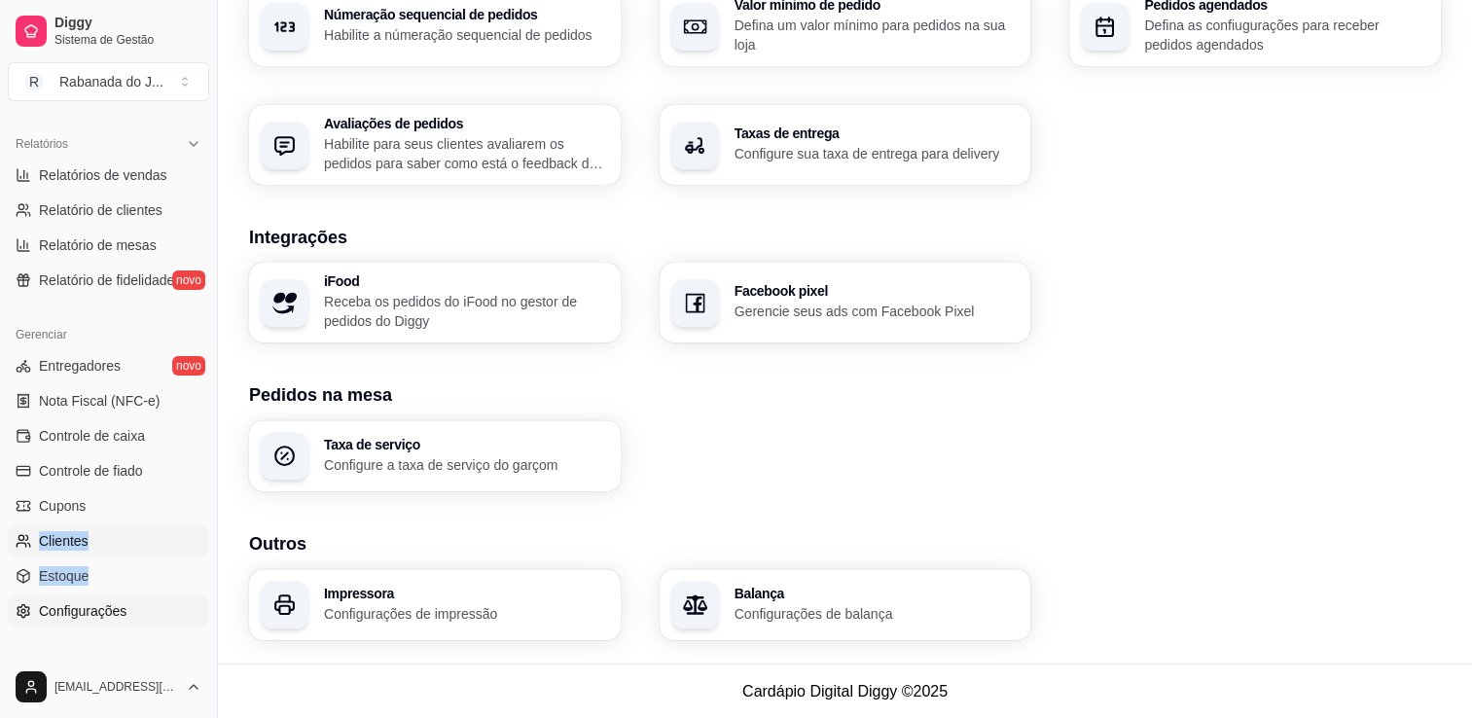
click at [44, 510] on ul "Entregadores novo Nota Fiscal (NFC-e) Controle de caixa Controle de fiado Cupon…" at bounding box center [108, 488] width 201 height 276
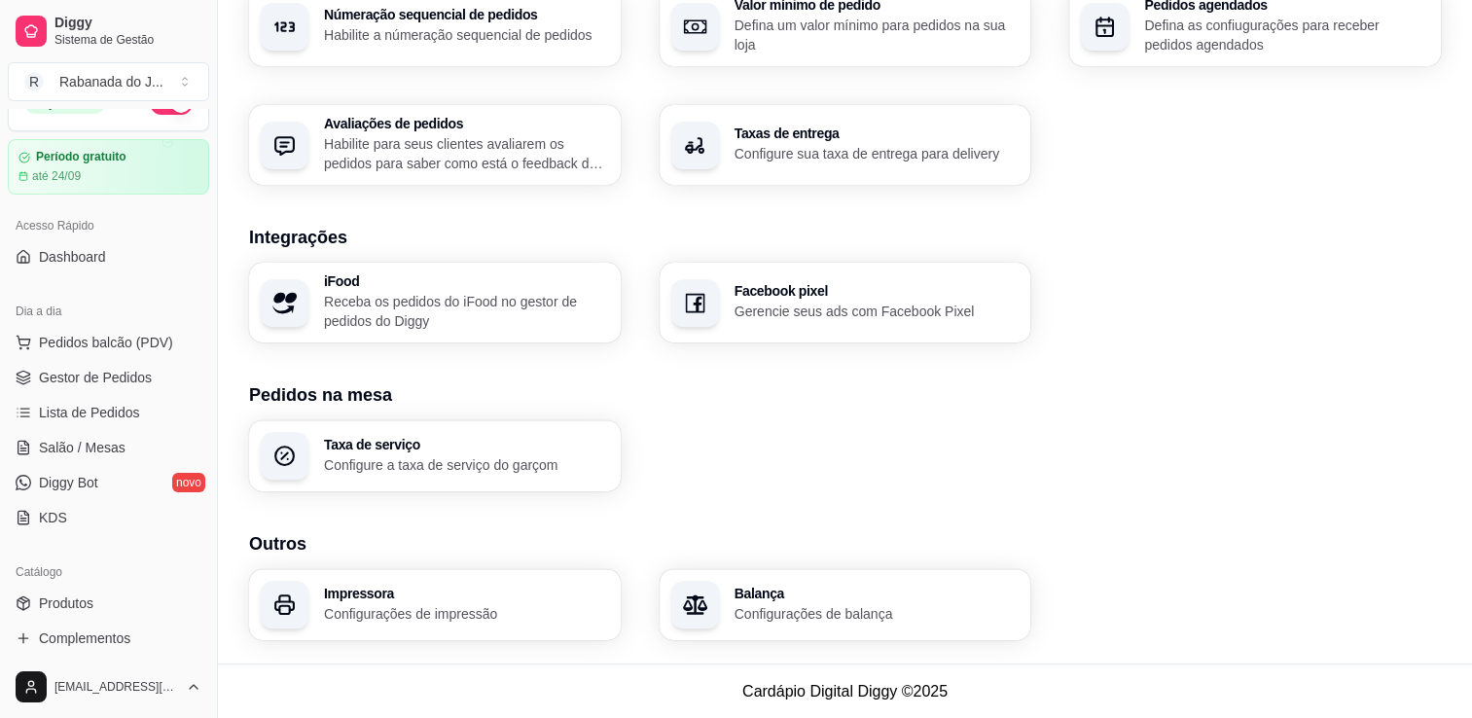
scroll to position [0, 0]
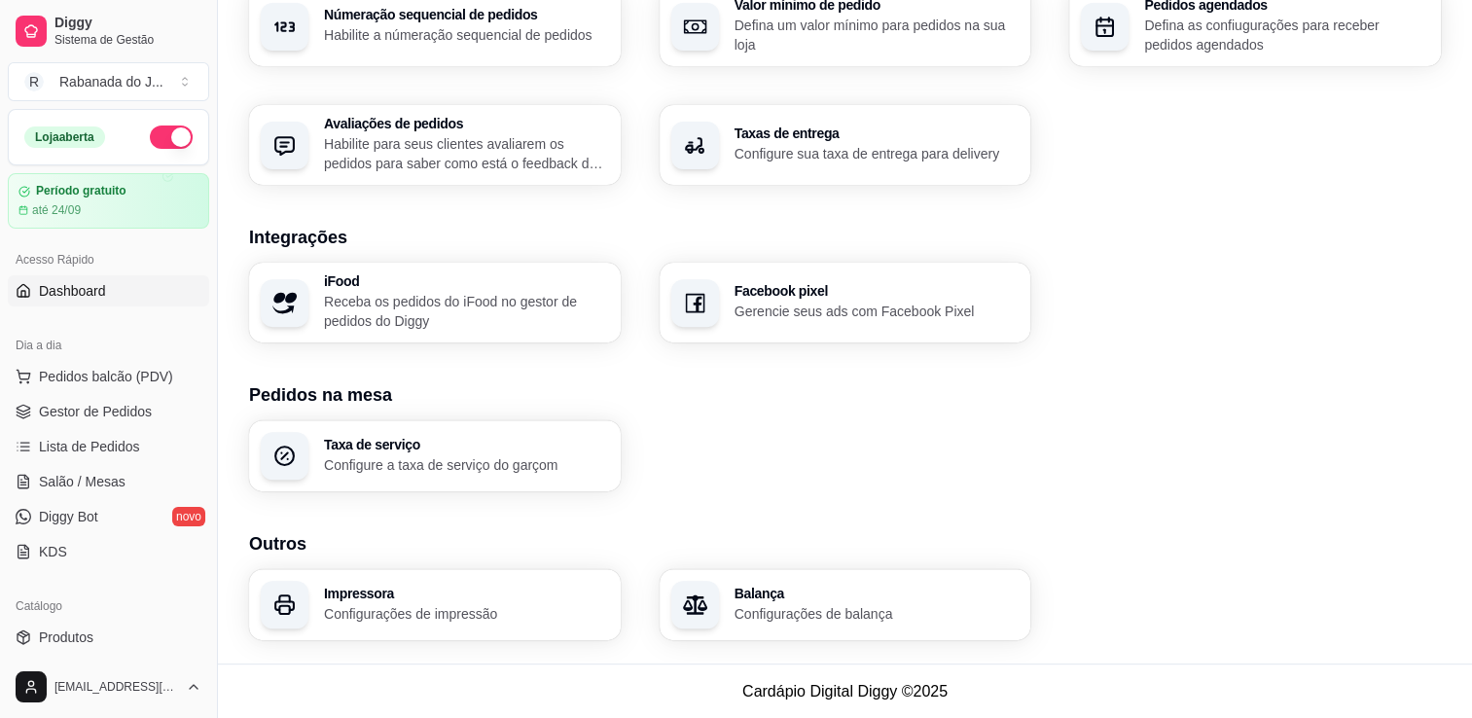
click at [100, 281] on span "Dashboard" at bounding box center [72, 290] width 67 height 19
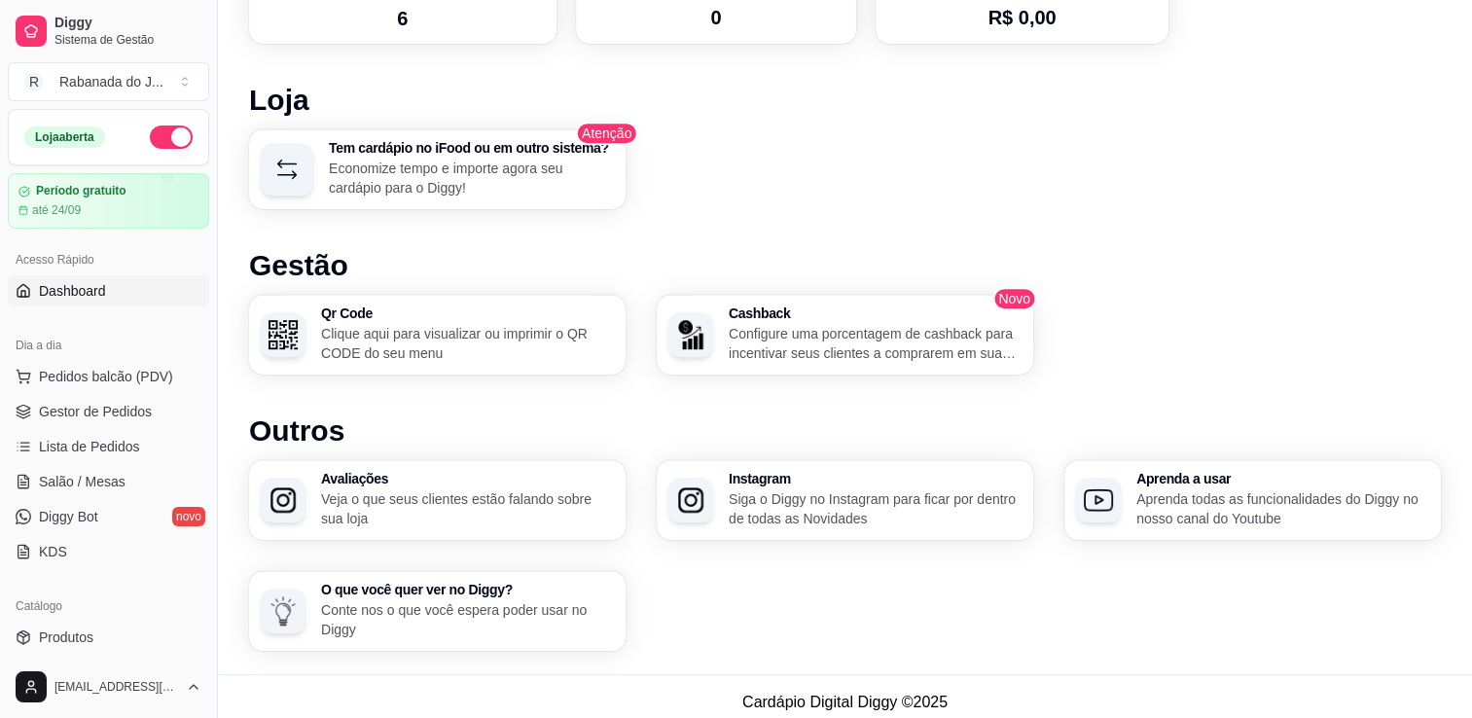
scroll to position [1124, 0]
